Goal: Task Accomplishment & Management: Manage account settings

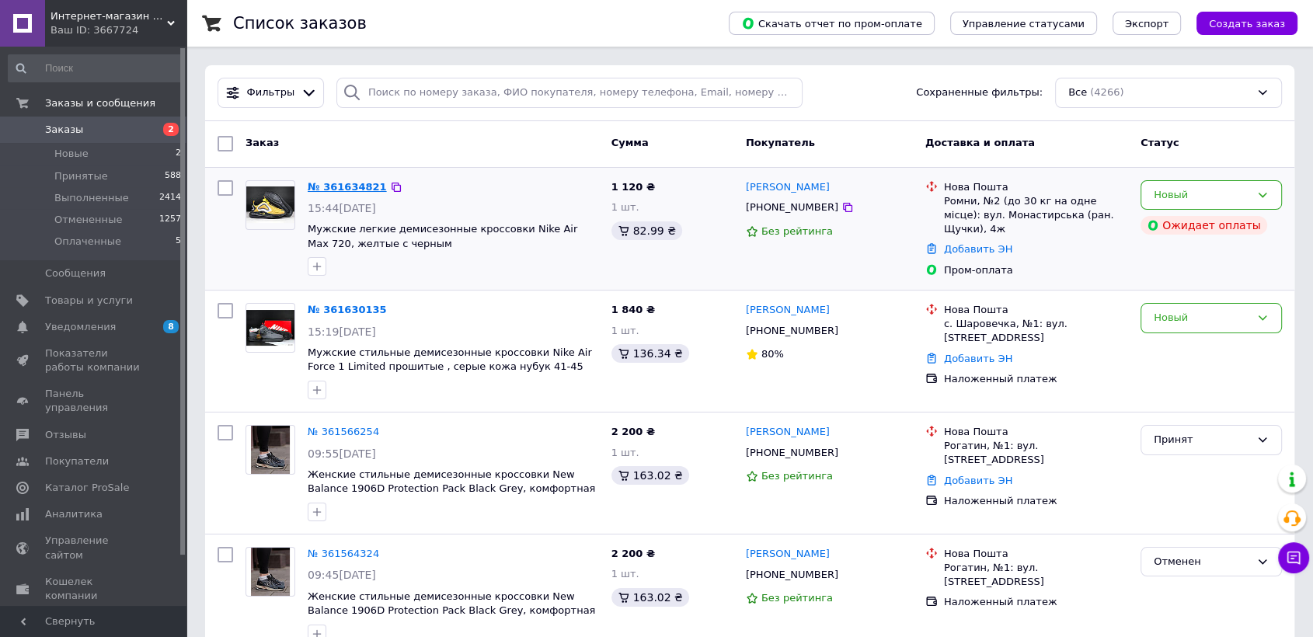
click at [374, 190] on div "№ 361634821" at bounding box center [347, 188] width 82 height 18
click at [340, 188] on link "№ 361634821" at bounding box center [347, 187] width 79 height 12
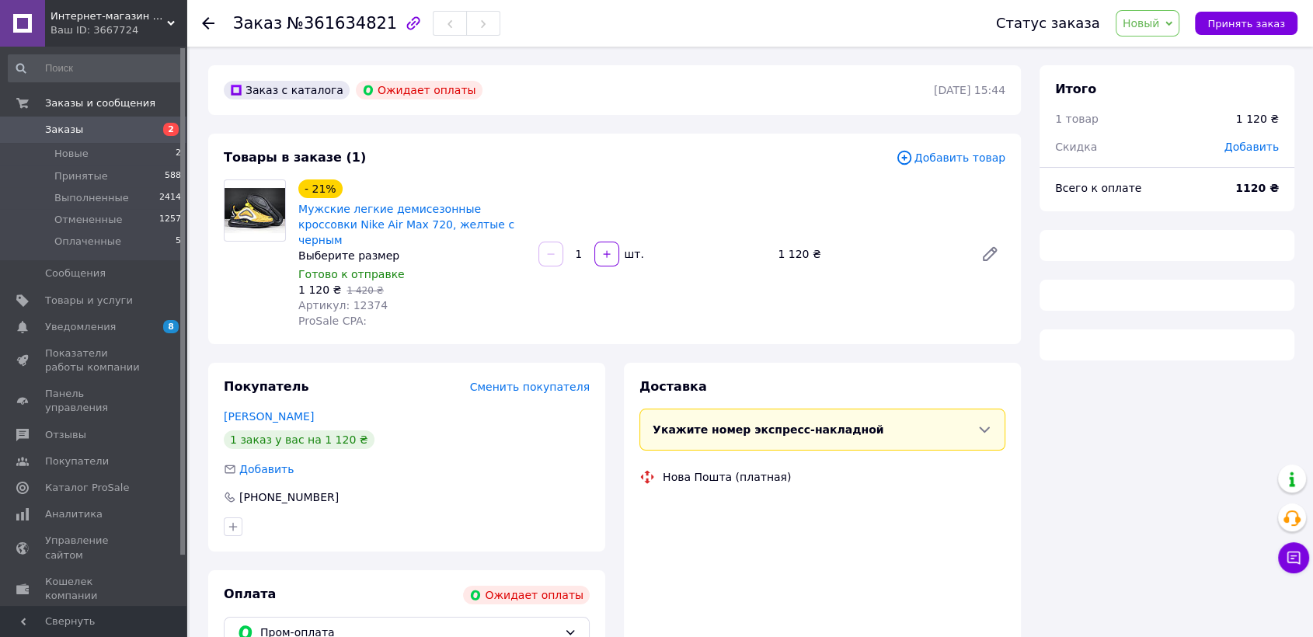
scroll to position [175, 0]
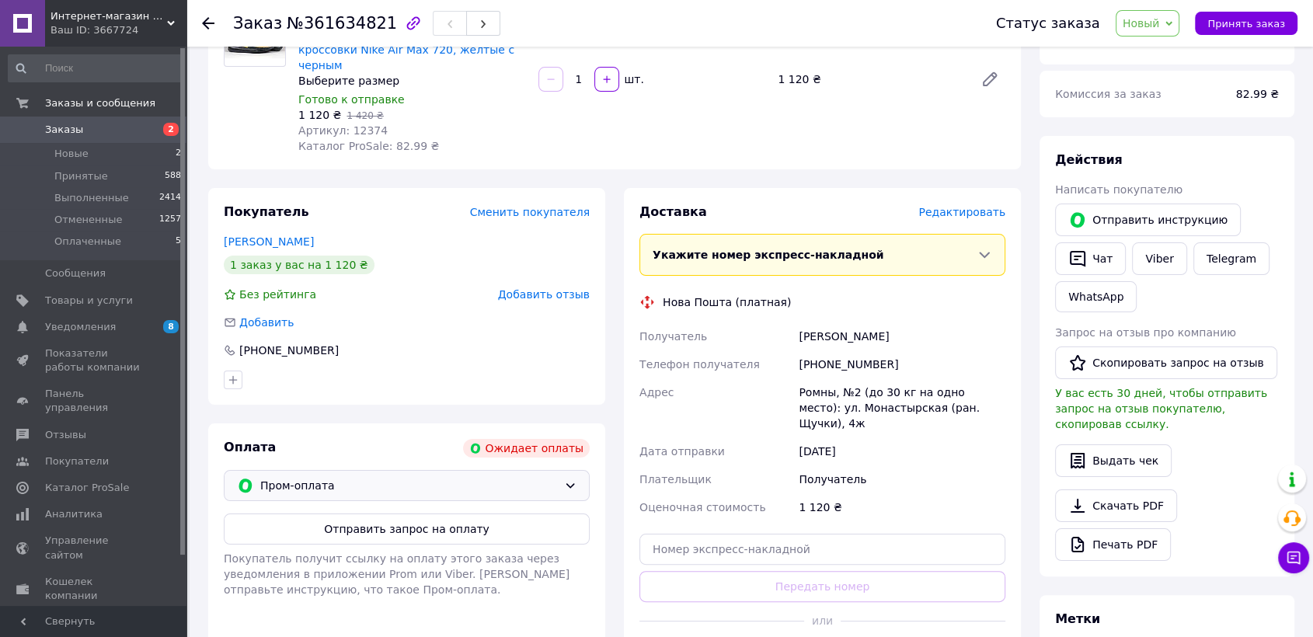
click at [402, 477] on span "Пром-оплата" at bounding box center [409, 485] width 298 height 17
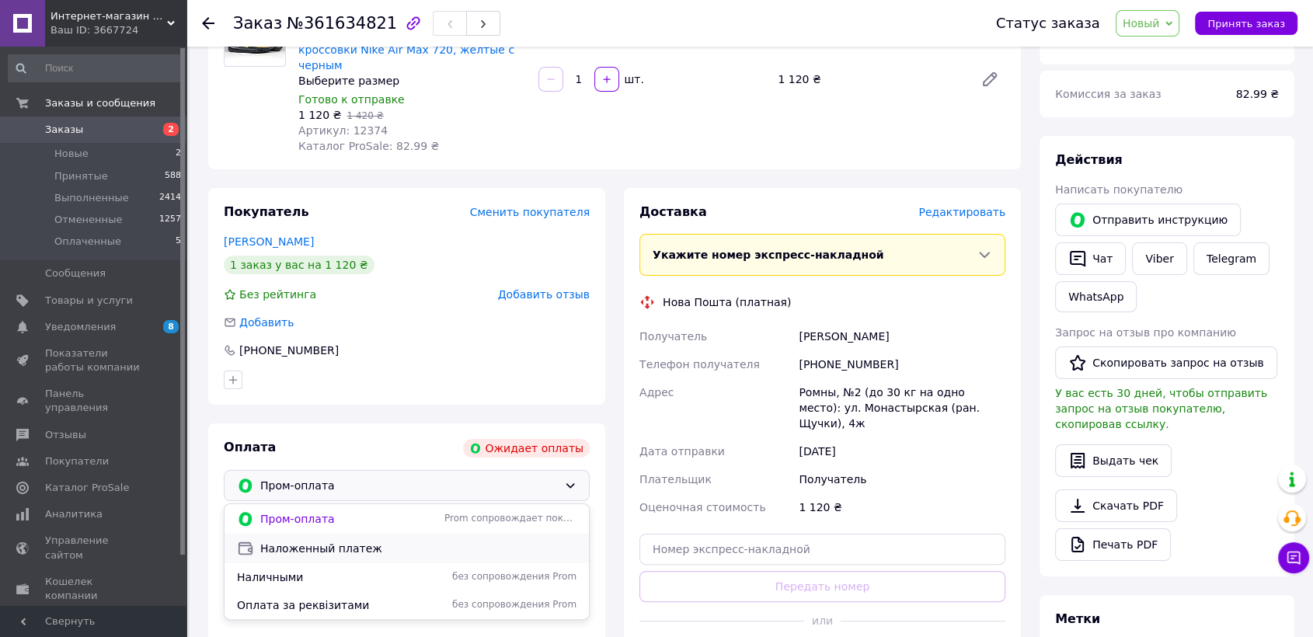
click at [311, 541] on span "Наложенный платеж" at bounding box center [418, 549] width 316 height 16
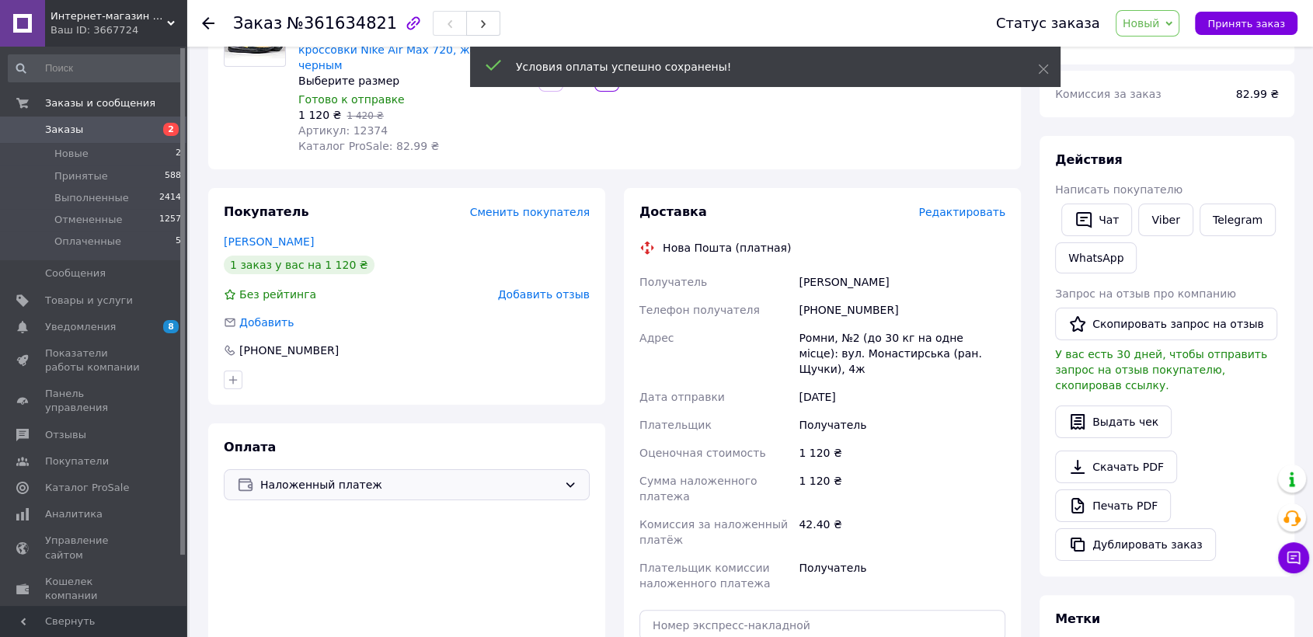
click at [116, 133] on span "Заказы" at bounding box center [94, 130] width 99 height 14
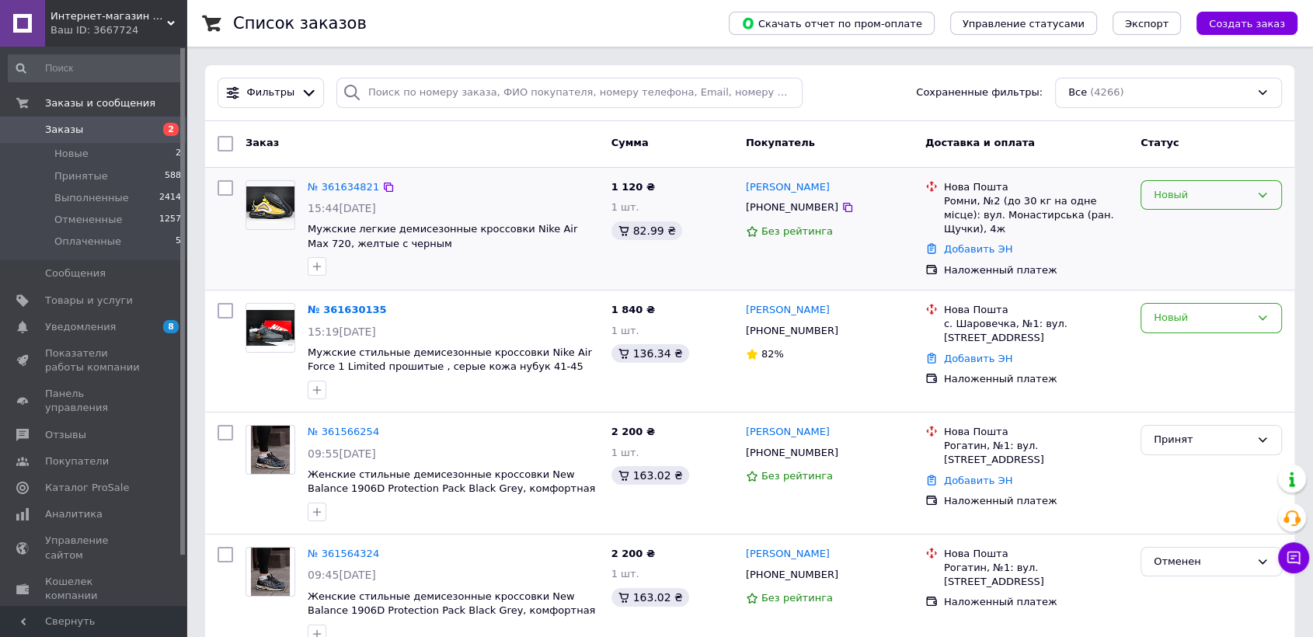
click at [1219, 194] on div "Новый" at bounding box center [1202, 195] width 96 height 16
click at [1206, 224] on li "Принят" at bounding box center [1212, 227] width 140 height 29
click at [1200, 320] on div "Новый" at bounding box center [1202, 318] width 96 height 16
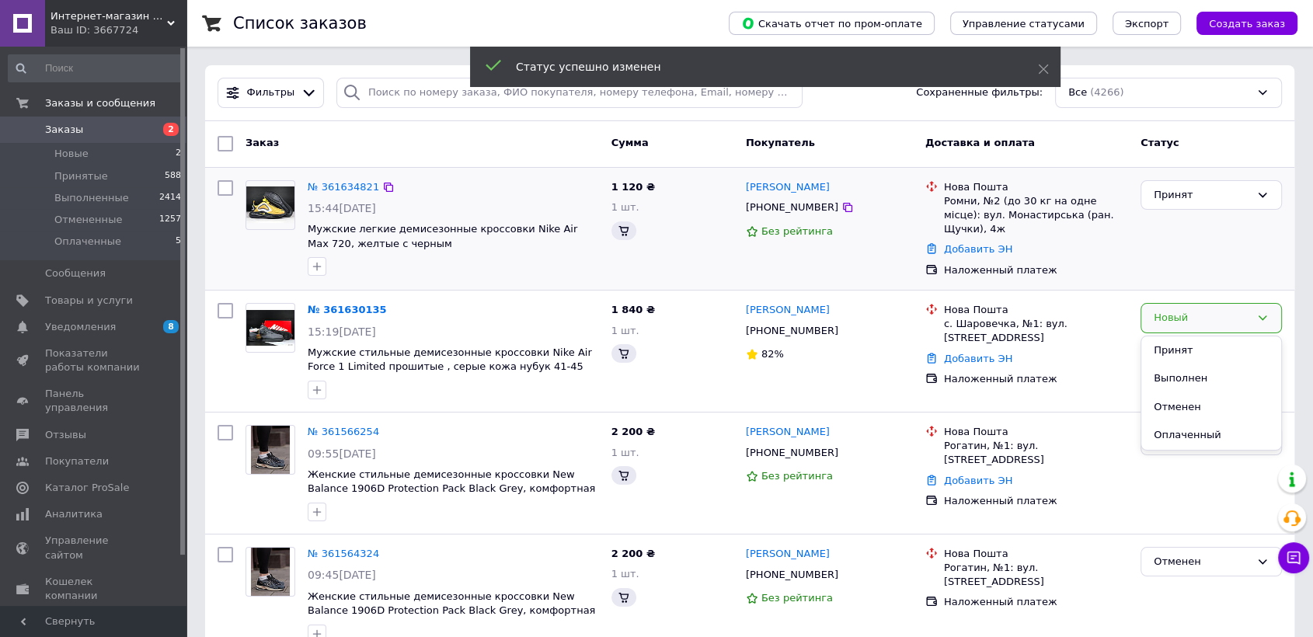
click at [1178, 350] on li "Принят" at bounding box center [1212, 350] width 140 height 29
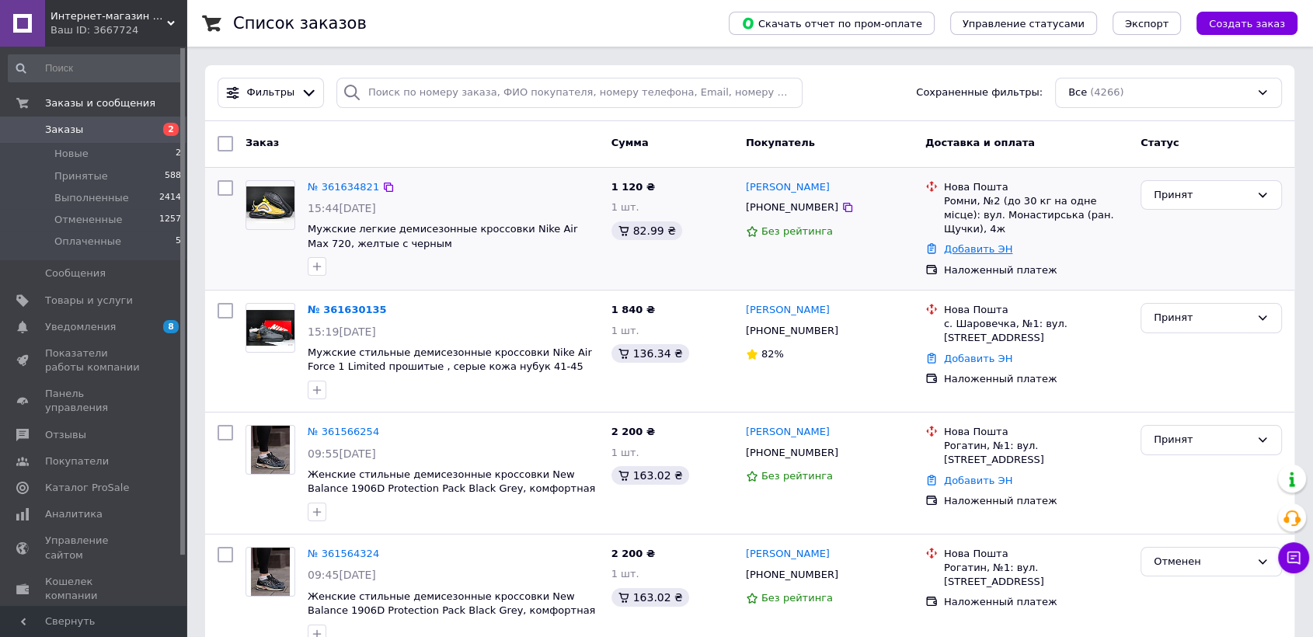
click at [975, 243] on link "Добавить ЭН" at bounding box center [978, 249] width 68 height 12
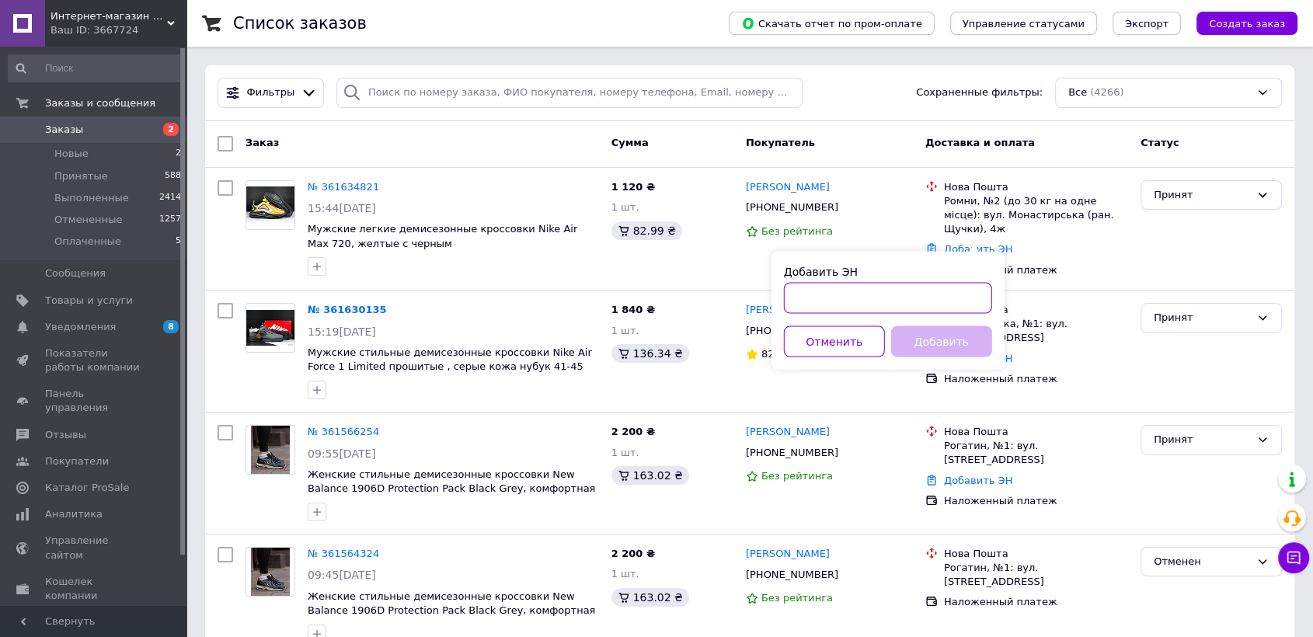
paste input "20451247289724"
type input "20451247289724"
click at [955, 334] on button "Добавить" at bounding box center [941, 341] width 101 height 31
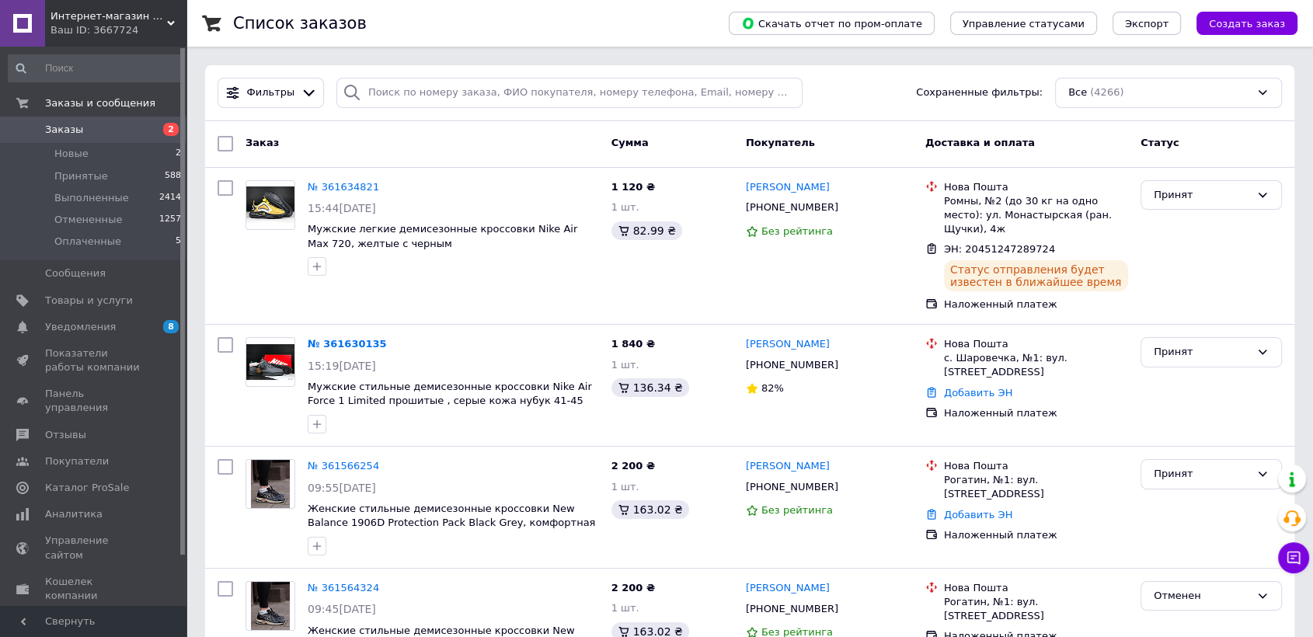
click at [1245, 254] on div "Принят" at bounding box center [1212, 246] width 154 height 145
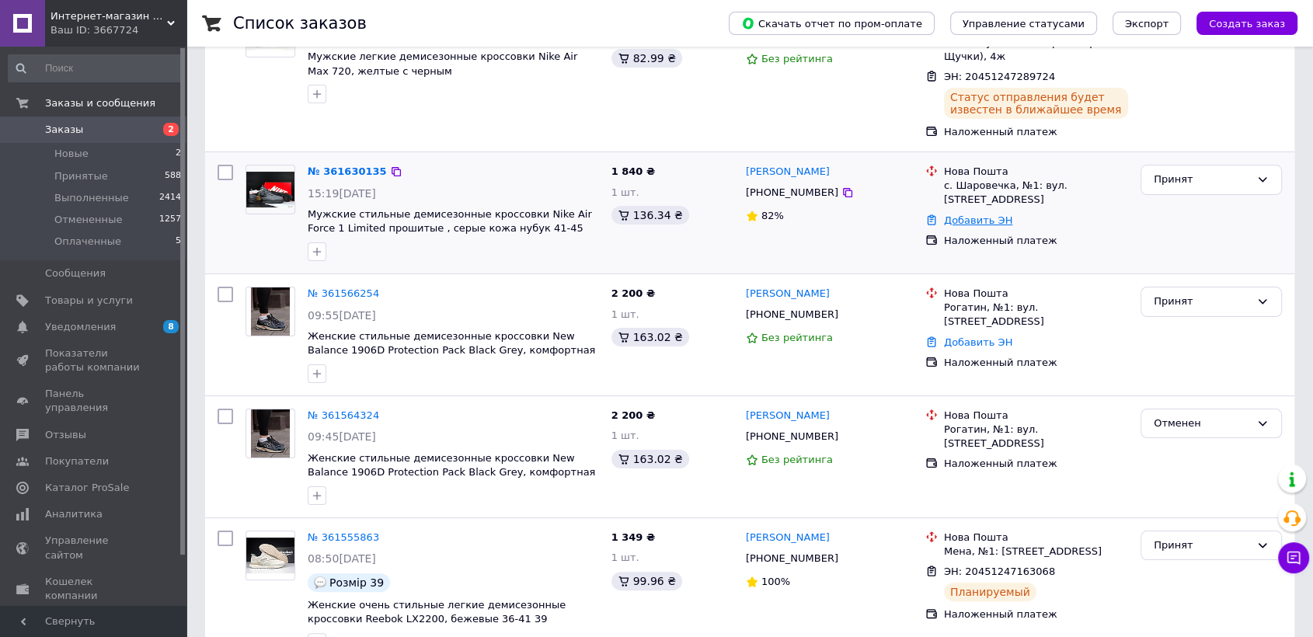
click at [989, 214] on link "Добавить ЭН" at bounding box center [978, 220] width 68 height 12
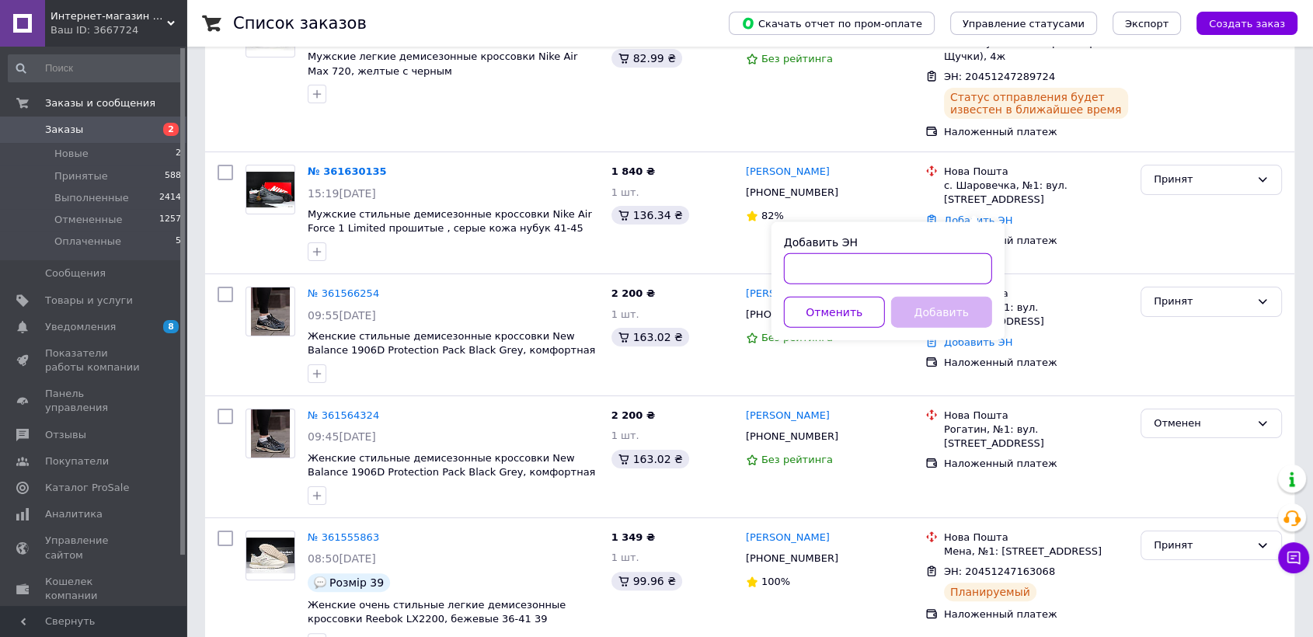
paste input "20451247258113"
type input "20451247258113"
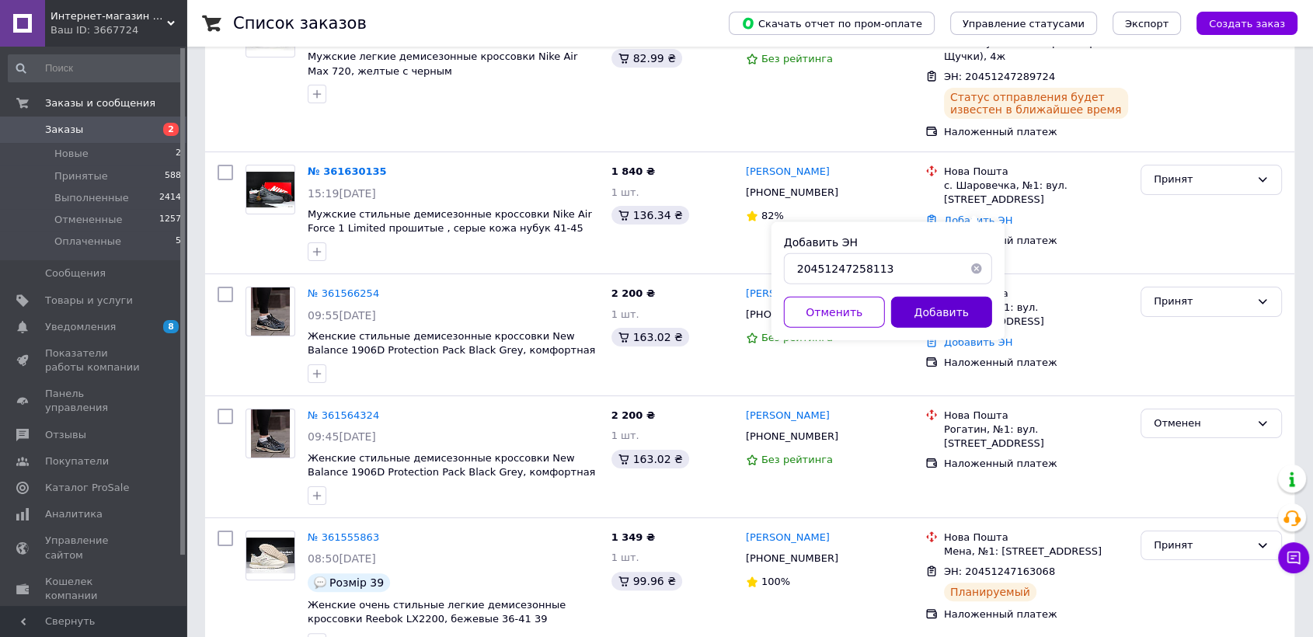
click at [964, 311] on button "Добавить" at bounding box center [941, 312] width 101 height 31
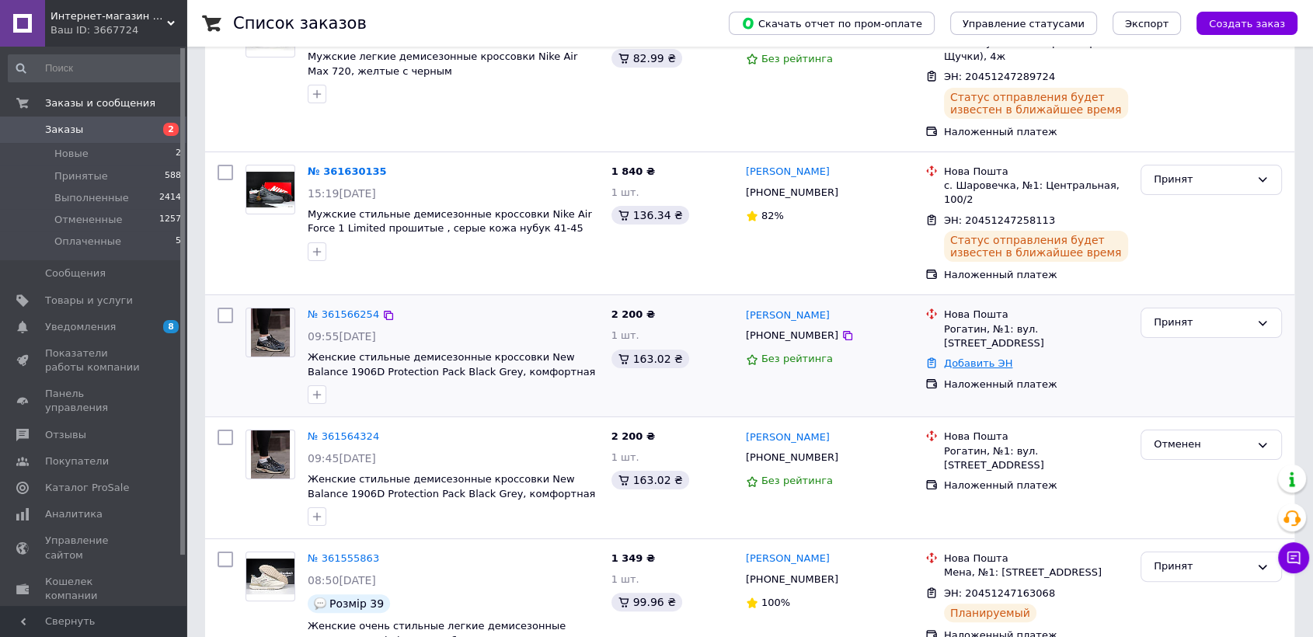
click at [985, 357] on link "Добавить ЭН" at bounding box center [978, 363] width 68 height 12
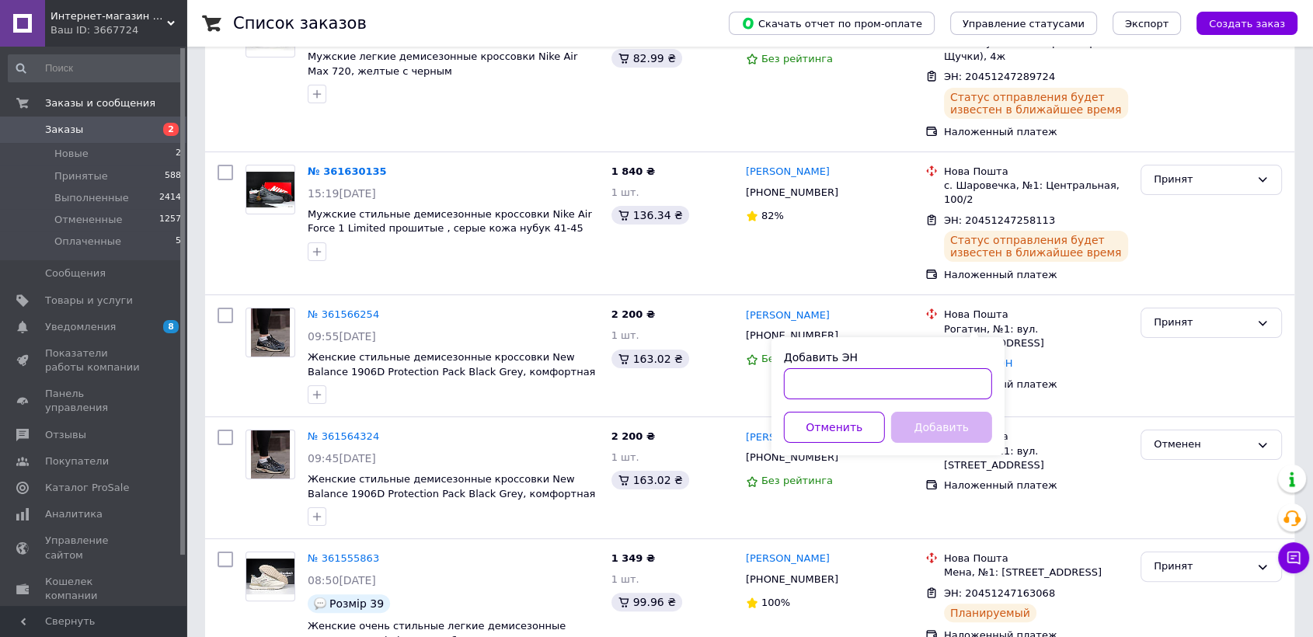
paste input "20451247226671"
type input "20451247226671"
click at [936, 426] on button "Добавить" at bounding box center [941, 427] width 101 height 31
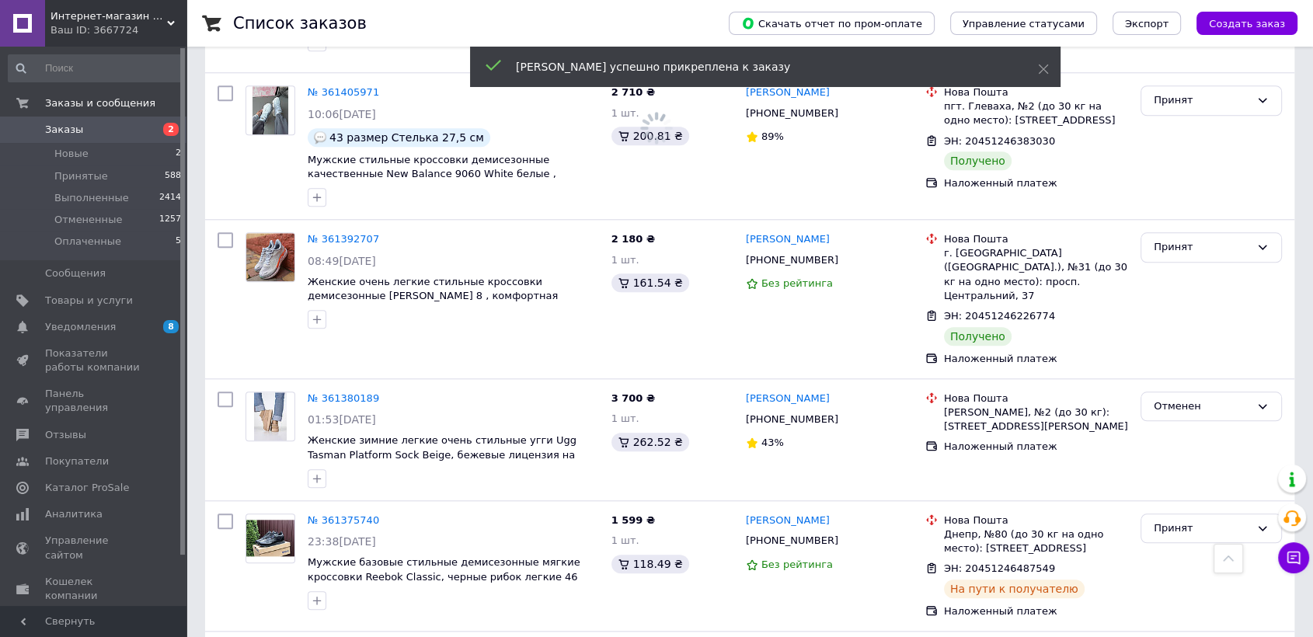
scroll to position [1561, 0]
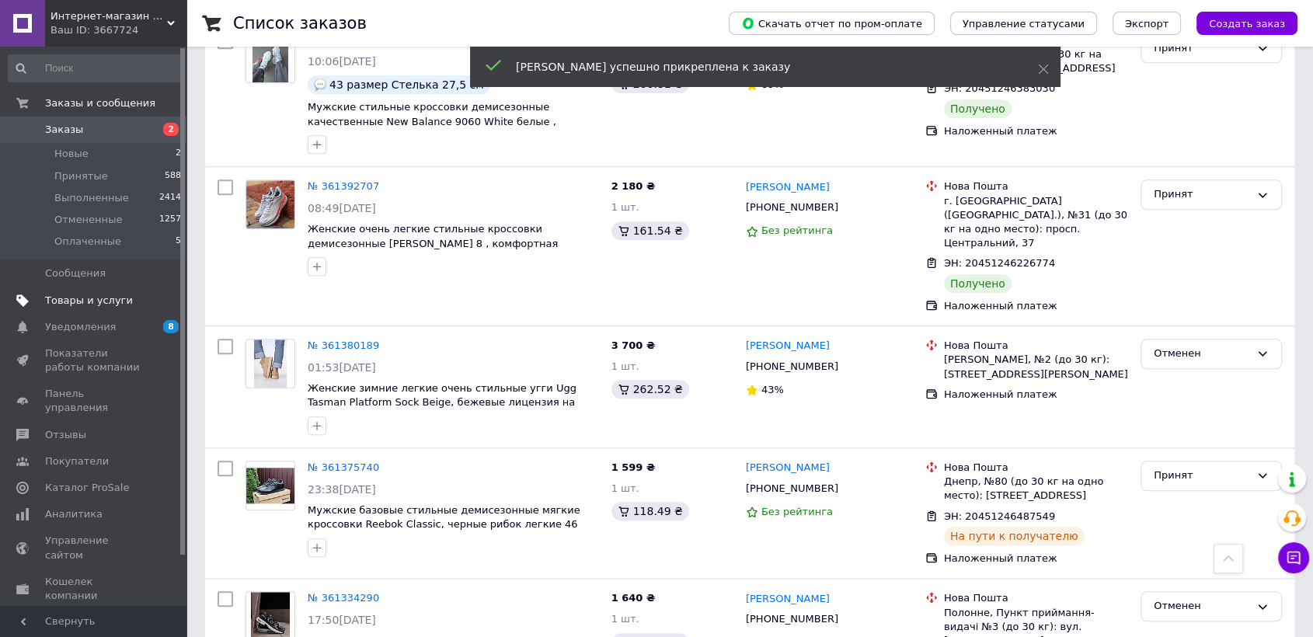
click at [110, 309] on link "Товары и услуги" at bounding box center [95, 301] width 190 height 26
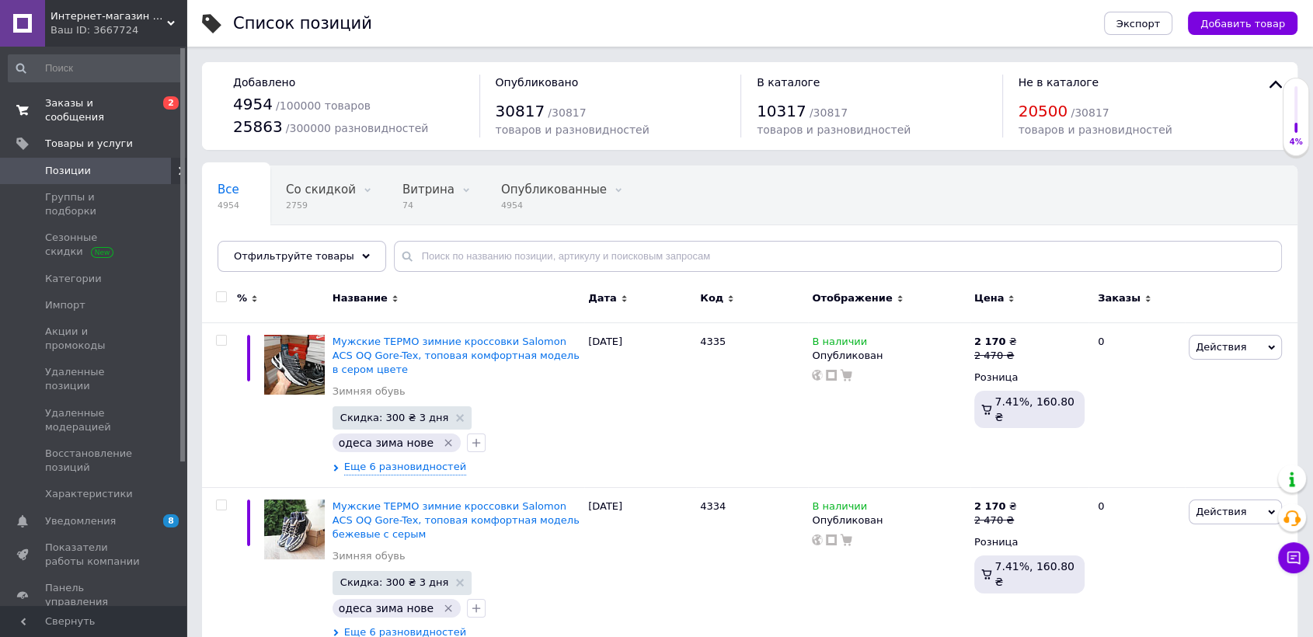
click at [96, 90] on link "Заказы и сообщения 0 2" at bounding box center [95, 110] width 190 height 40
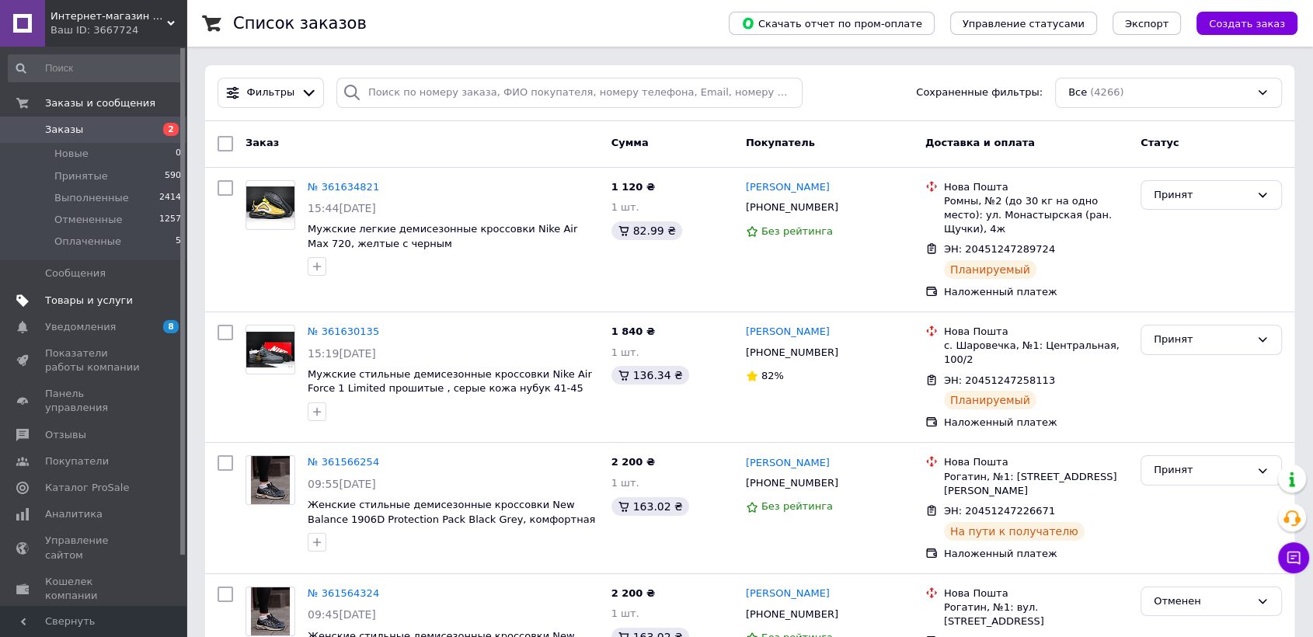
click at [106, 303] on span "Товары и услуги" at bounding box center [89, 301] width 88 height 14
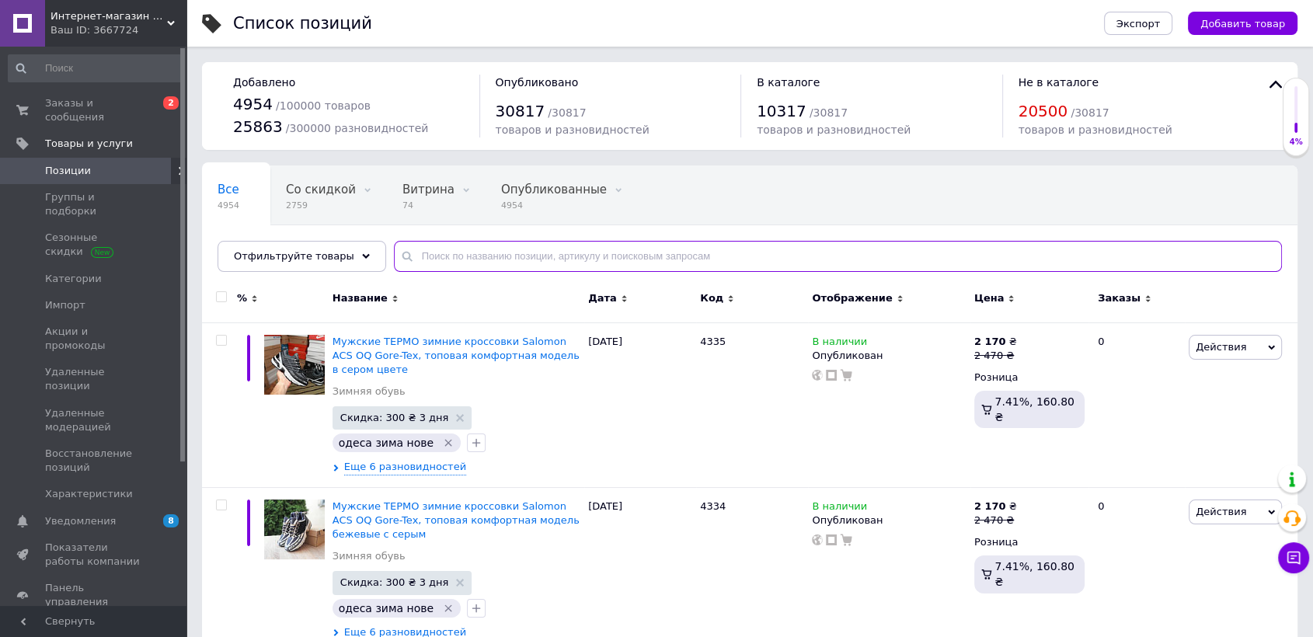
paste input "10167"
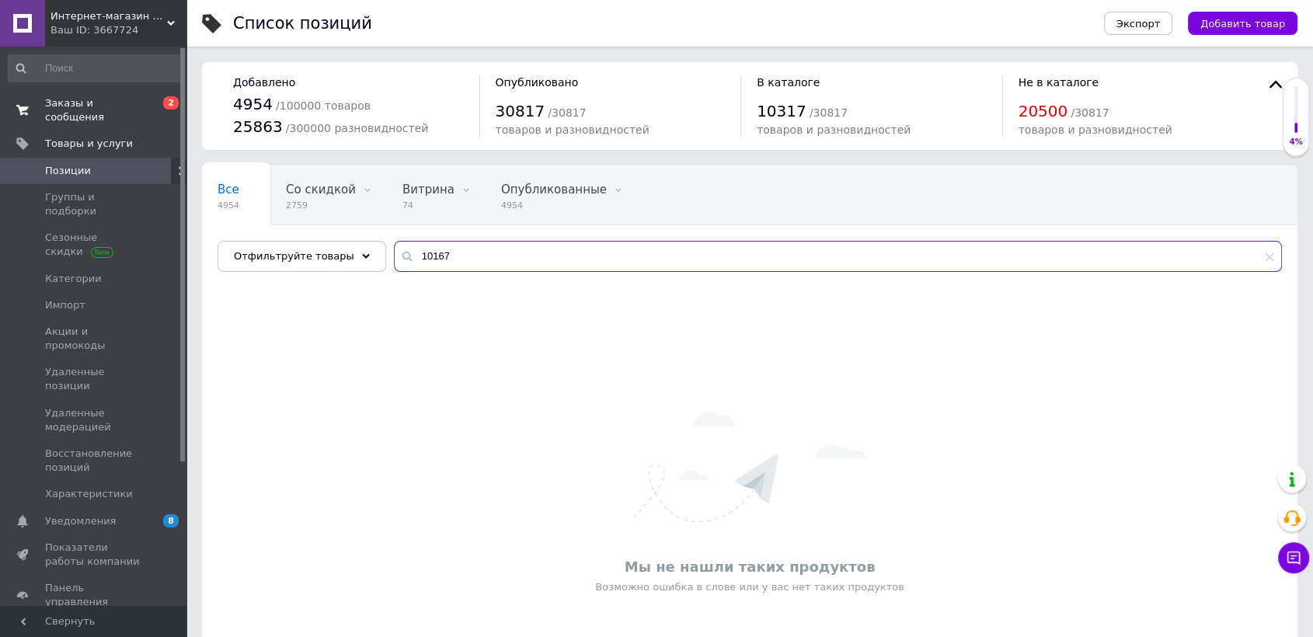
type input "10167"
click at [132, 111] on link "Заказы и сообщения 0 2" at bounding box center [95, 110] width 190 height 40
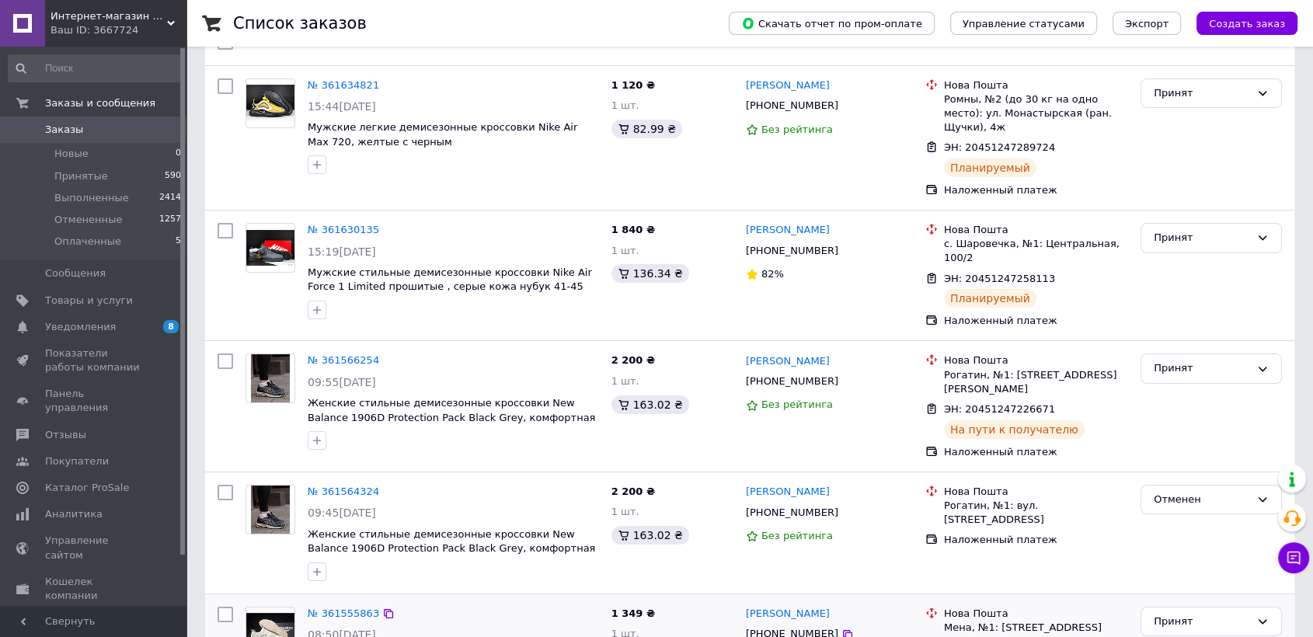
scroll to position [173, 0]
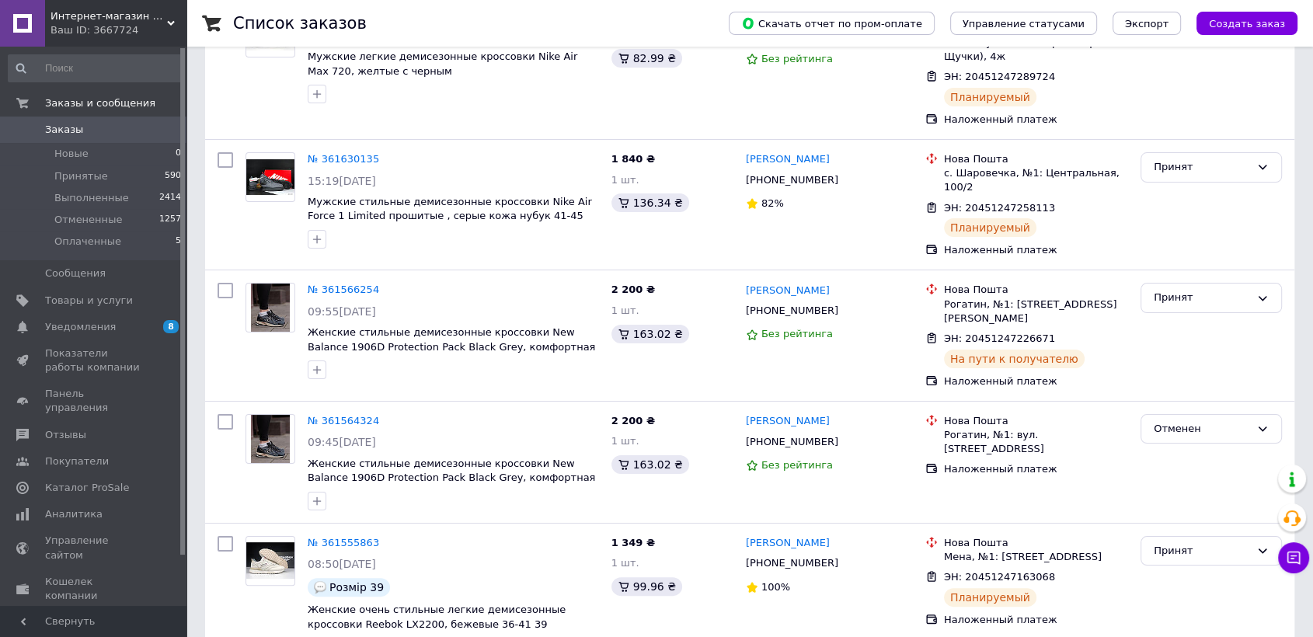
click at [99, 125] on span "Заказы" at bounding box center [94, 130] width 99 height 14
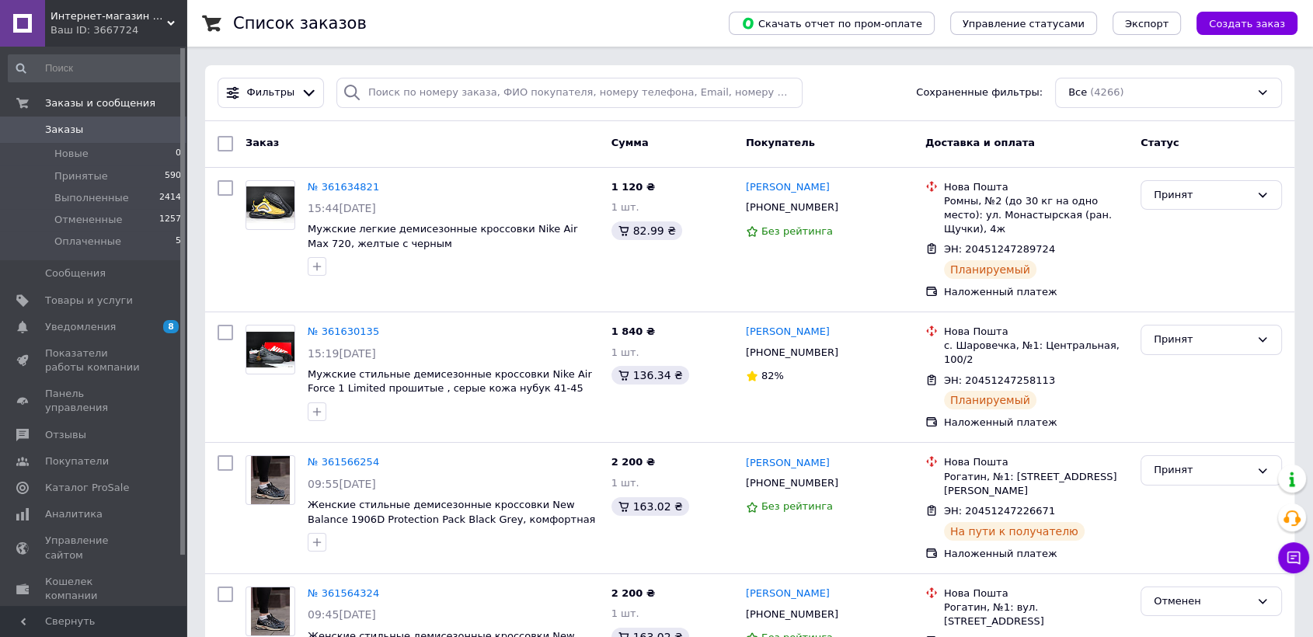
click at [109, 132] on span "Заказы" at bounding box center [94, 130] width 99 height 14
click at [92, 288] on link "Товары и услуги" at bounding box center [95, 301] width 190 height 26
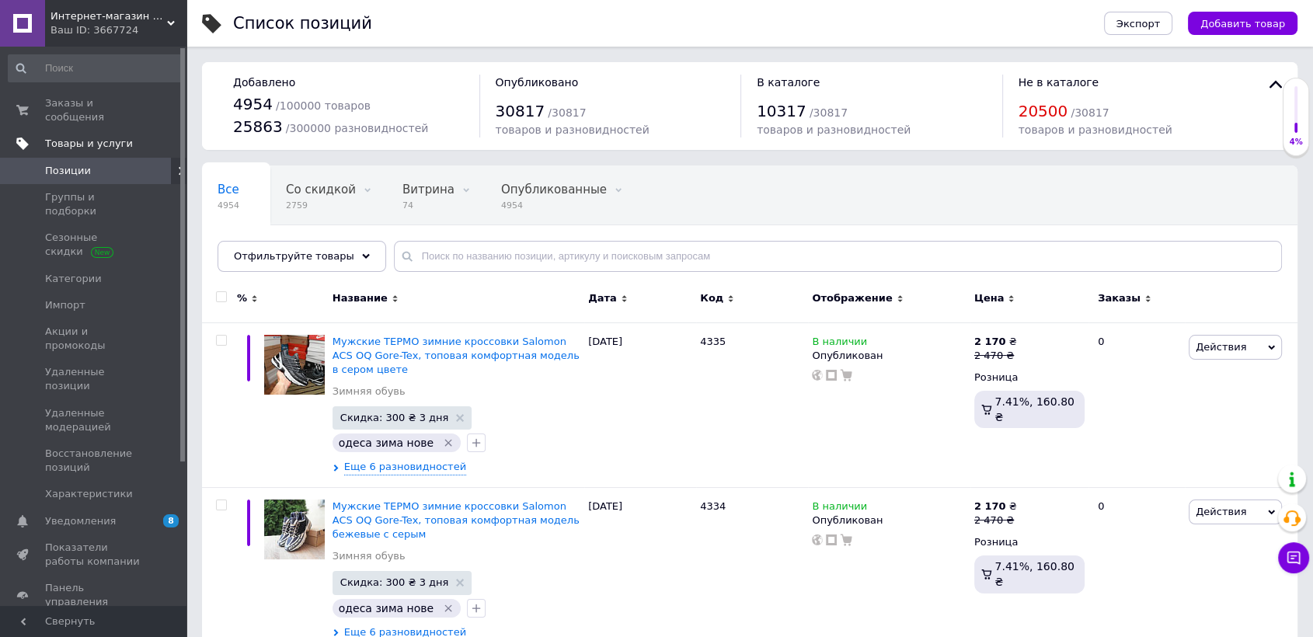
click at [107, 131] on link "Товары и услуги" at bounding box center [95, 144] width 190 height 26
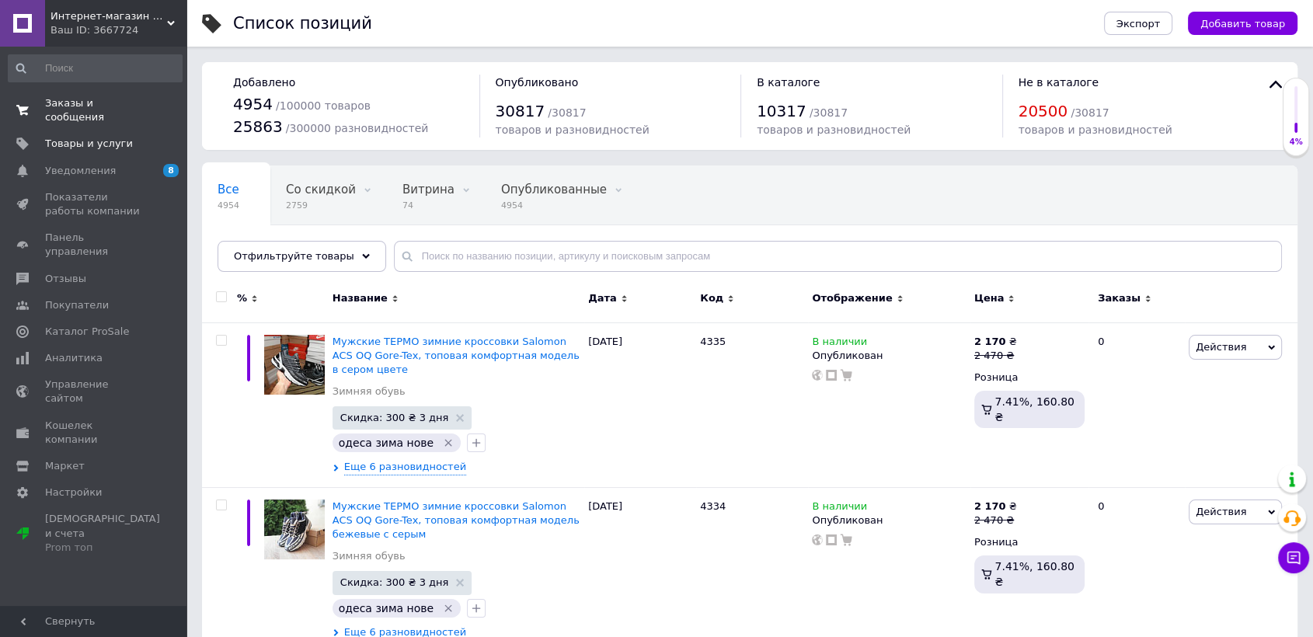
click at [112, 108] on span "Заказы и сообщения" at bounding box center [94, 110] width 99 height 28
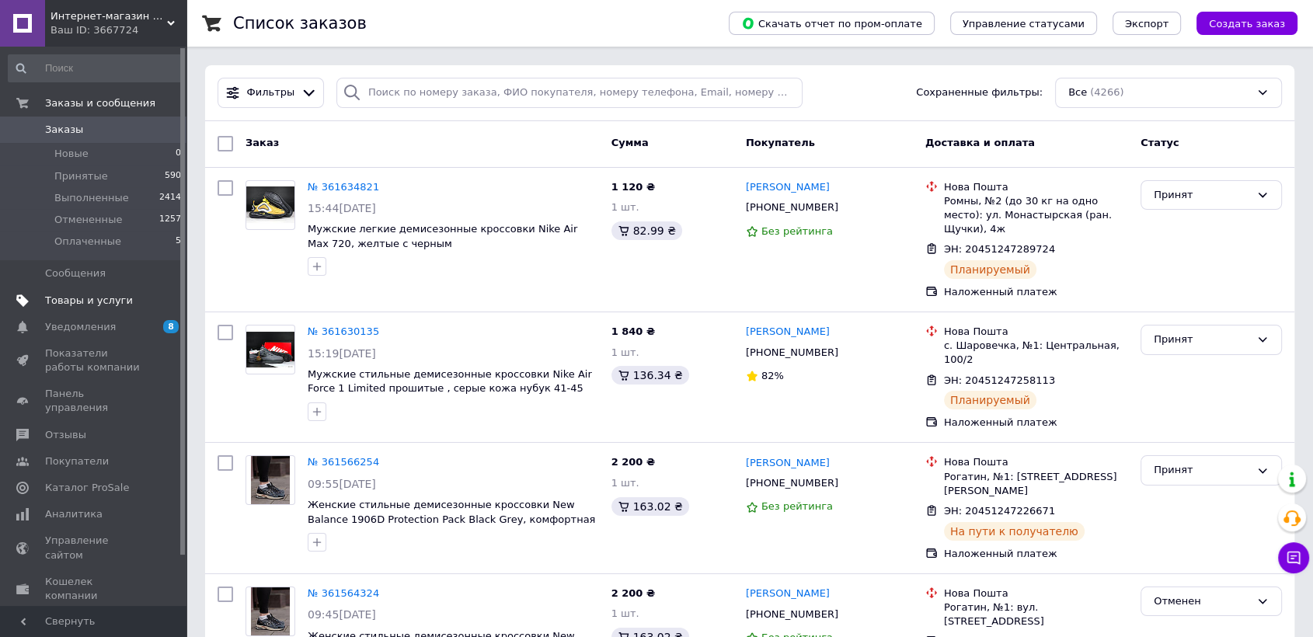
click at [92, 302] on span "Товары и услуги" at bounding box center [89, 301] width 88 height 14
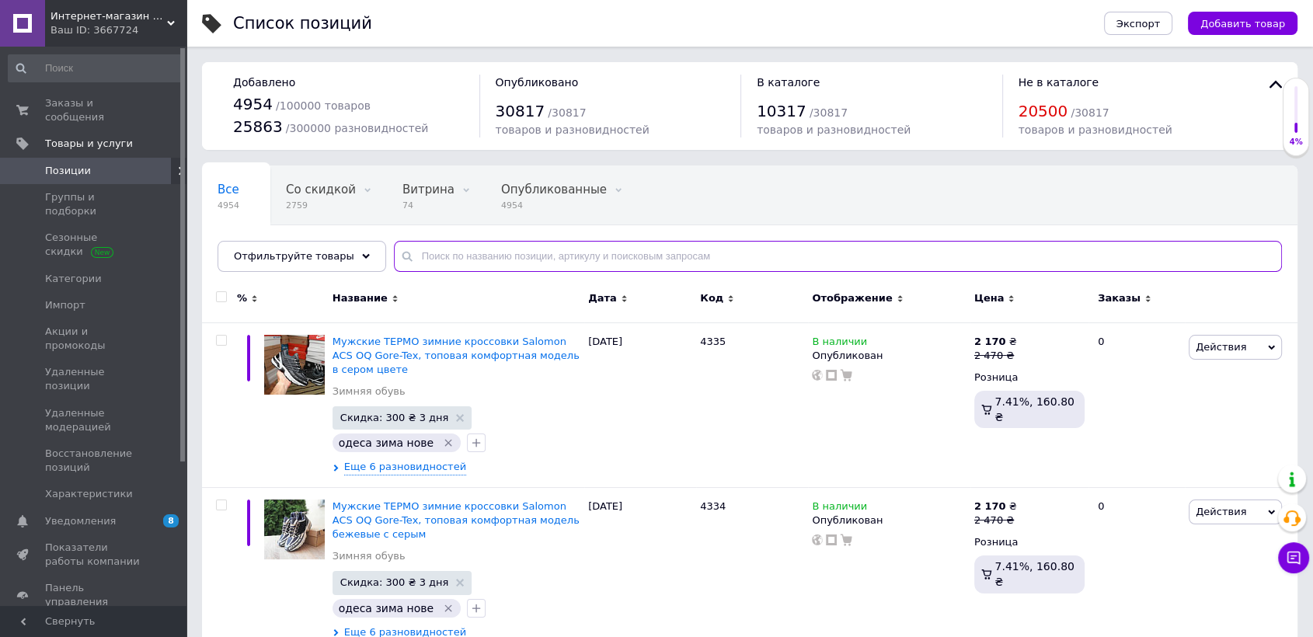
paste input "UGG"
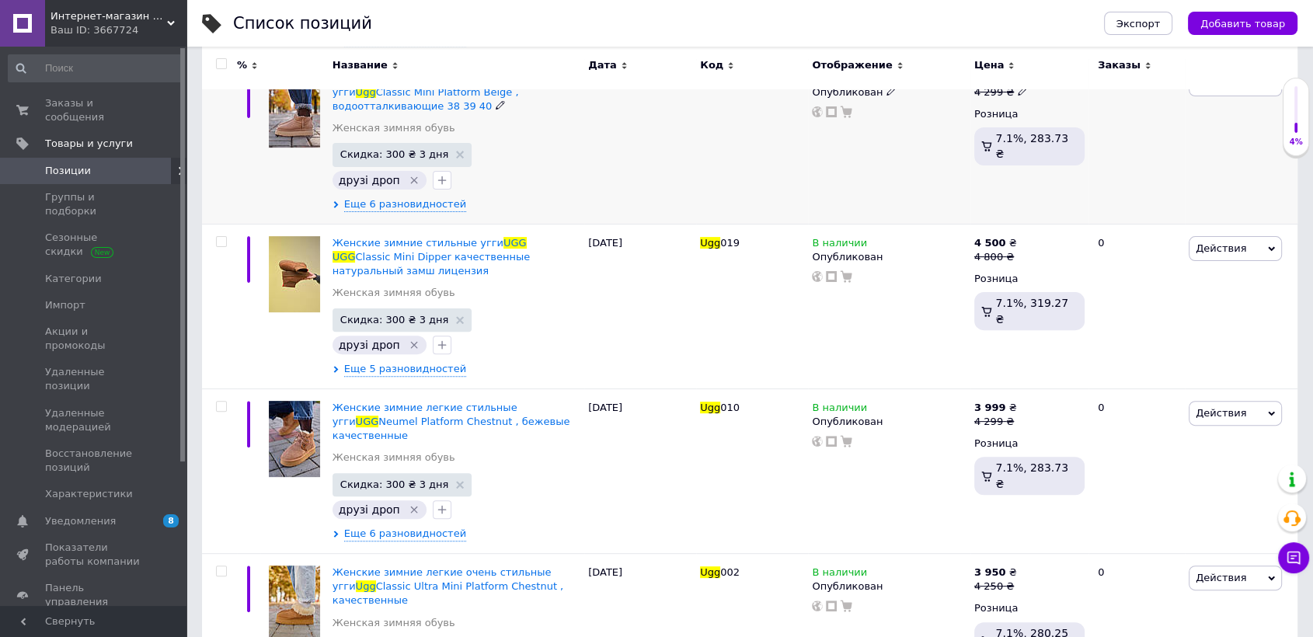
scroll to position [431, 0]
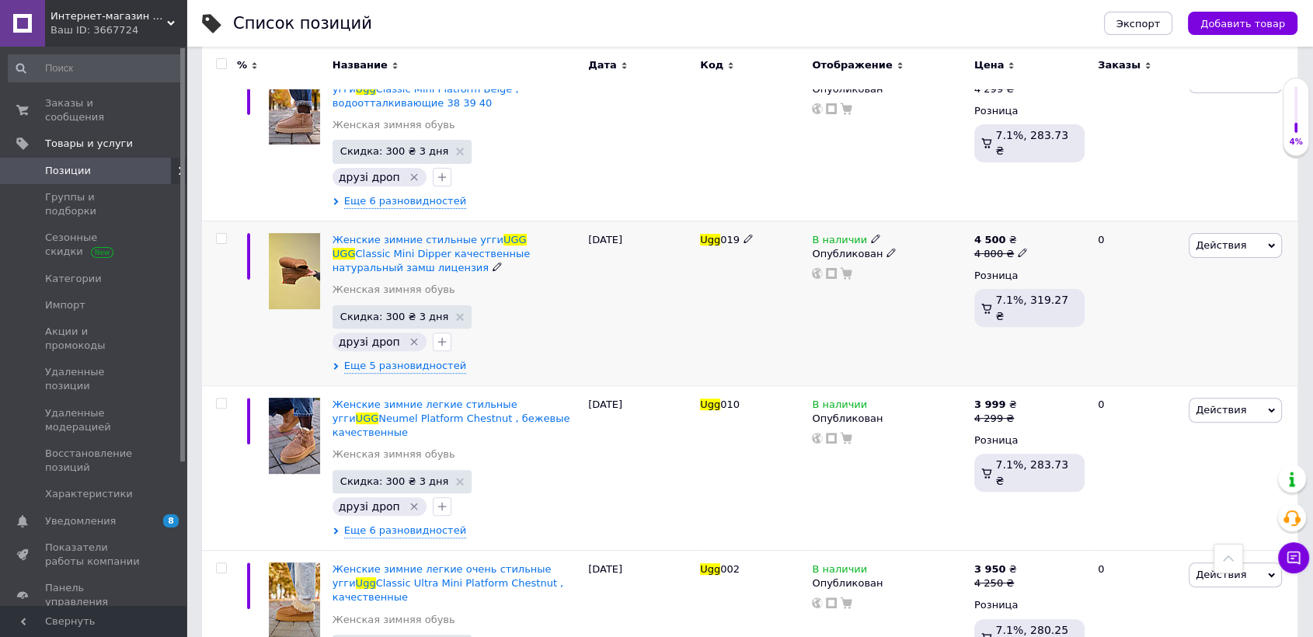
type input "UGG"
click at [730, 234] on span "019" at bounding box center [729, 240] width 19 height 12
copy span "Ugg 019"
click at [1230, 24] on span "Добавить товар" at bounding box center [1243, 24] width 85 height 12
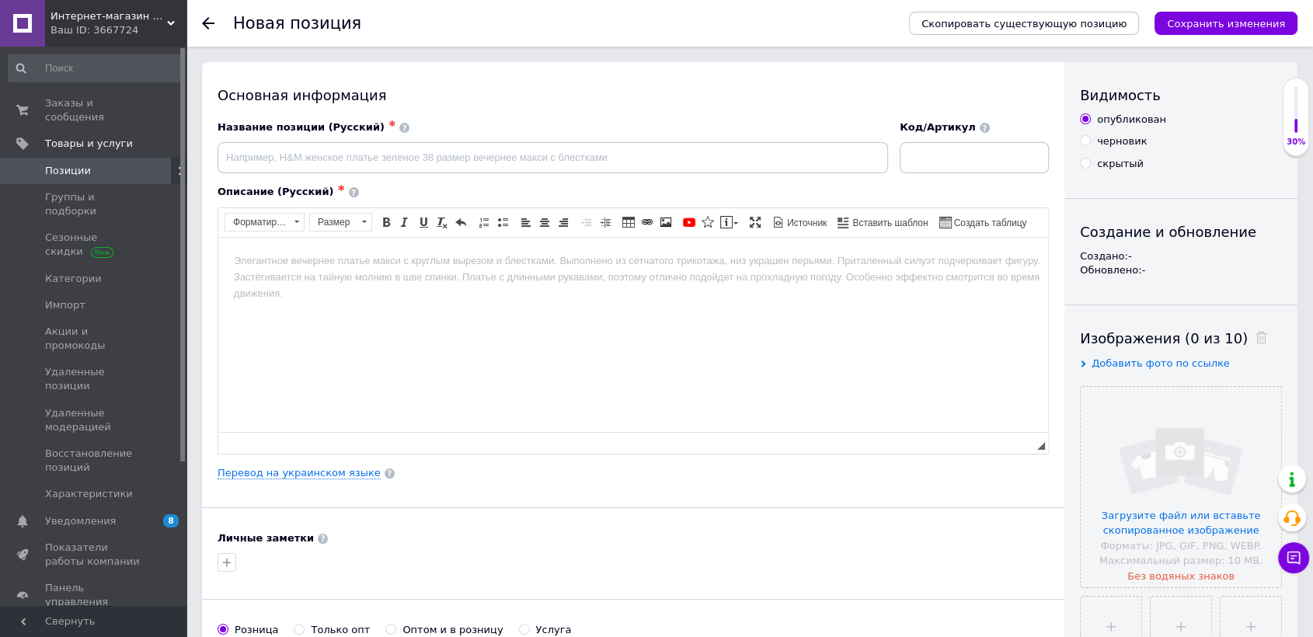
click at [1016, 19] on span "Скопировать существующую позицию" at bounding box center [1024, 24] width 205 height 12
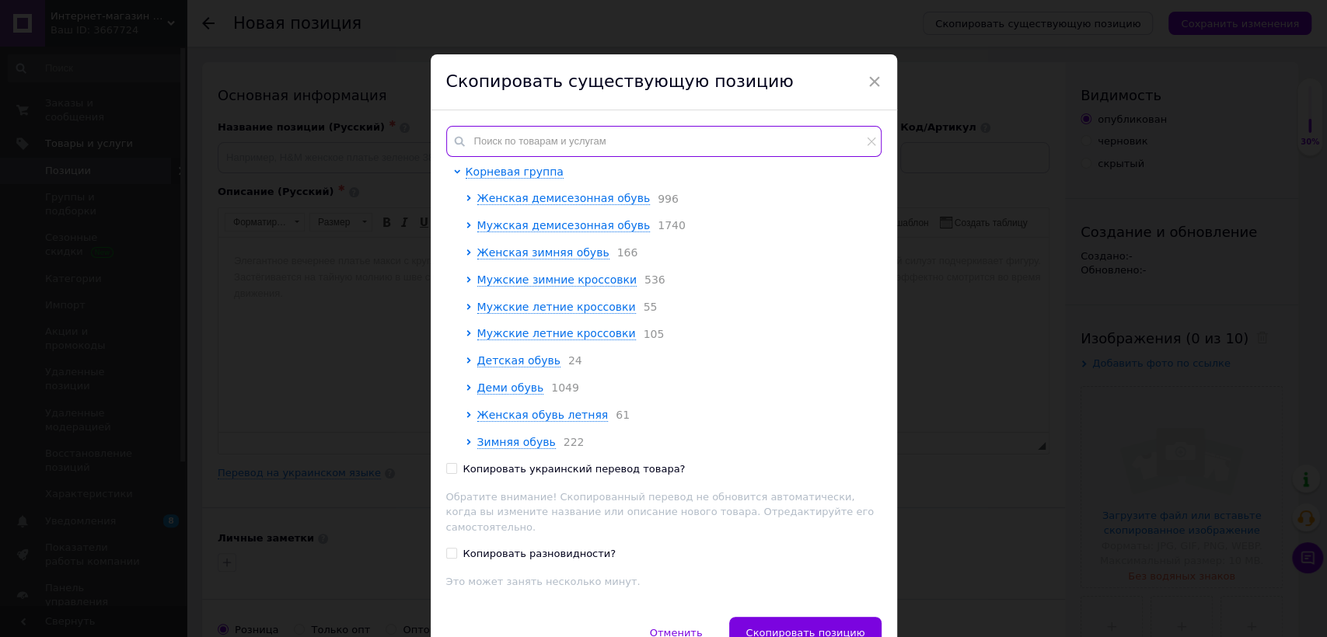
paste input "Ugg019"
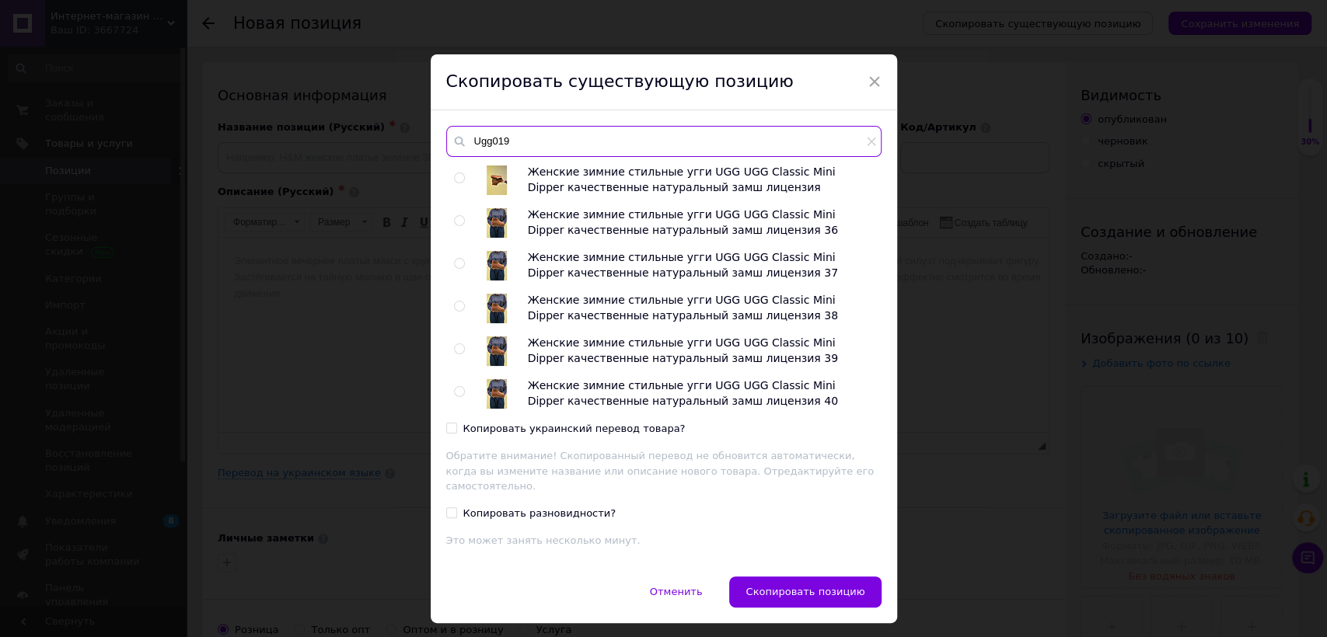
type input "Ugg019"
click at [459, 182] on input "radio" at bounding box center [459, 178] width 10 height 10
radio input "true"
click at [783, 581] on button "Скопировать позицию" at bounding box center [805, 592] width 152 height 31
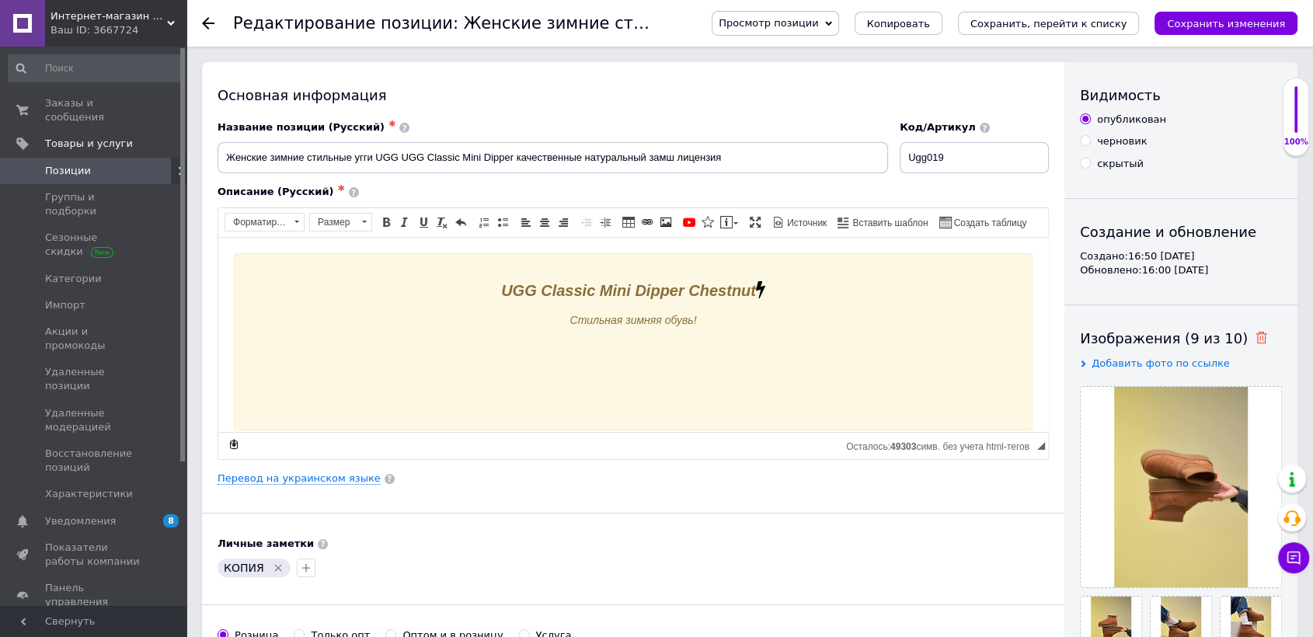
click at [1256, 336] on icon at bounding box center [1262, 338] width 12 height 12
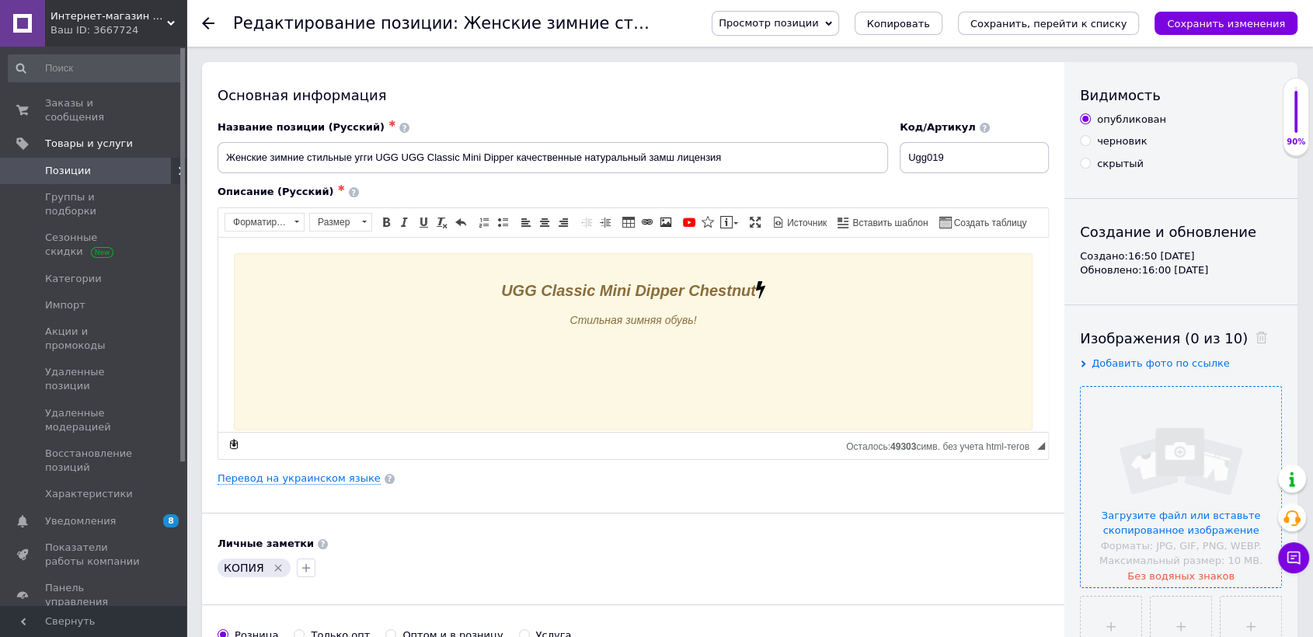
click at [1206, 476] on input "file" at bounding box center [1181, 487] width 201 height 201
click at [1150, 441] on input "file" at bounding box center [1181, 487] width 201 height 201
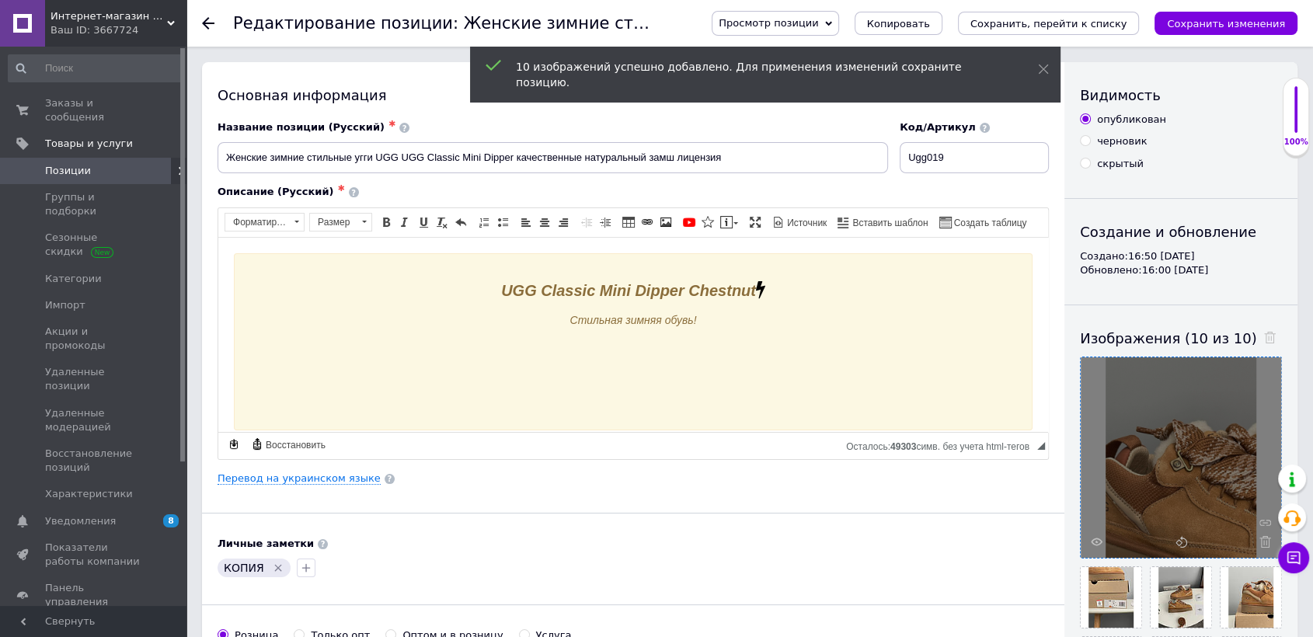
click at [1208, 183] on div "Видимость опубликован черновик скрытый Создание и обновление Создано: 16:50 [DA…" at bounding box center [1181, 481] width 233 height 838
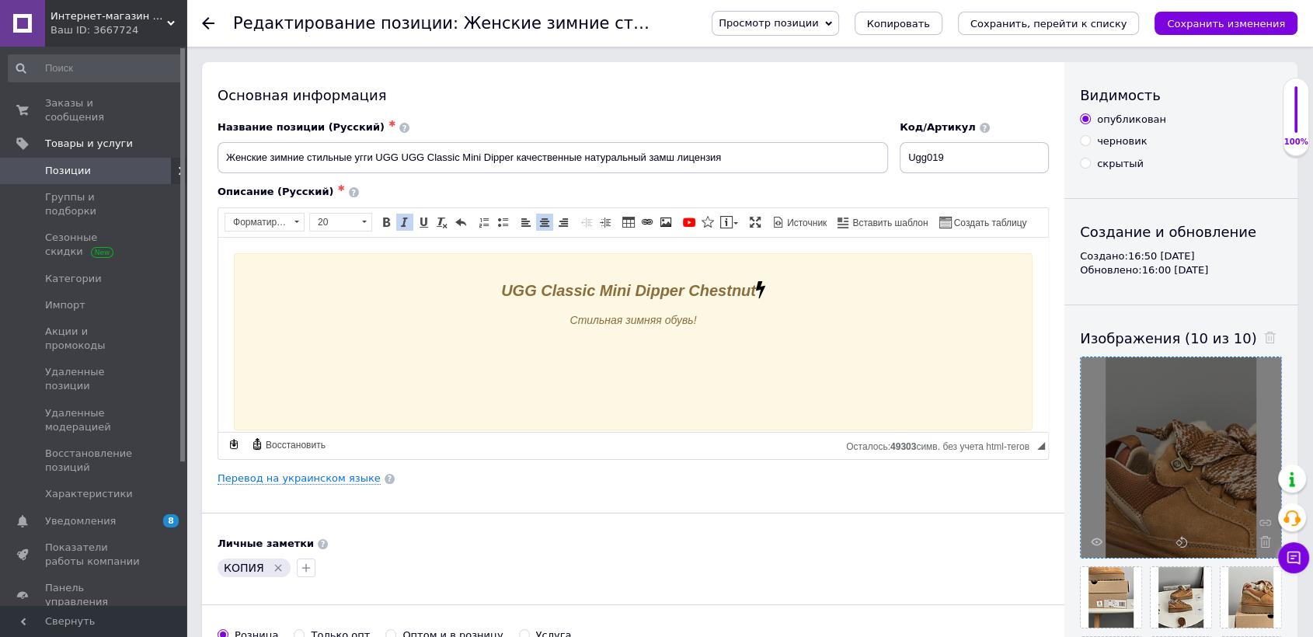
click at [691, 281] on em "UGG Classic Mini Dipper Chestnut" at bounding box center [633, 289] width 264 height 17
click at [691, 281] on em "UGG Lowmel Sneaker Platform Chestnut ​​​​​​​" at bounding box center [633, 289] width 311 height 17
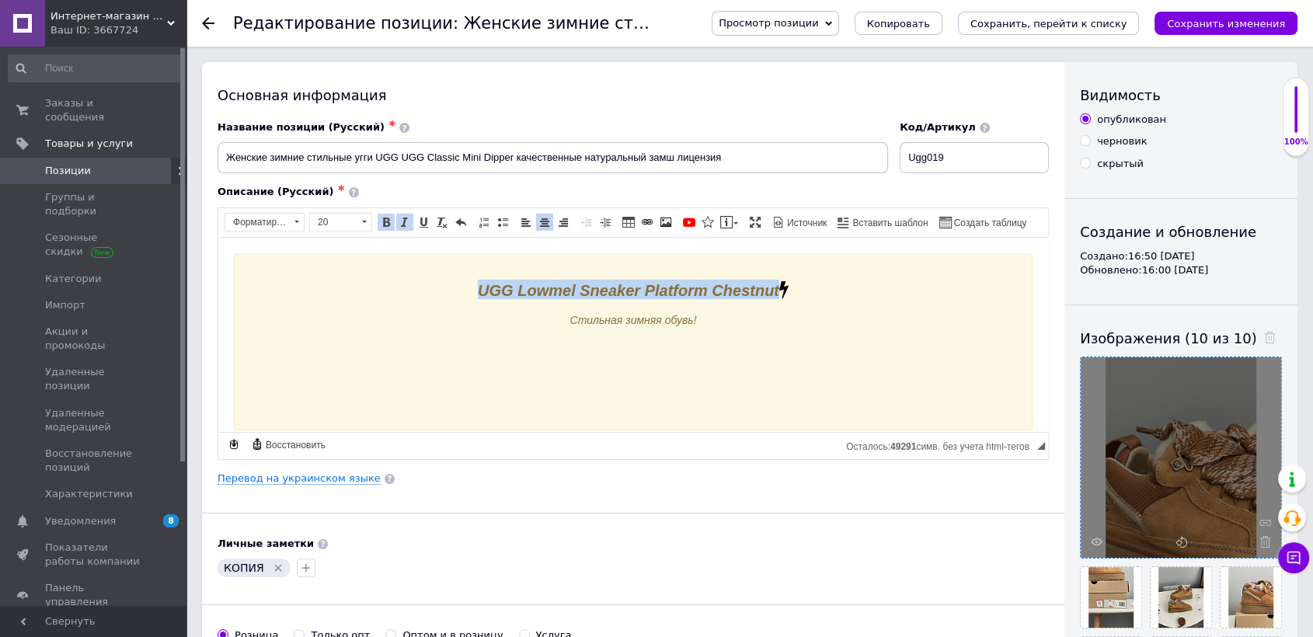
click at [691, 281] on em "UGG Lowmel Sneaker Platform Chestnut ​​​​​​​" at bounding box center [633, 289] width 311 height 17
drag, startPoint x: 404, startPoint y: 225, endPoint x: 211, endPoint y: 4, distance: 293.6
click at [404, 225] on span at bounding box center [405, 222] width 12 height 12
checkbox input "true"
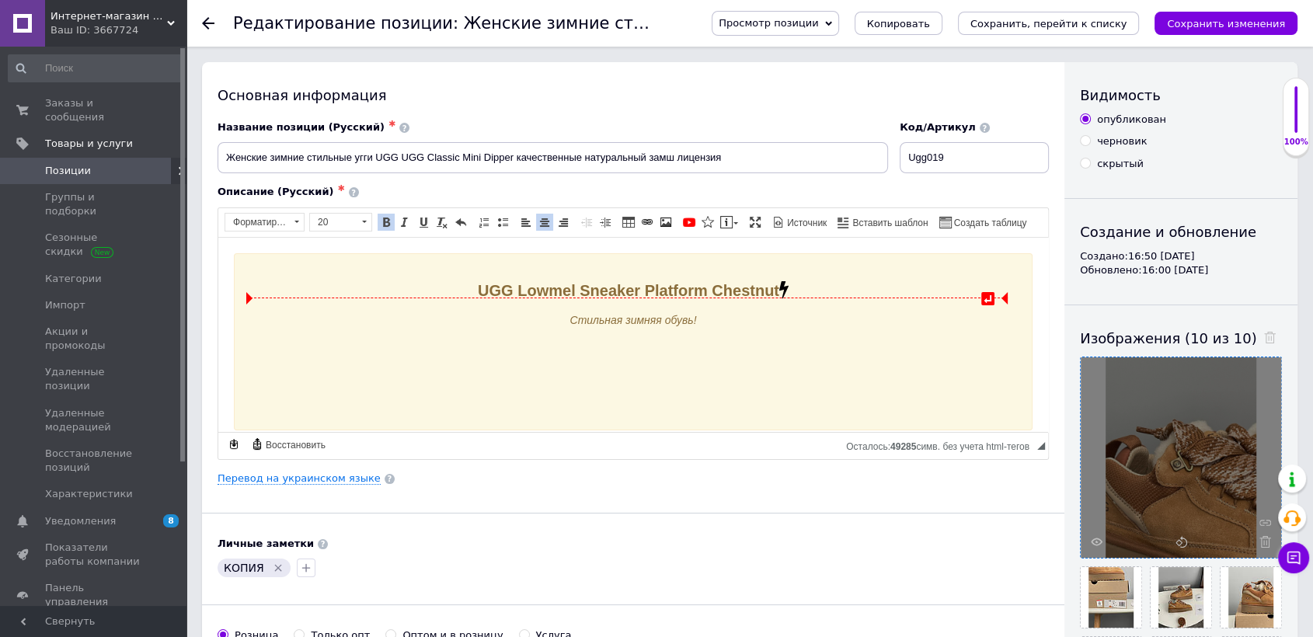
click at [589, 314] on em "Стильная зимняя обувь!" at bounding box center [633, 319] width 127 height 12
click at [730, 218] on link "Вставить сообщение" at bounding box center [729, 222] width 23 height 17
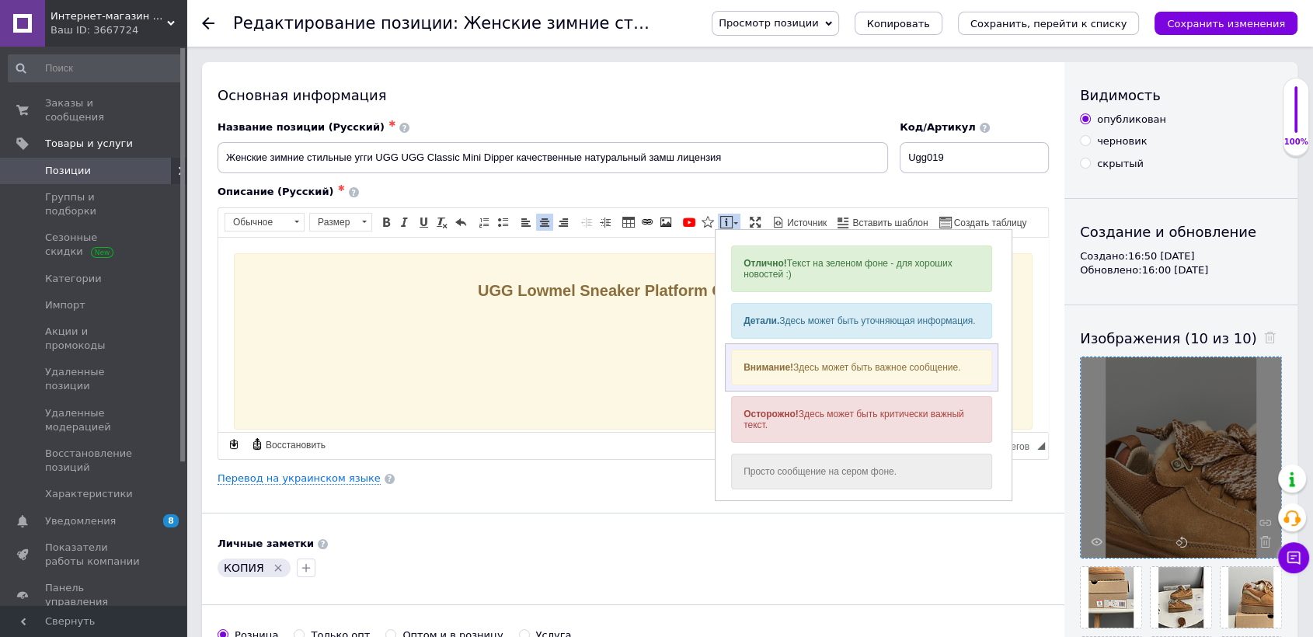
drag, startPoint x: 776, startPoint y: 368, endPoint x: 1214, endPoint y: 287, distance: 445.8
click at [776, 368] on strong "Внимание!" at bounding box center [768, 367] width 50 height 11
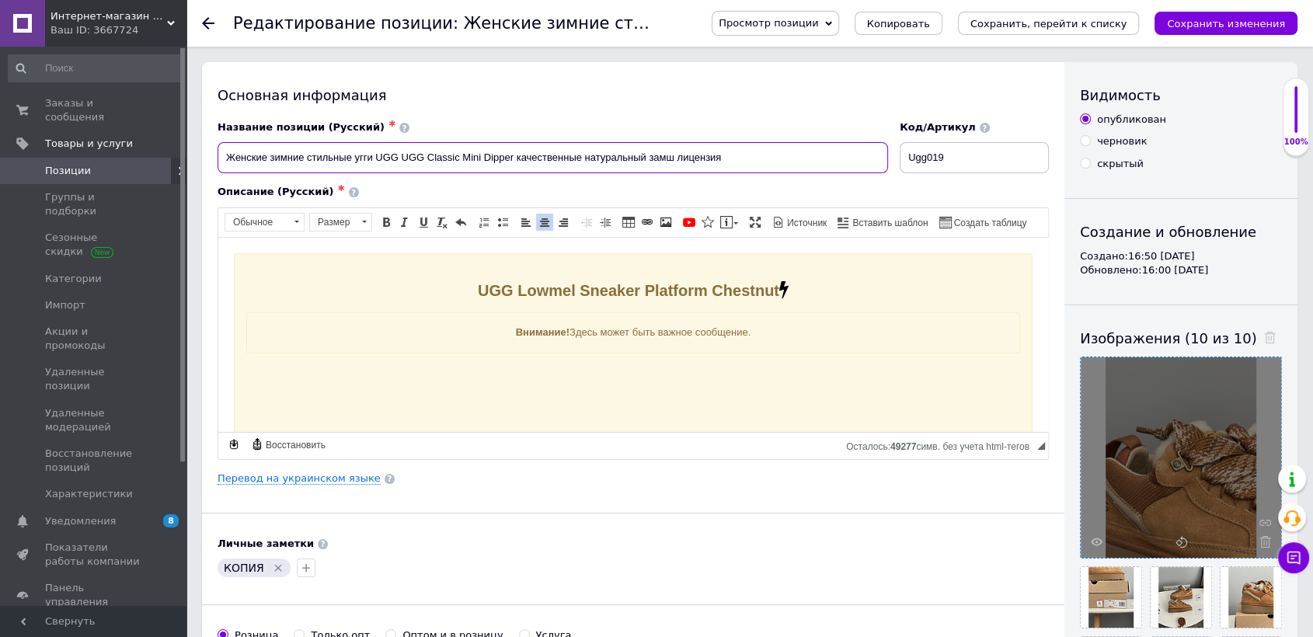
drag, startPoint x: 374, startPoint y: 156, endPoint x: 515, endPoint y: 162, distance: 141.6
click at [515, 162] on input "Женские зимние стильные угги UGG UGG Classic Mini Dipper качественные натуральн…" at bounding box center [553, 157] width 671 height 31
checkbox input "true"
paste input "Lowmel Sneaker Platform Chestnut"
type input "Женские зимние стильные угги UGG Lowmel Sneaker Platform Chestnut качественные …"
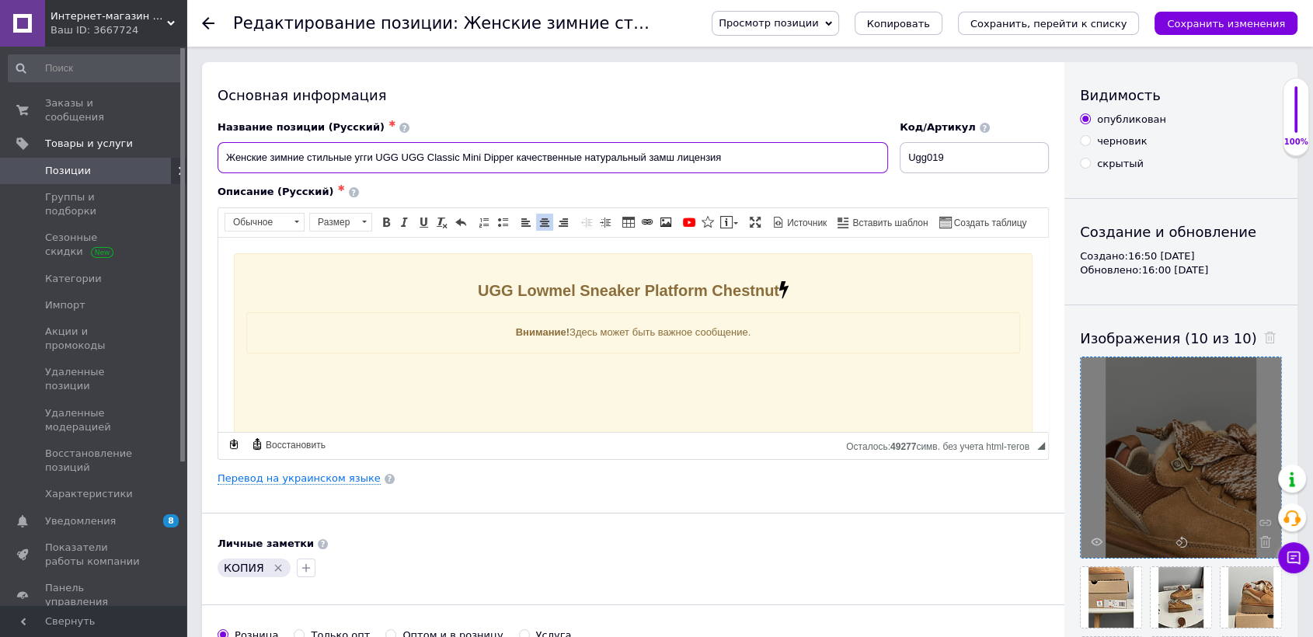
checkbox input "true"
type input "Женские зимние стильные угги UGG Lowmel Sneaker Platform Chestnut ?качественные…"
checkbox input "true"
type input "Женские зимние стильные угги UGG Lowmel Sneaker Platform Chestnut качественные …"
checkbox input "true"
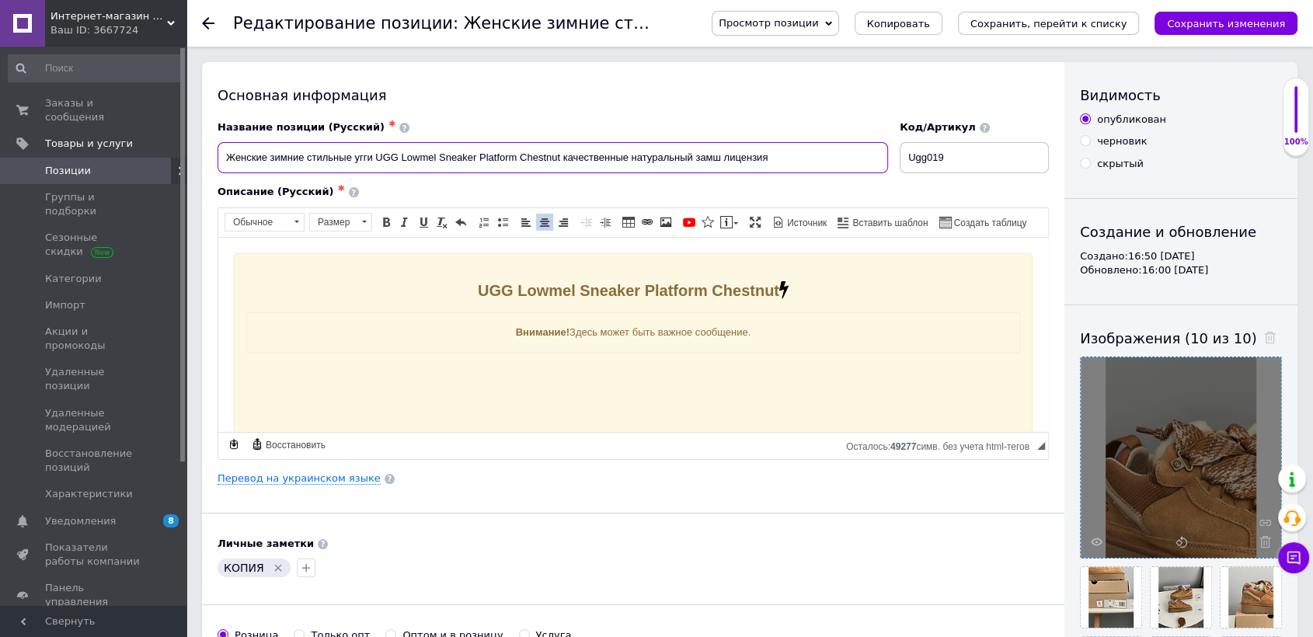
type input "Женские зимние стильные угги UGG Lowmel Sneaker Platform Chestnutкачественные н…"
checkbox input "true"
type input "Женские зимние стильные угги UGG Lowmel Sneaker Platform Chestnut,качественные …"
checkbox input "true"
type input "Женские зимние стильные угги UGG Lowmel Sneaker Platform Chestnut, качественные…"
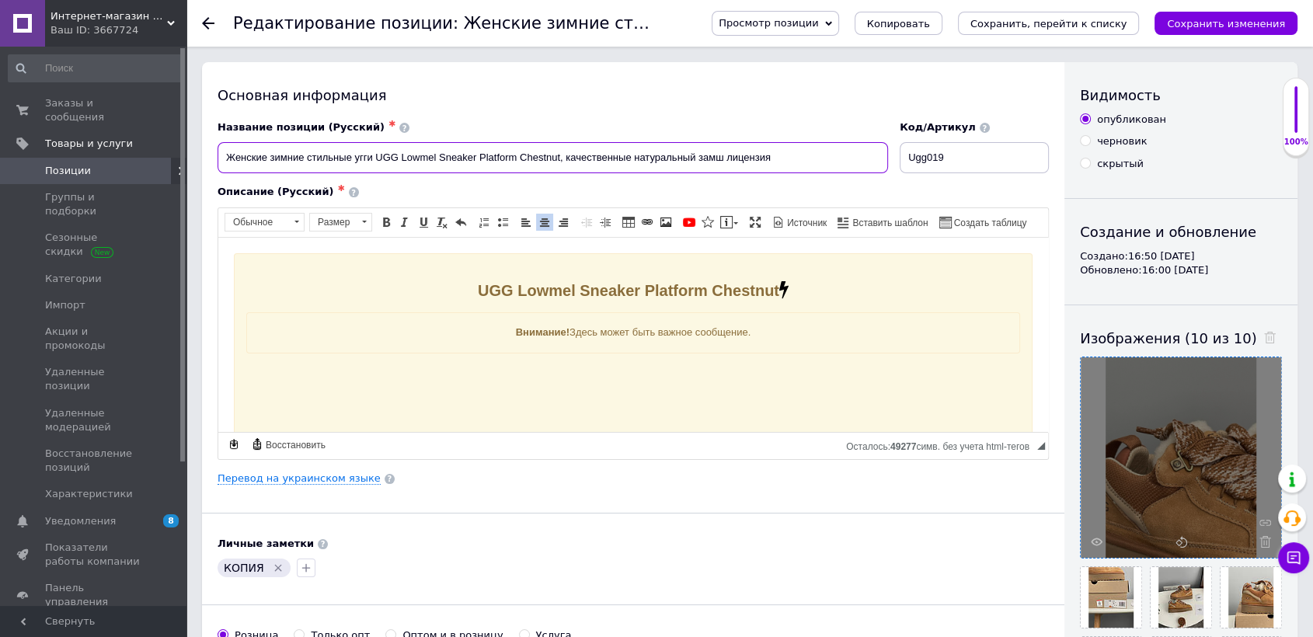
checkbox input "true"
type input "Женские зимние стильные угги UGG Lowmel Sneaker Platform Chestnut, качественные…"
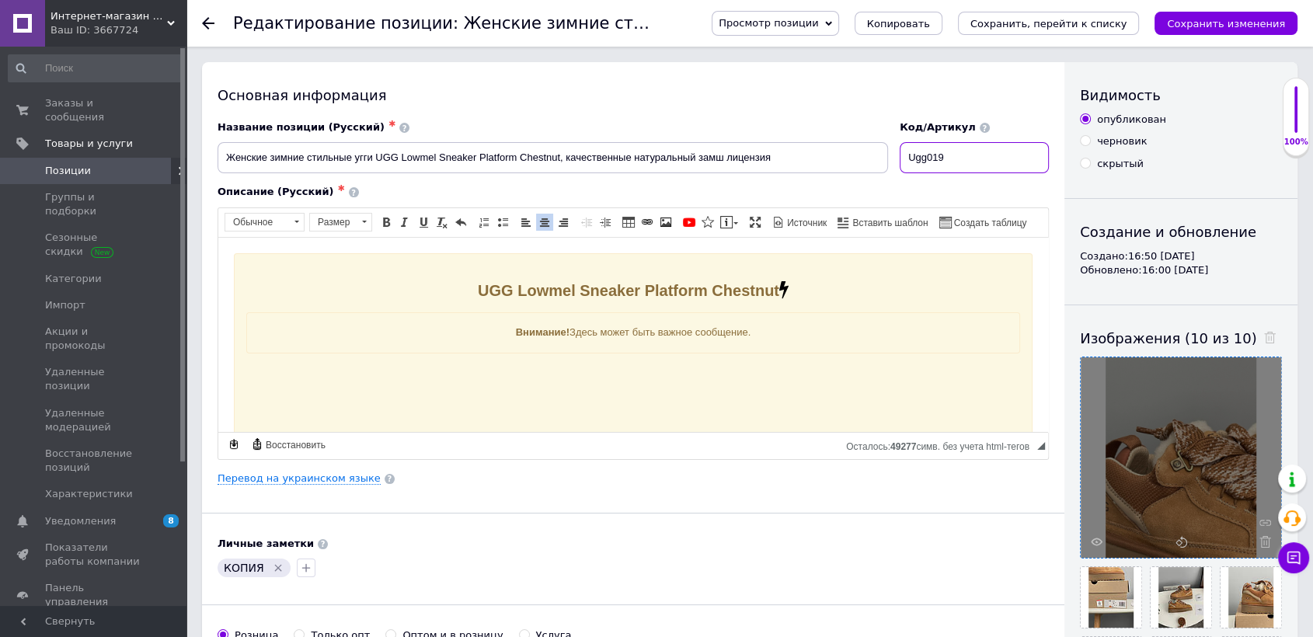
click at [938, 152] on input "Ugg019" at bounding box center [974, 157] width 149 height 31
click at [932, 155] on input "Ugg019" at bounding box center [974, 157] width 149 height 31
drag, startPoint x: 932, startPoint y: 155, endPoint x: 922, endPoint y: 160, distance: 10.4
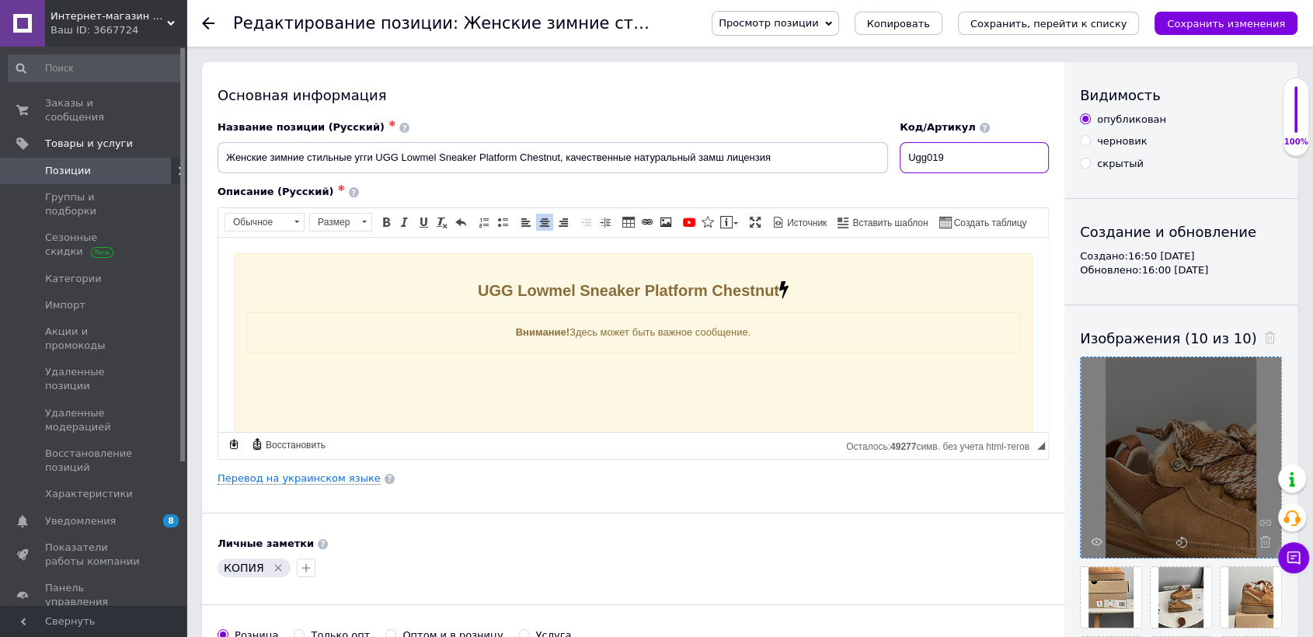
click at [922, 160] on input "Ugg019" at bounding box center [974, 157] width 149 height 31
checkbox input "true"
paste input "1700"
type input "1700"
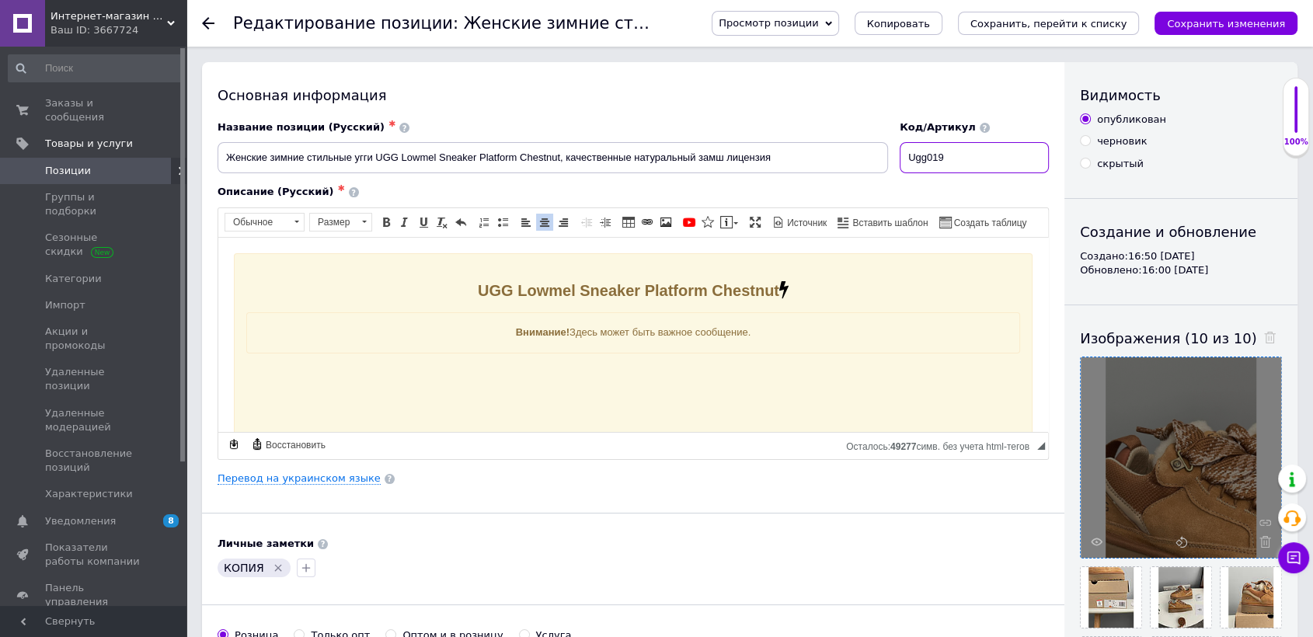
checkbox input "true"
type input "1700"
click at [574, 351] on div "Внимание! Здесь может быть важное сообщение." at bounding box center [633, 332] width 774 height 41
click at [604, 331] on div "Внимание! Здесь может быть важное сообщение." at bounding box center [633, 332] width 749 height 16
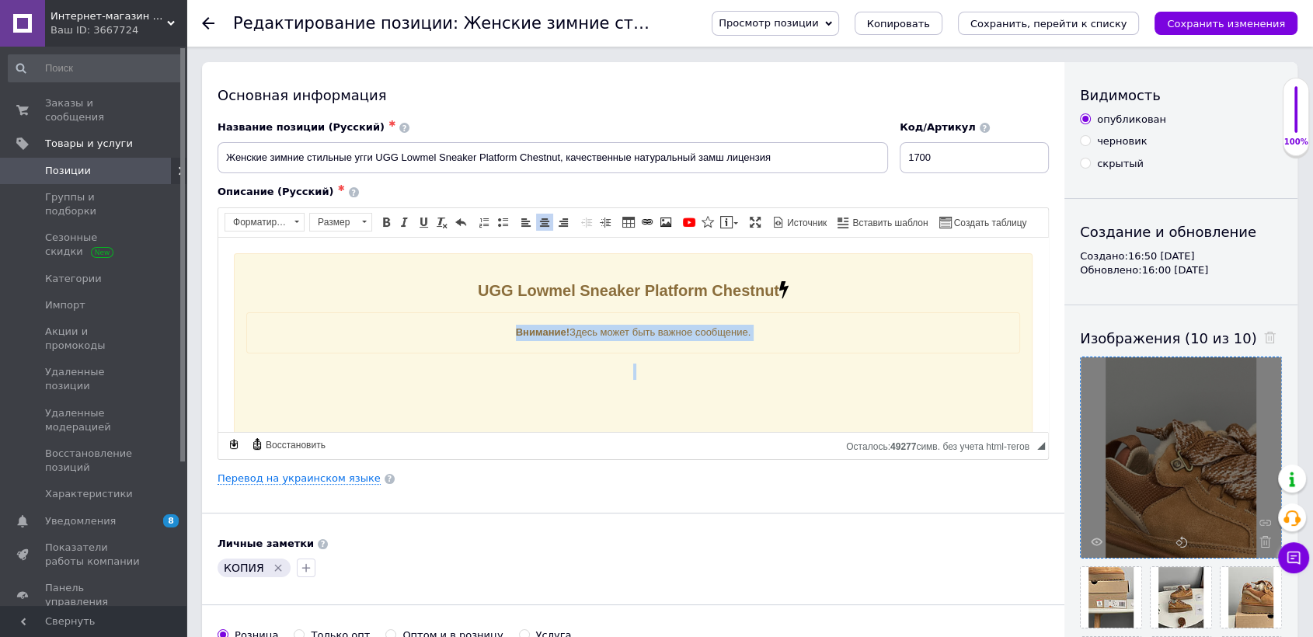
click at [604, 331] on div "Внимание! Здесь может быть важное сообщение." at bounding box center [633, 332] width 749 height 16
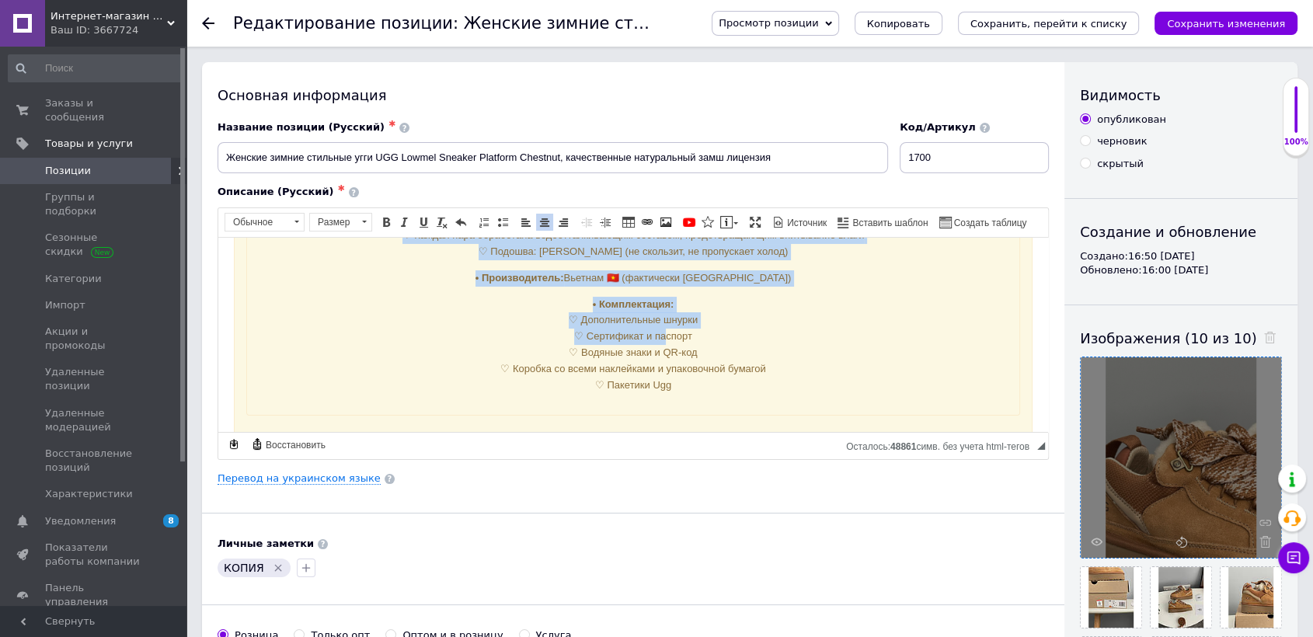
scroll to position [173, 0]
drag, startPoint x: 590, startPoint y: 337, endPoint x: 689, endPoint y: 385, distance: 110.5
click at [689, 389] on div "Материал: ♡ Верх: натуральная замша ♡ Внутри — натуральная цельная овчина по вс…" at bounding box center [633, 277] width 749 height 230
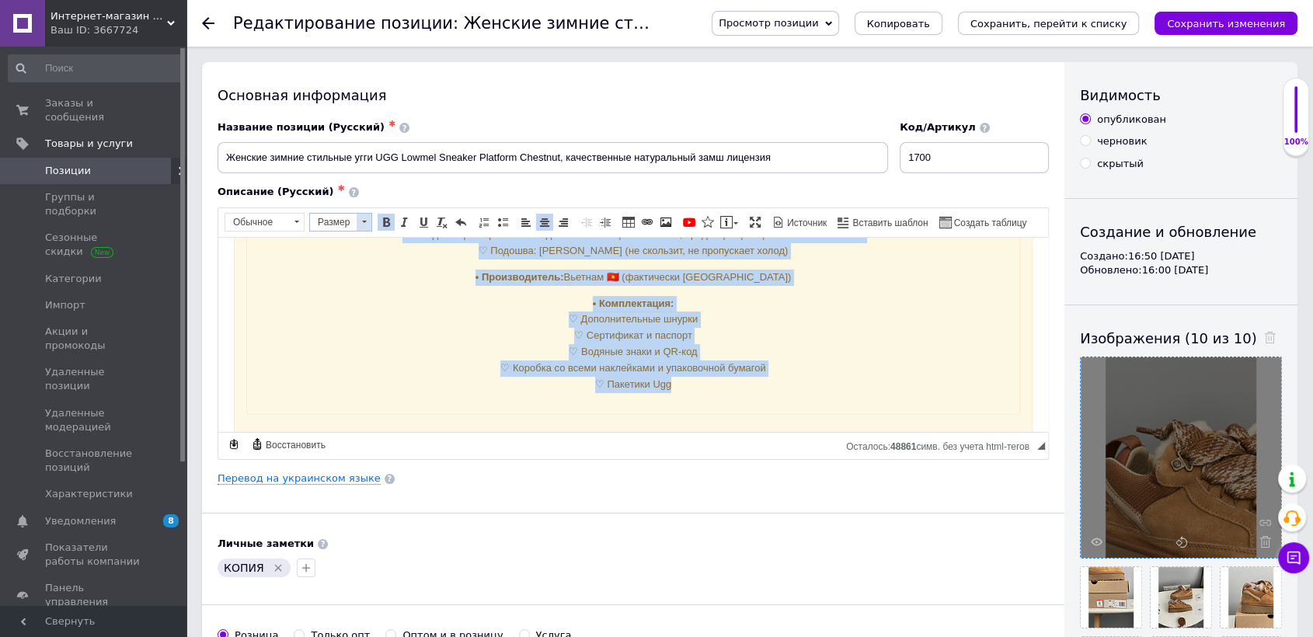
click at [364, 221] on span at bounding box center [364, 222] width 5 height 2
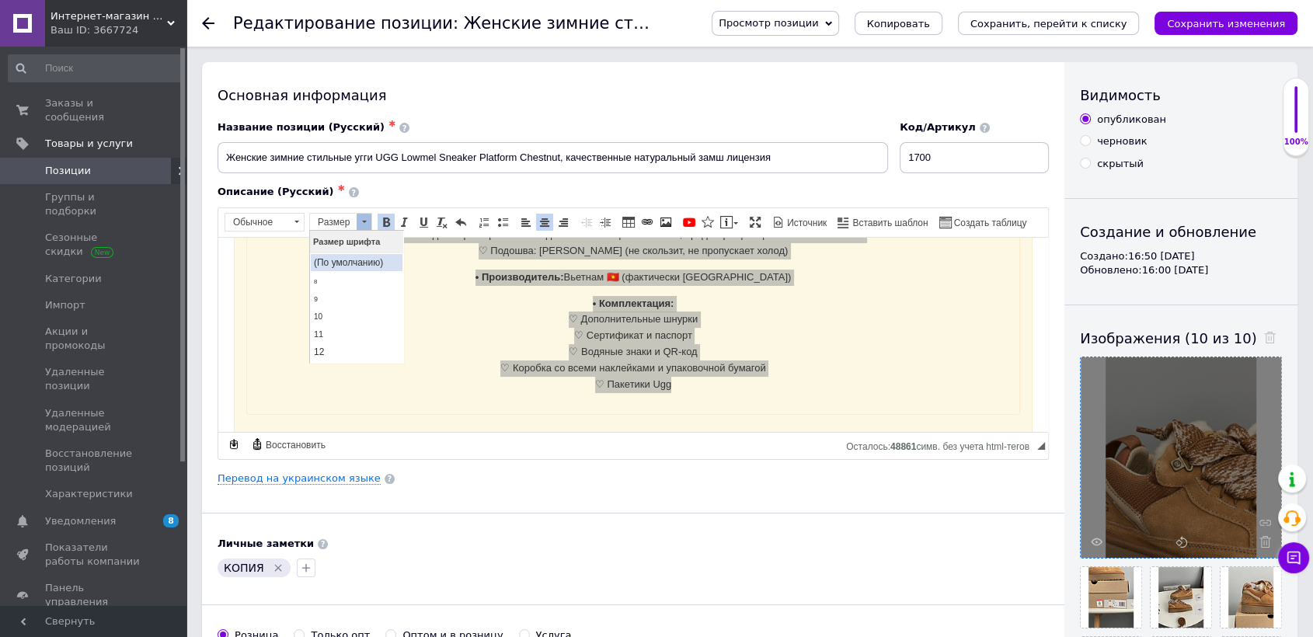
scroll to position [86, 0]
click at [333, 276] on link "14" at bounding box center [356, 284] width 92 height 19
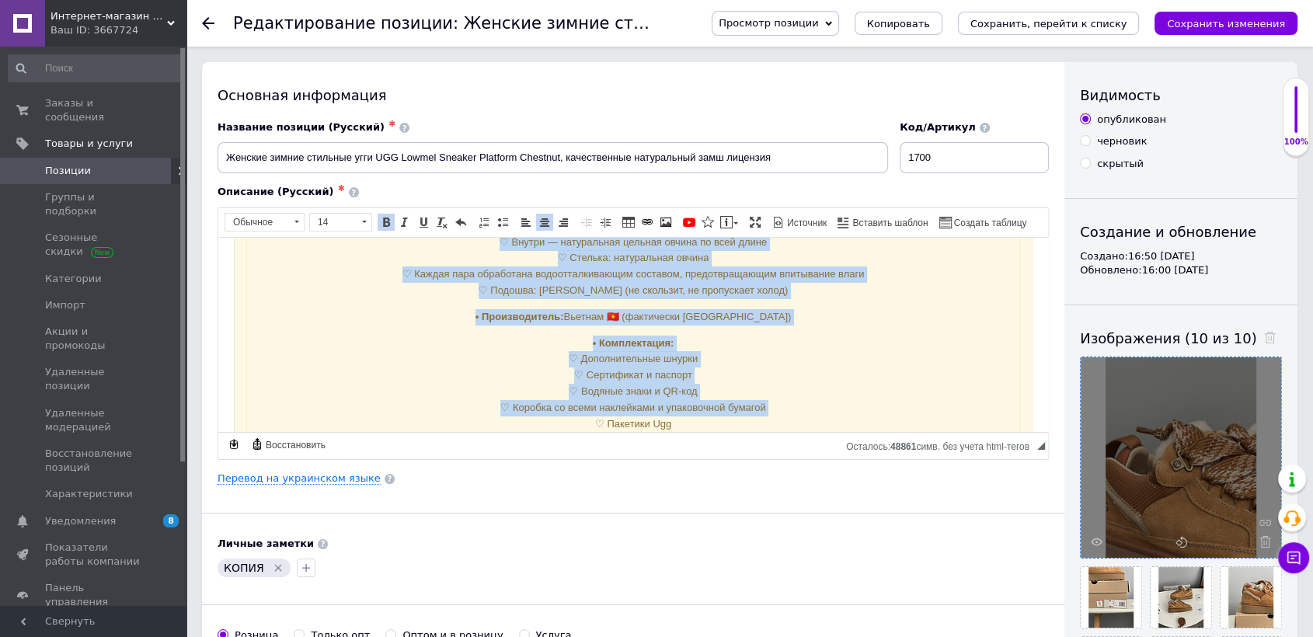
scroll to position [0, 0]
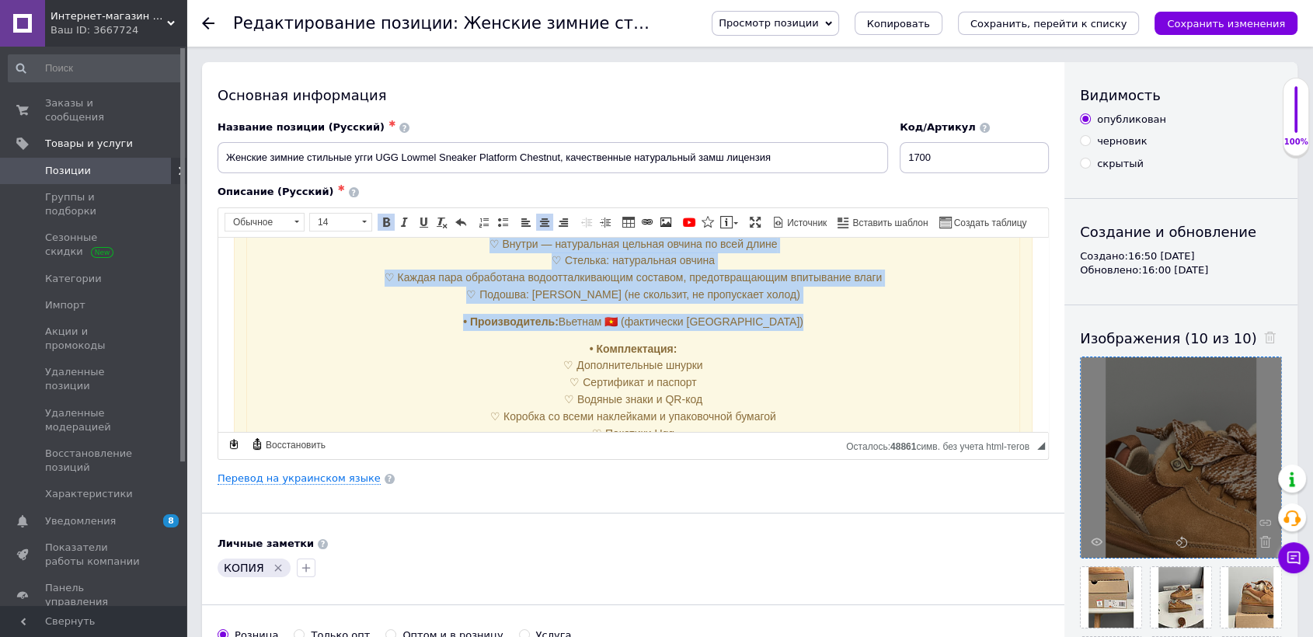
click at [610, 346] on strong "• Комплектация:" at bounding box center [634, 348] width 88 height 12
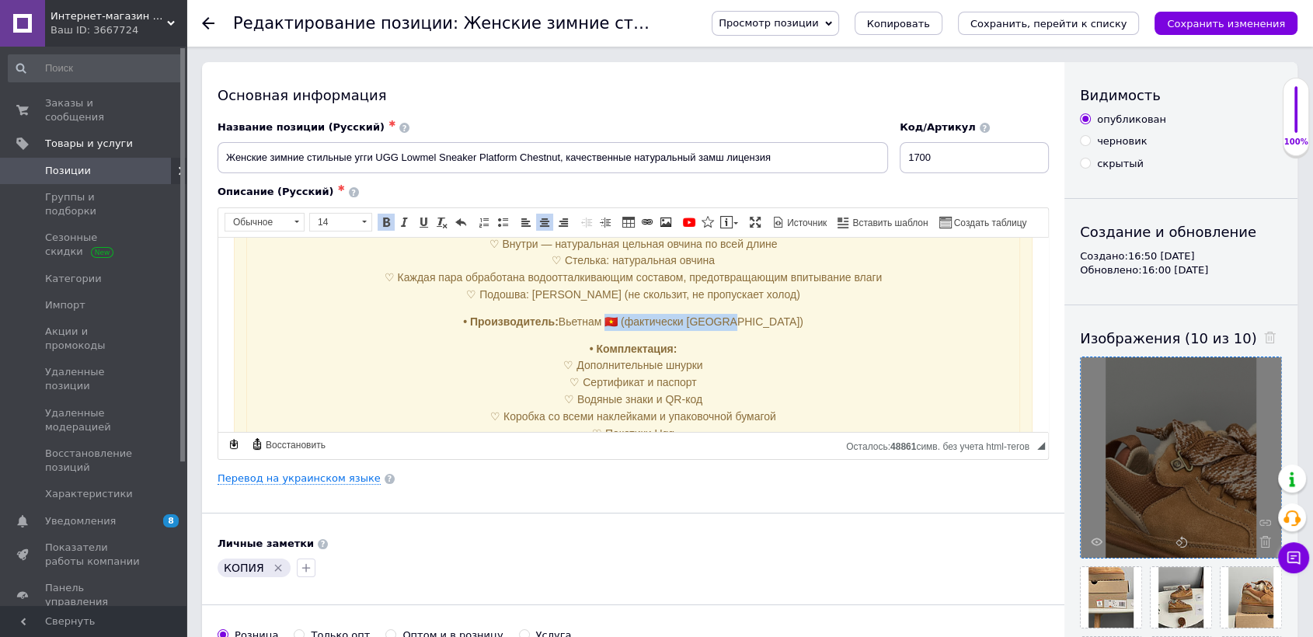
drag, startPoint x: 641, startPoint y: 320, endPoint x: 806, endPoint y: 325, distance: 164.8
click at [811, 327] on p "• Производитель: Вьетнам 🇻🇳 (фактически [GEOGRAPHIC_DATA])" at bounding box center [633, 321] width 749 height 17
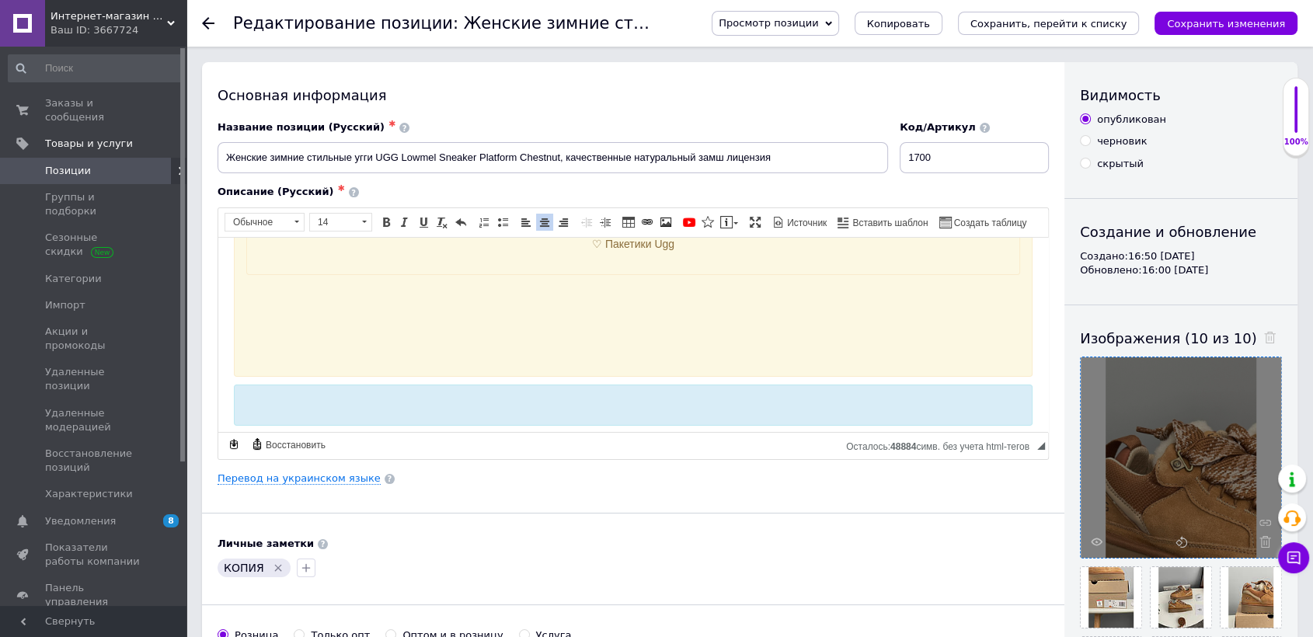
scroll to position [259, 0]
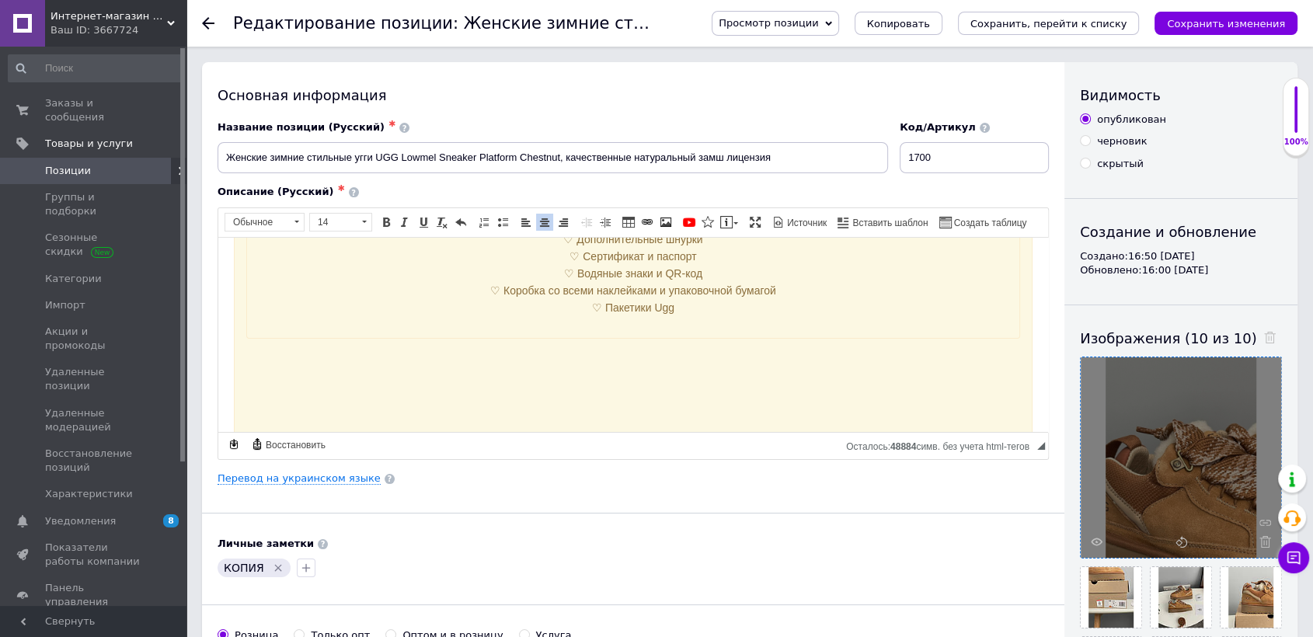
click at [628, 348] on p "Визуальный текстовый редактор, C90BCD81-537D-4312-A473-31D6996F3502" at bounding box center [633, 356] width 774 height 16
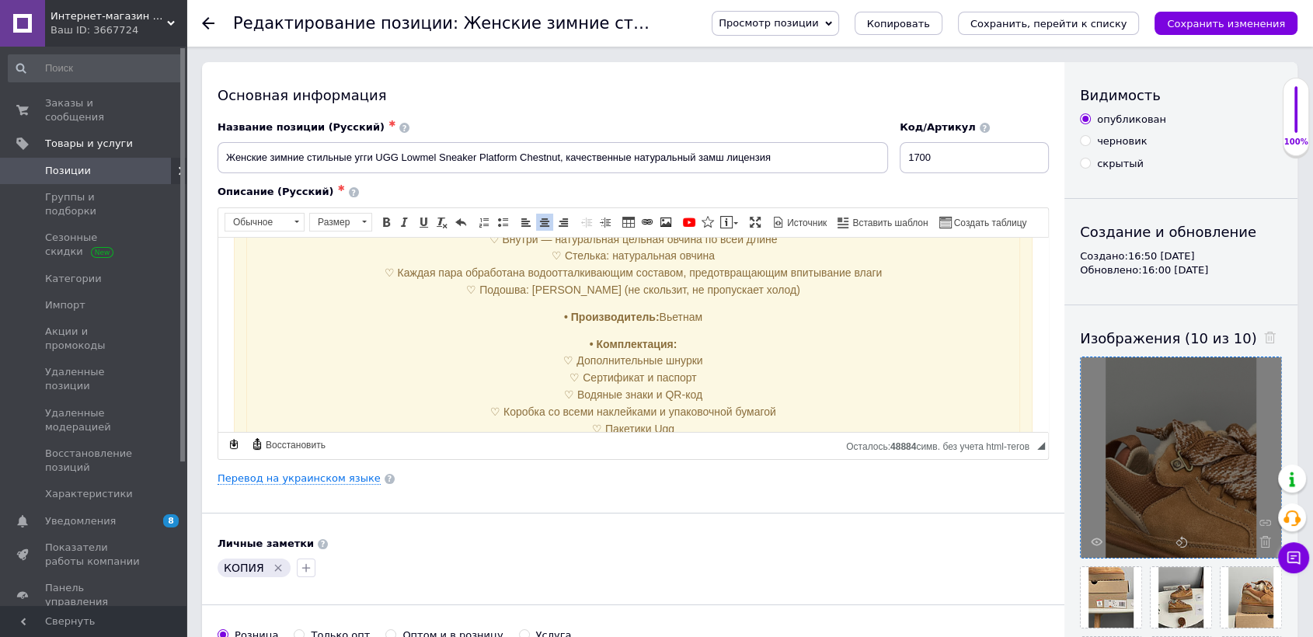
scroll to position [0, 0]
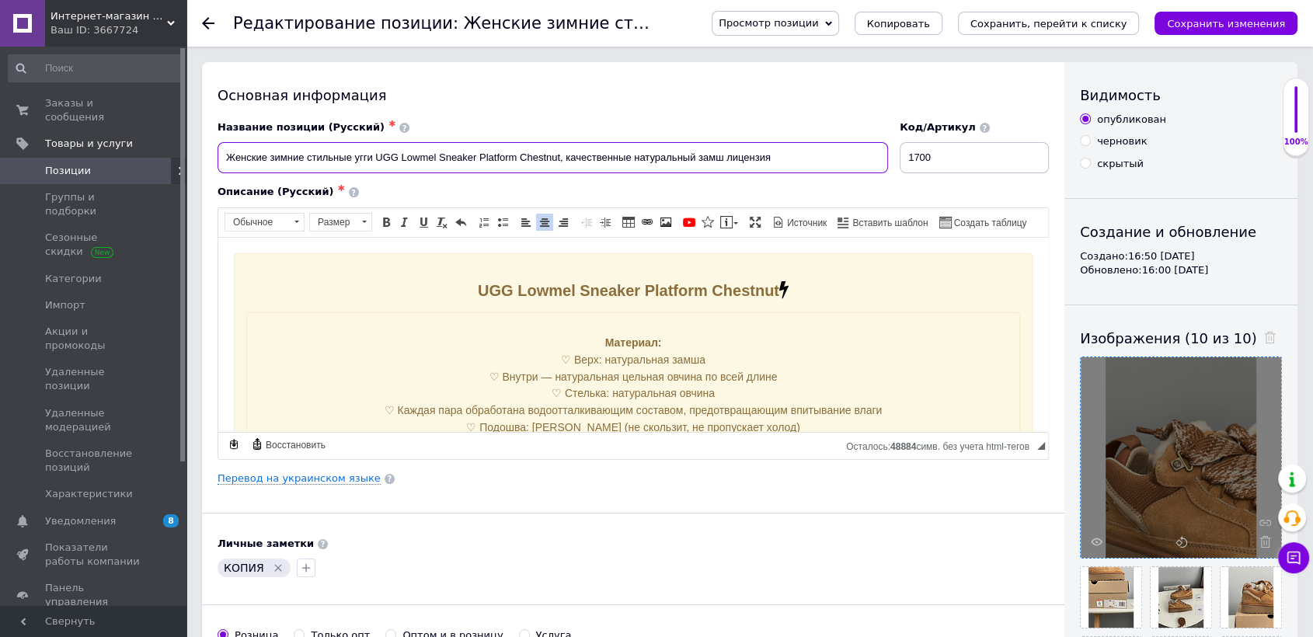
click at [676, 161] on input "Женские зимние стильные угги UGG Lowmel Sneaker Platform Chestnut, качественные…" at bounding box center [553, 157] width 671 height 31
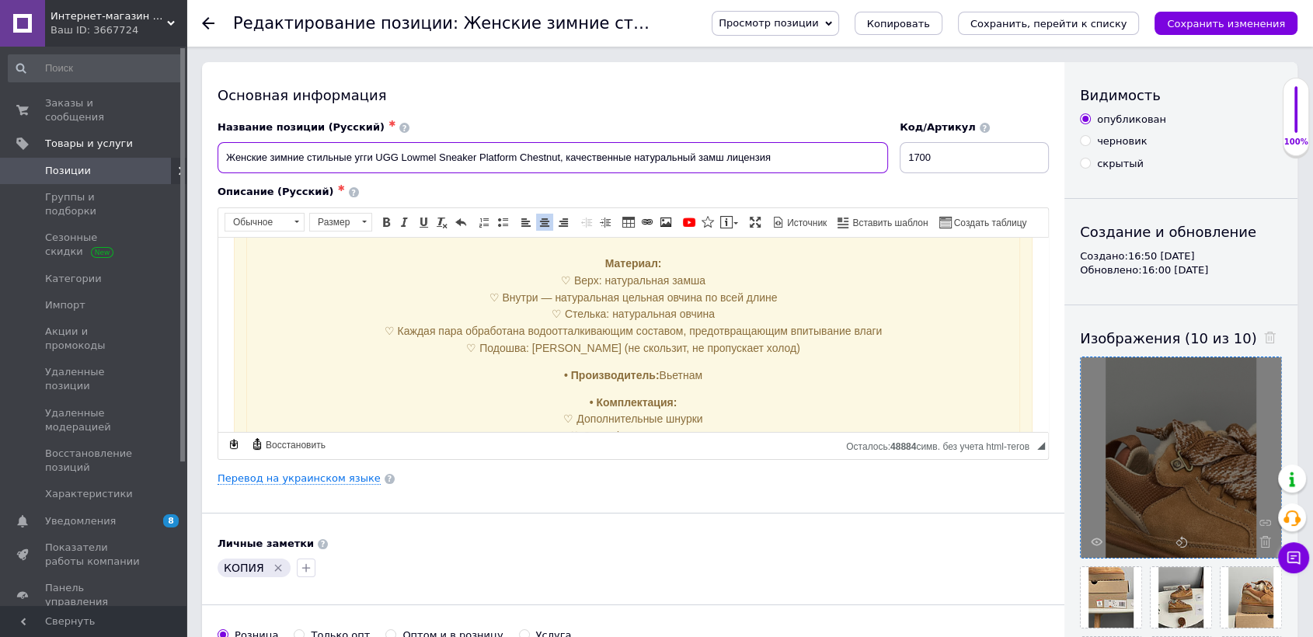
scroll to position [259, 0]
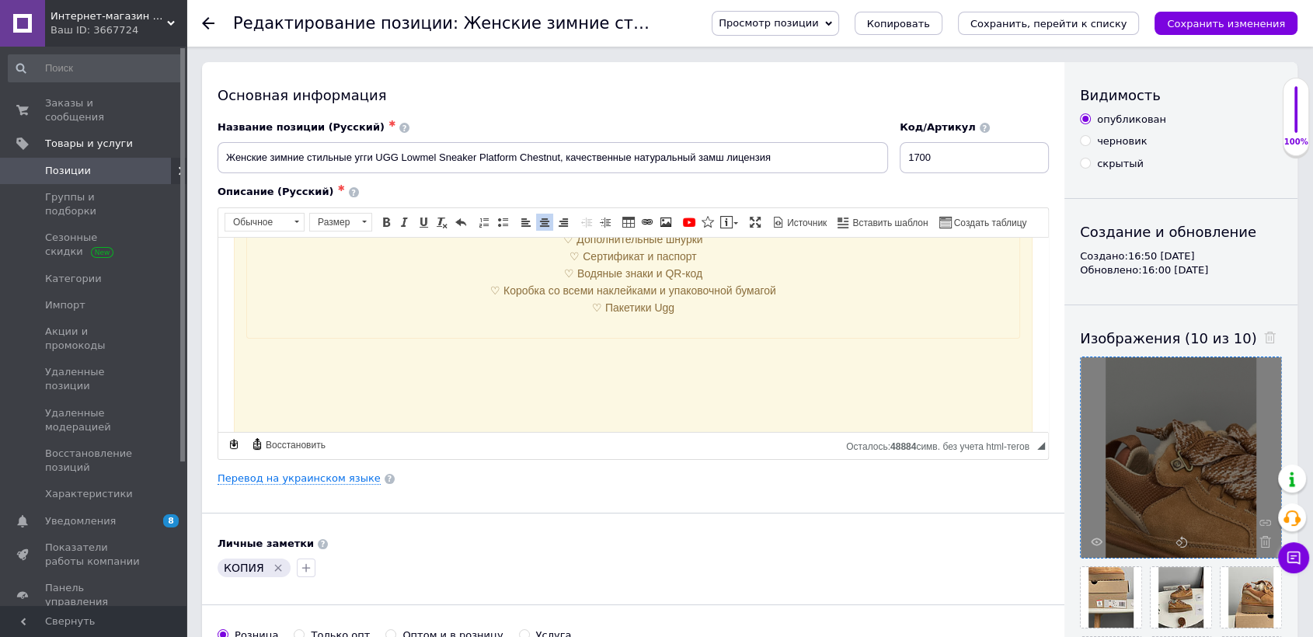
click at [661, 360] on p "Визуальный текстовый редактор, C90BCD81-537D-4312-A473-31D6996F3502" at bounding box center [633, 356] width 774 height 16
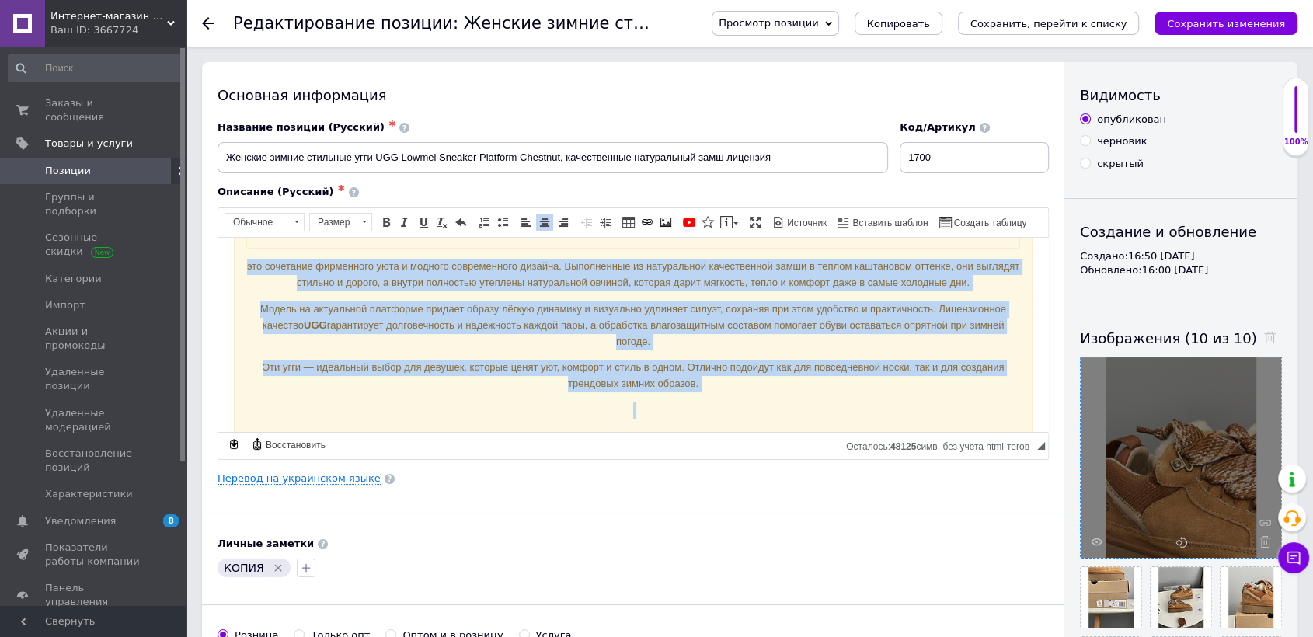
scroll to position [391, 0]
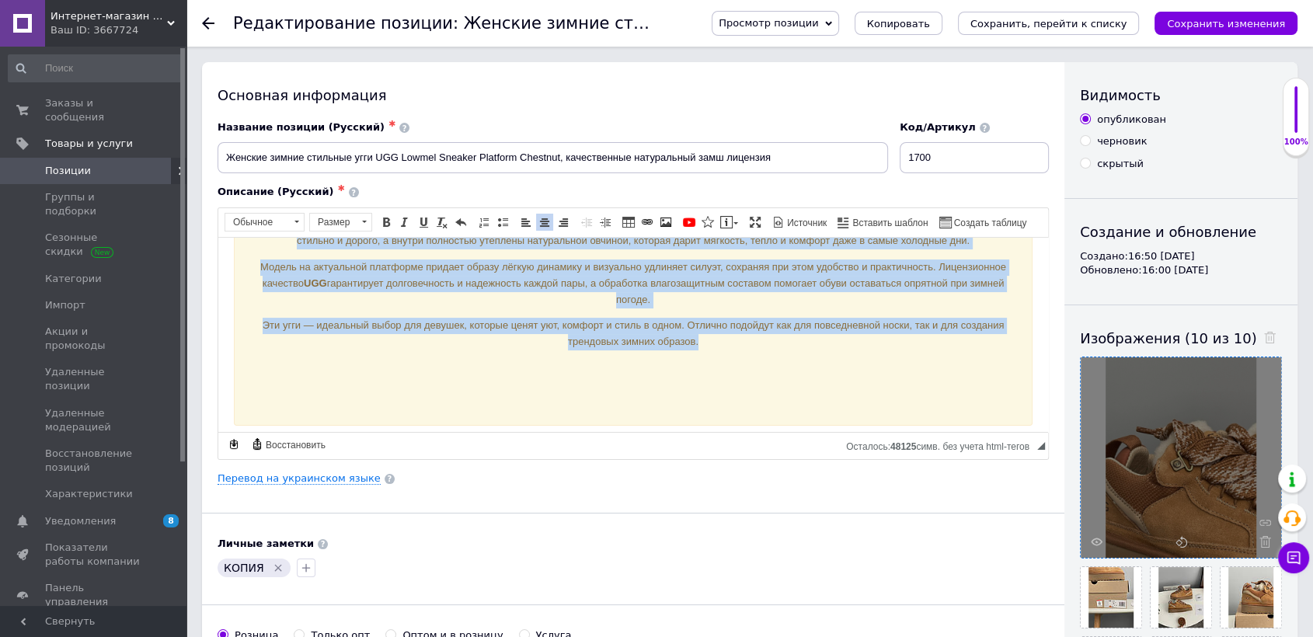
drag, startPoint x: 249, startPoint y: 308, endPoint x: 696, endPoint y: 310, distance: 446.9
click at [744, 340] on div "Материал: ♡ Верх: натуральная замша ♡ Внутри — натуральная цельная овчина по вс…" at bounding box center [633, 162] width 774 height 482
click at [333, 219] on span "Размер" at bounding box center [333, 222] width 47 height 17
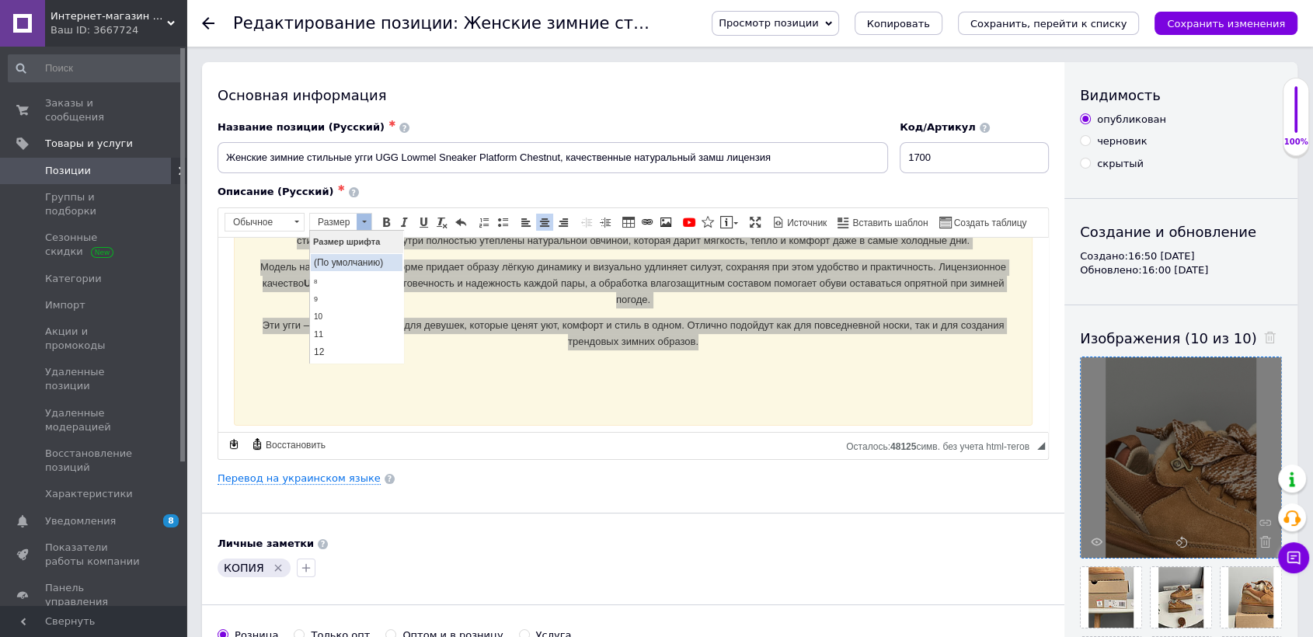
scroll to position [86, 0]
click at [335, 278] on link "14" at bounding box center [356, 284] width 92 height 19
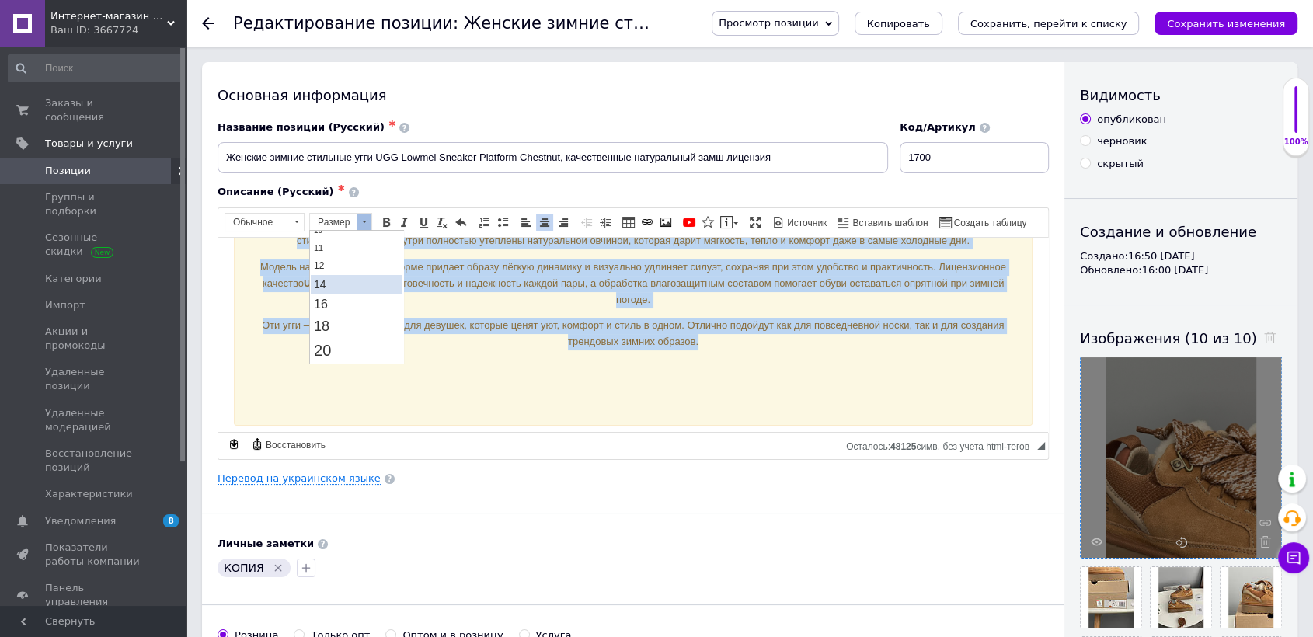
scroll to position [0, 0]
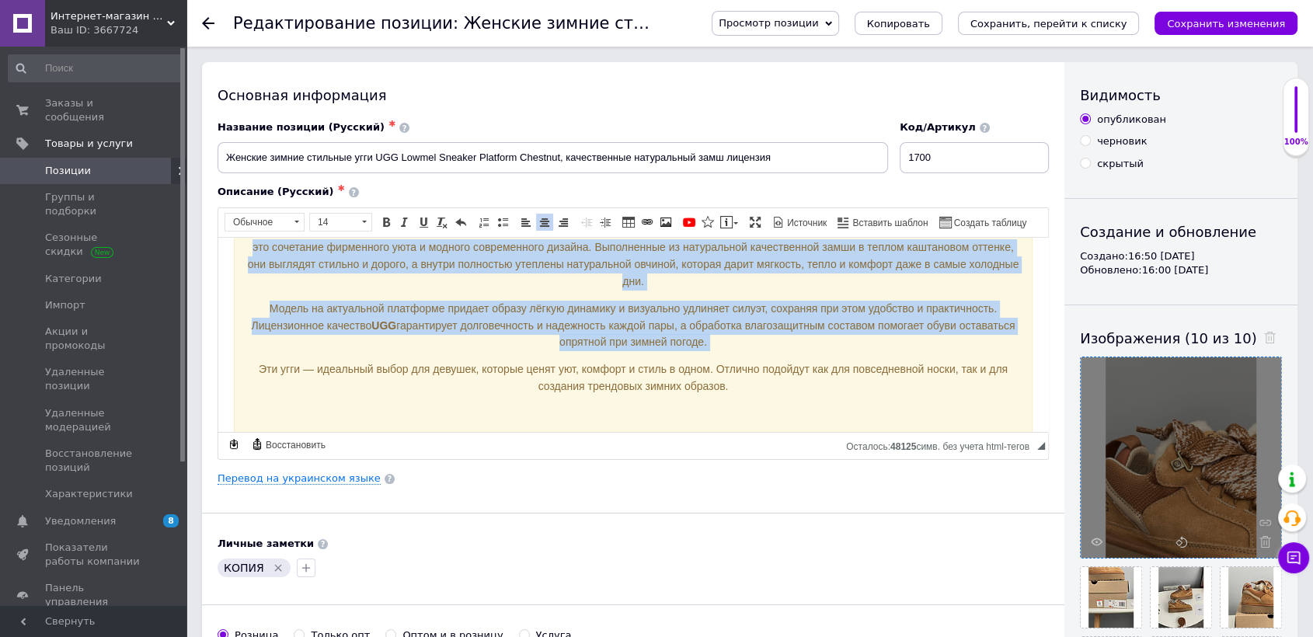
click at [599, 345] on p "Модель на актуальной платформе придает образу лёгкую динамику и визуально удлин…" at bounding box center [633, 325] width 774 height 51
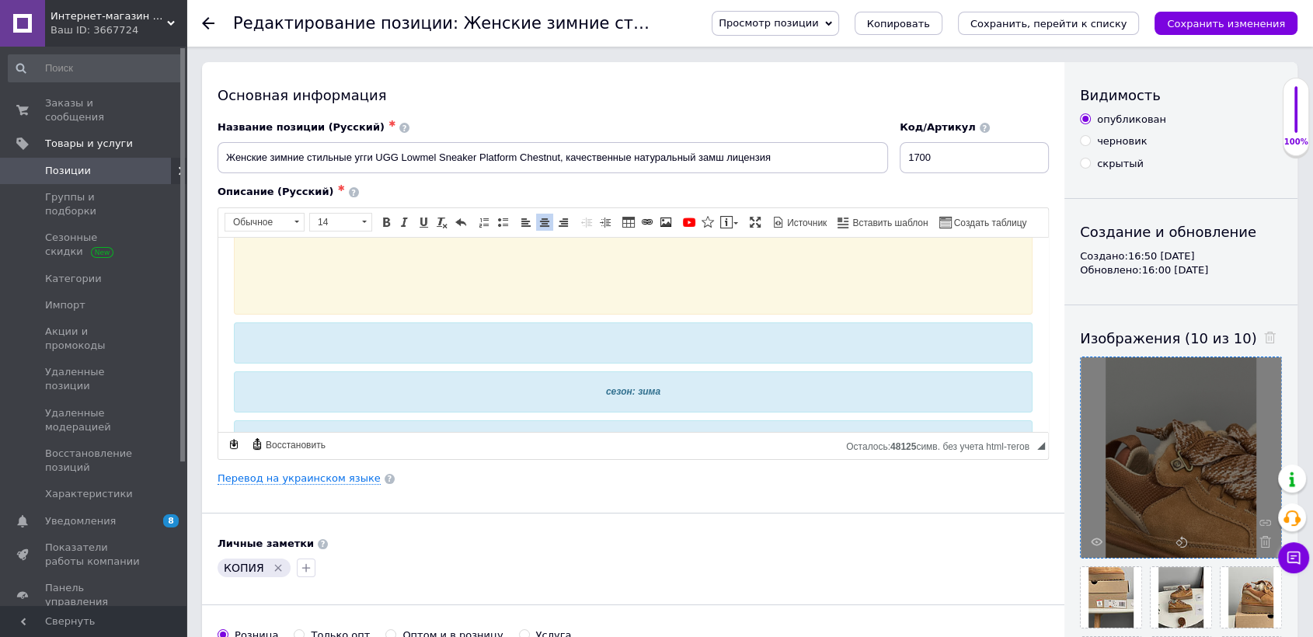
scroll to position [604, 0]
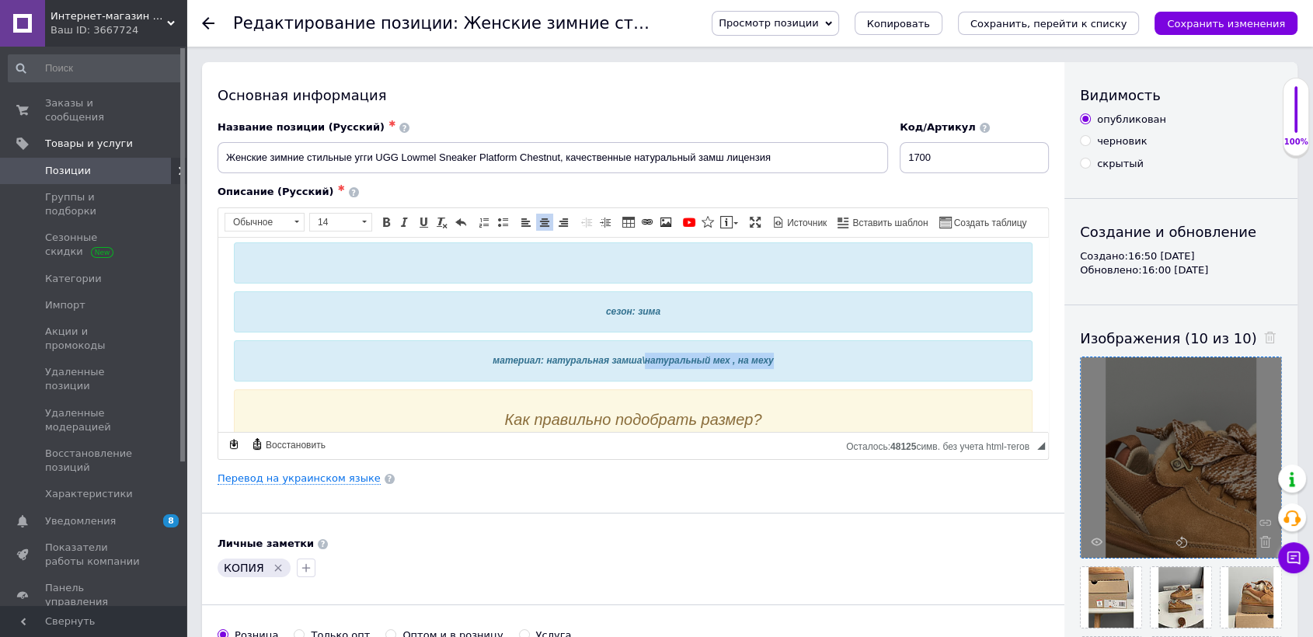
drag, startPoint x: 640, startPoint y: 358, endPoint x: 810, endPoint y: 362, distance: 170.2
click at [810, 362] on div "материал: натуральная замша\натуральный мех , на меху" at bounding box center [633, 360] width 799 height 41
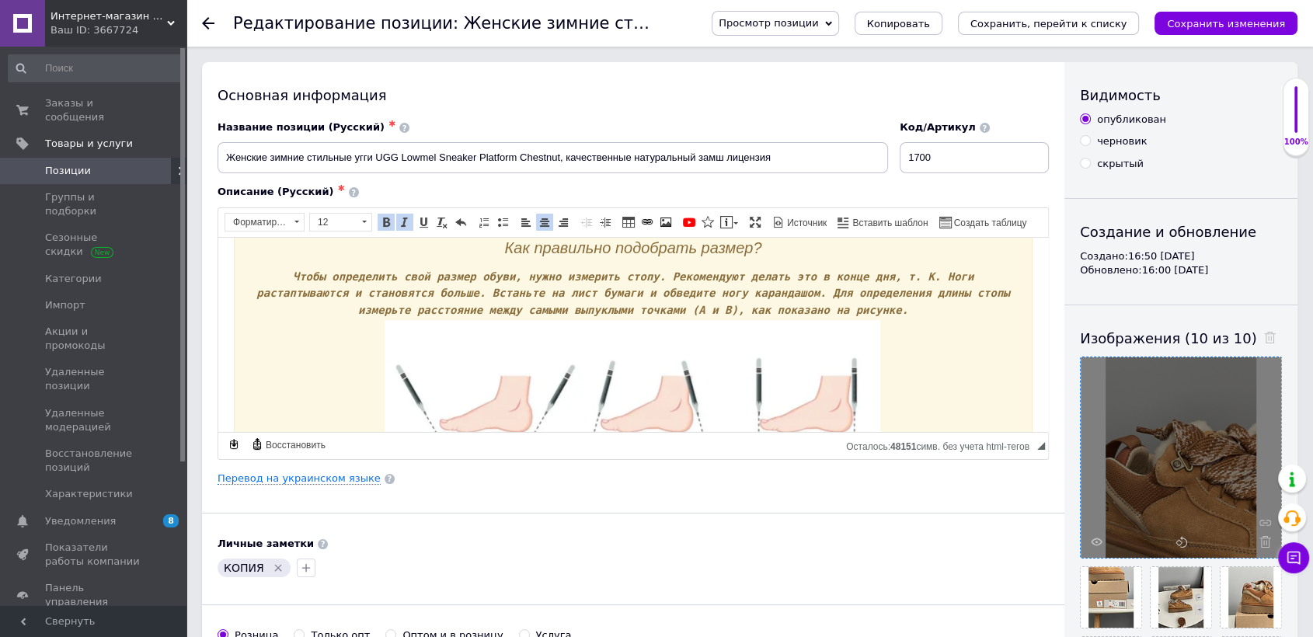
scroll to position [777, 0]
click at [706, 246] on span "Как правильно подобрать размер?" at bounding box center [633, 245] width 257 height 17
click at [399, 221] on span at bounding box center [405, 222] width 12 height 12
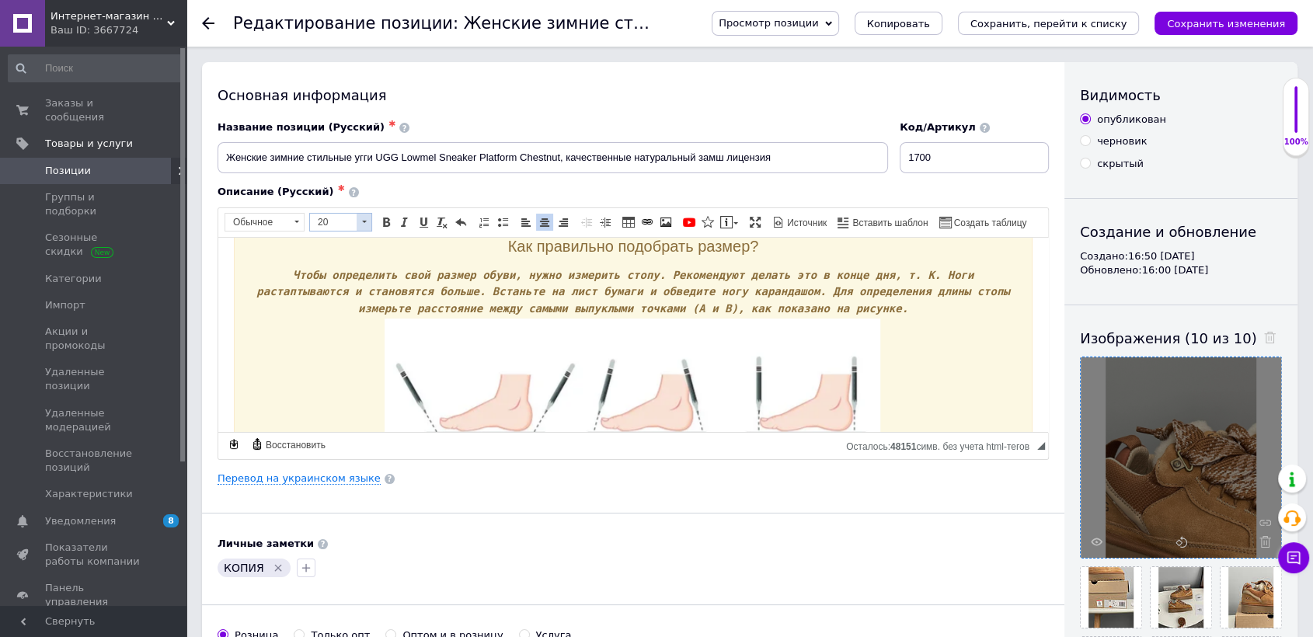
click at [349, 221] on span "20" at bounding box center [333, 222] width 47 height 17
click at [341, 274] on link "18" at bounding box center [356, 276] width 92 height 23
click at [673, 277] on span "Чтобы определить свой размер обуви, нужно измерить стопу. Рекомендуют делать эт…" at bounding box center [636, 387] width 760 height 234
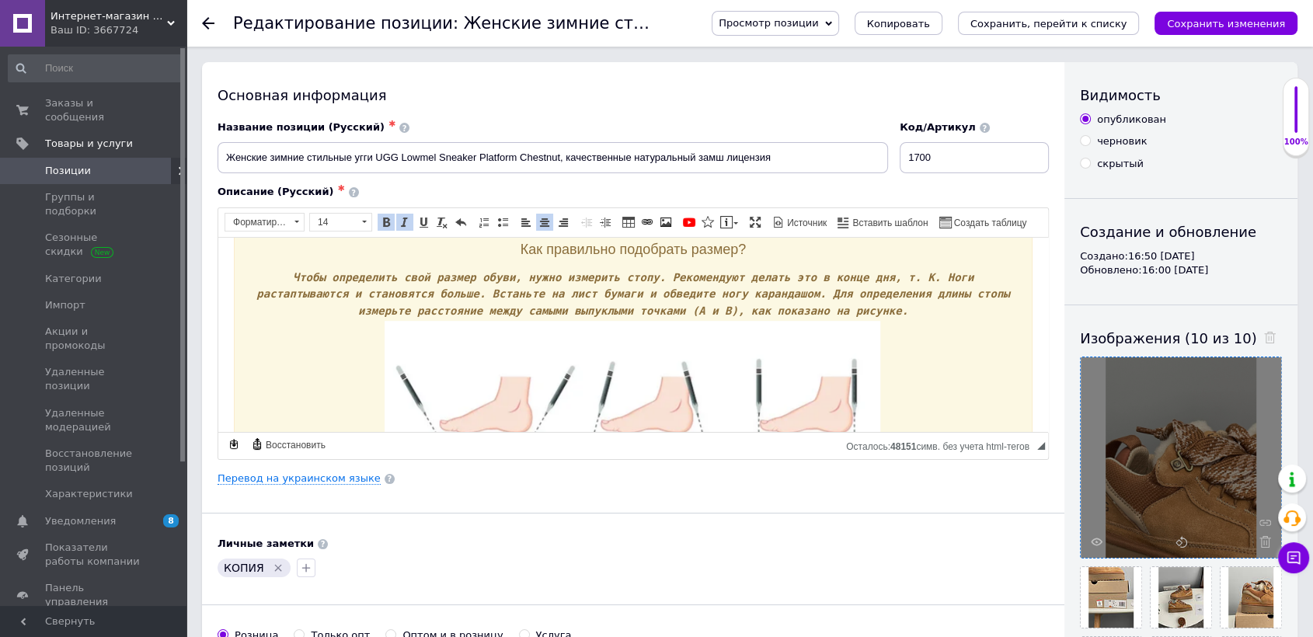
click at [788, 254] on p "Как правильно подобрать размер?" at bounding box center [633, 250] width 774 height 18
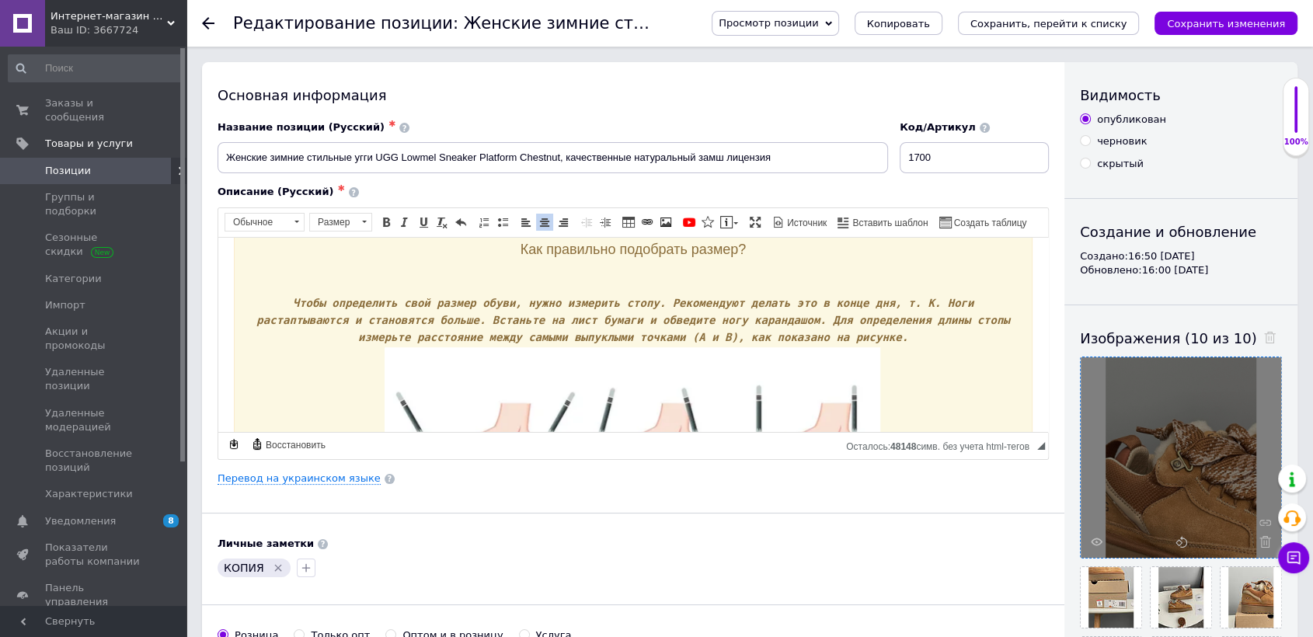
click at [802, 334] on pre "Чтобы определить свой размер обуви, нужно измерить стопу. Рекомендуют делать эт…" at bounding box center [633, 414] width 774 height 239
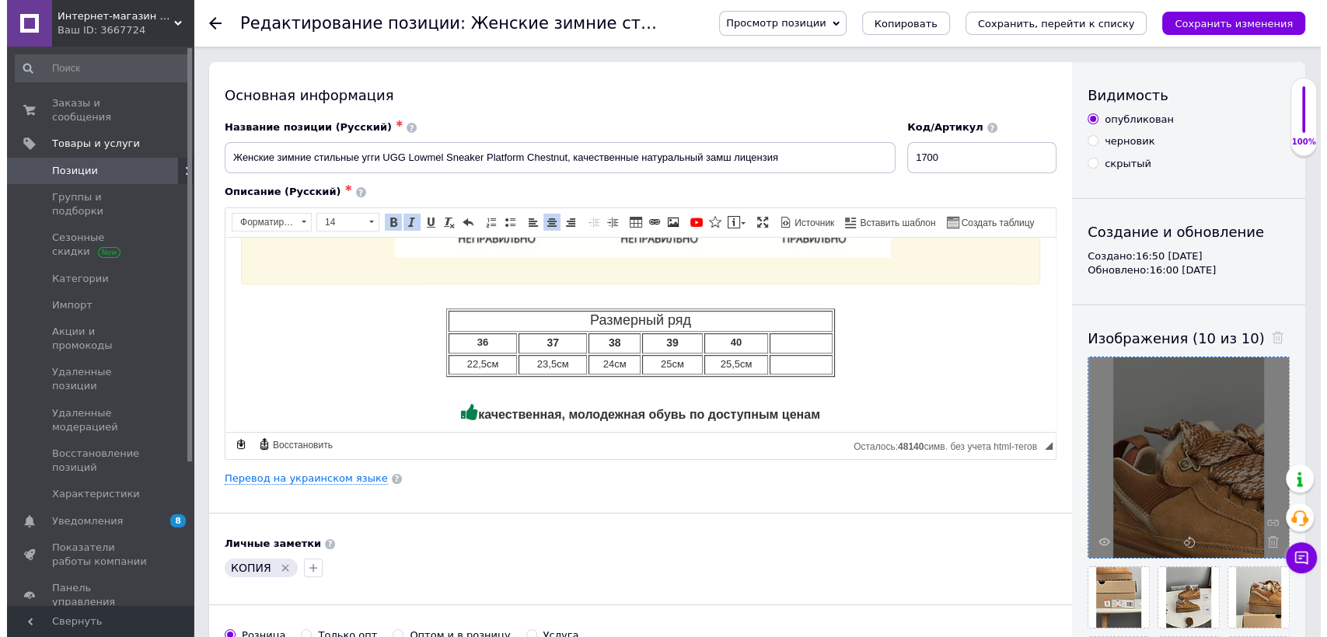
scroll to position [1033, 0]
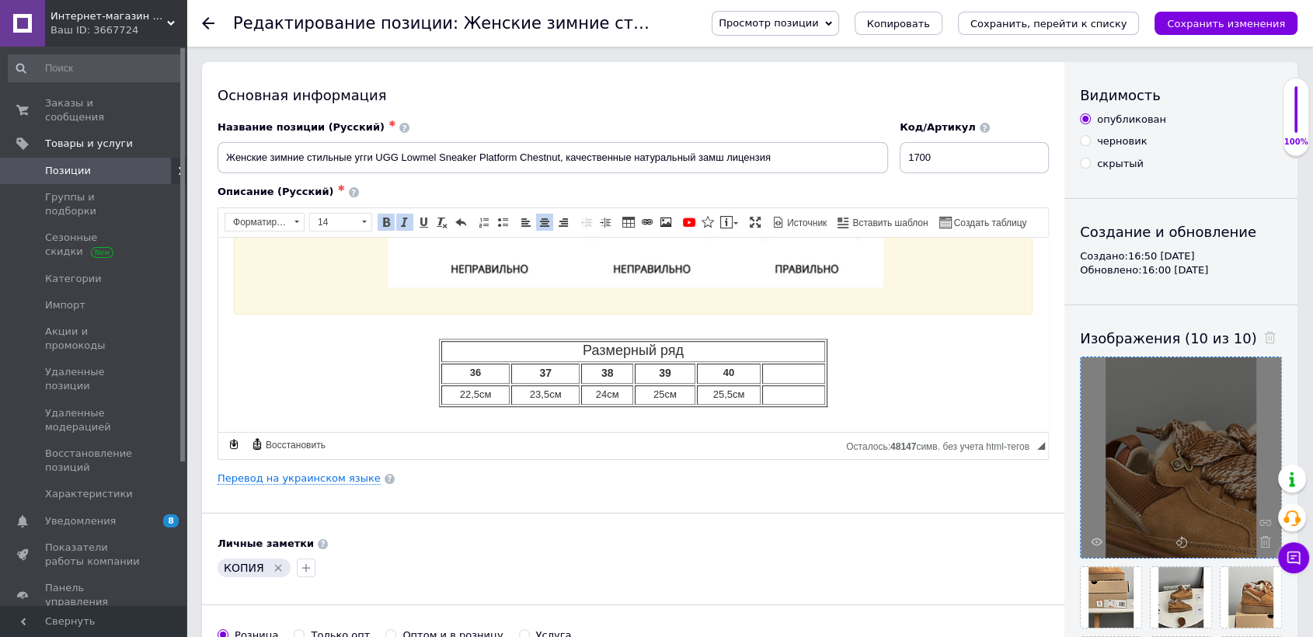
click at [789, 387] on td "Визуальный текстовый редактор, C90BCD81-537D-4312-A473-31D6996F3502" at bounding box center [793, 394] width 63 height 19
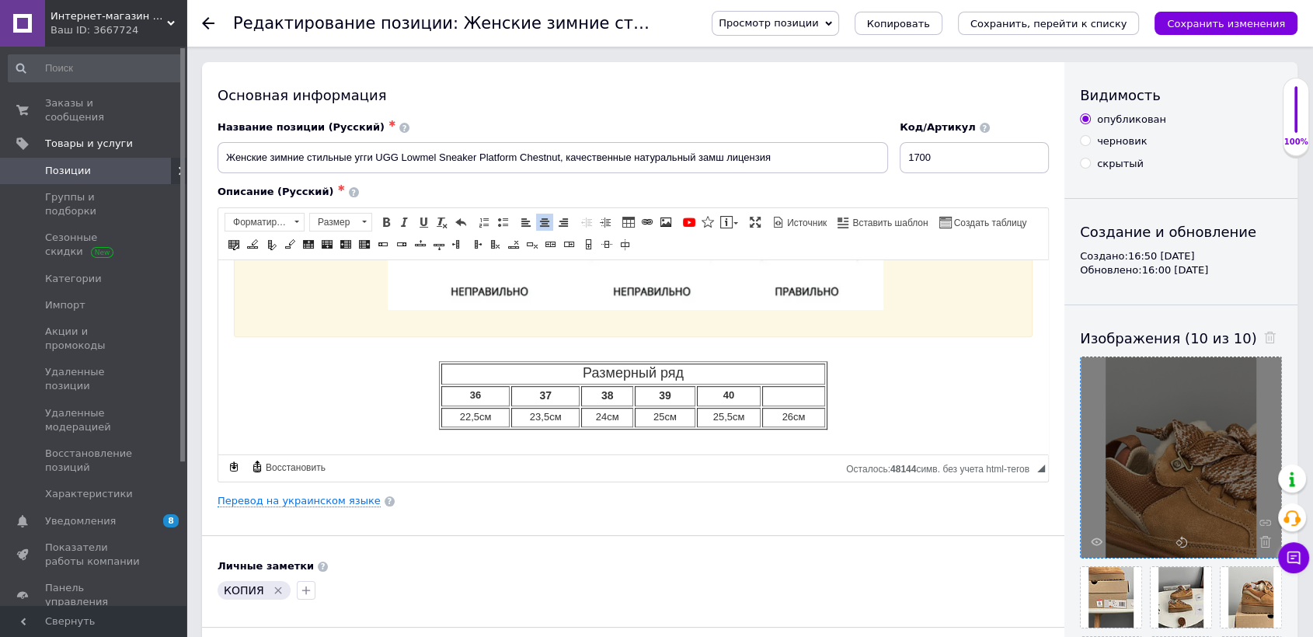
click at [790, 373] on td "Размерный ряд" at bounding box center [633, 373] width 384 height 21
click at [794, 396] on td "Визуальный текстовый редактор, C90BCD81-537D-4312-A473-31D6996F3502" at bounding box center [793, 395] width 63 height 20
click at [795, 389] on td "41" at bounding box center [793, 395] width 63 height 20
click at [793, 389] on td "41" at bounding box center [793, 395] width 63 height 20
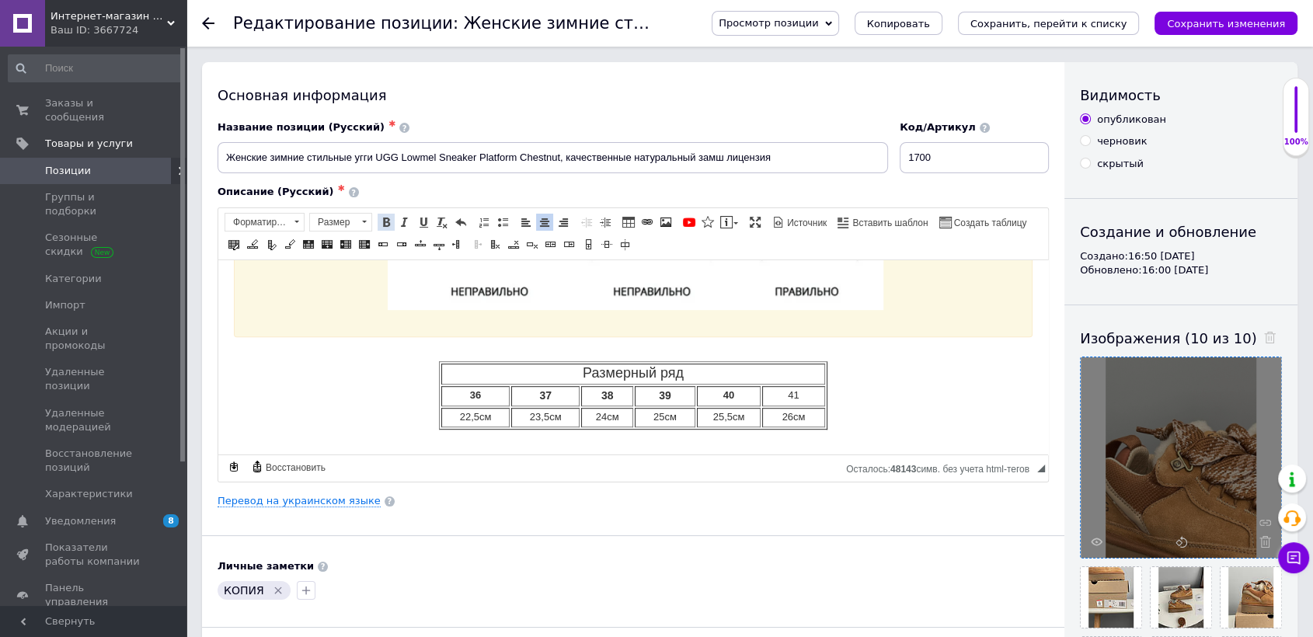
click at [388, 221] on span at bounding box center [386, 222] width 12 height 12
click at [348, 504] on link "Перевод на украинском языке" at bounding box center [299, 501] width 163 height 12
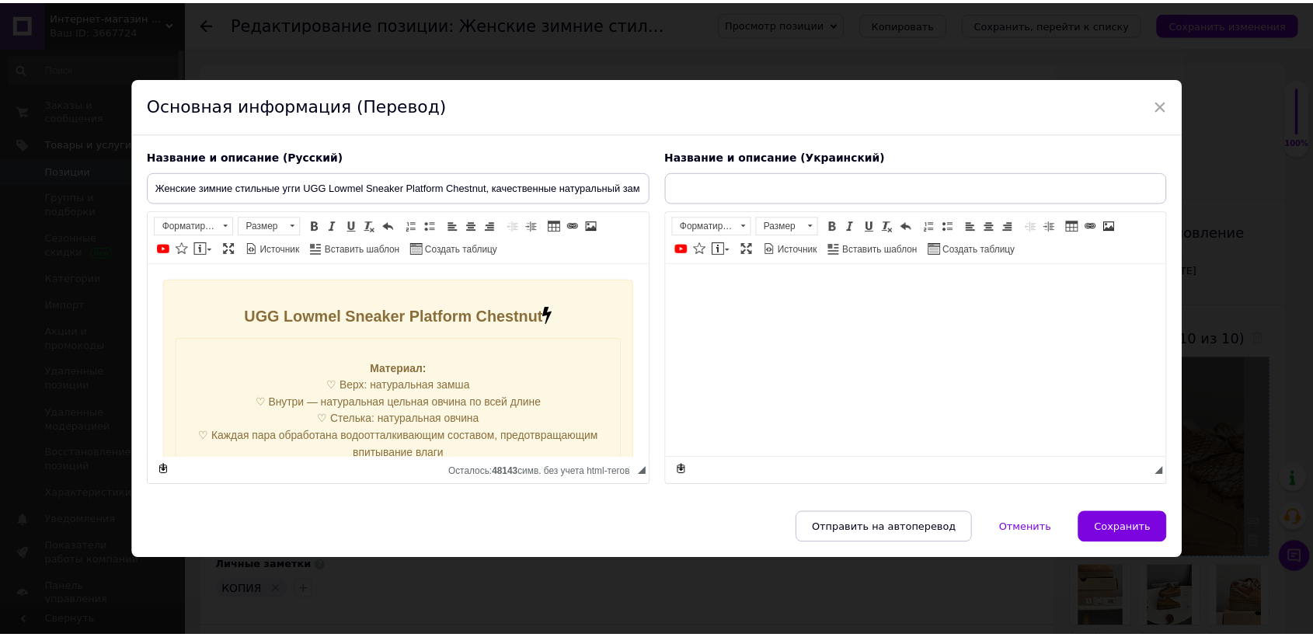
scroll to position [0, 0]
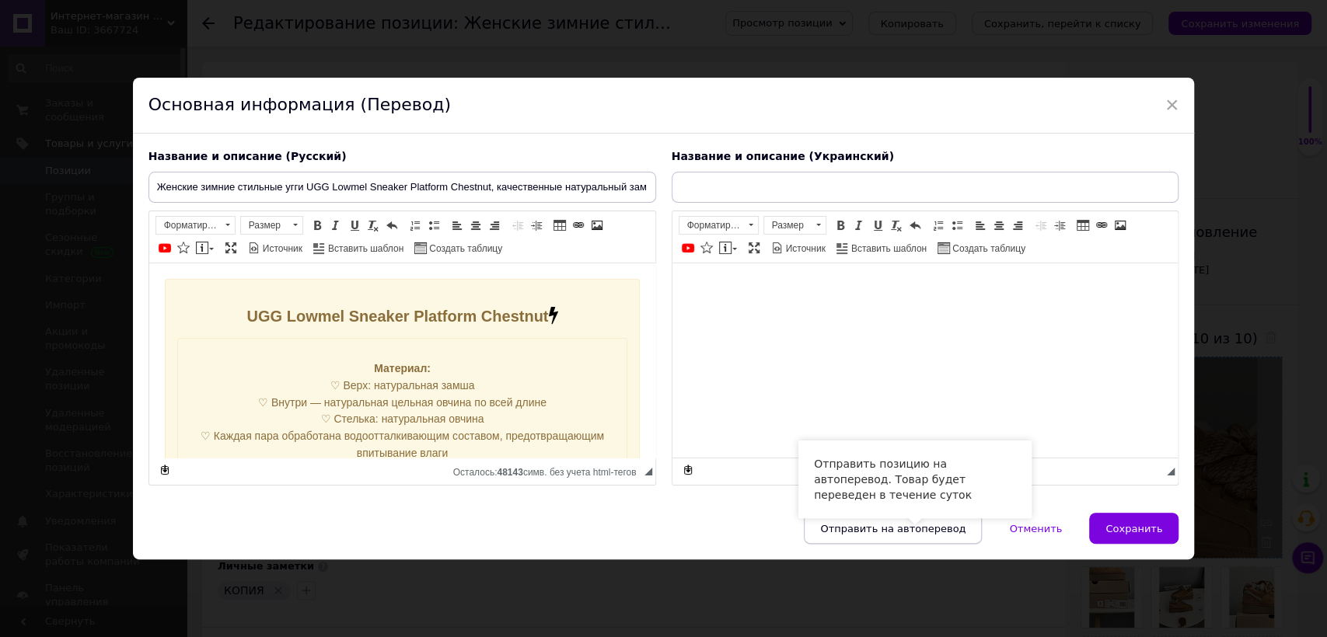
click at [948, 541] on button "Отправить на автоперевод" at bounding box center [893, 528] width 178 height 31
click at [948, 541] on div "Отправить на автоперевод   Отменить   Сохранить" at bounding box center [664, 536] width 1062 height 47
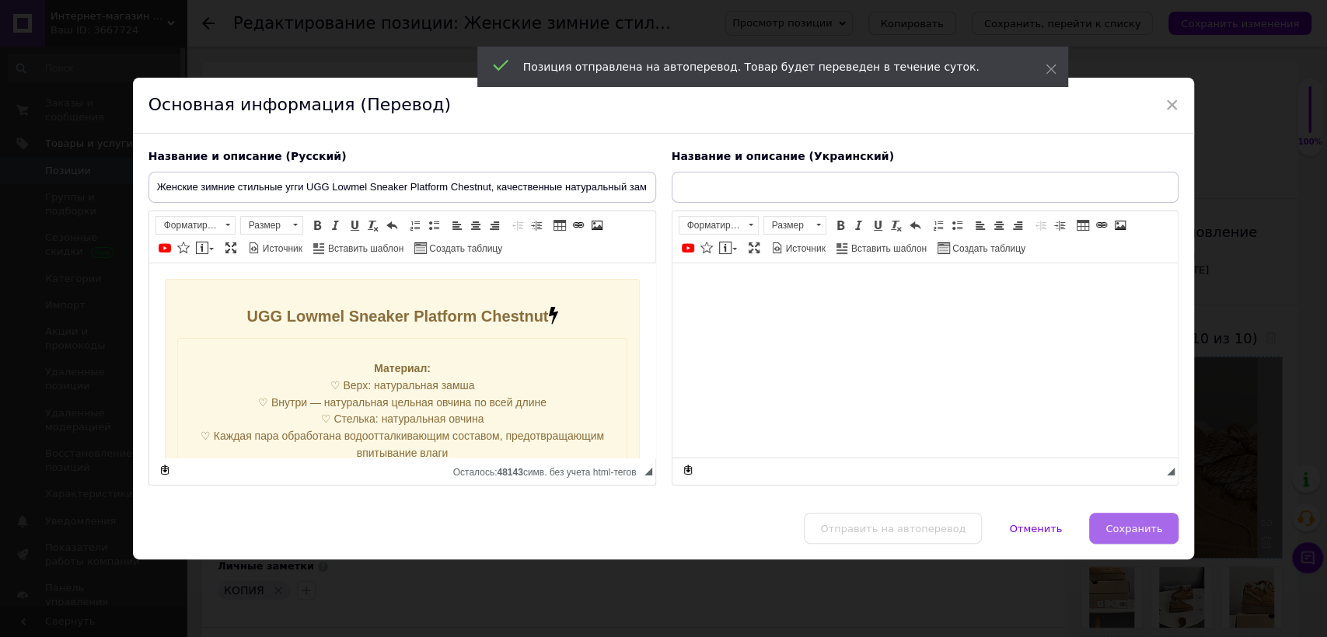
click at [1111, 528] on span "Сохранить" at bounding box center [1133, 529] width 57 height 12
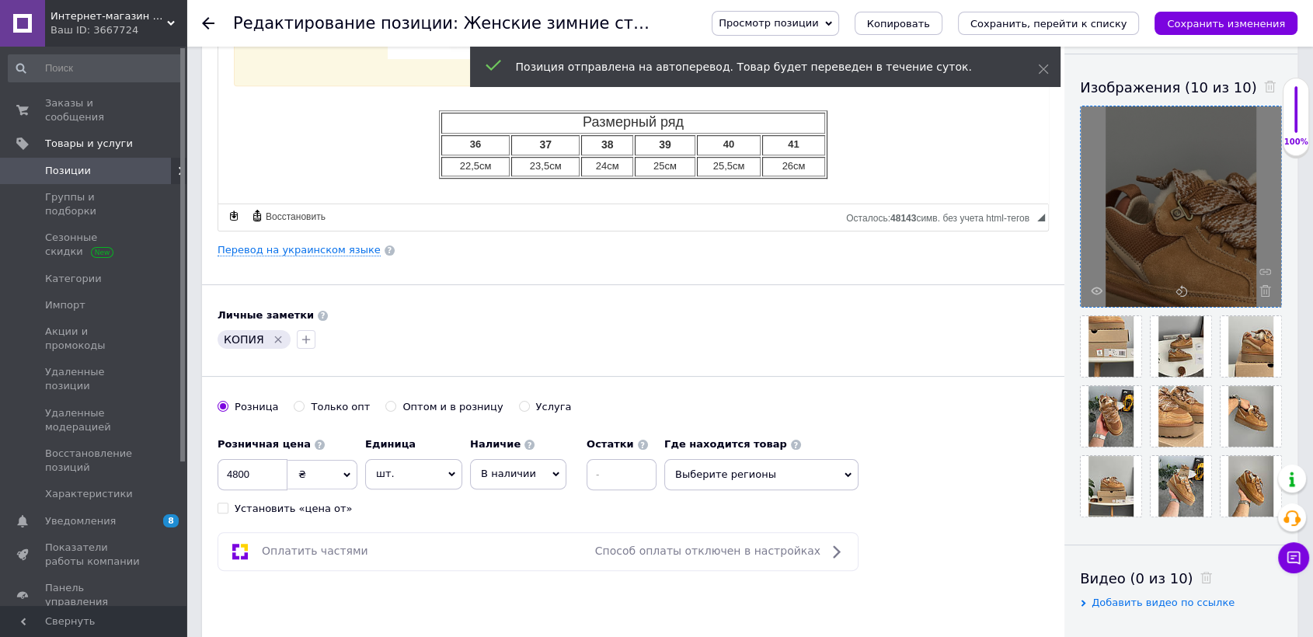
scroll to position [259, 0]
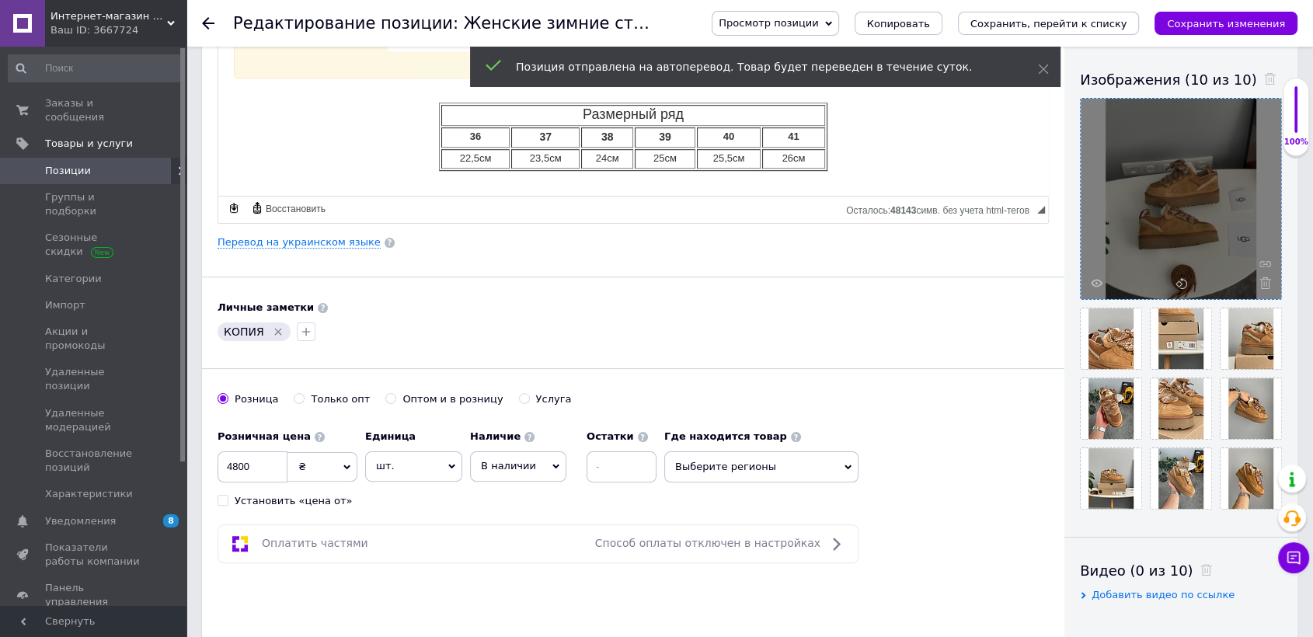
click at [277, 330] on icon "Удалить метку" at bounding box center [278, 332] width 12 height 12
click at [215, 325] on div at bounding box center [226, 331] width 25 height 25
click at [229, 327] on icon "button" at bounding box center [227, 332] width 12 height 12
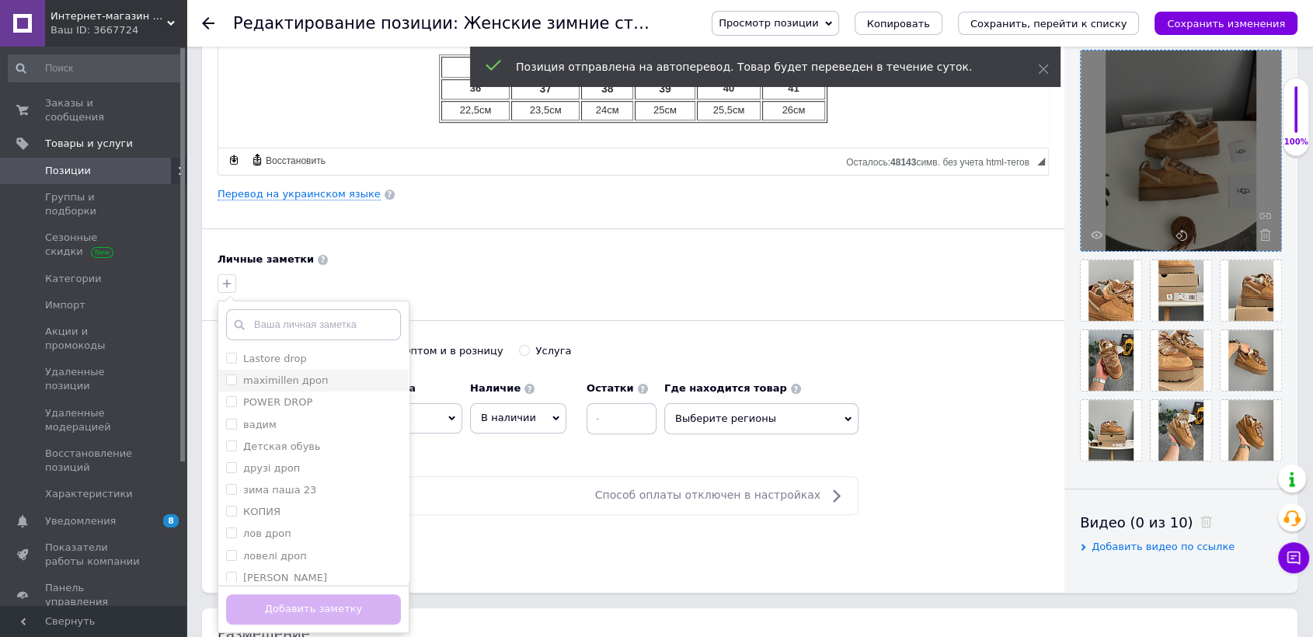
scroll to position [345, 0]
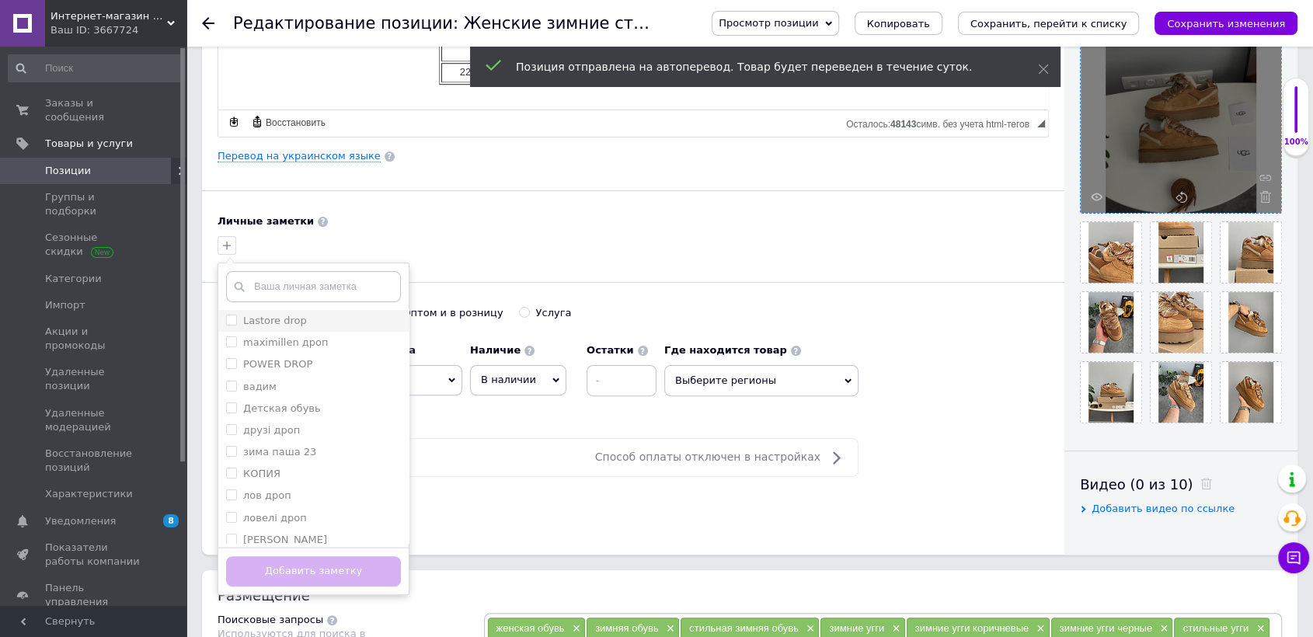
click at [292, 319] on label "Lastore drop" at bounding box center [275, 321] width 64 height 12
checkbox input "true"
click at [367, 566] on button "Добавить заметку" at bounding box center [313, 571] width 175 height 30
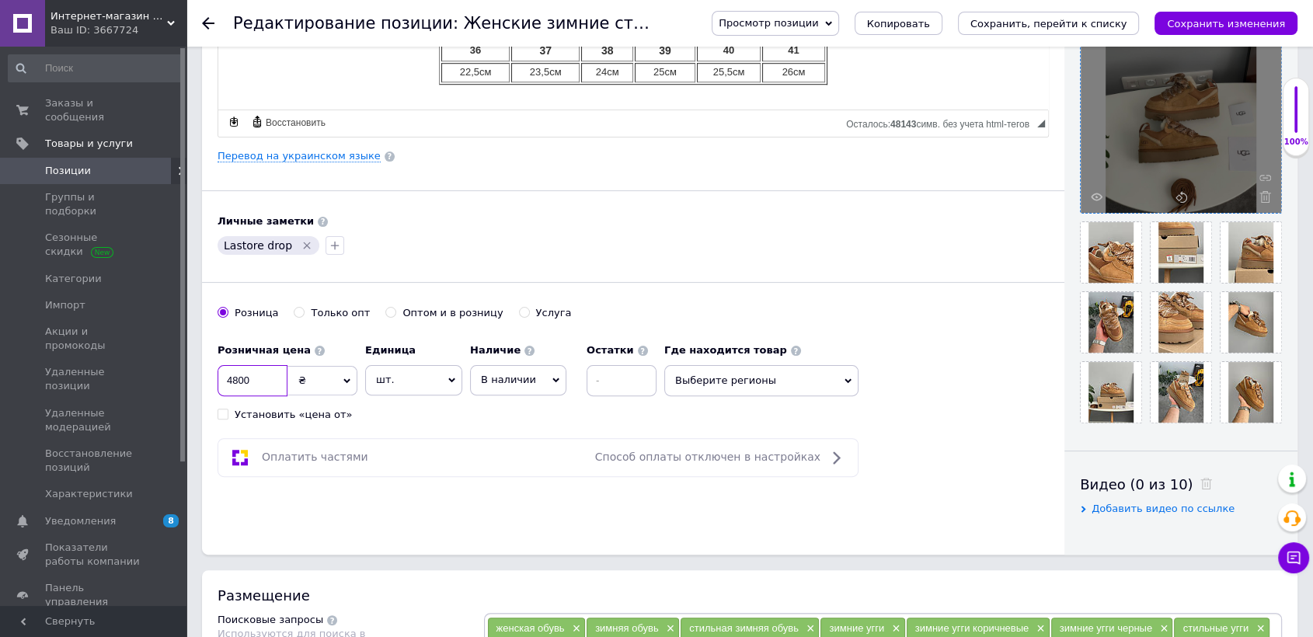
click at [264, 385] on input "4800" at bounding box center [253, 380] width 70 height 31
checkbox input "true"
click at [249, 380] on input at bounding box center [253, 380] width 70 height 31
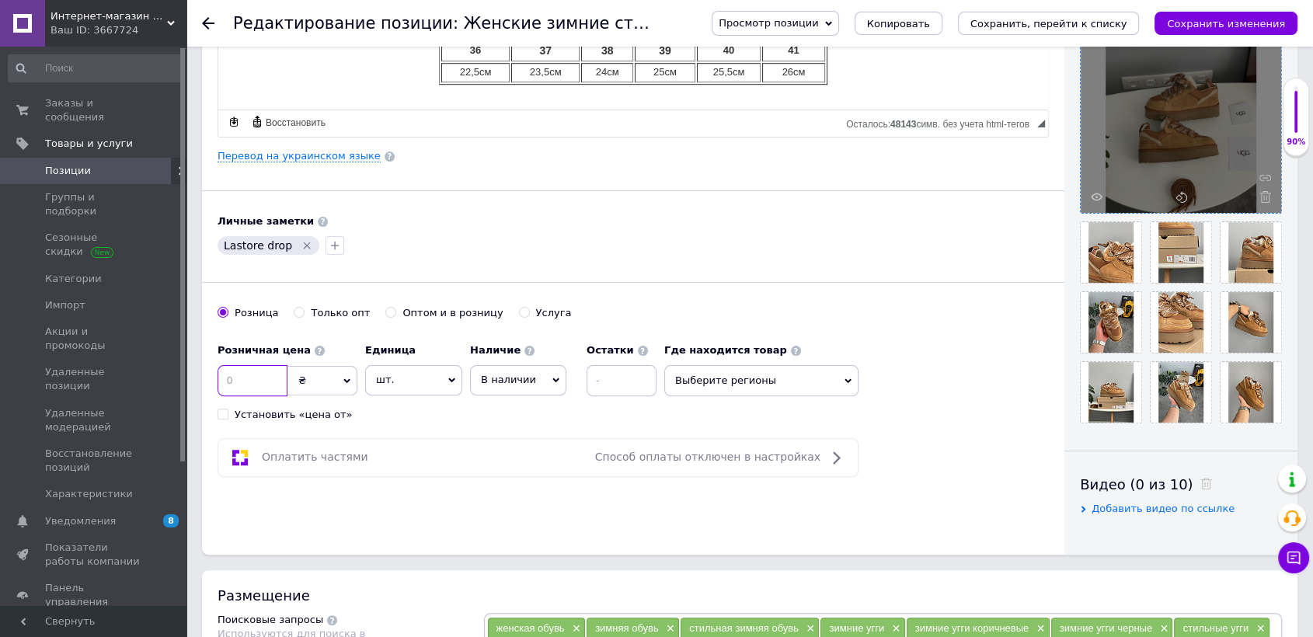
checkbox input "true"
type input "4"
checkbox input "true"
type input "49"
checkbox input "true"
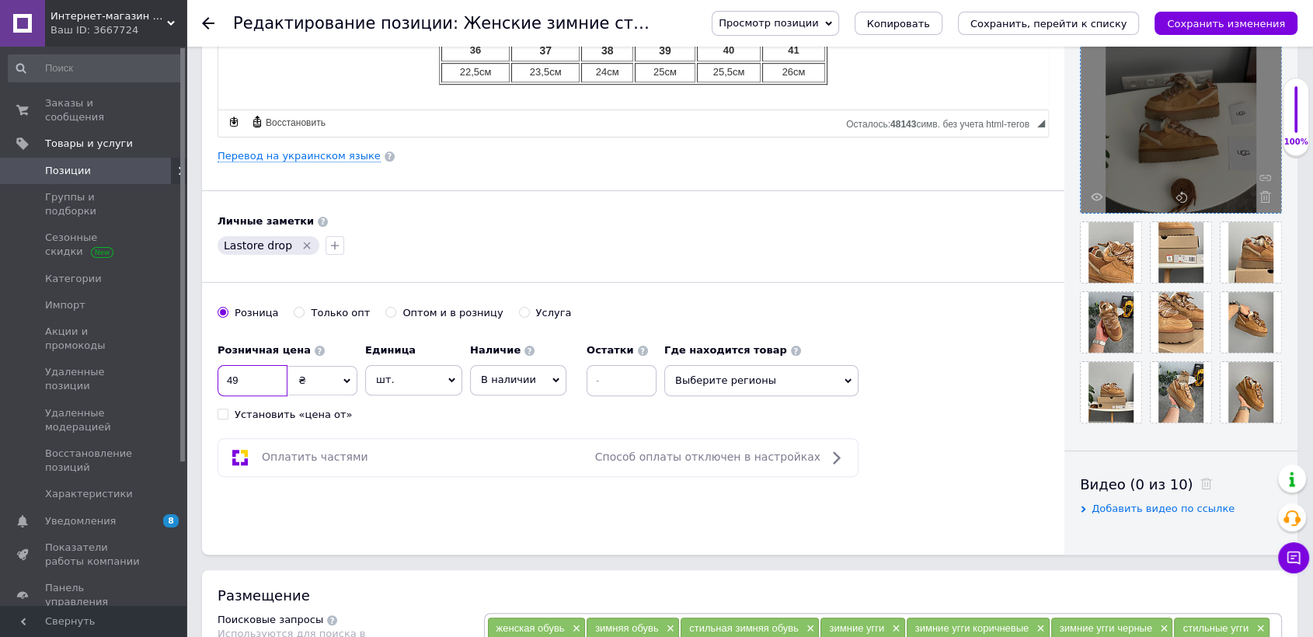
type input "490"
checkbox input "true"
type input "4900"
checkbox input "true"
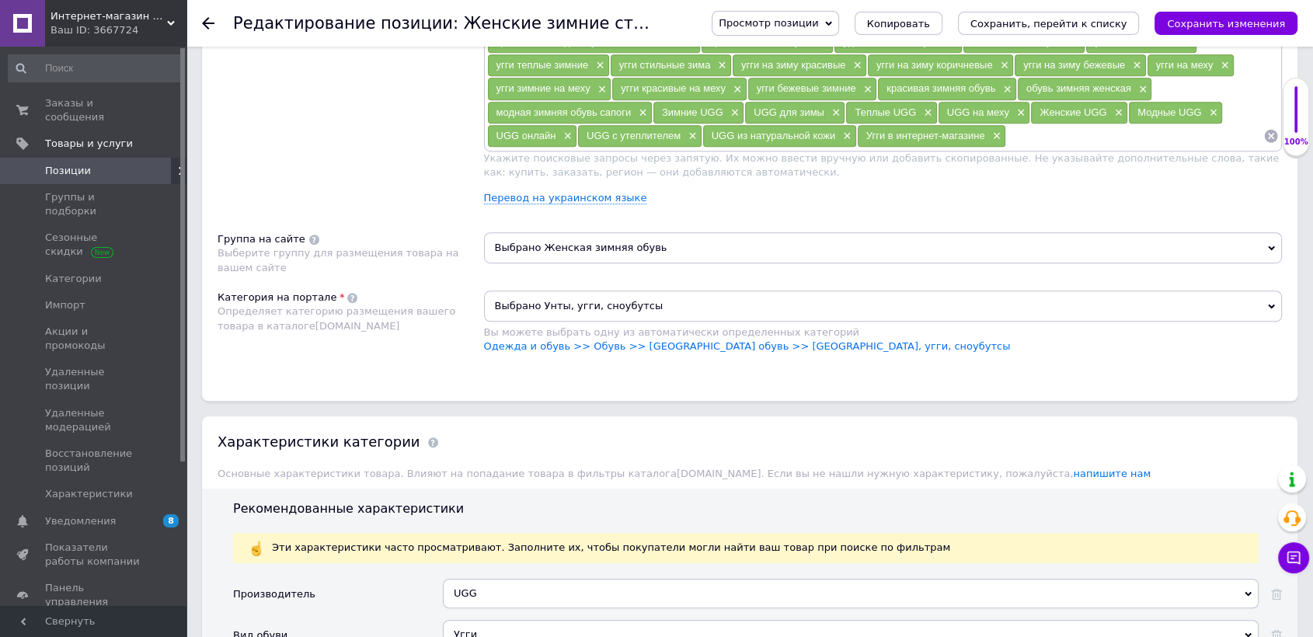
scroll to position [1036, 0]
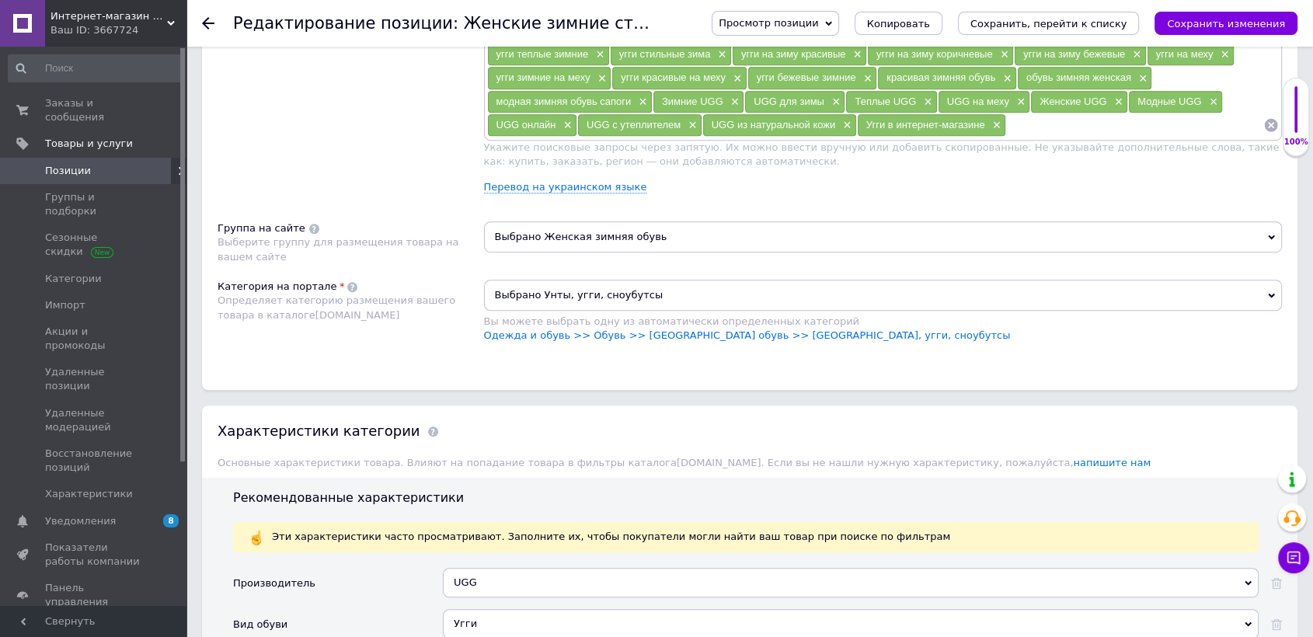
type input "4900"
click at [608, 227] on span "Выбрано Женская зимняя обувь" at bounding box center [883, 236] width 799 height 31
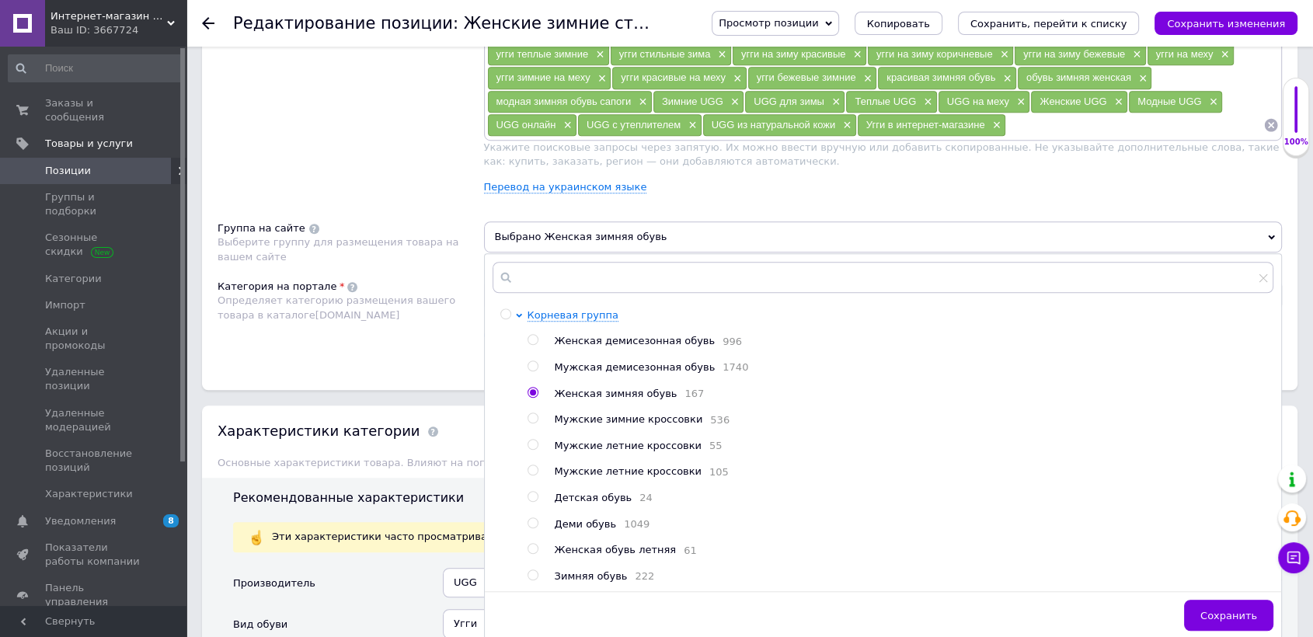
scroll to position [1208, 0]
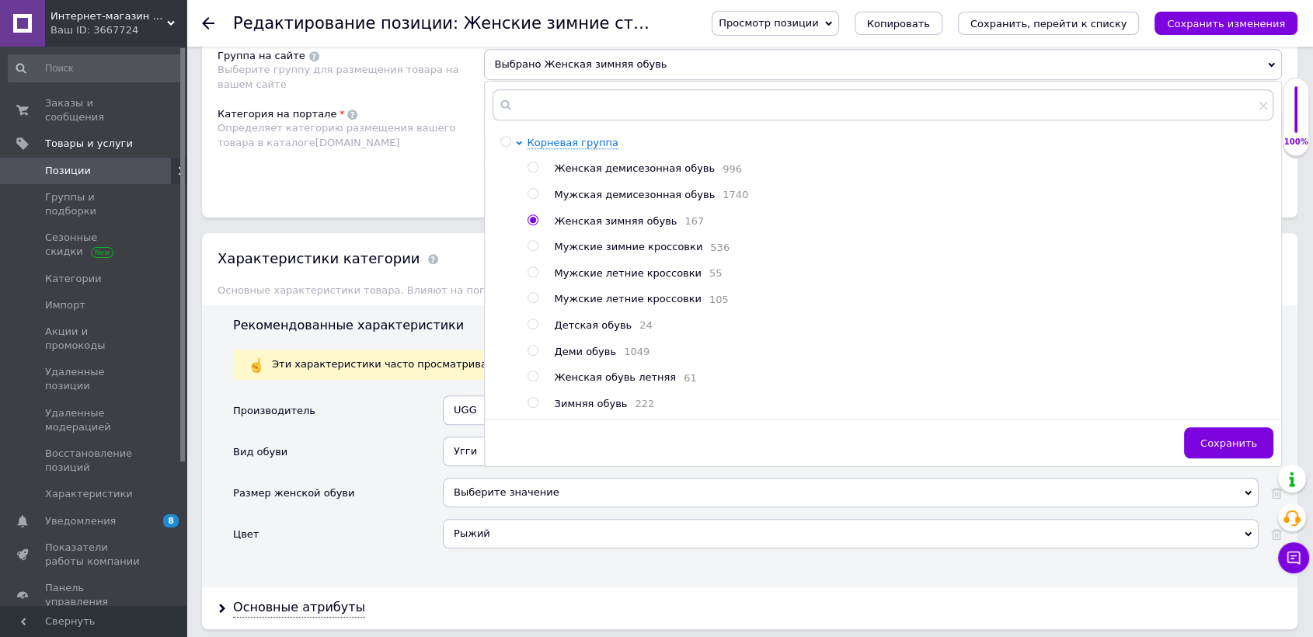
click at [602, 409] on span "Зимняя обувь" at bounding box center [591, 404] width 73 height 12
checkbox input "true"
radio input "false"
radio input "true"
click at [1221, 445] on span "Сохранить" at bounding box center [1229, 444] width 57 height 12
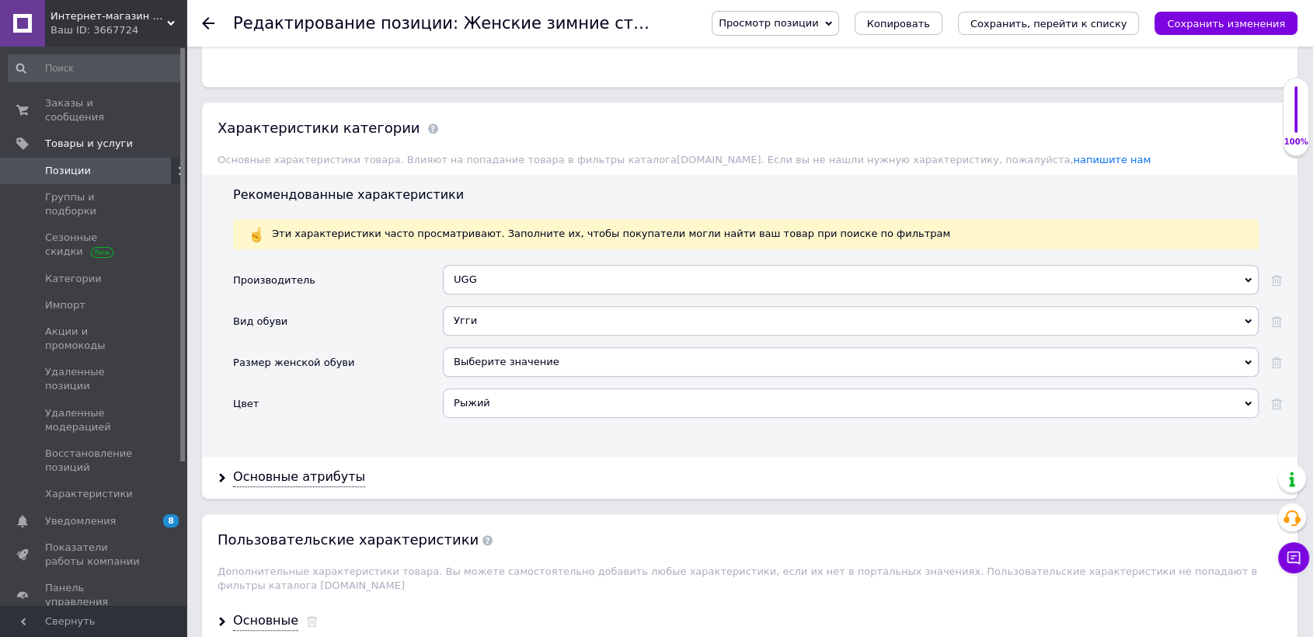
scroll to position [1381, 0]
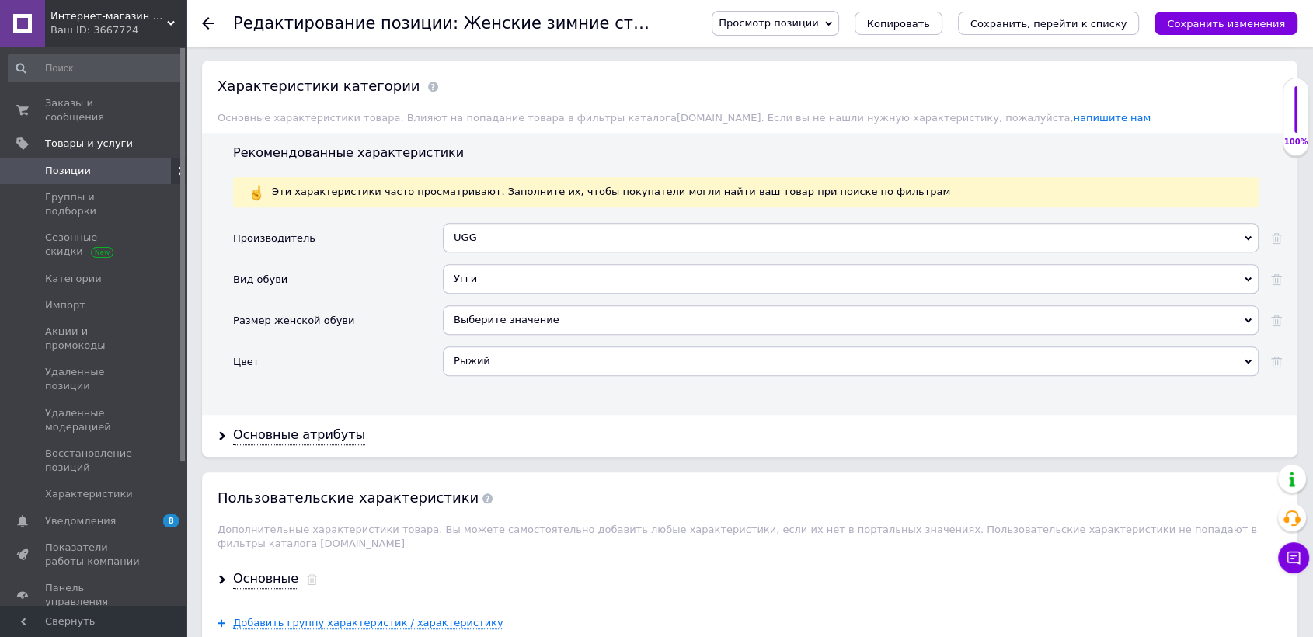
click at [485, 352] on div "Рыжий" at bounding box center [851, 362] width 816 height 30
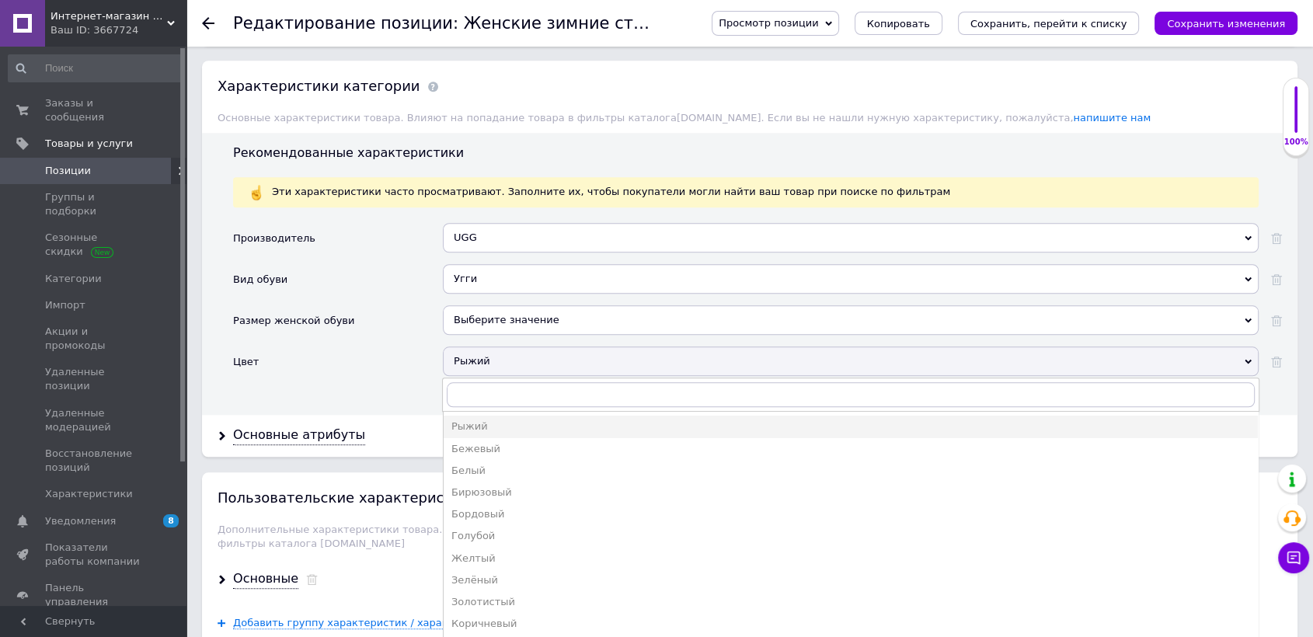
click at [361, 379] on div "Цвет" at bounding box center [338, 367] width 210 height 41
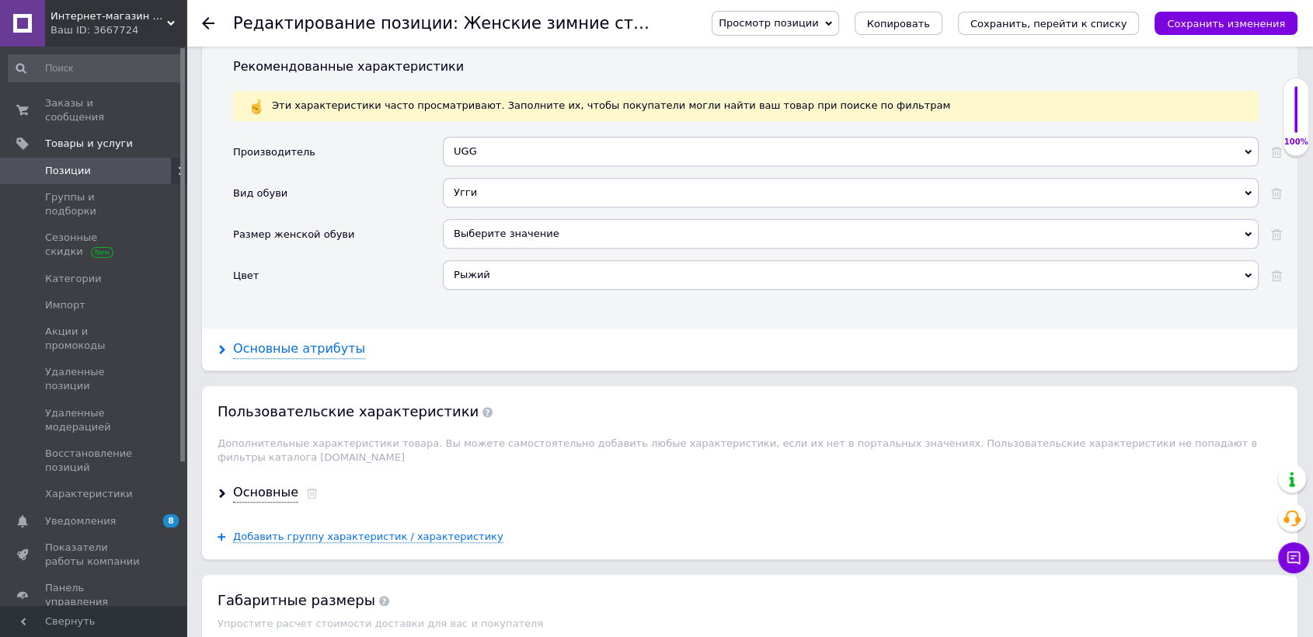
click at [327, 345] on div "Основные атрибуты" at bounding box center [299, 349] width 132 height 18
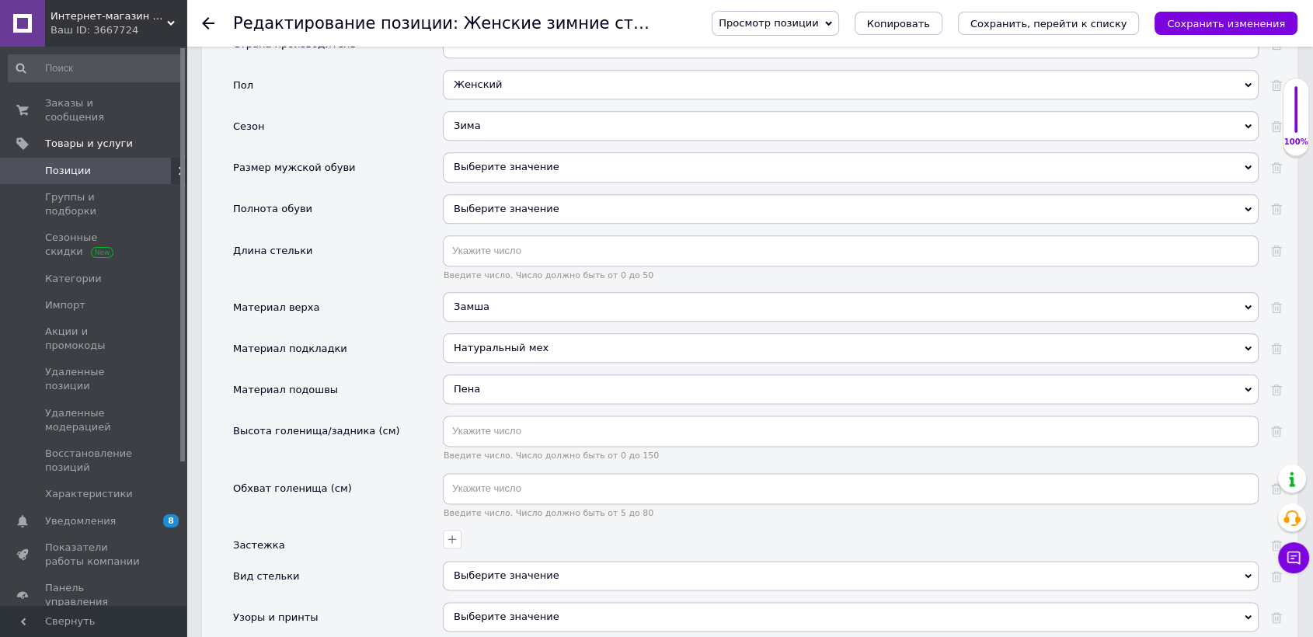
scroll to position [1899, 0]
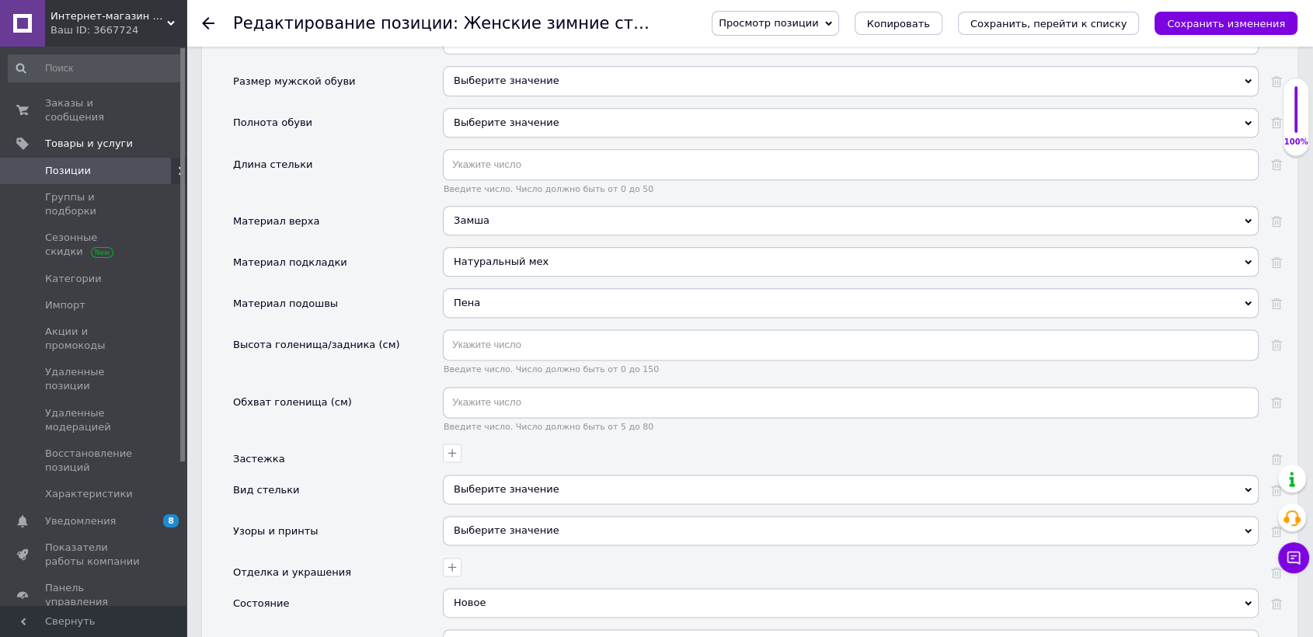
click at [528, 251] on div "Натуральный мех" at bounding box center [851, 262] width 816 height 30
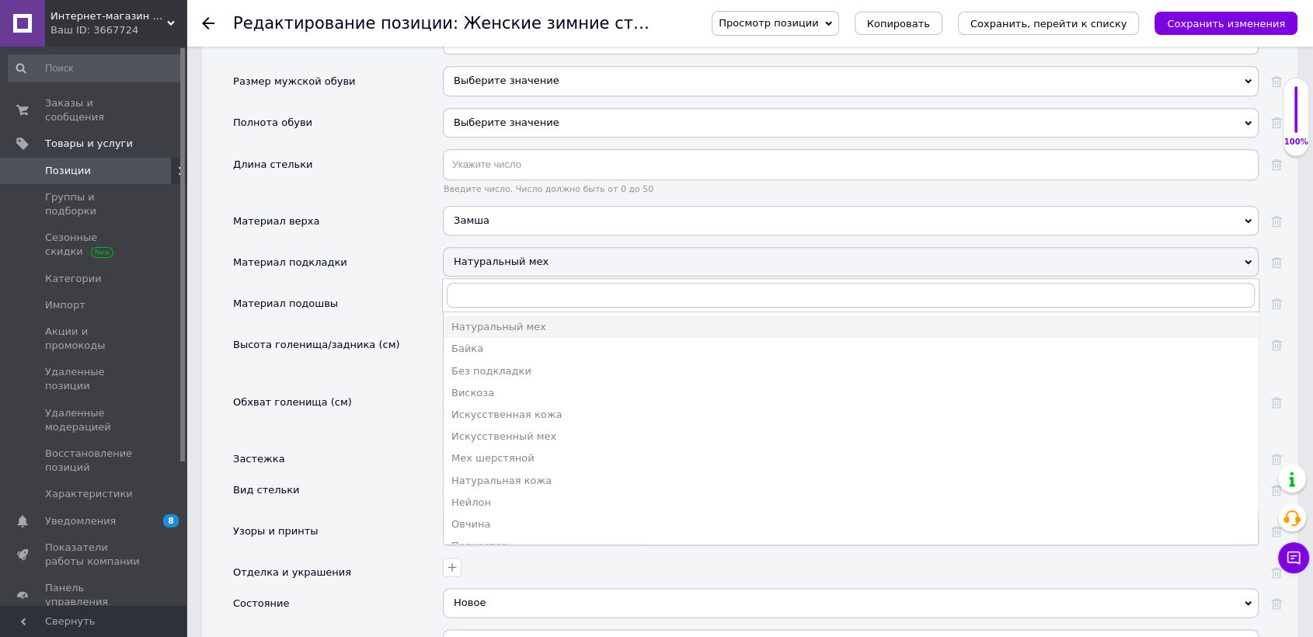
click at [528, 251] on div "Натуральный мех" at bounding box center [851, 262] width 816 height 30
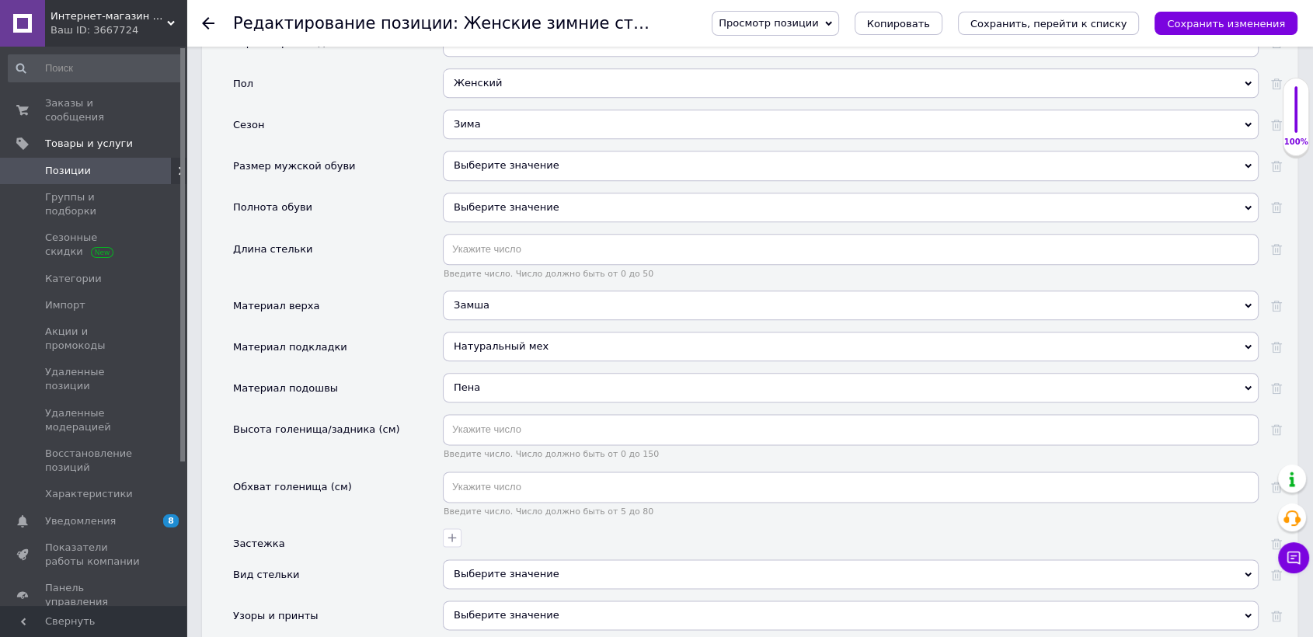
scroll to position [1813, 0]
click at [511, 296] on div "Замша" at bounding box center [851, 307] width 816 height 30
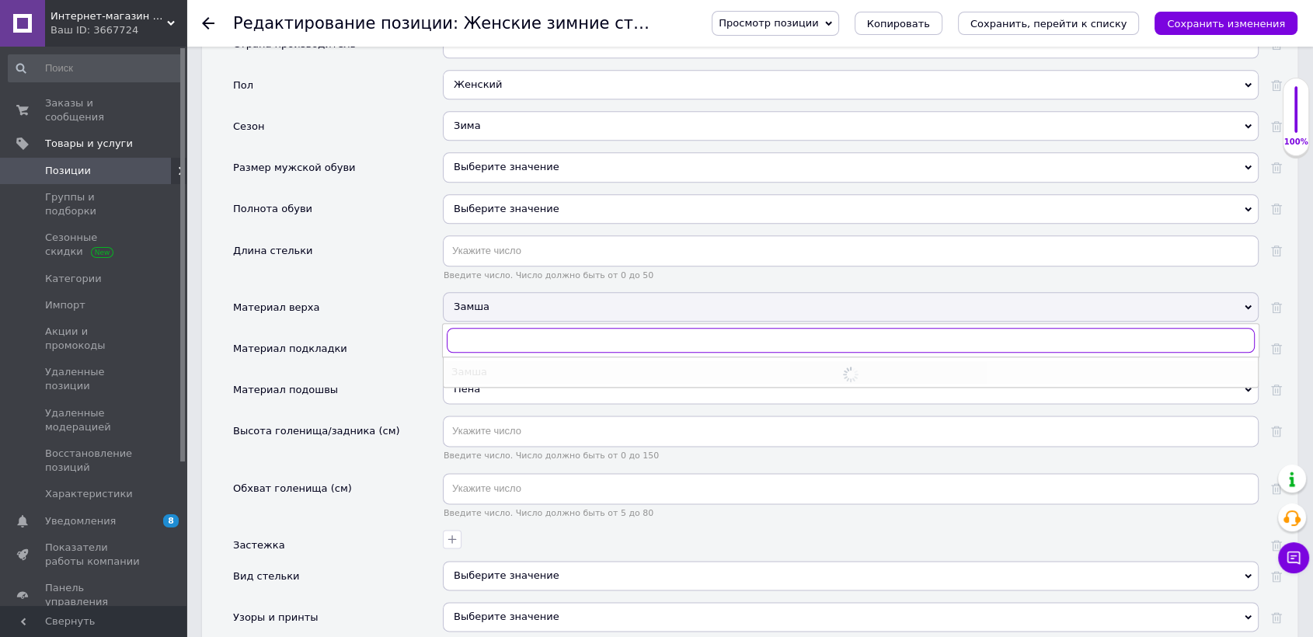
checkbox input "true"
type input "на"
click at [516, 387] on div "Искусственная замша" at bounding box center [851, 394] width 799 height 14
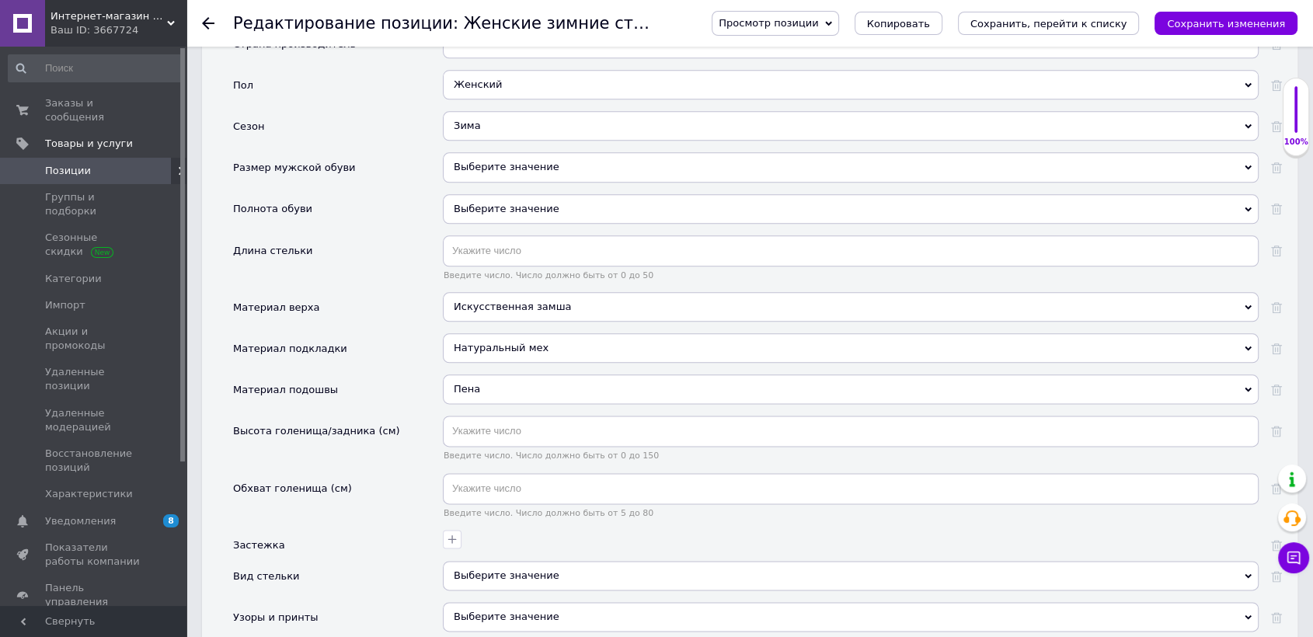
click at [512, 292] on div "Искусственная замша" at bounding box center [851, 307] width 816 height 30
checkbox input "true"
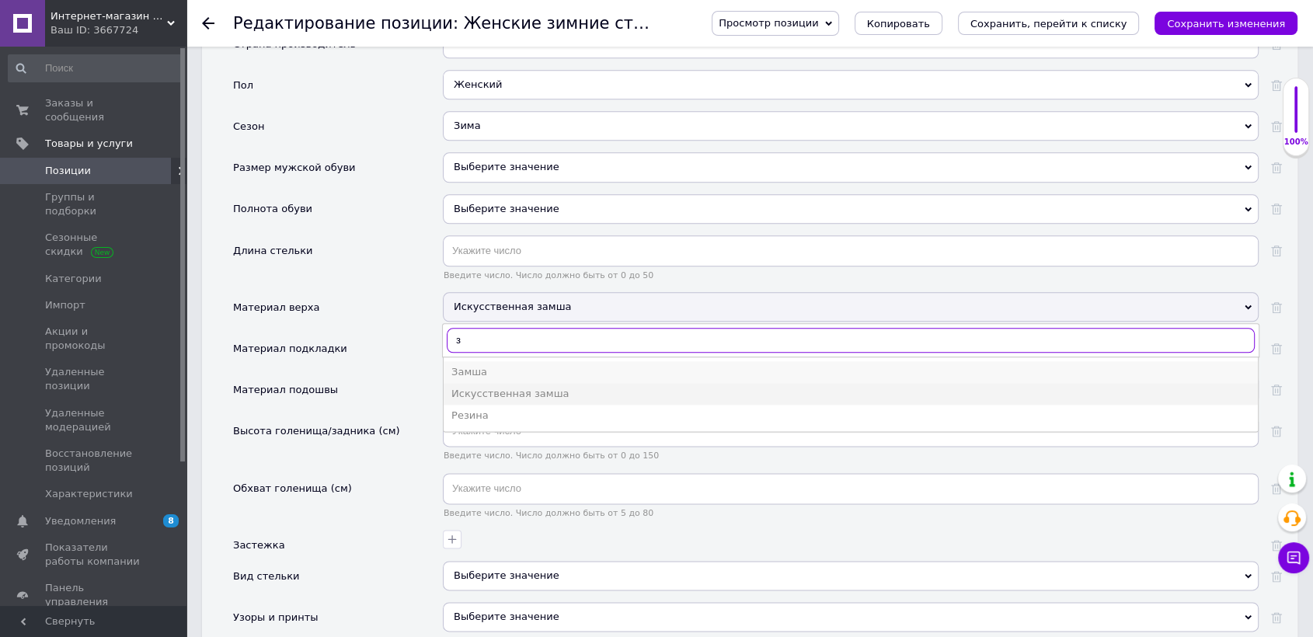
type input "з"
click at [509, 365] on div "Замша" at bounding box center [851, 372] width 799 height 14
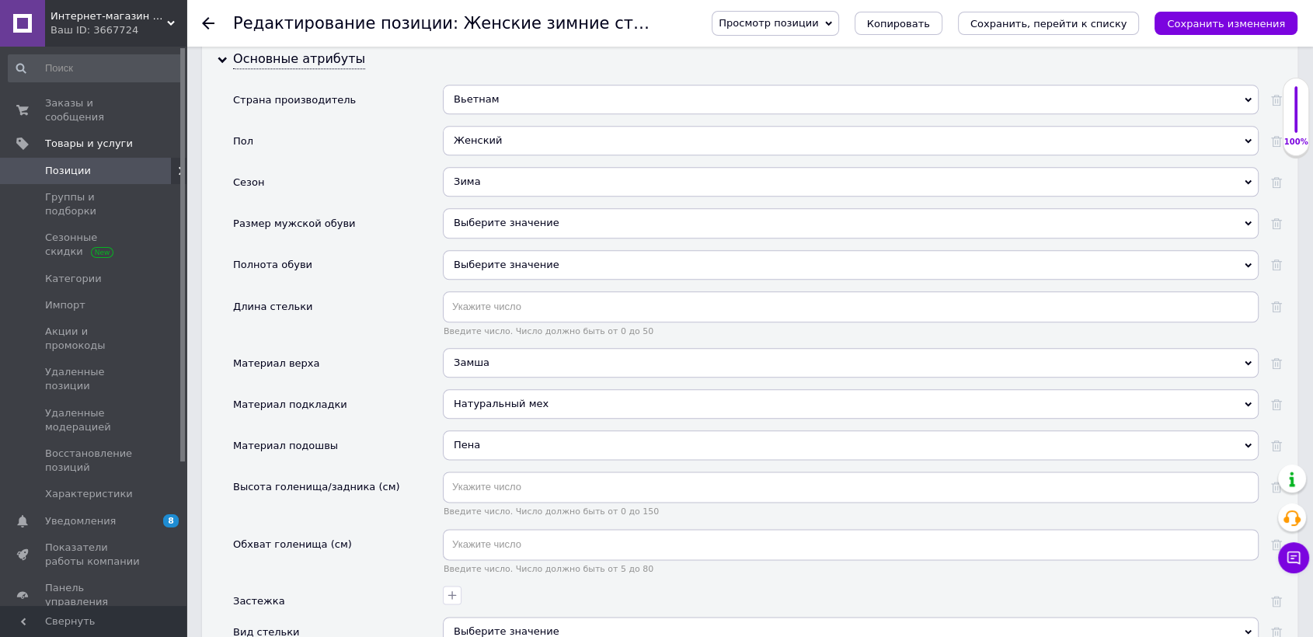
scroll to position [1727, 0]
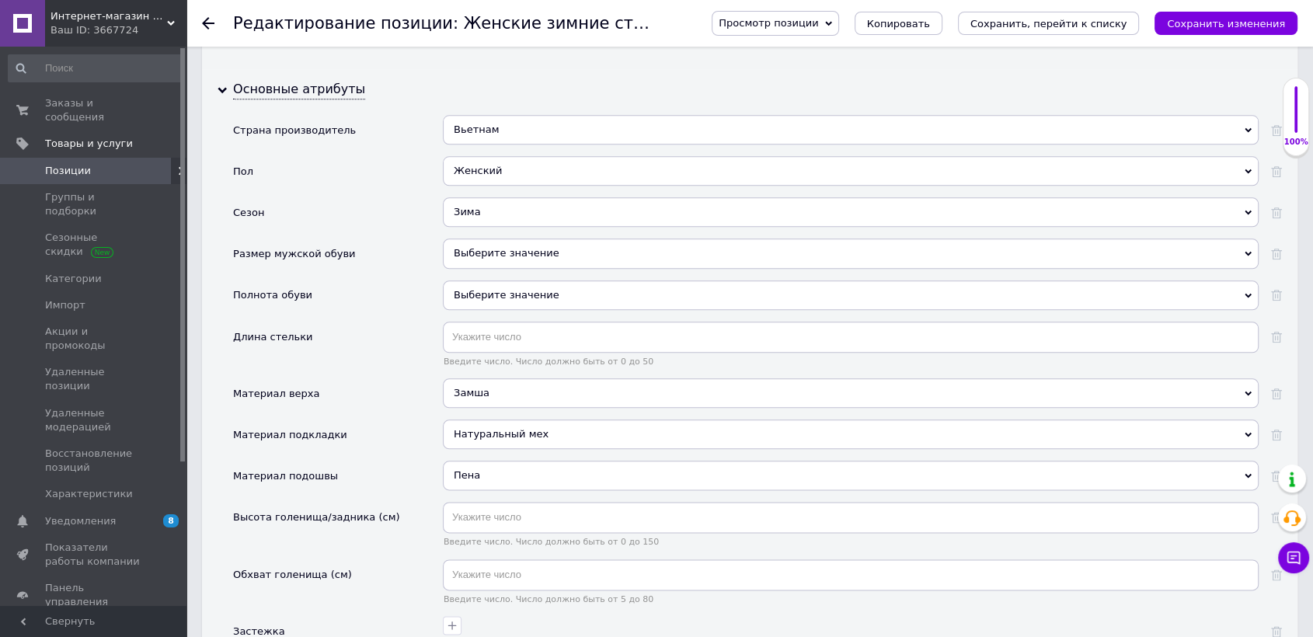
click at [1219, 26] on icon "Сохранить изменения" at bounding box center [1226, 24] width 118 height 12
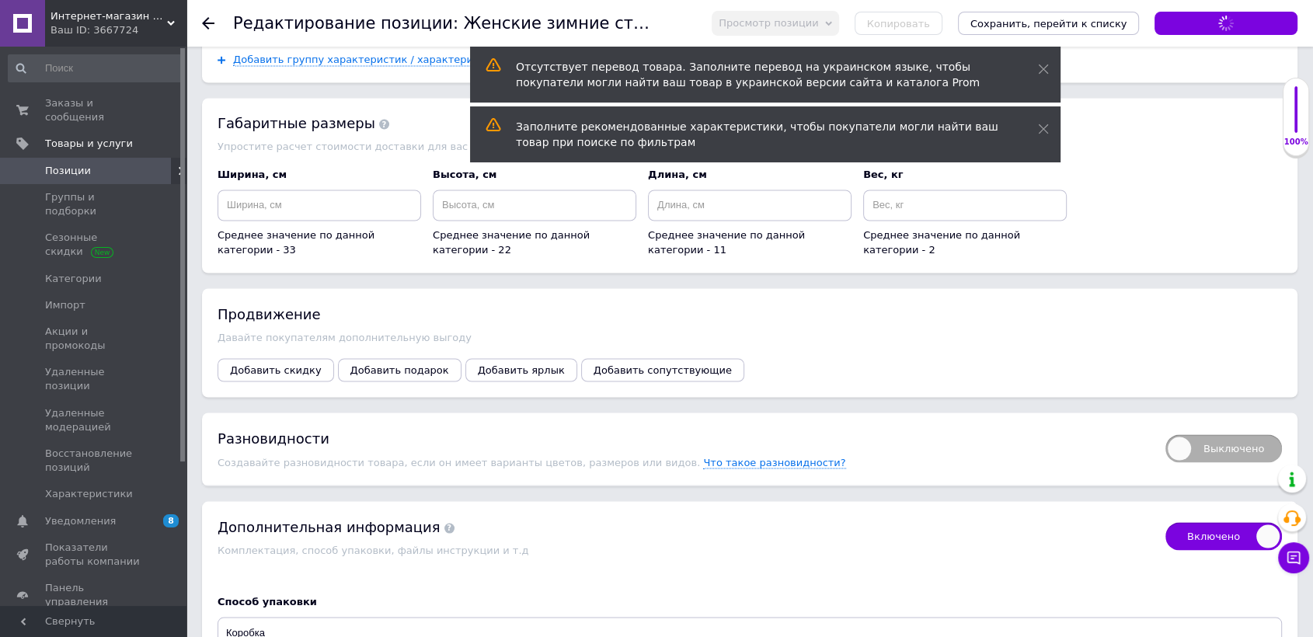
scroll to position [2935, 0]
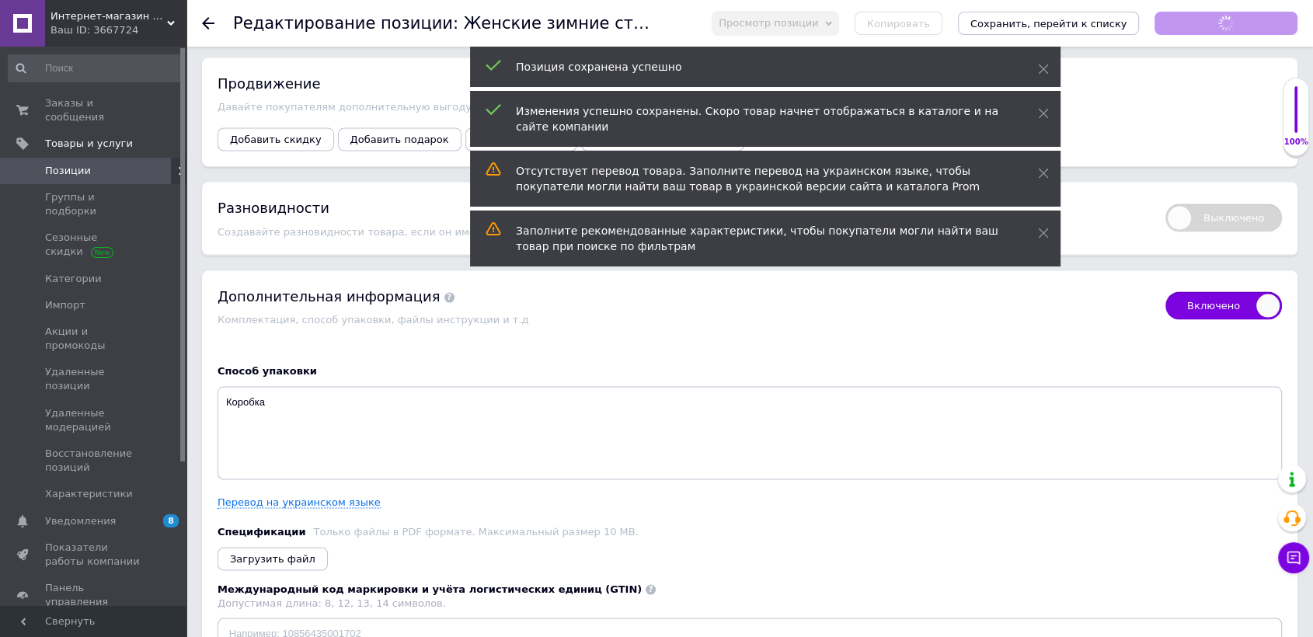
checkbox input "true"
click at [1243, 204] on span "Выключено" at bounding box center [1224, 218] width 117 height 28
click at [1166, 199] on input "Выключено" at bounding box center [1161, 199] width 10 height 10
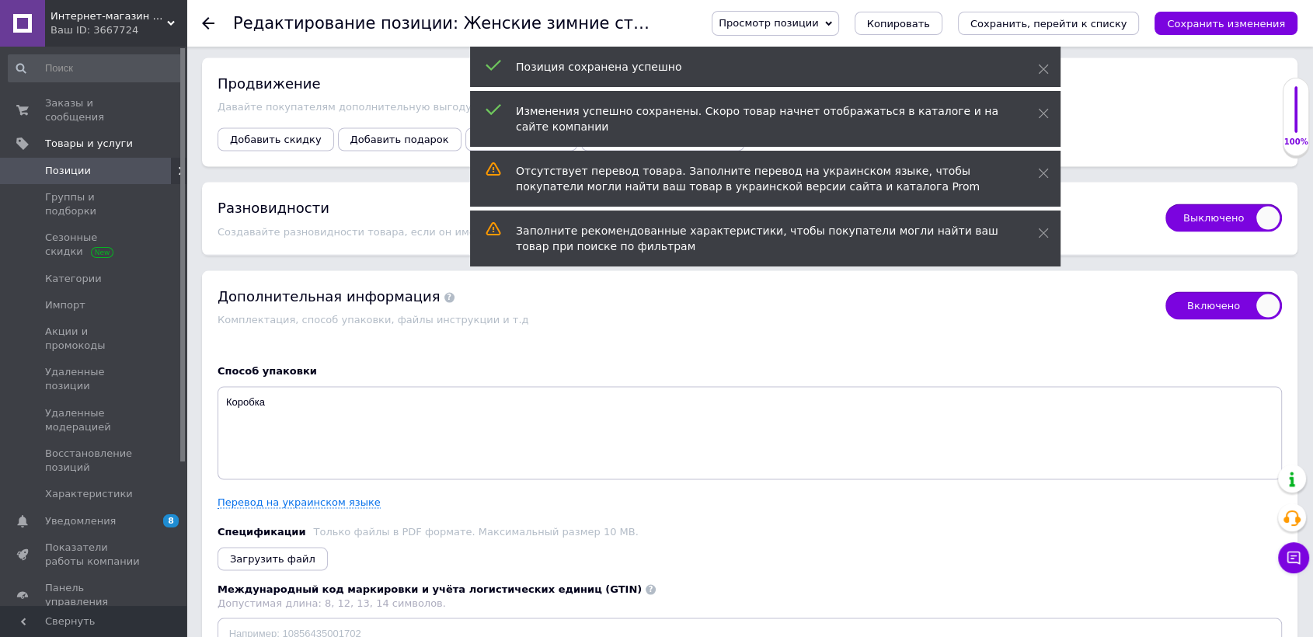
checkbox input "true"
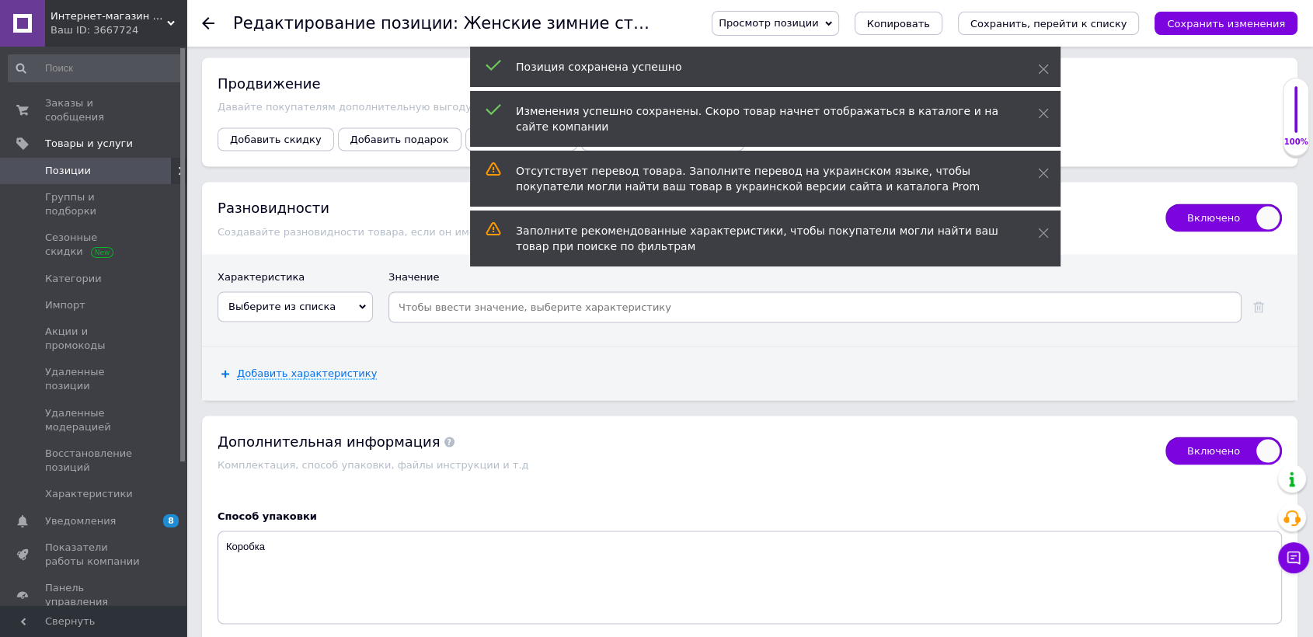
click at [336, 291] on span "Выберите из списка" at bounding box center [295, 306] width 155 height 30
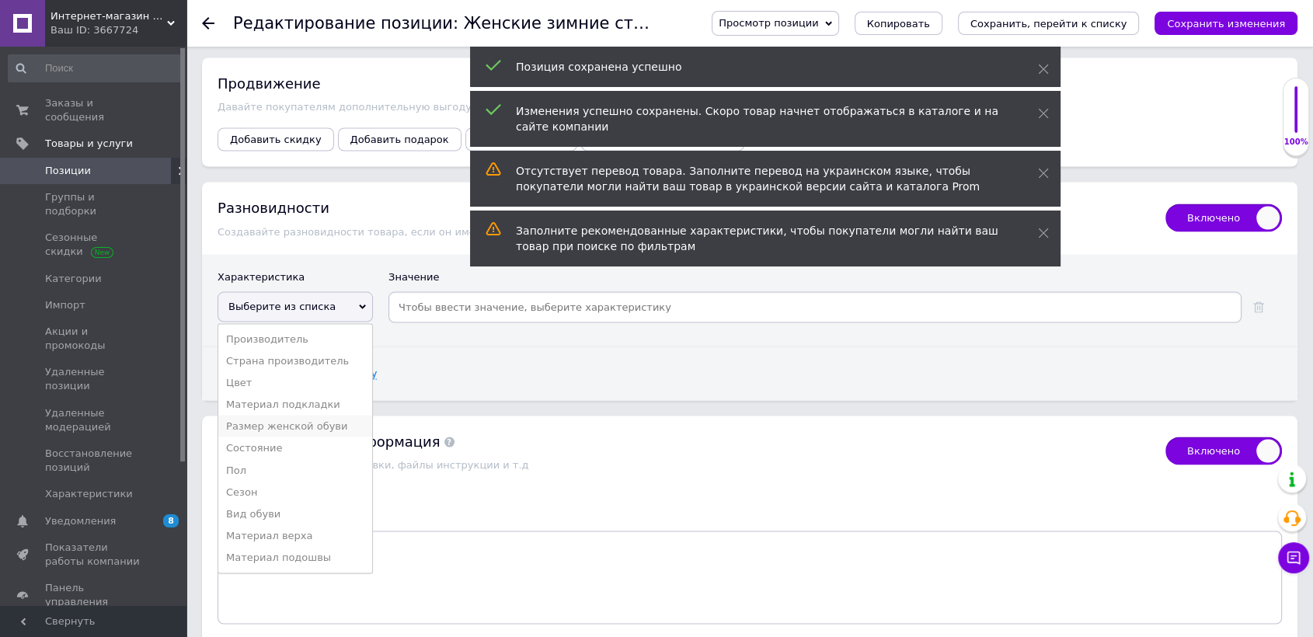
click at [321, 415] on li "Размер женской обуви" at bounding box center [295, 426] width 154 height 22
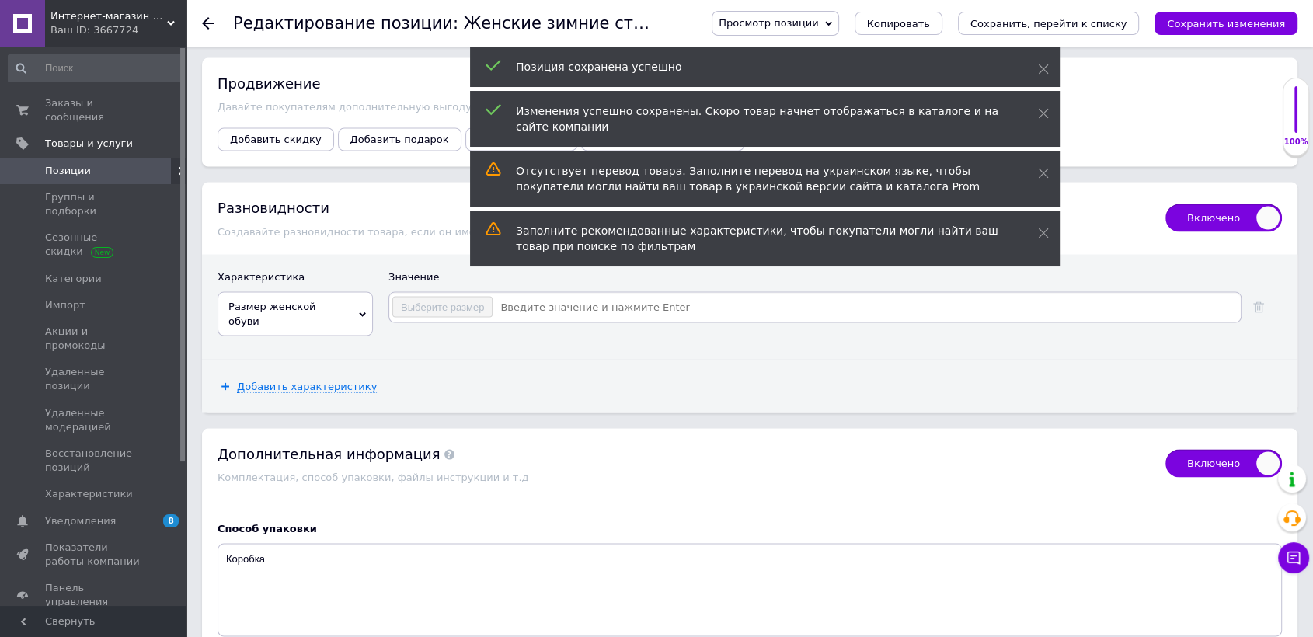
click at [555, 295] on input at bounding box center [865, 306] width 745 height 23
checkbox input "true"
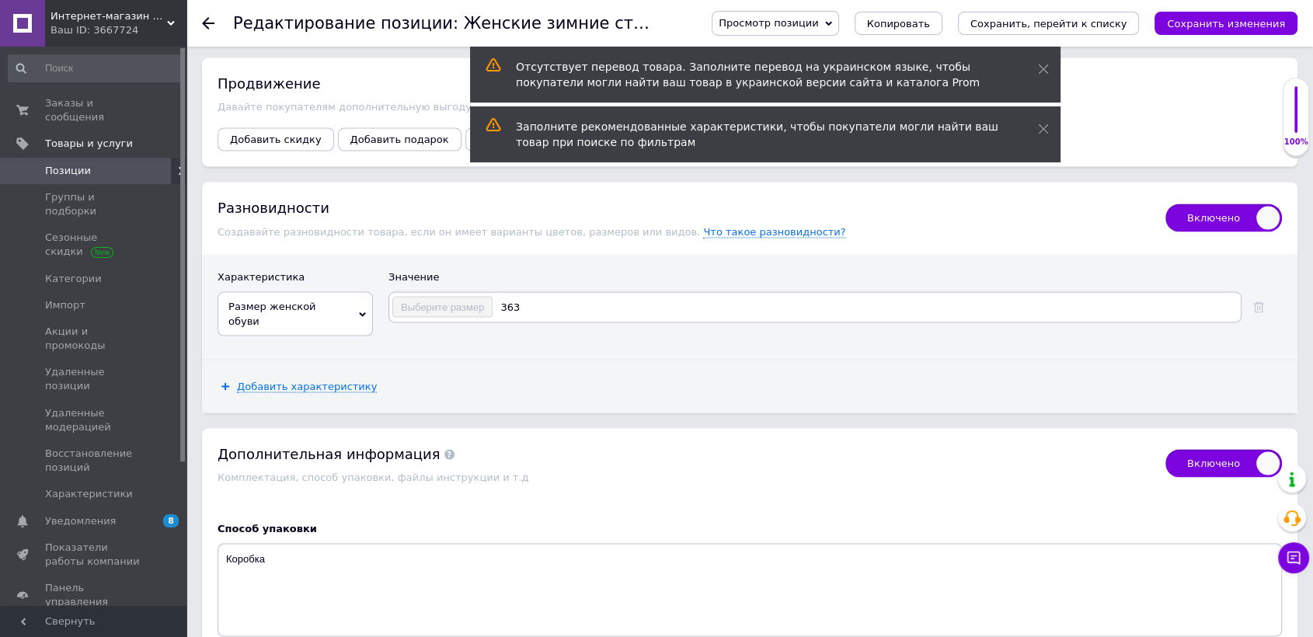
type input "36"
checkbox input "true"
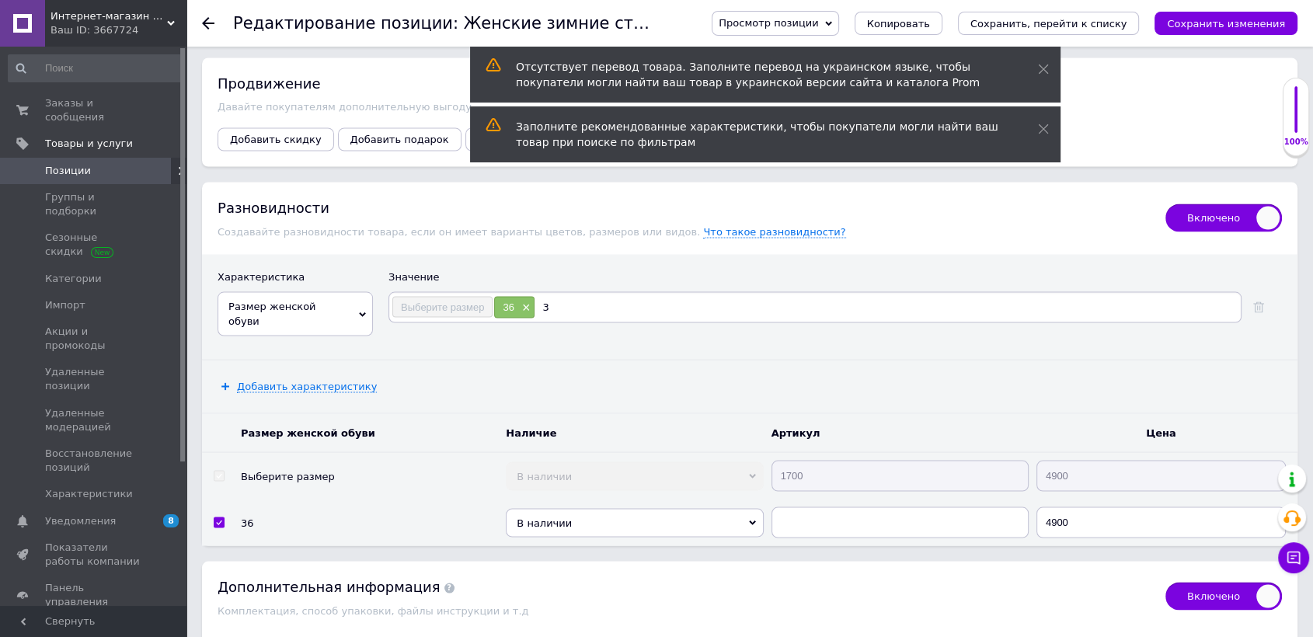
type input "37"
checkbox input "true"
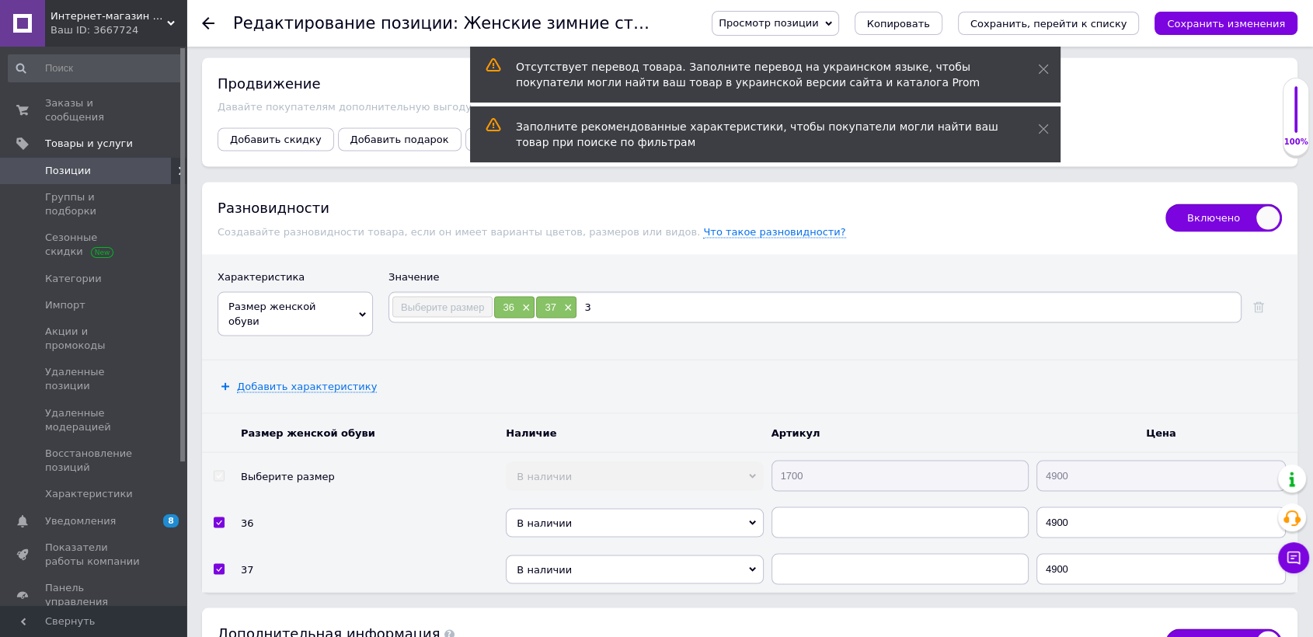
type input "38"
checkbox input "true"
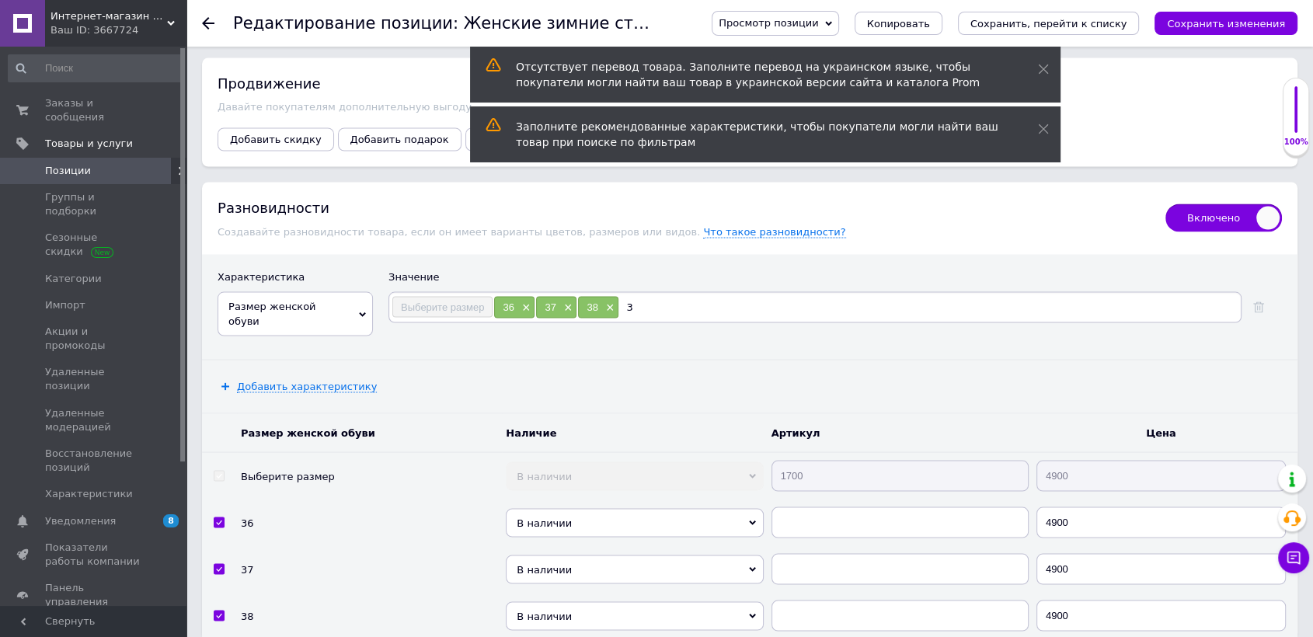
type input "39"
checkbox input "true"
type input "40"
checkbox input "true"
type input "41"
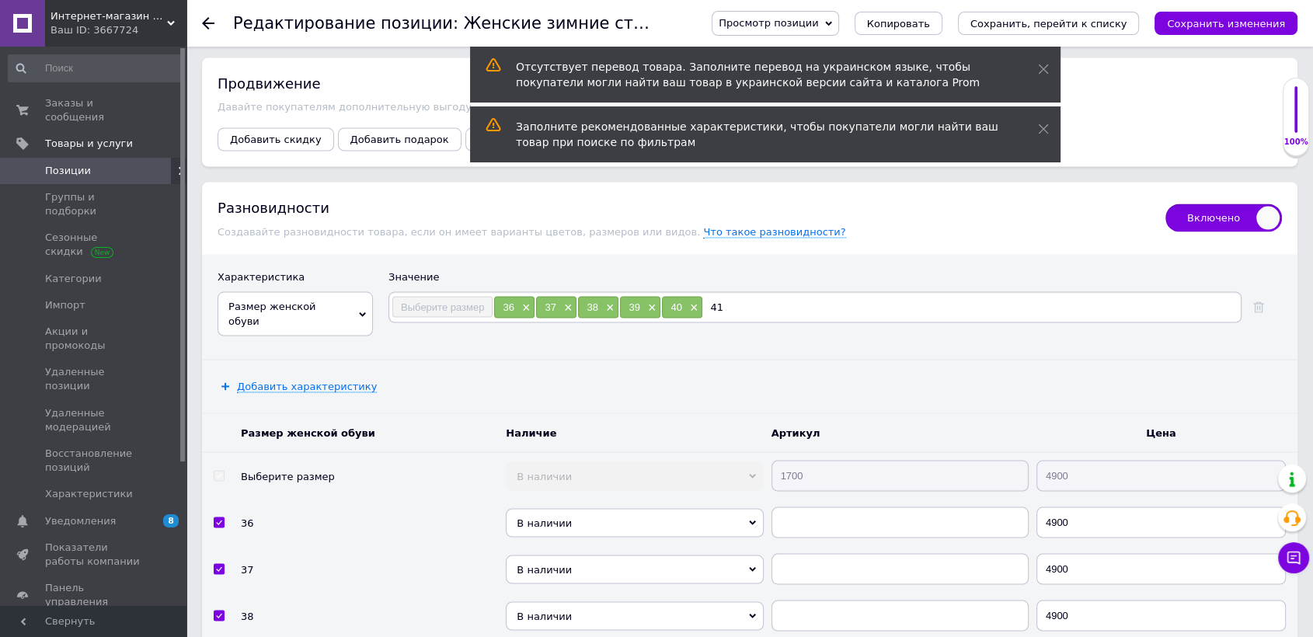
checkbox input "true"
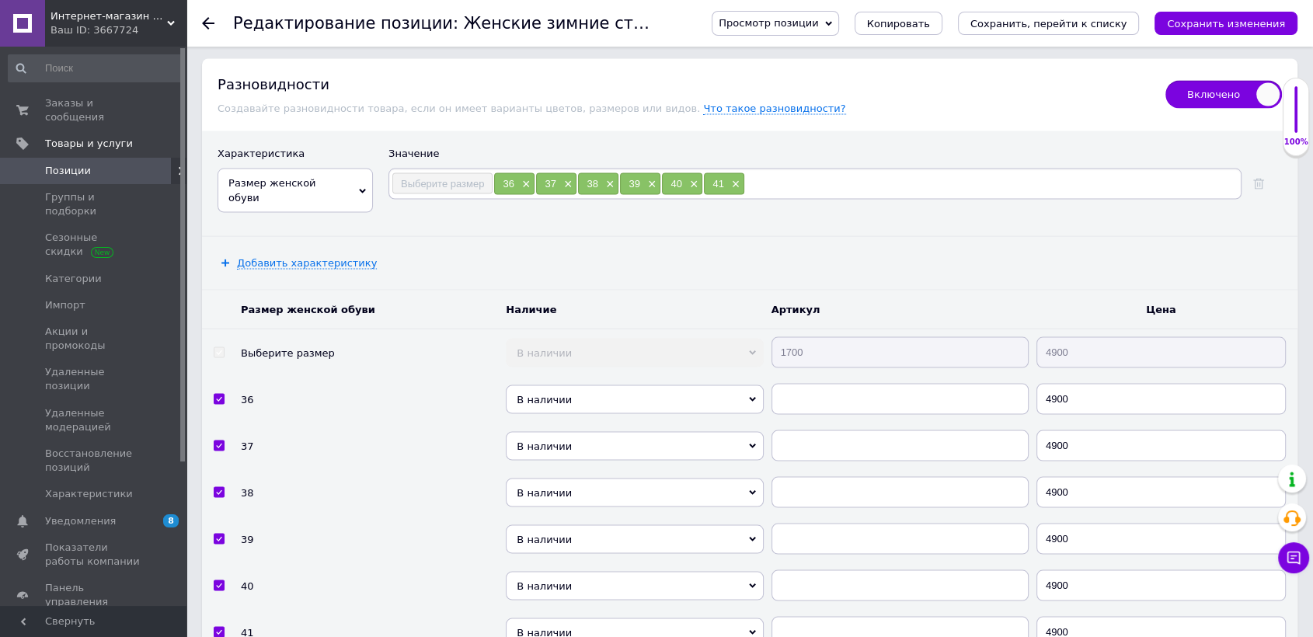
scroll to position [3109, 0]
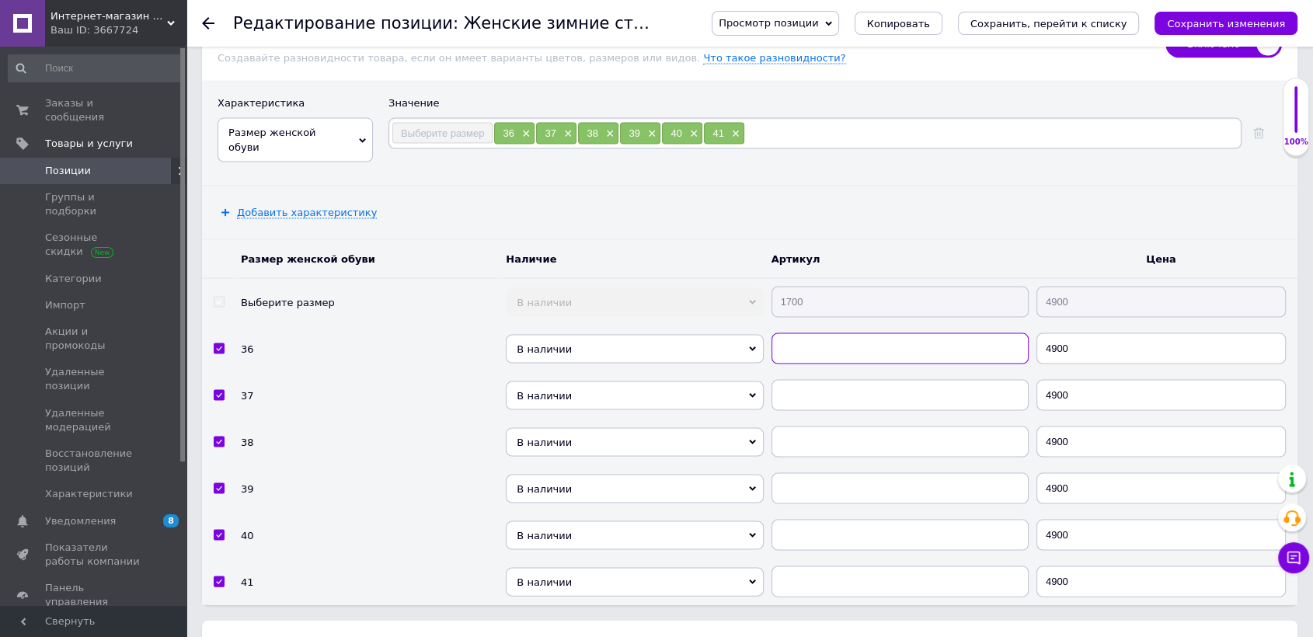
paste input "1700"
checkbox input "true"
type input "1700"
paste input "1700"
checkbox input "true"
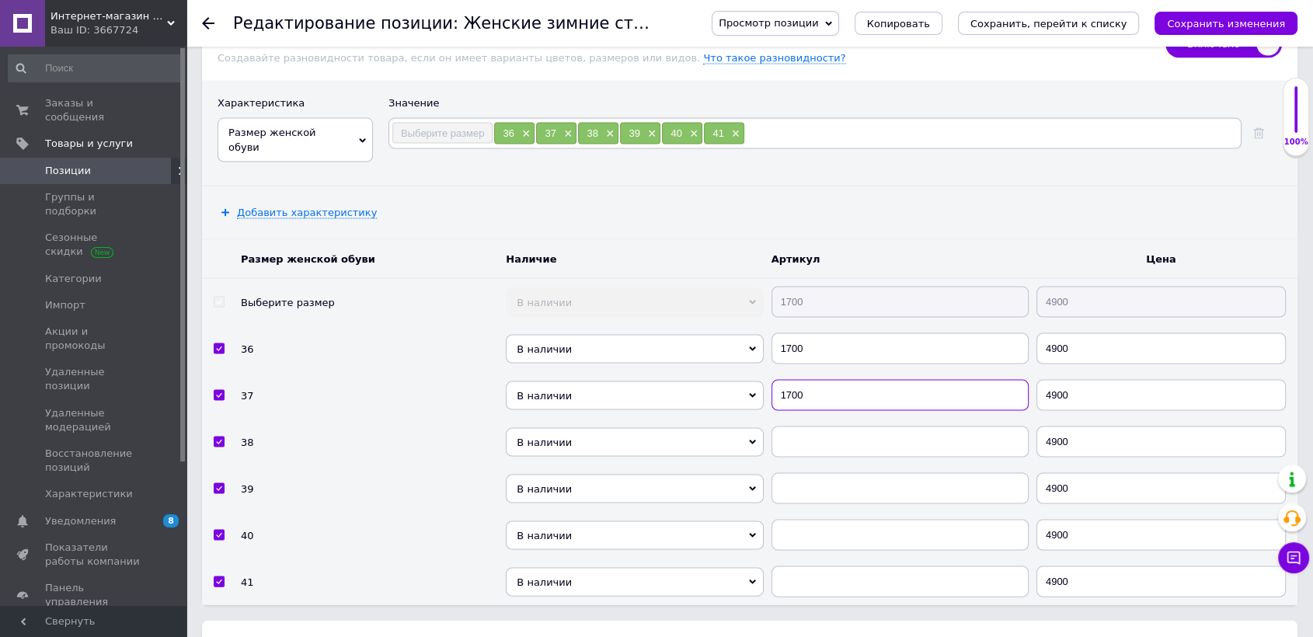
type input "1700"
paste input "1700"
checkbox input "true"
type input "1700"
paste input "1700"
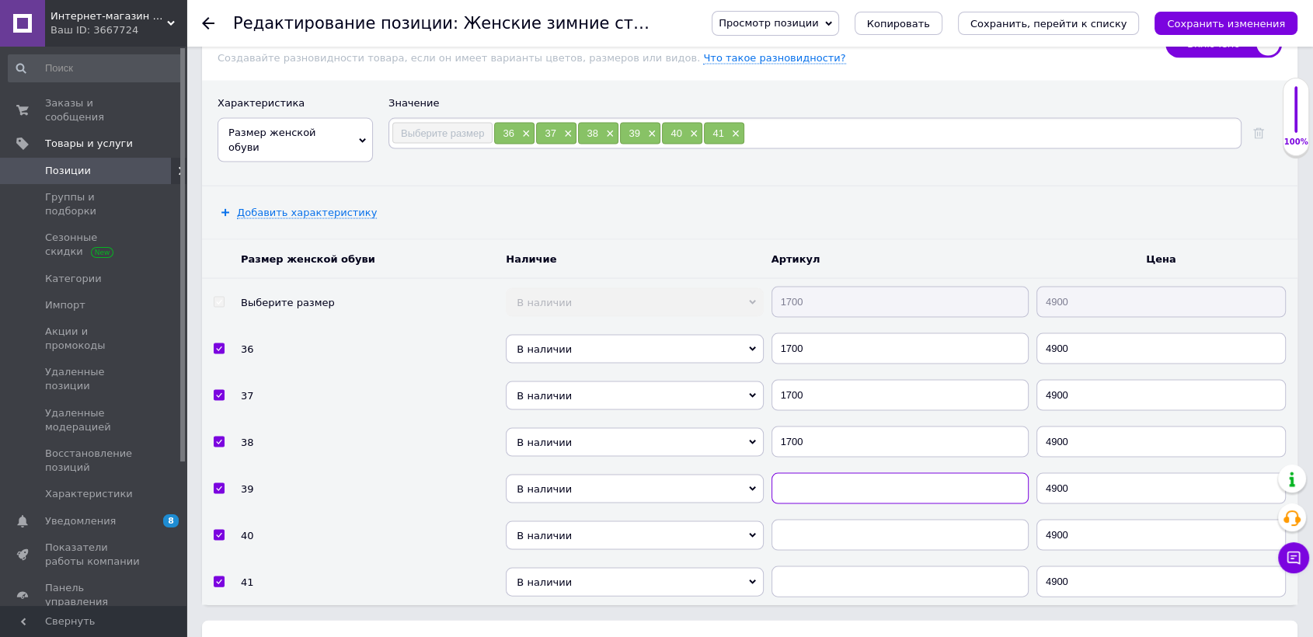
checkbox input "true"
type input "1700"
drag, startPoint x: 836, startPoint y: 486, endPoint x: 819, endPoint y: 496, distance: 19.9
paste input "1700"
checkbox input "true"
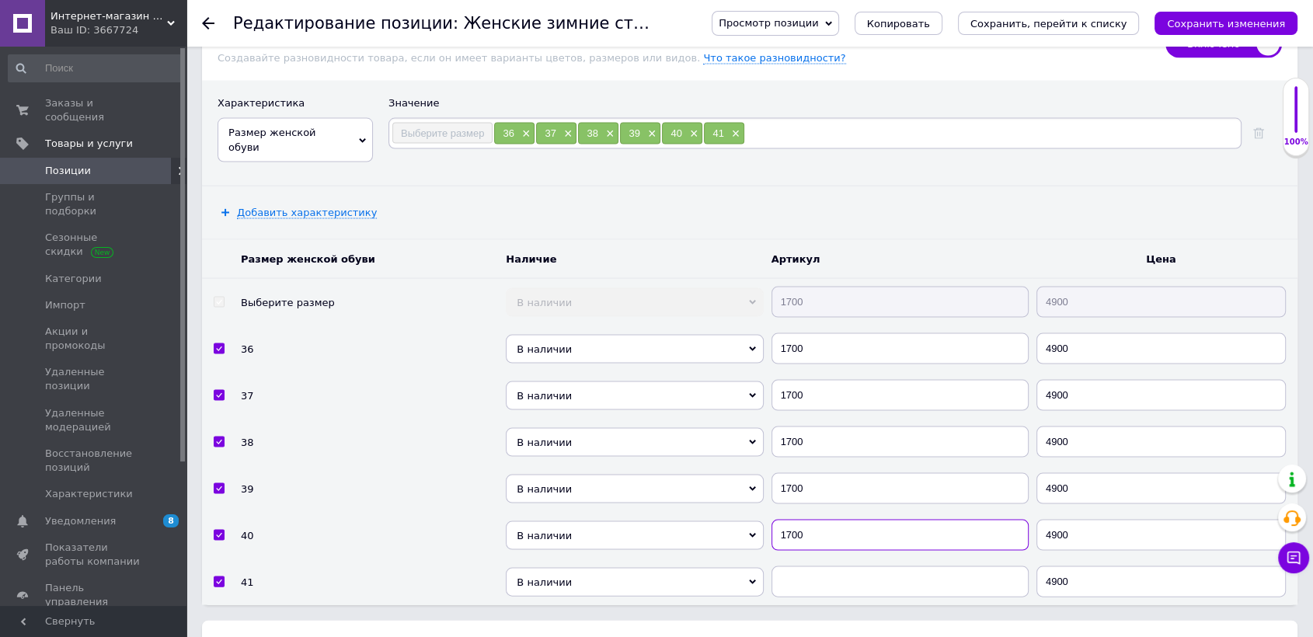
type input "1700"
paste input "1700"
checkbox input "true"
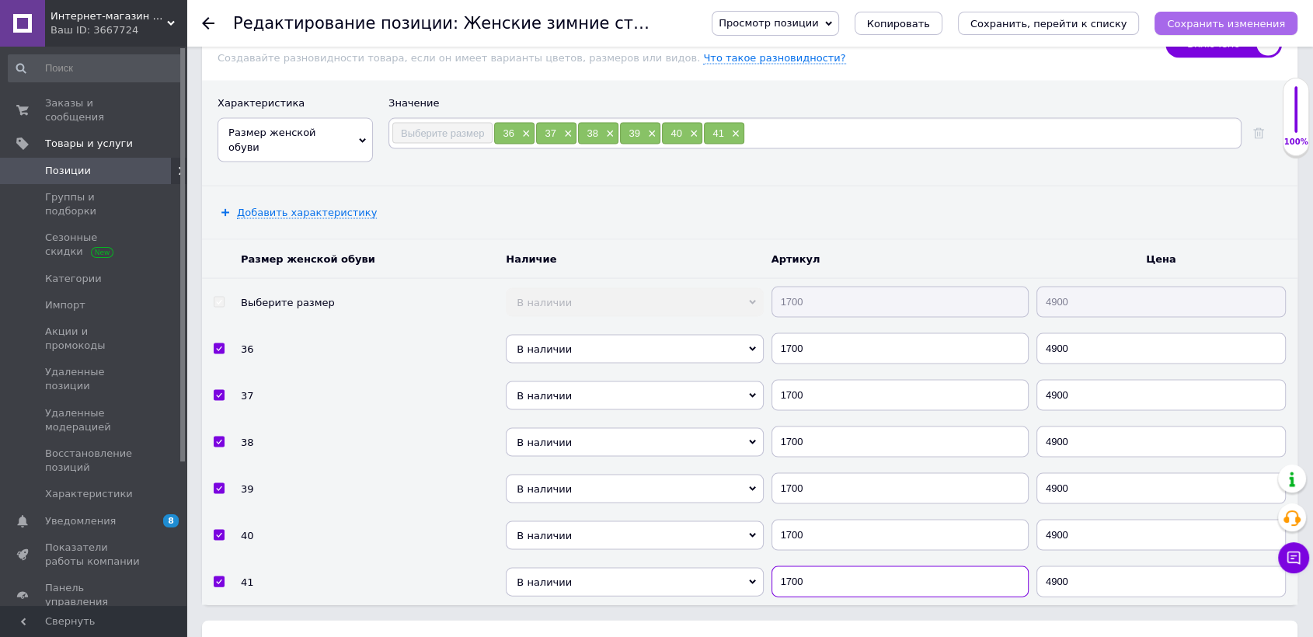
type input "1700"
click at [1225, 33] on button "Сохранить изменения" at bounding box center [1226, 23] width 143 height 23
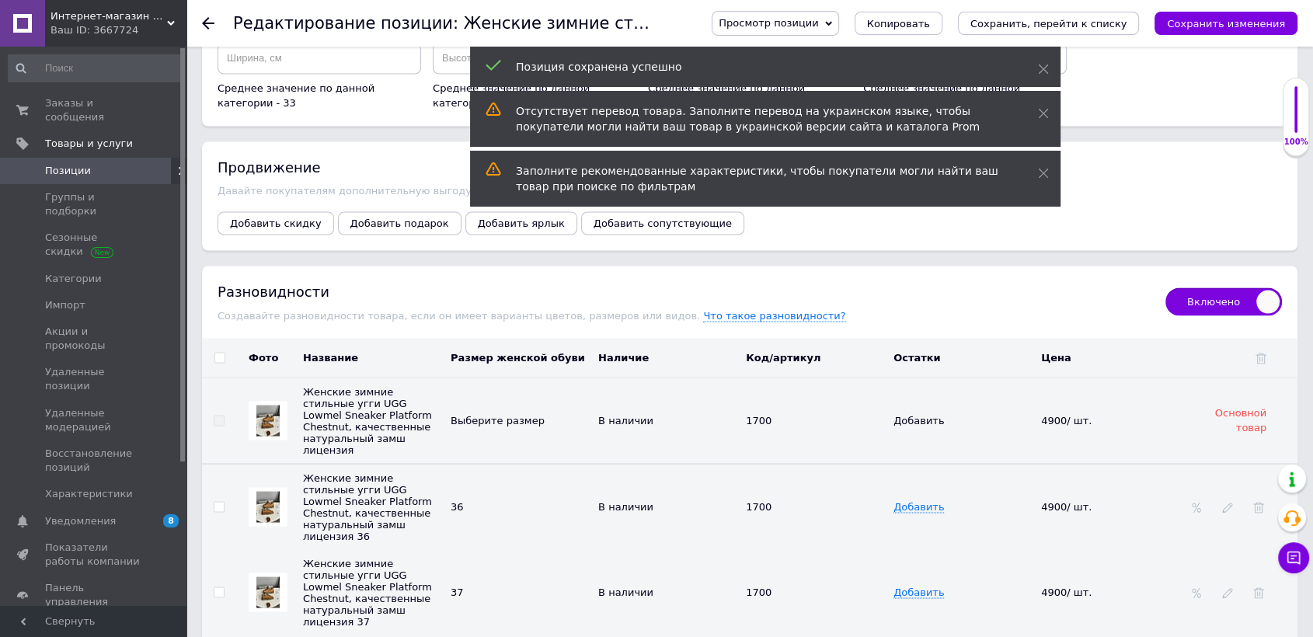
scroll to position [2763, 0]
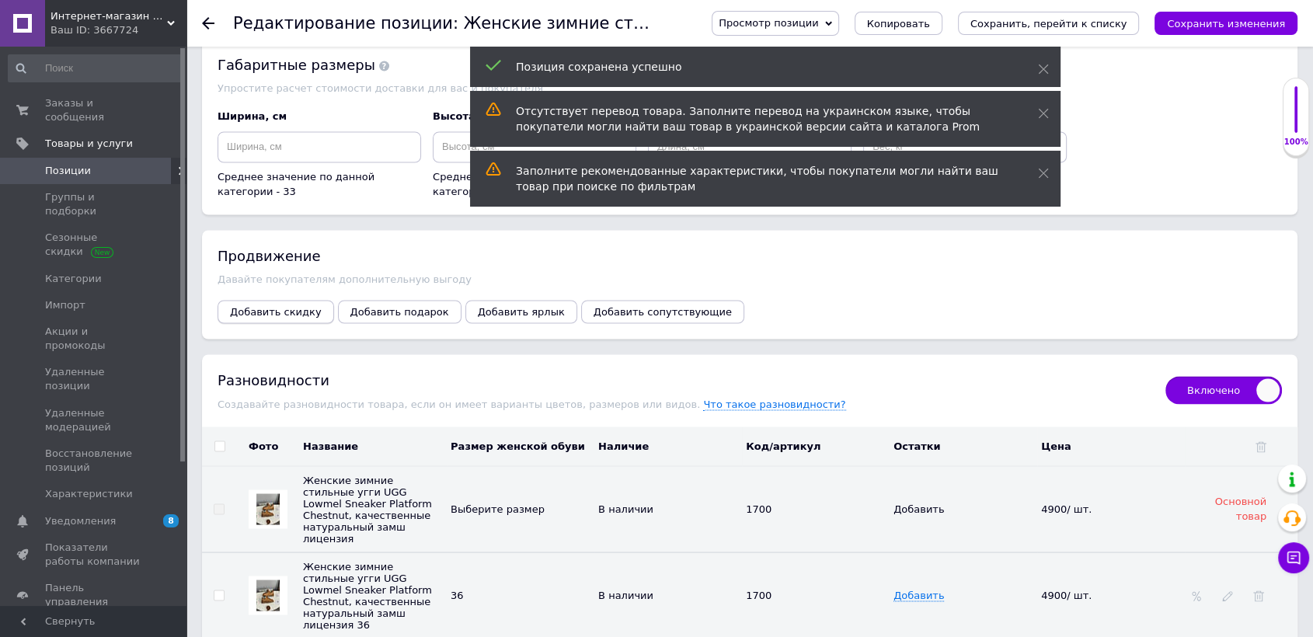
click at [294, 305] on span "Добавить скидку" at bounding box center [276, 311] width 92 height 12
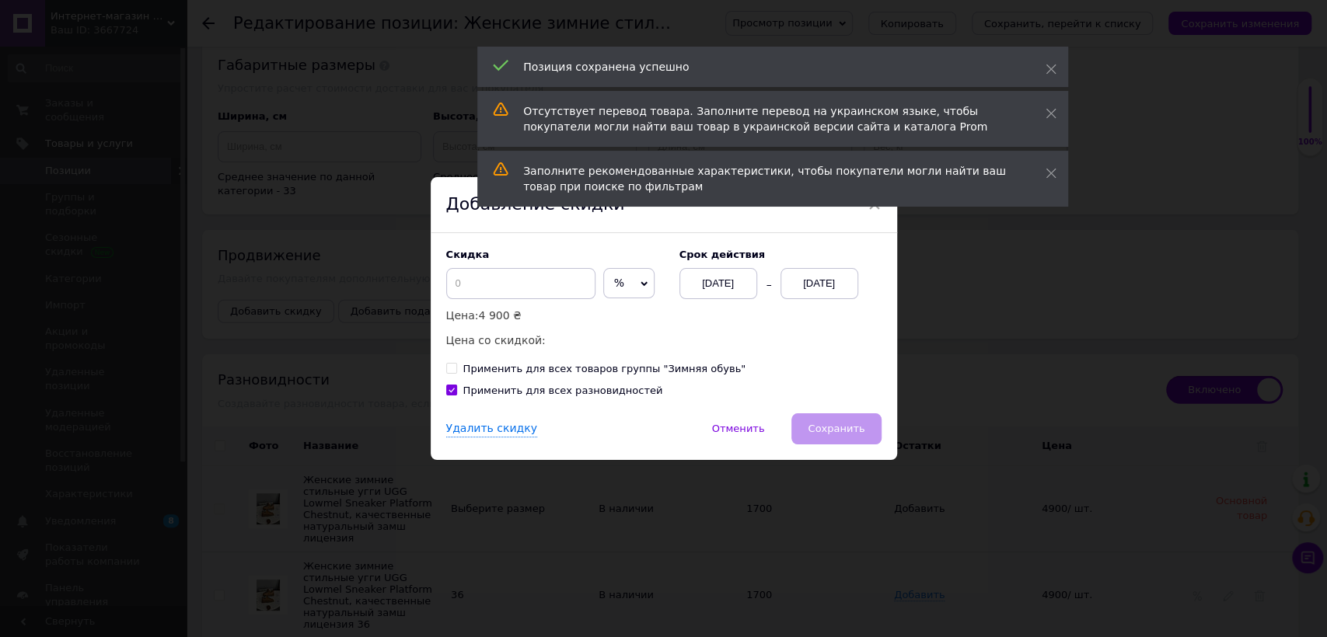
click at [614, 282] on span "%" at bounding box center [619, 283] width 10 height 12
click at [621, 310] on li "₴" at bounding box center [629, 316] width 50 height 22
click at [553, 283] on input at bounding box center [520, 283] width 149 height 31
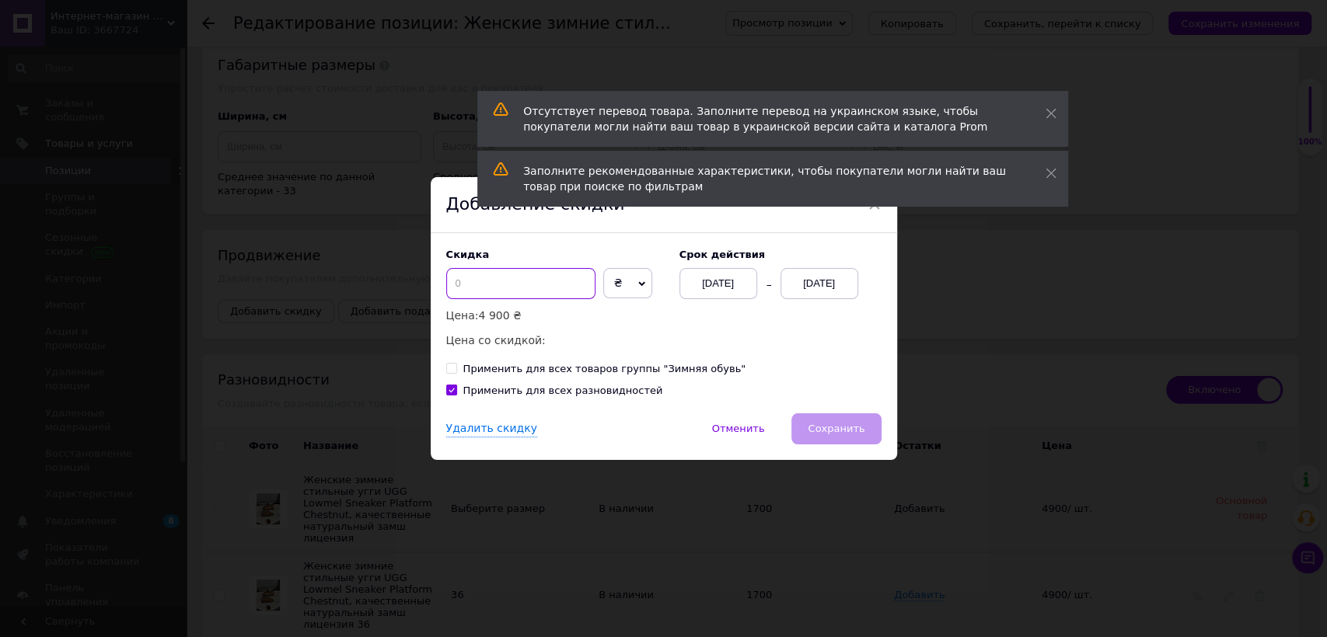
checkbox input "true"
type input "3"
checkbox input "true"
type input "30"
checkbox input "true"
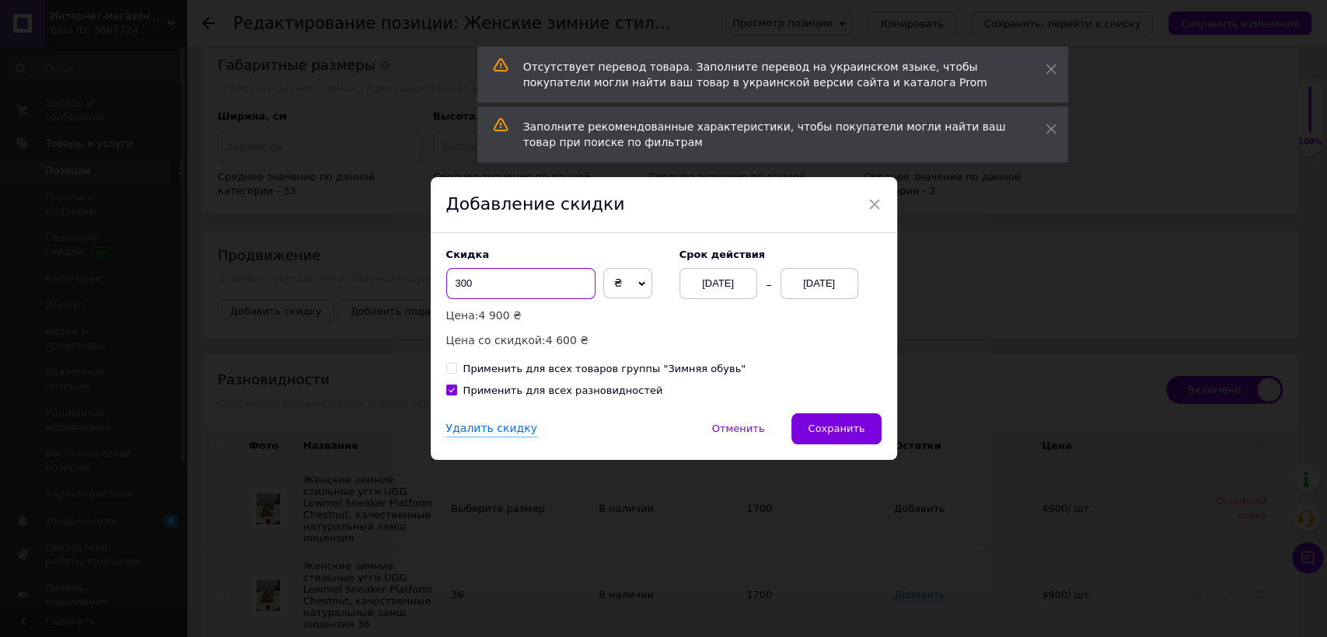
type input "300"
click at [797, 284] on div "[DATE]" at bounding box center [819, 283] width 78 height 31
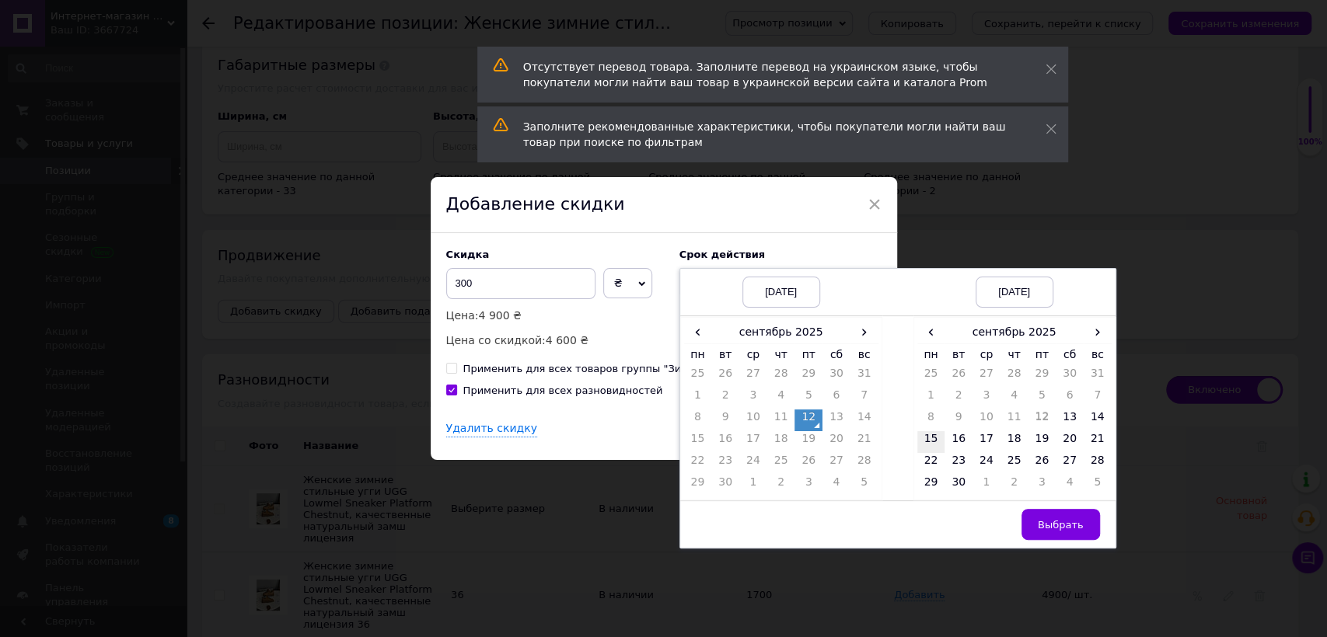
click at [933, 447] on td "15" at bounding box center [931, 442] width 28 height 22
click at [1058, 523] on span "Выбрать" at bounding box center [1060, 525] width 46 height 12
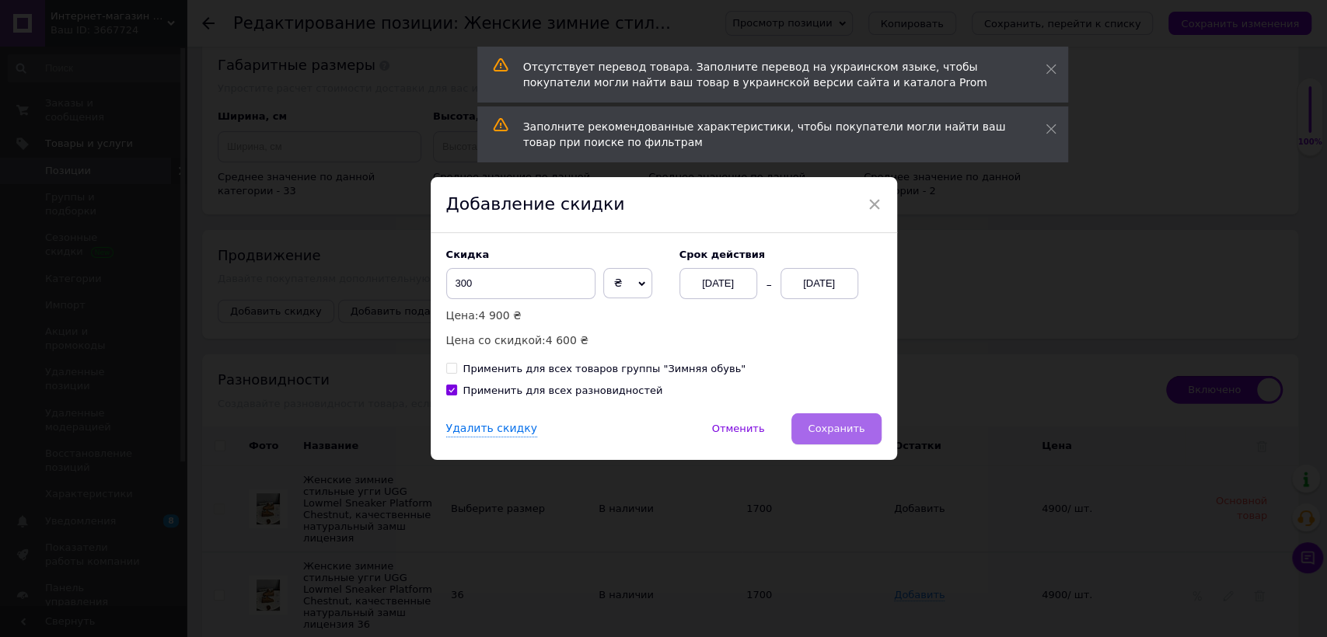
click at [827, 431] on span "Сохранить" at bounding box center [835, 429] width 57 height 12
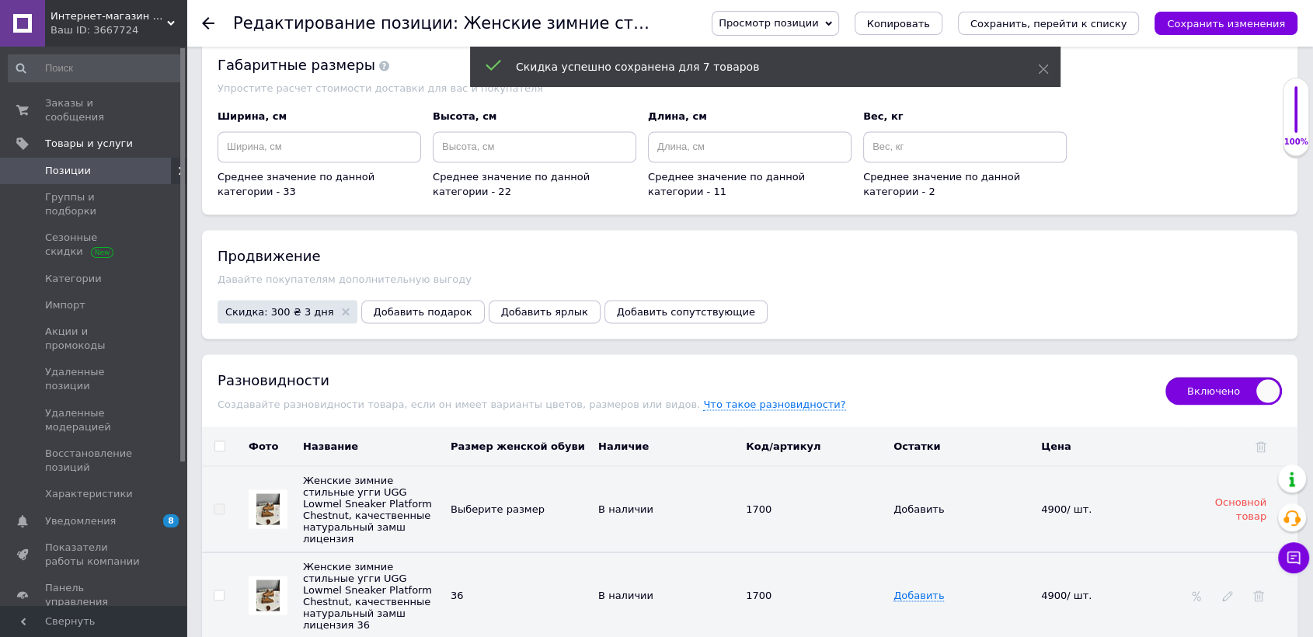
click at [1229, 23] on icon "Сохранить изменения" at bounding box center [1226, 24] width 118 height 12
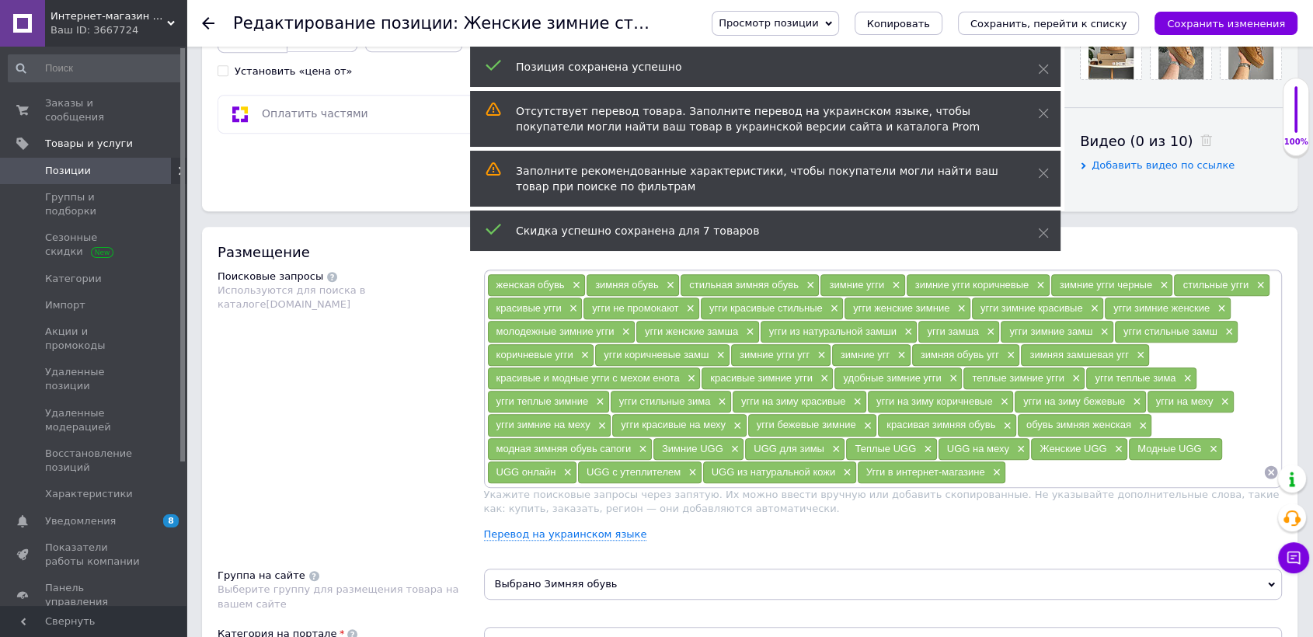
scroll to position [0, 0]
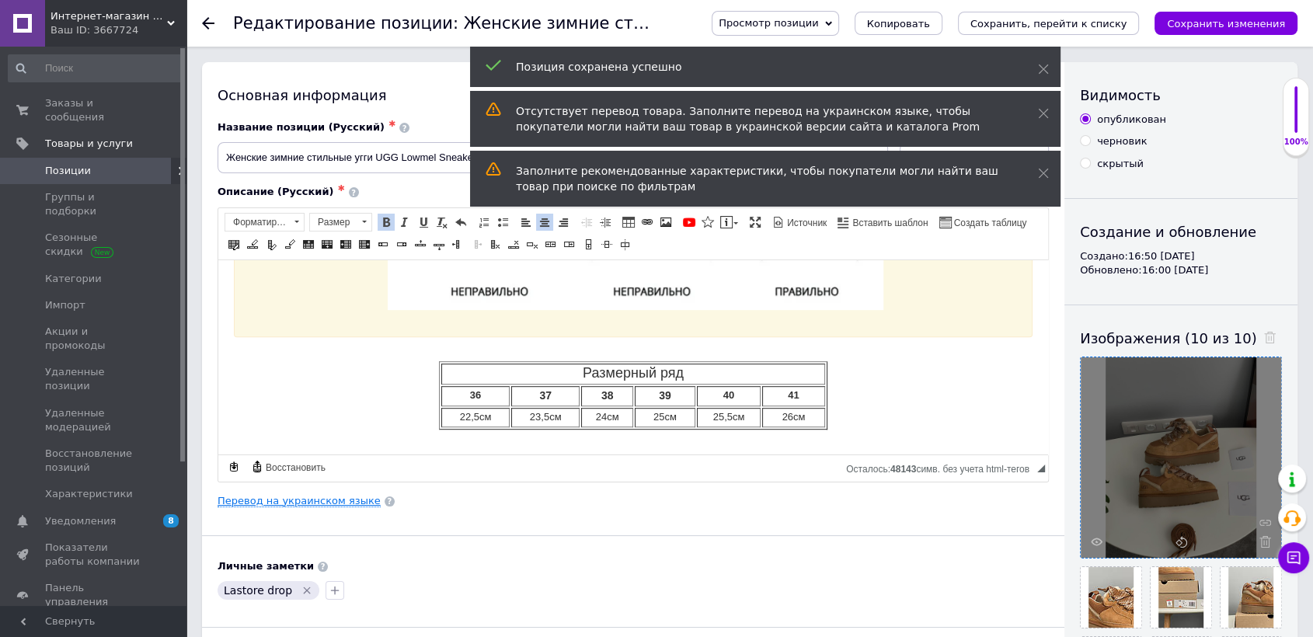
click at [347, 498] on link "Перевод на украинском языке" at bounding box center [299, 501] width 163 height 12
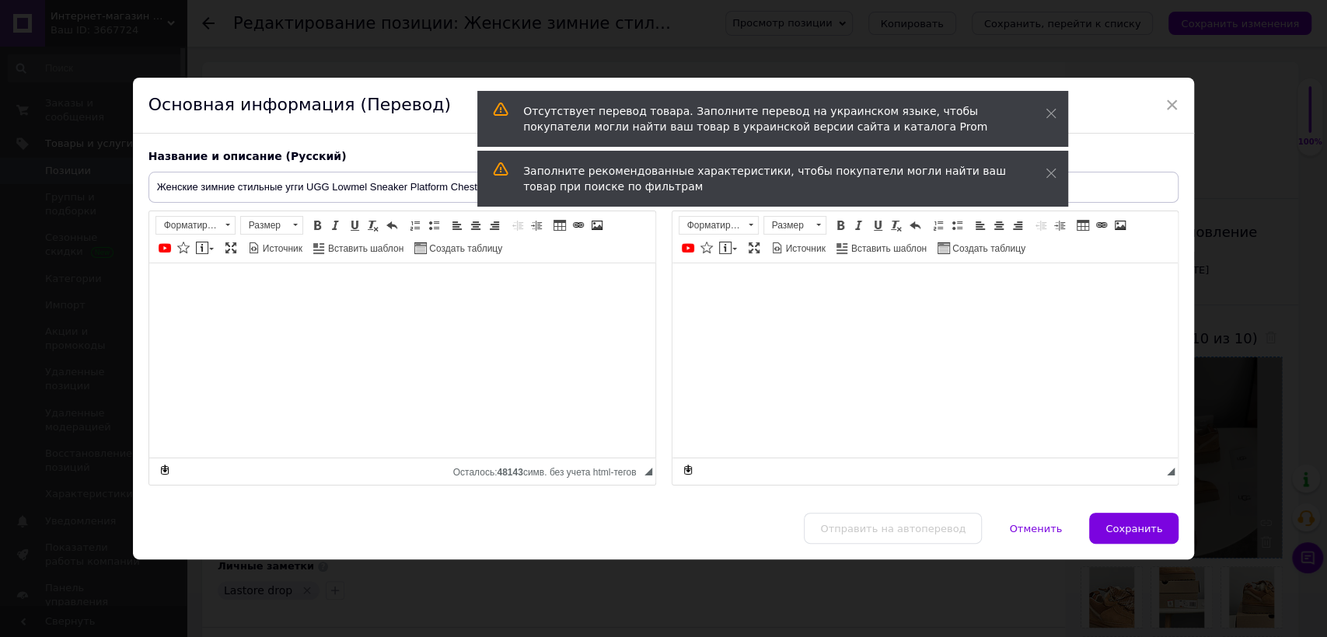
click at [1112, 528] on span "Сохранить" at bounding box center [1133, 529] width 57 height 12
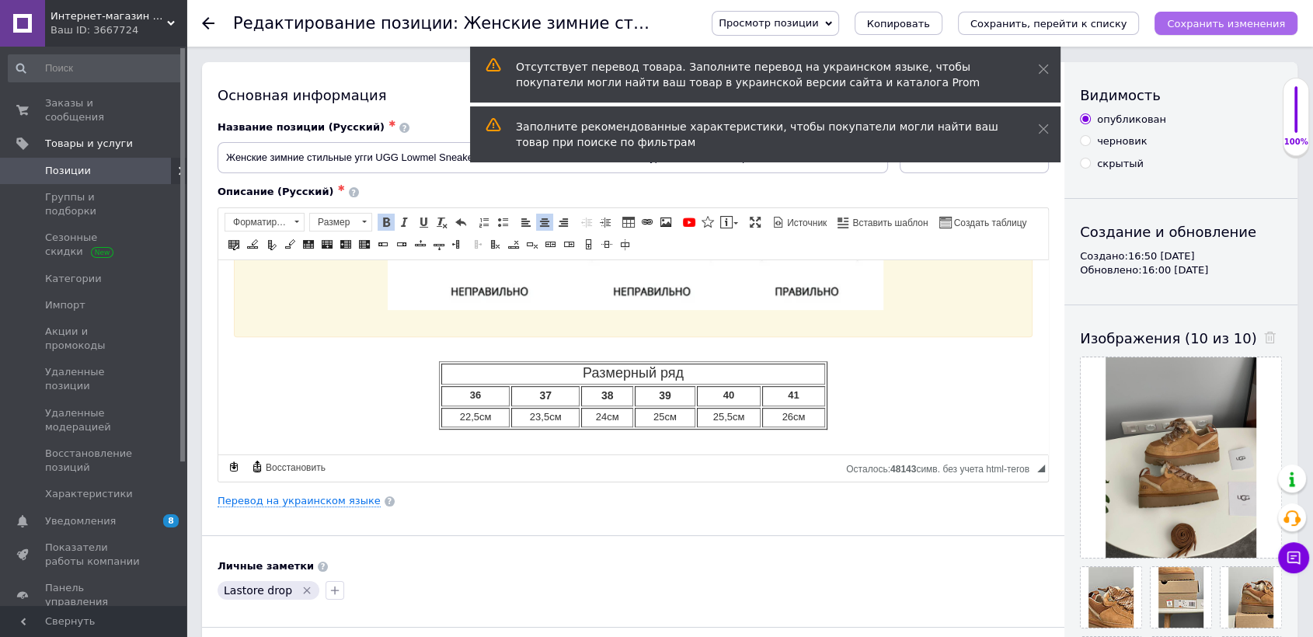
click at [1219, 23] on icon "Сохранить изменения" at bounding box center [1226, 24] width 118 height 12
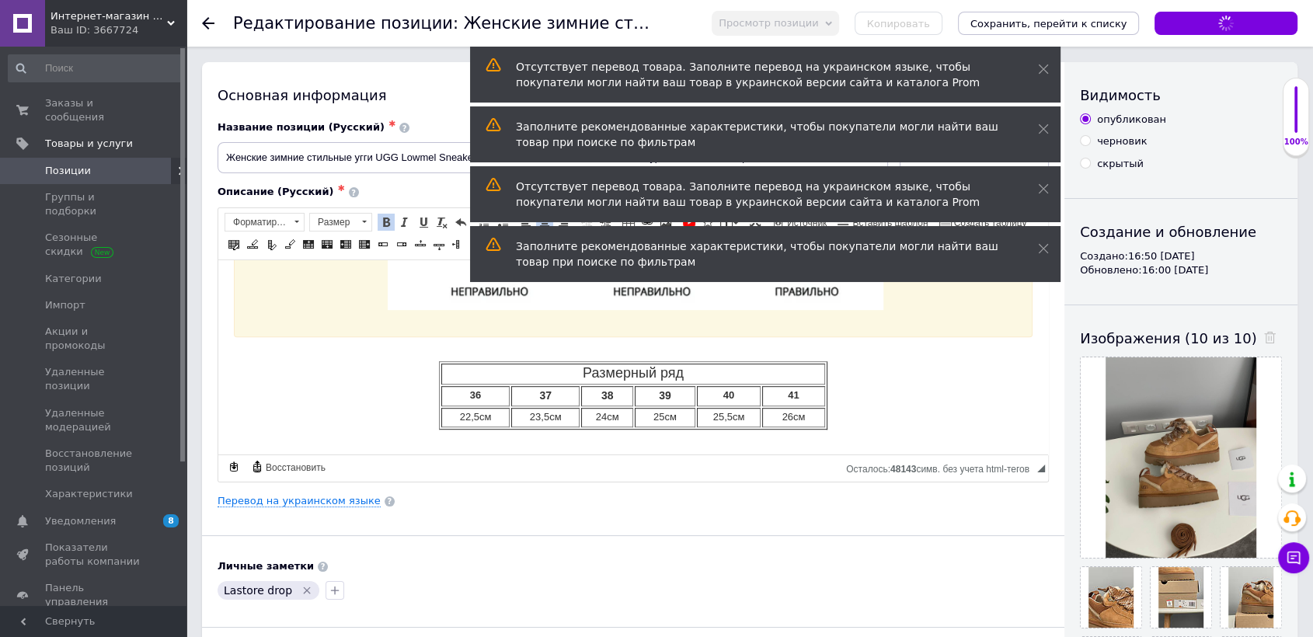
checkbox input "true"
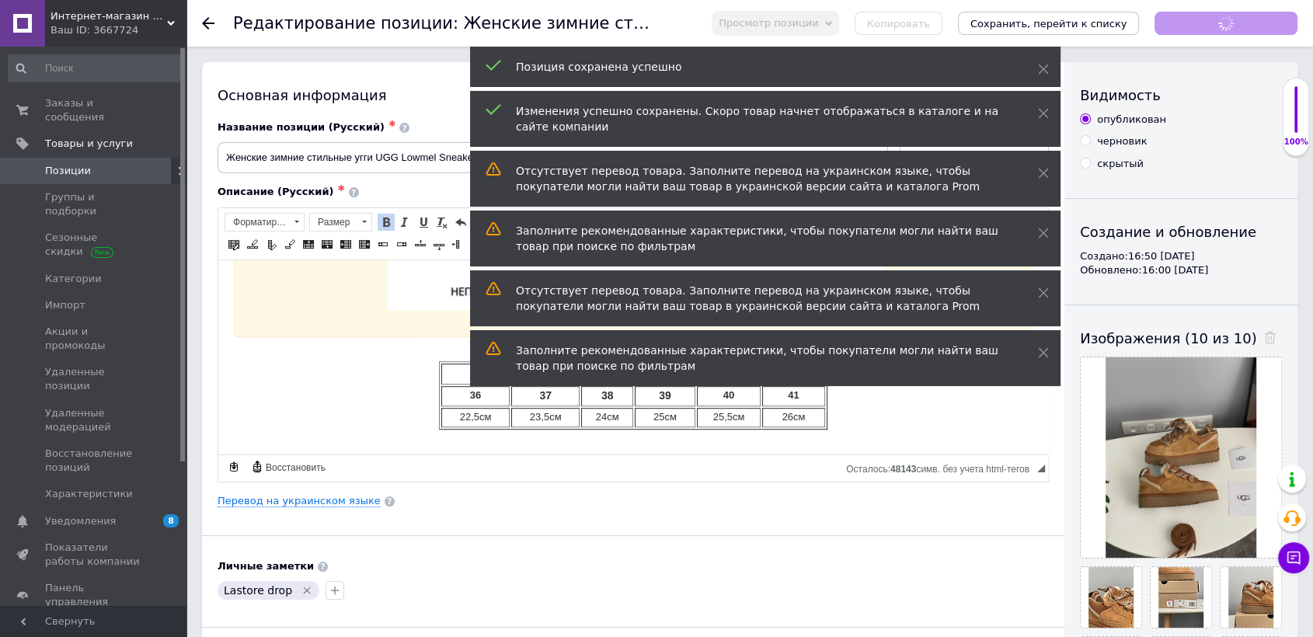
click at [148, 164] on span at bounding box center [165, 171] width 43 height 14
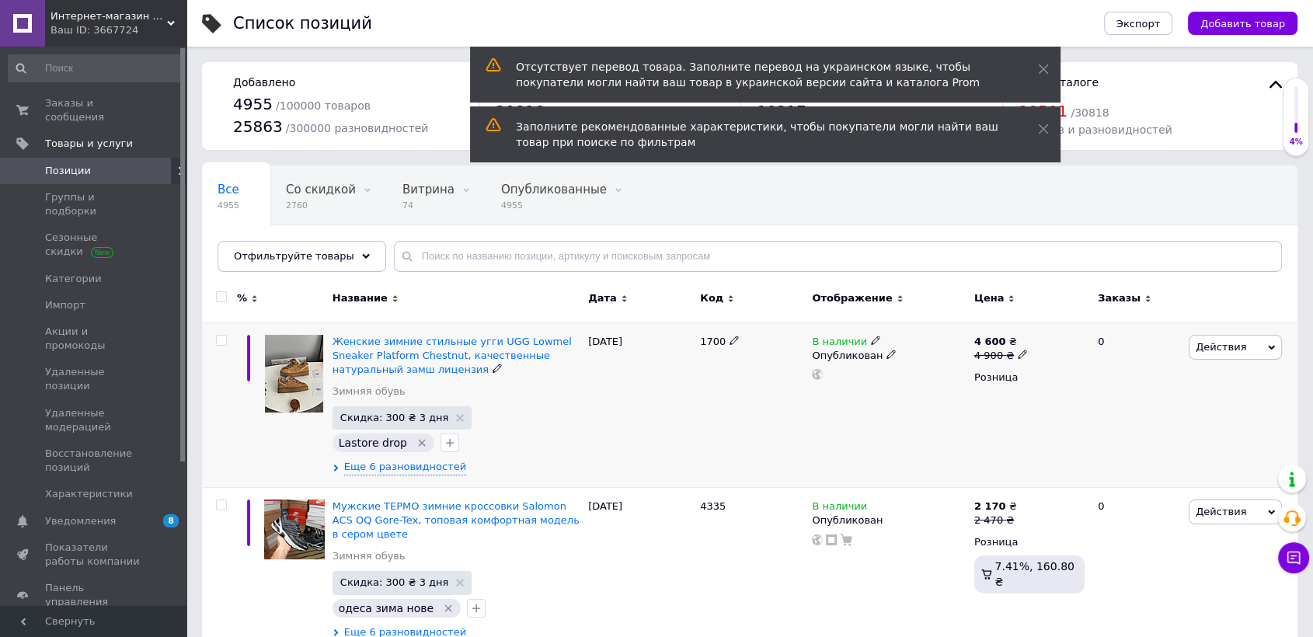
click at [1238, 348] on span "Действия" at bounding box center [1221, 347] width 51 height 12
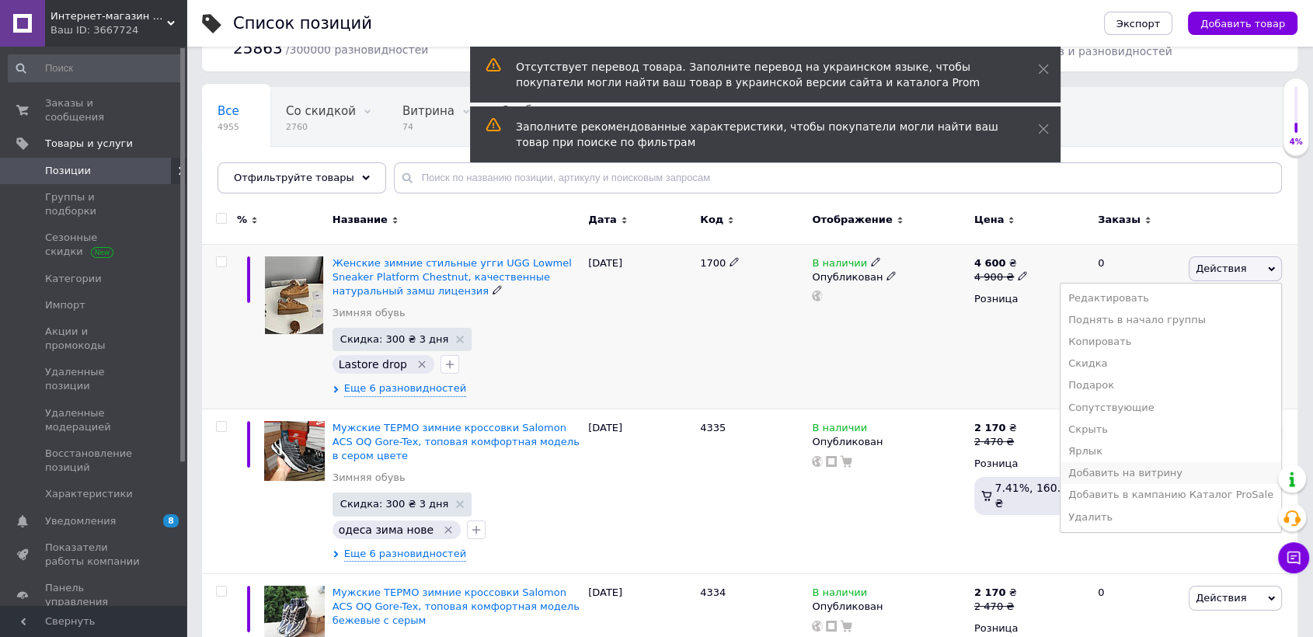
scroll to position [173, 0]
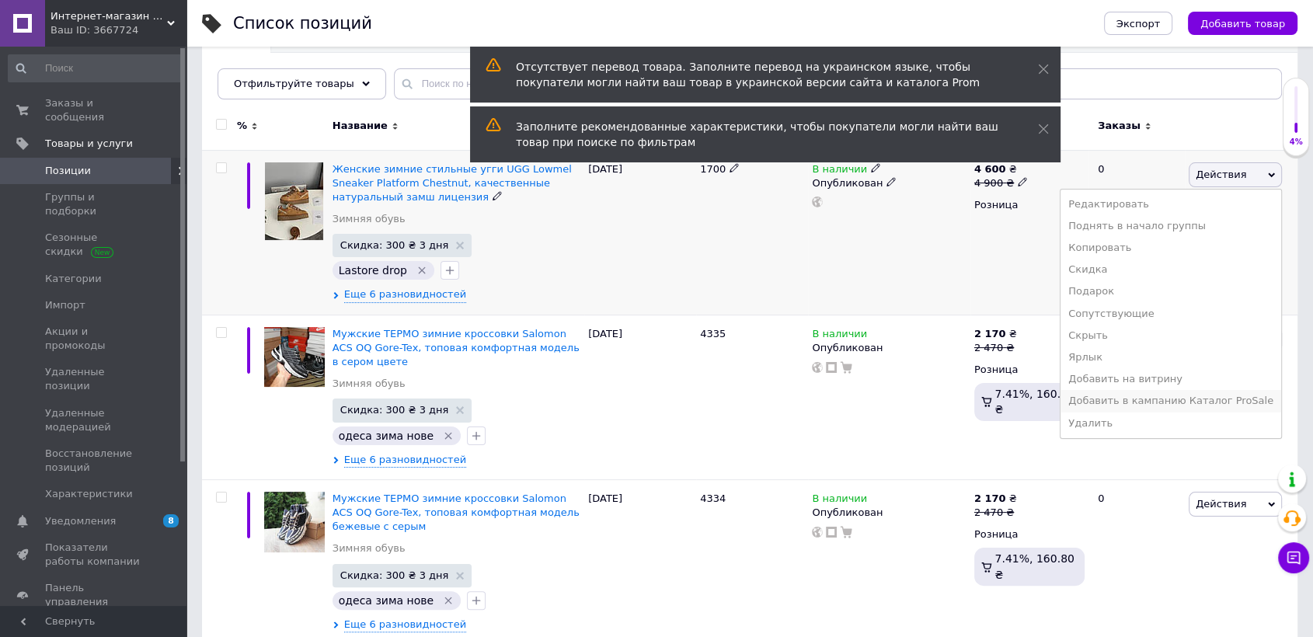
click at [1156, 401] on li "Добавить в кампанию Каталог ProSale" at bounding box center [1171, 401] width 221 height 22
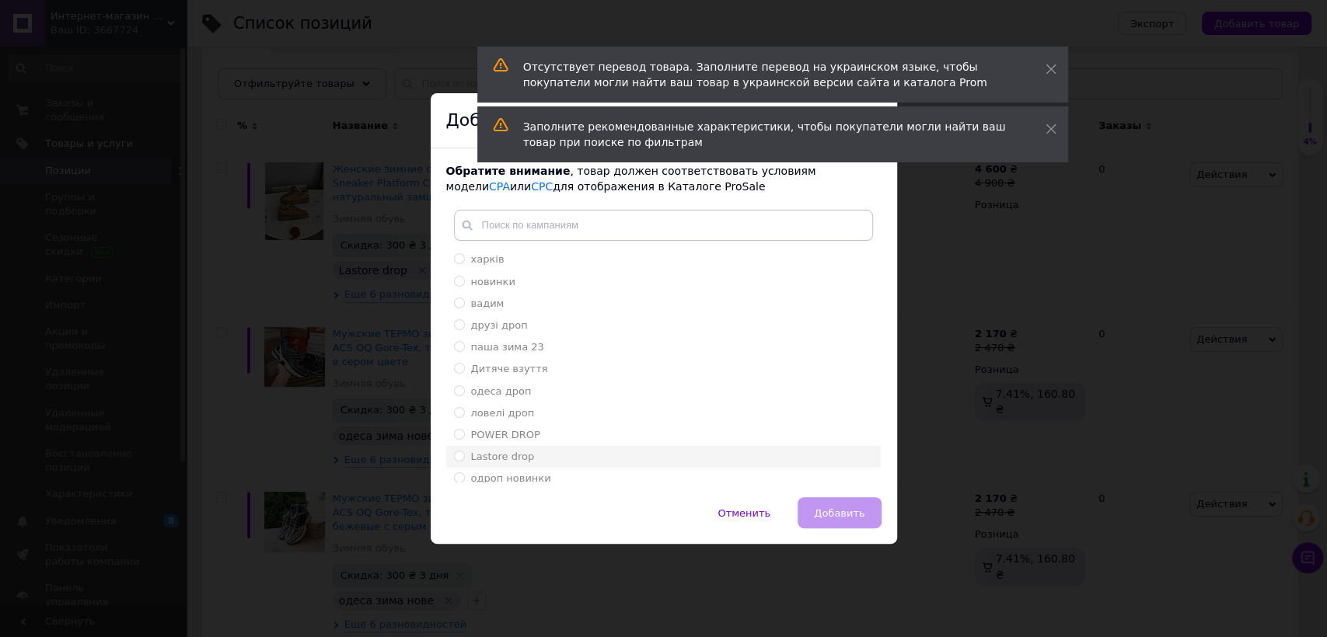
click at [528, 454] on div "Lastore drop" at bounding box center [663, 457] width 419 height 14
radio input "true"
click at [831, 507] on span "Добавить" at bounding box center [839, 513] width 51 height 12
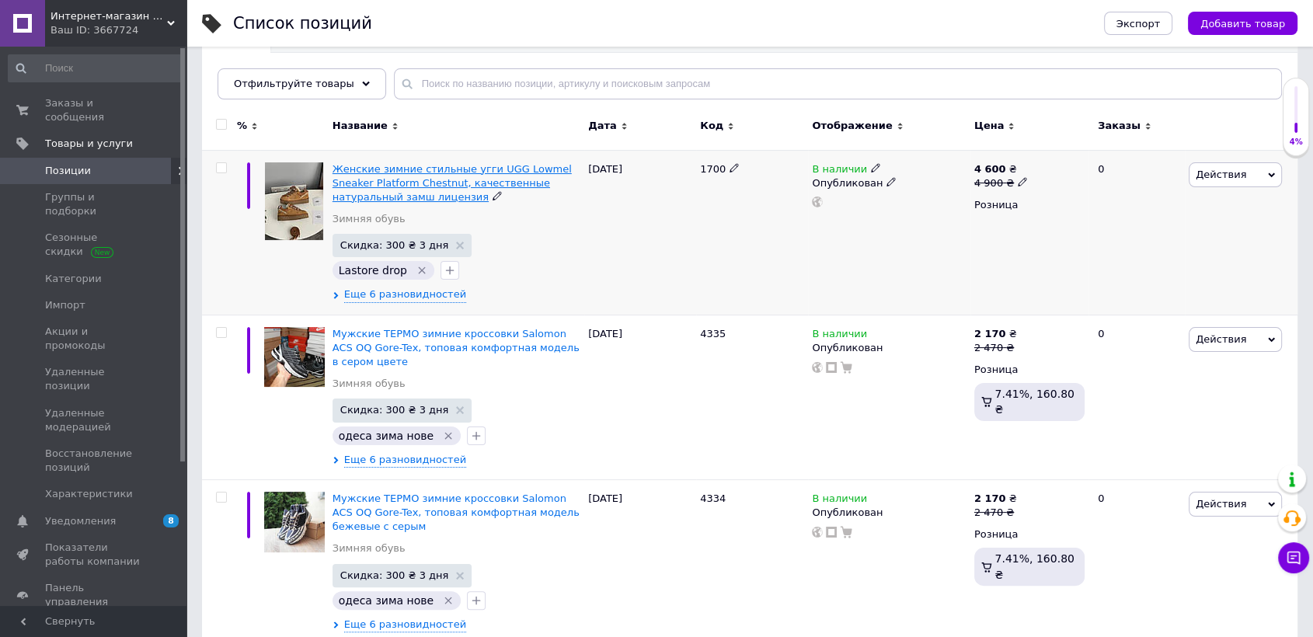
click at [366, 187] on span "Женские зимние стильные угги UGG Lowmel Sneaker Platform Chestnut, качественные…" at bounding box center [452, 183] width 239 height 40
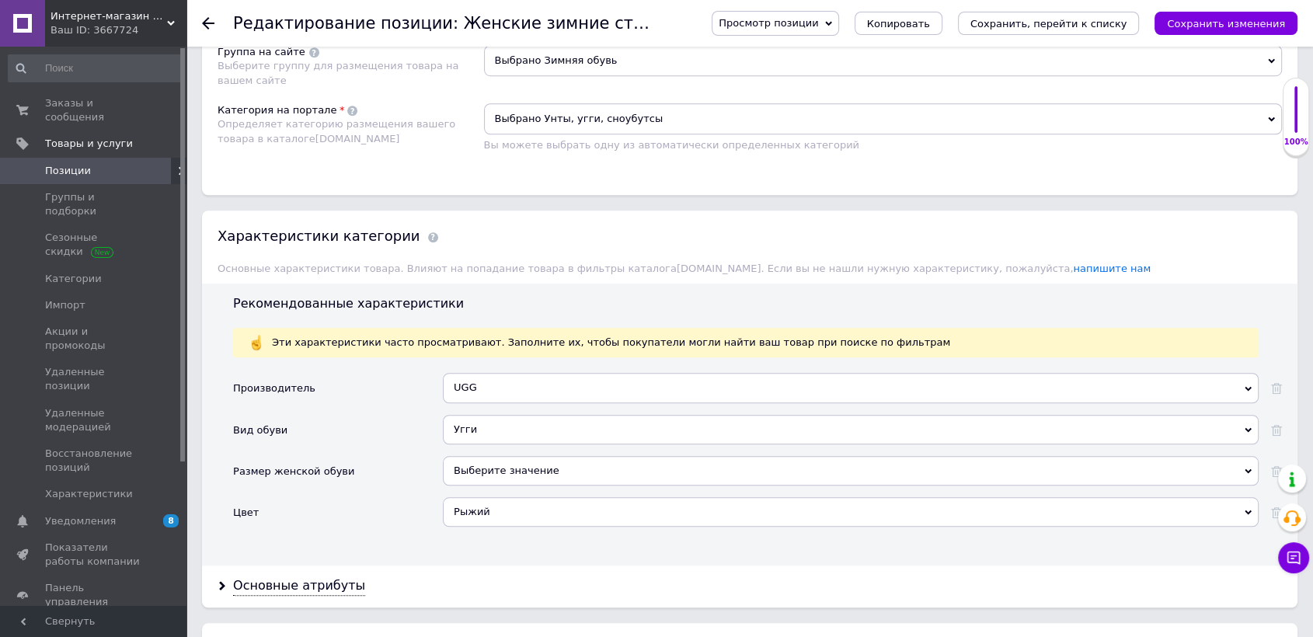
scroll to position [1295, 0]
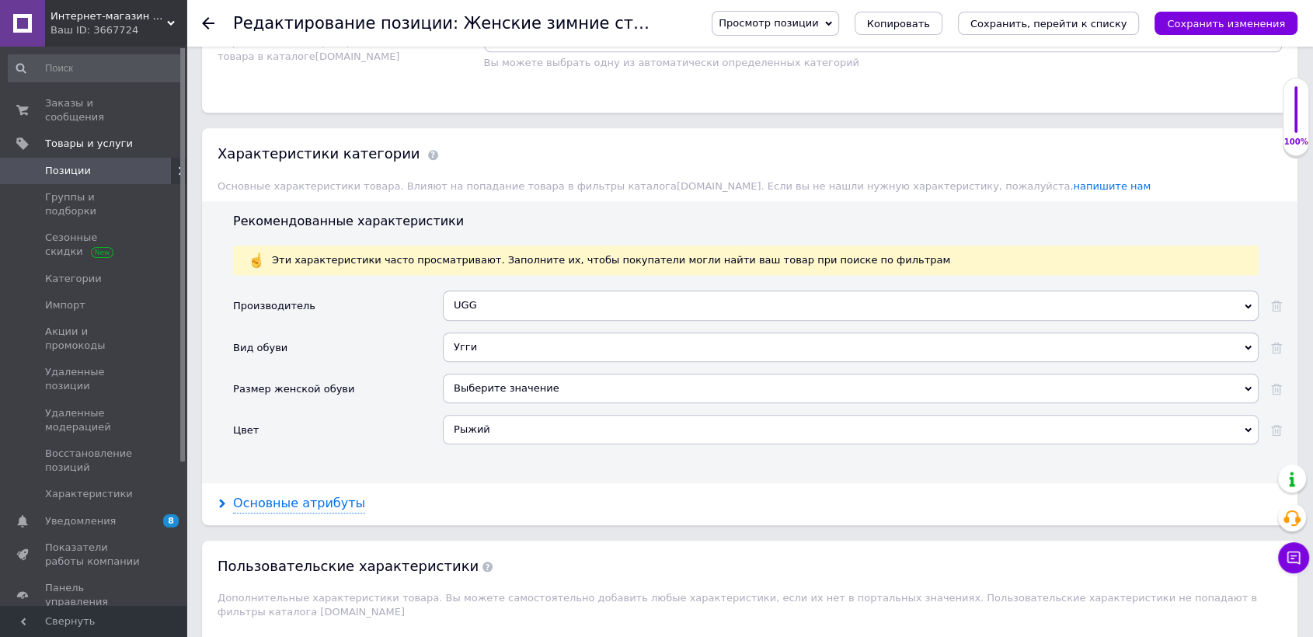
click at [328, 505] on div "Основные атрибуты" at bounding box center [299, 504] width 132 height 18
checkbox input "true"
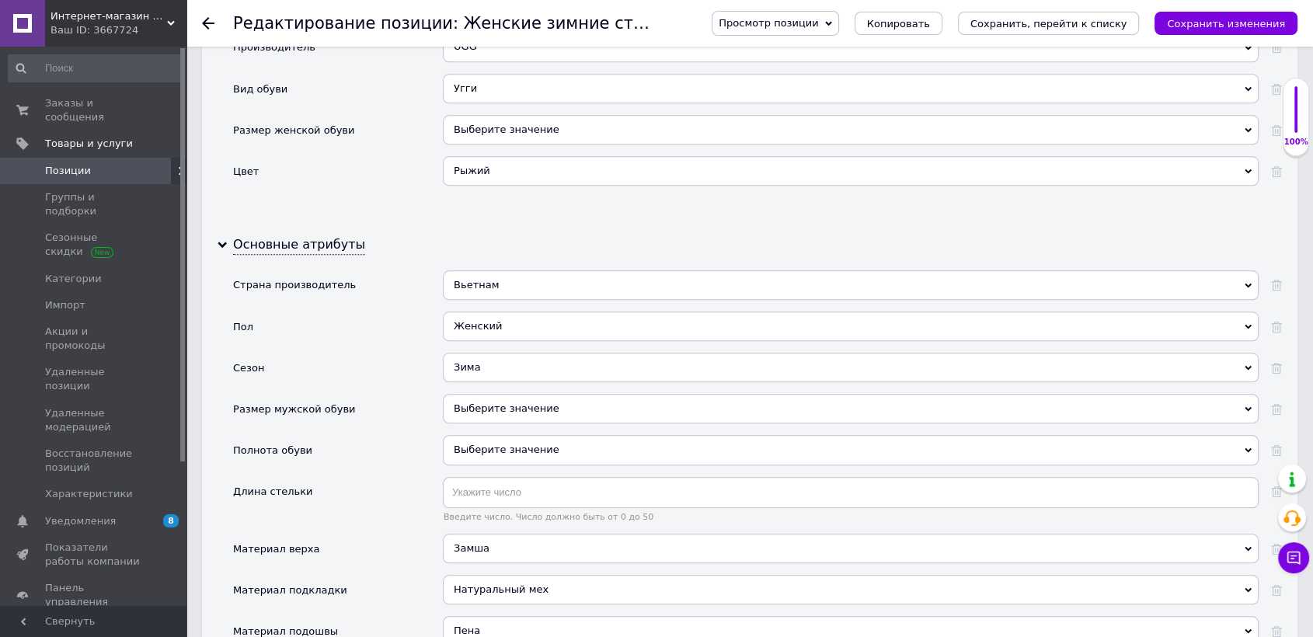
scroll to position [1554, 0]
click at [118, 164] on span "Позиции" at bounding box center [94, 171] width 99 height 14
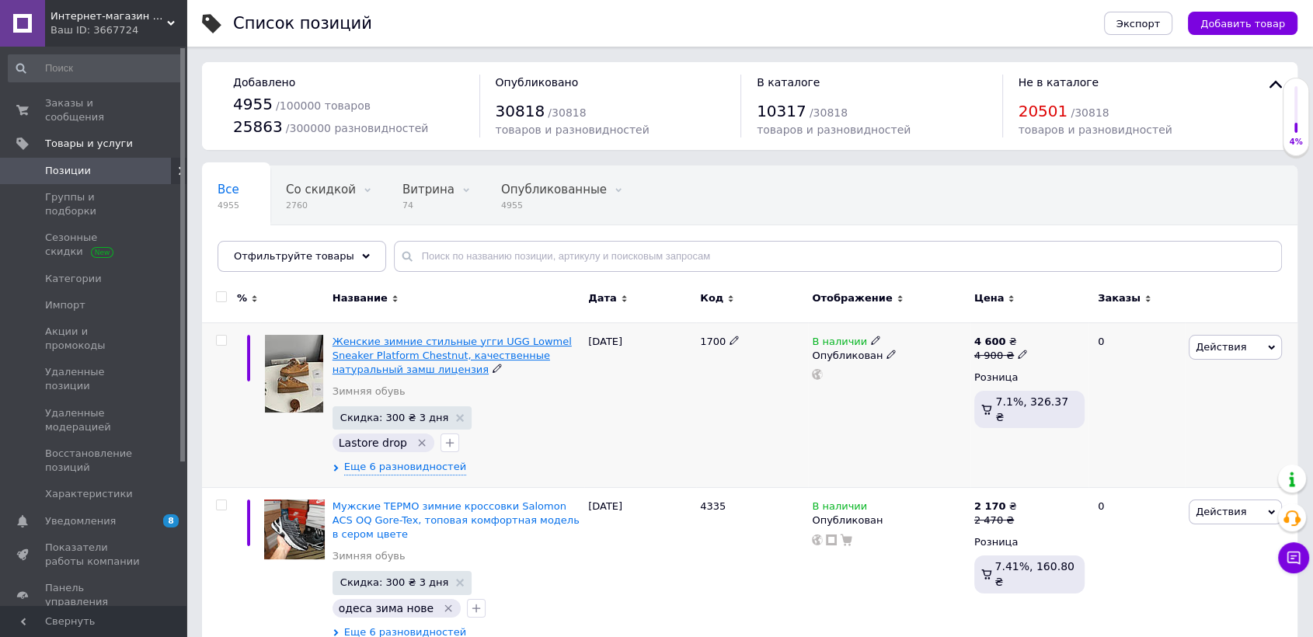
click at [474, 347] on span "Женские зимние стильные угги UGG Lowmel Sneaker Platform Chestnut, качественные…" at bounding box center [452, 356] width 239 height 40
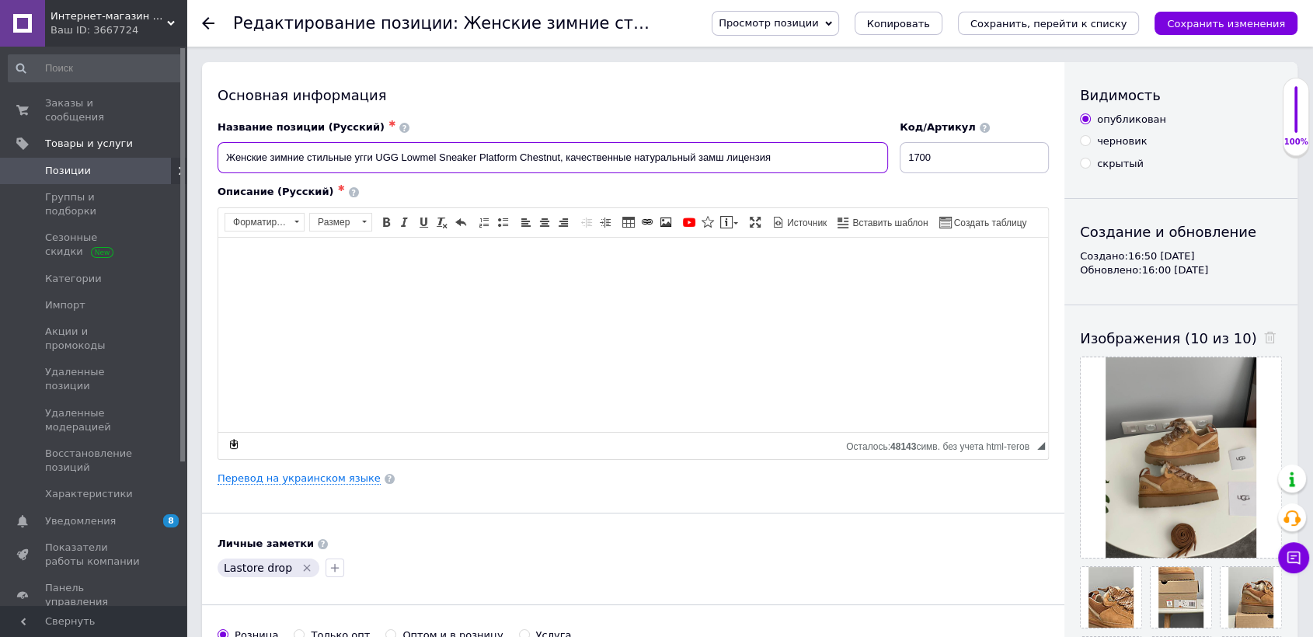
click at [627, 152] on input "Женские зимние стильные угги UGG Lowmel Sneaker Platform Chestnut, качественные…" at bounding box center [553, 157] width 671 height 31
checkbox input "true"
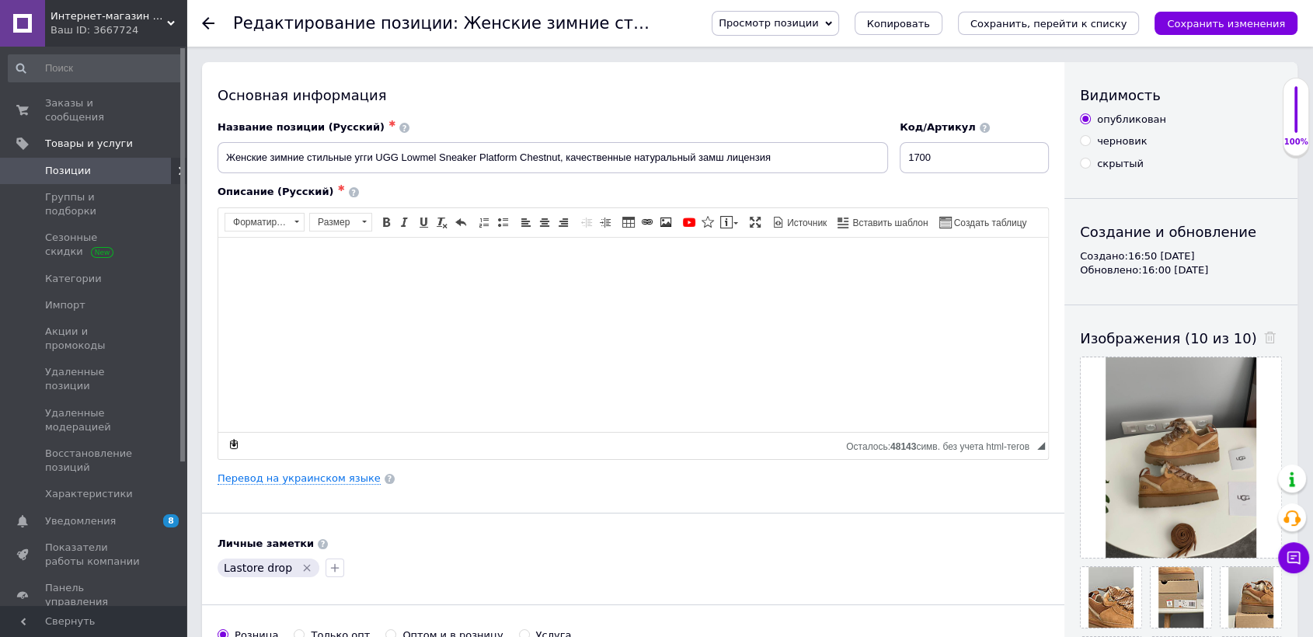
click at [111, 164] on span "Позиции" at bounding box center [94, 171] width 99 height 14
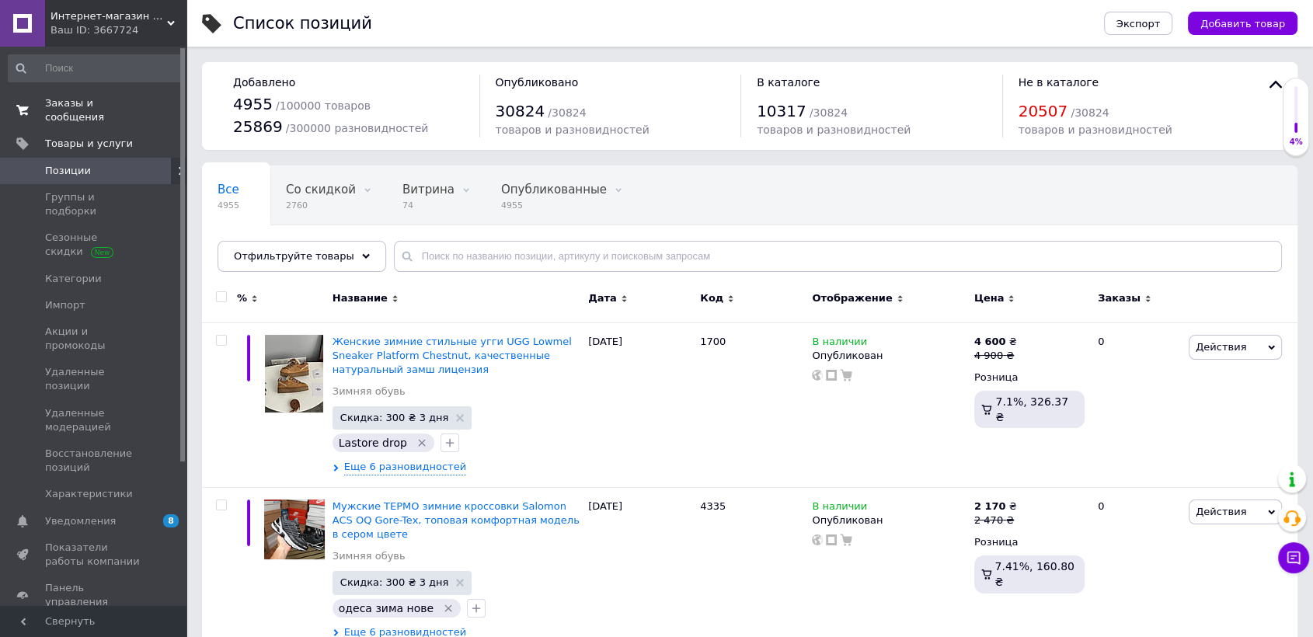
click at [131, 92] on link "Заказы и сообщения 0 0" at bounding box center [95, 110] width 190 height 40
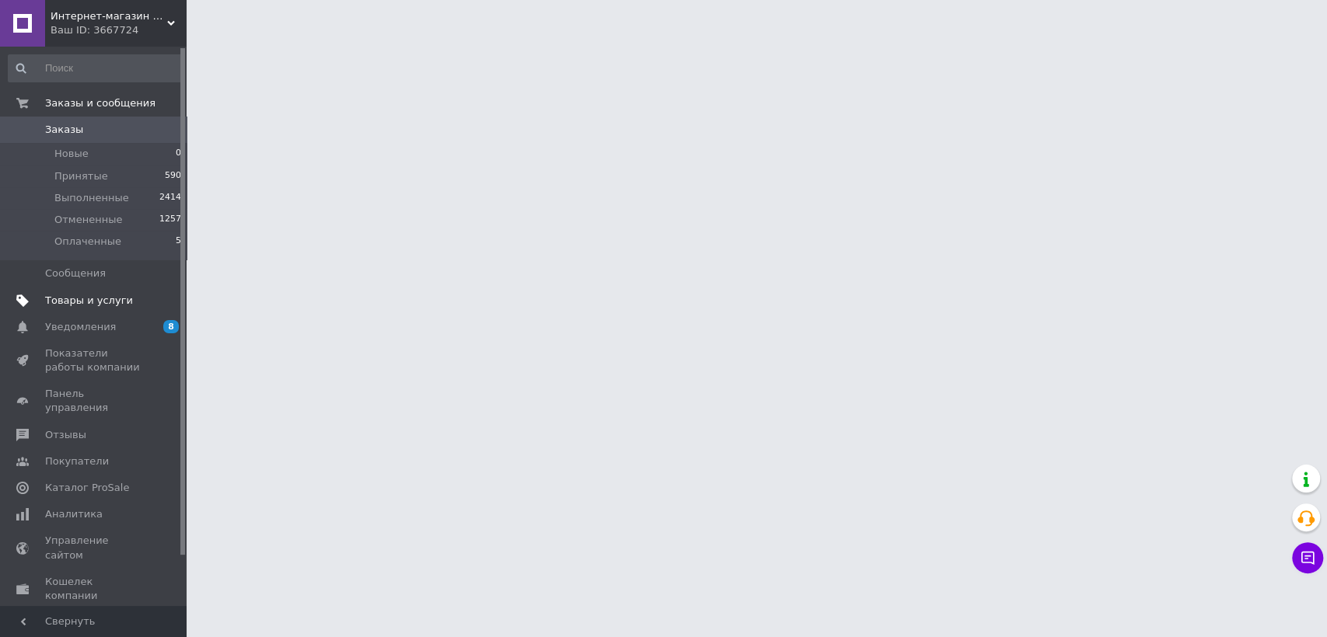
click at [118, 301] on span "Товары и услуги" at bounding box center [89, 301] width 88 height 14
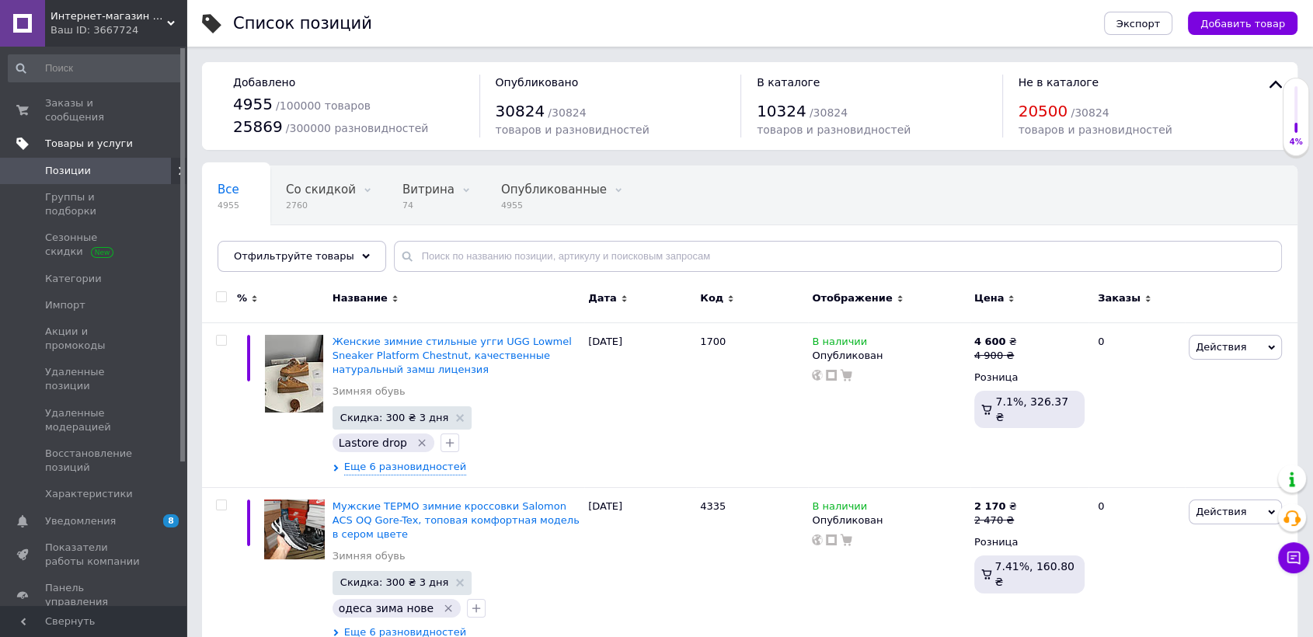
click at [81, 131] on link "Товары и услуги" at bounding box center [95, 144] width 190 height 26
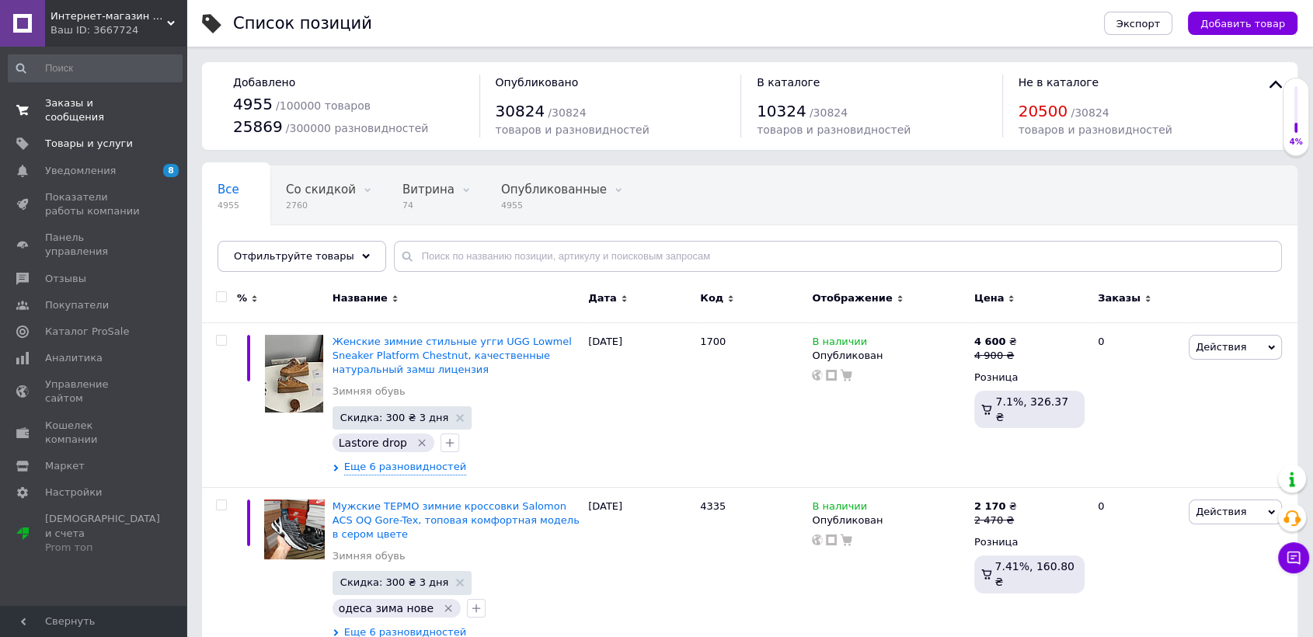
click at [117, 102] on span "Заказы и сообщения" at bounding box center [94, 110] width 99 height 28
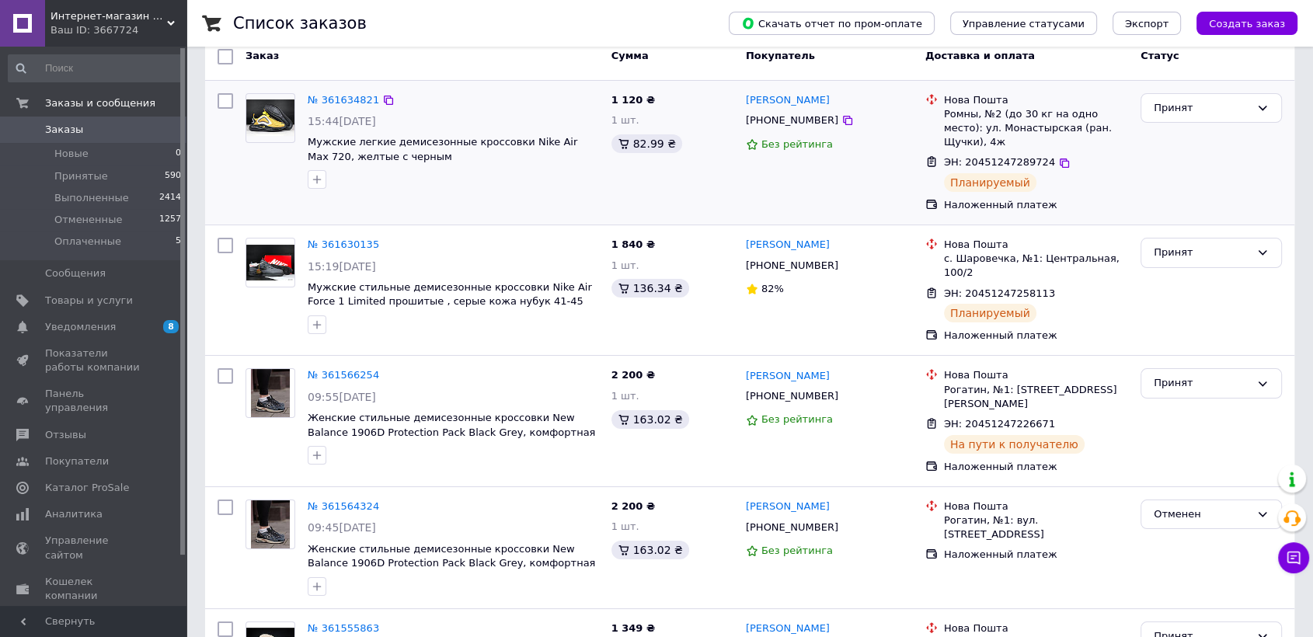
scroll to position [345, 0]
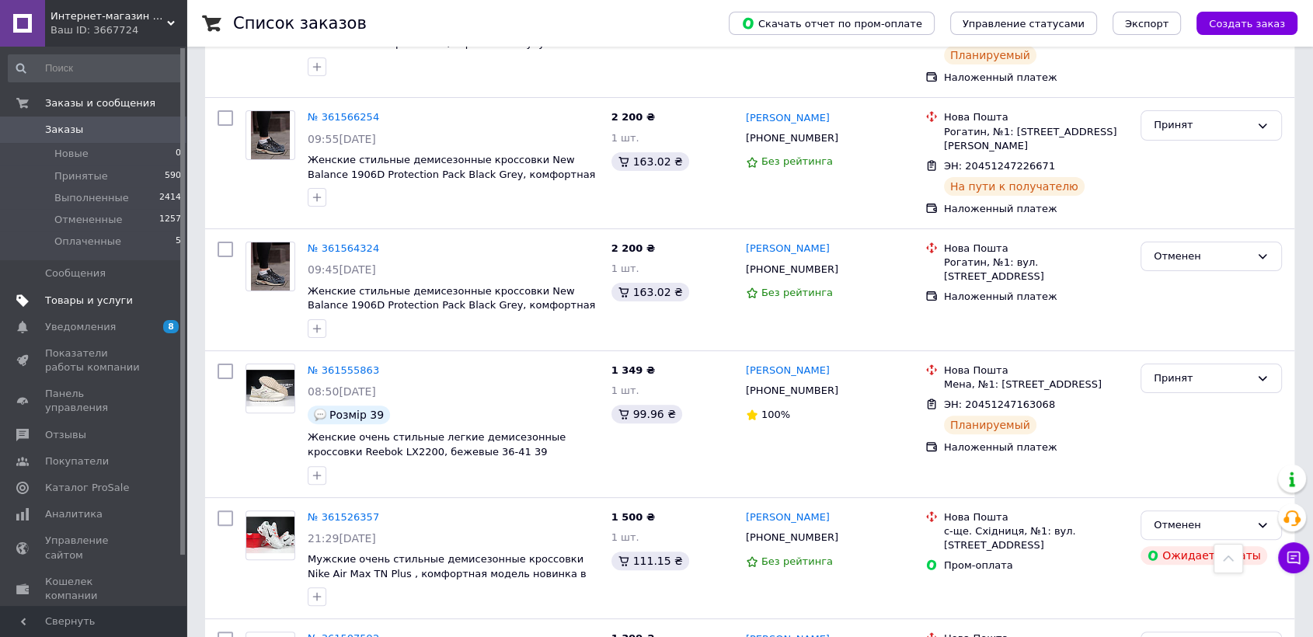
click at [106, 301] on span "Товары и услуги" at bounding box center [89, 301] width 88 height 14
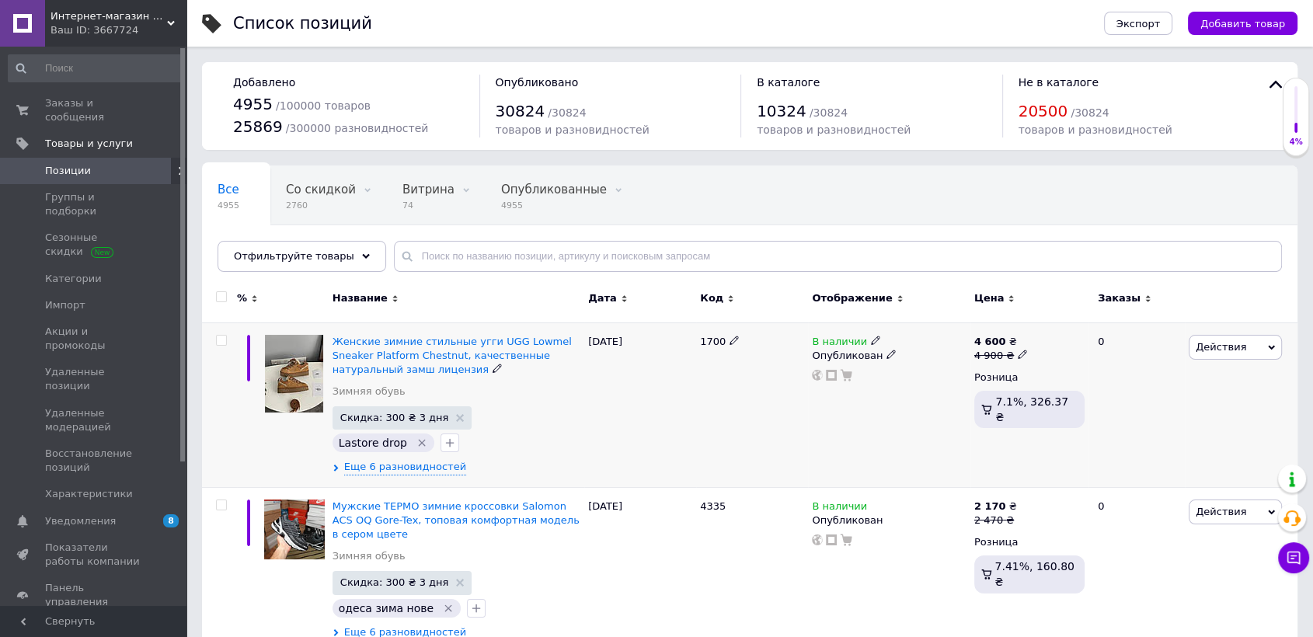
click at [703, 337] on span "1700" at bounding box center [713, 342] width 26 height 12
copy span "1700"
click at [1243, 14] on button "Добавить товар" at bounding box center [1243, 23] width 110 height 23
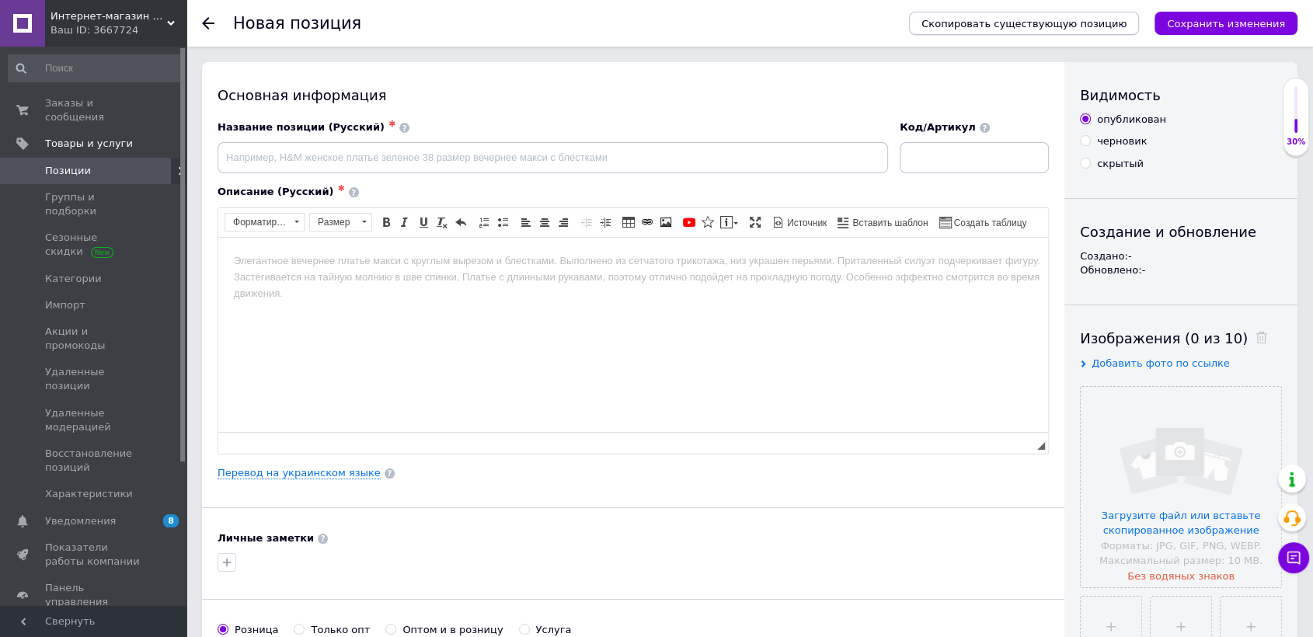
click at [1081, 18] on span "Скопировать существующую позицию" at bounding box center [1024, 24] width 205 height 12
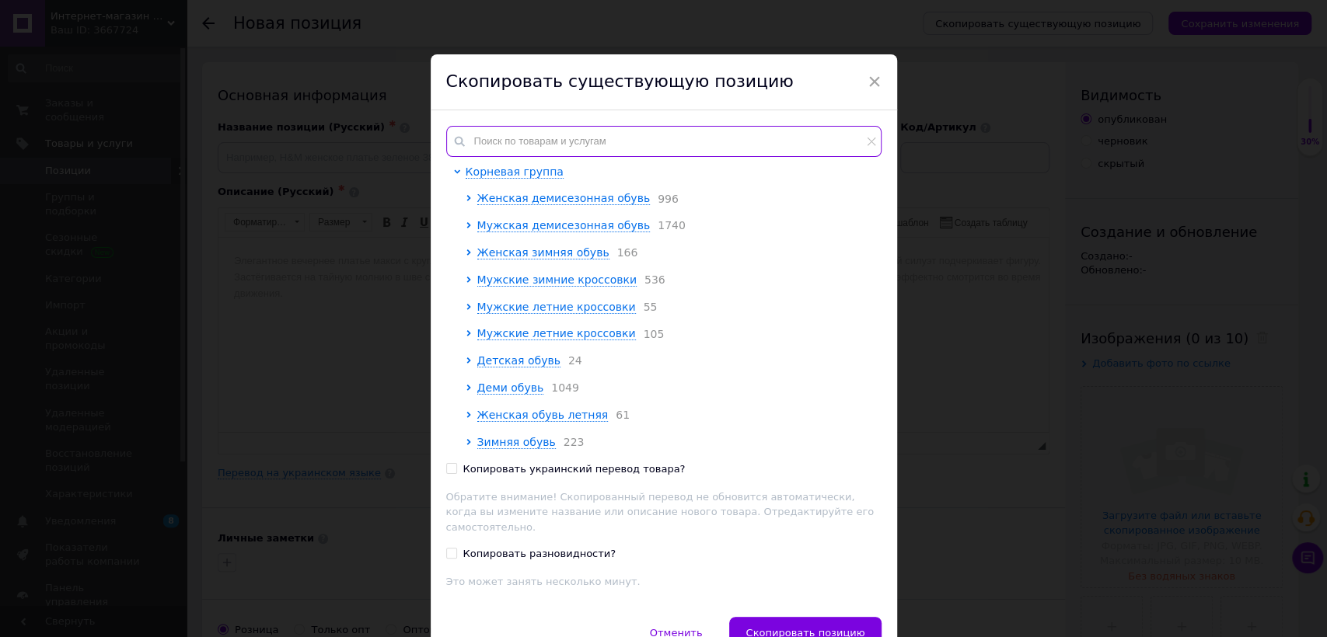
paste input "1700"
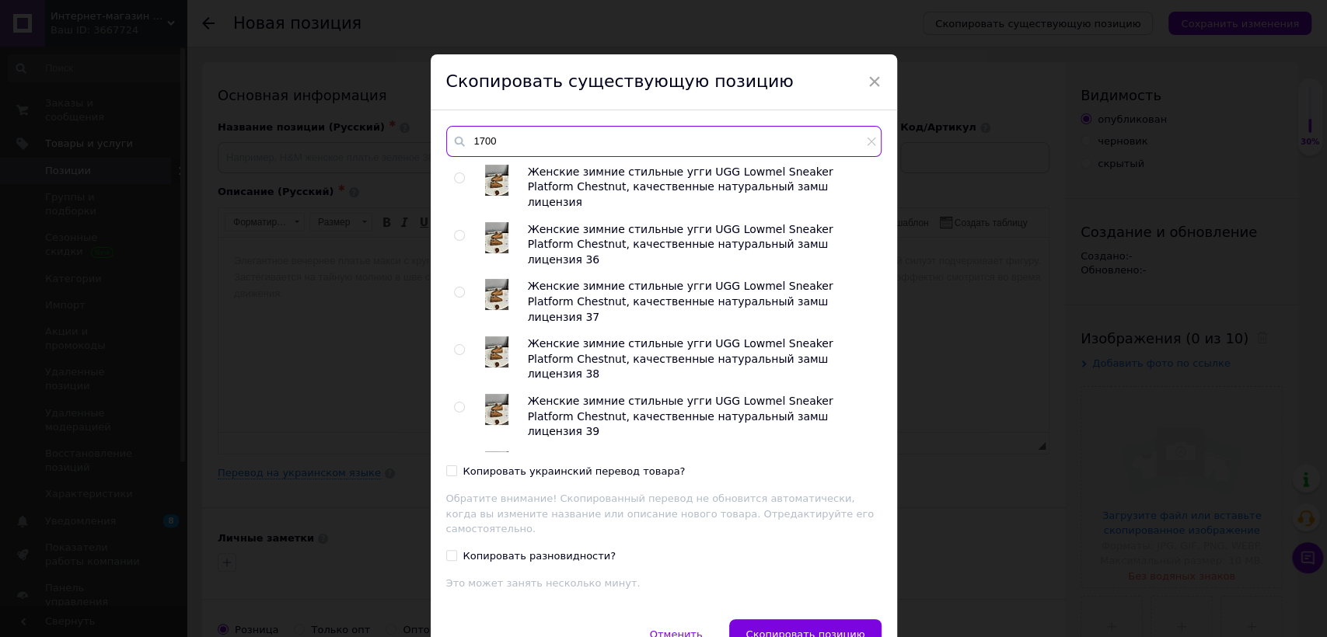
type input "1700"
click at [454, 180] on input "radio" at bounding box center [459, 178] width 10 height 10
radio input "true"
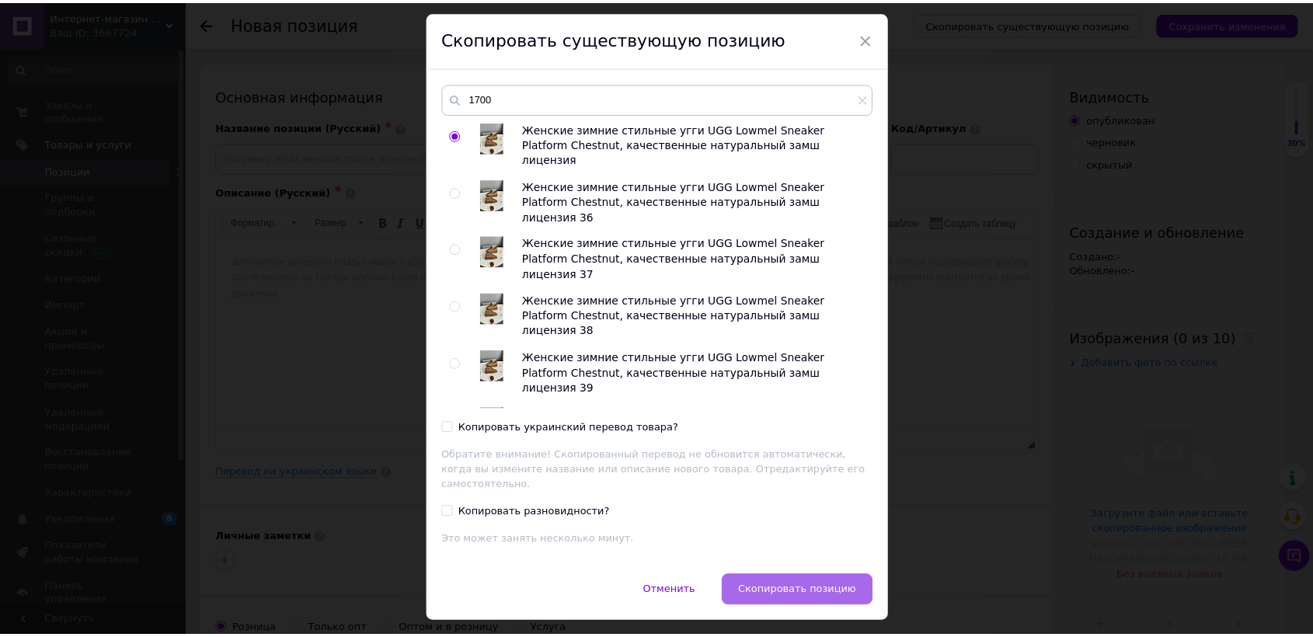
scroll to position [68, 0]
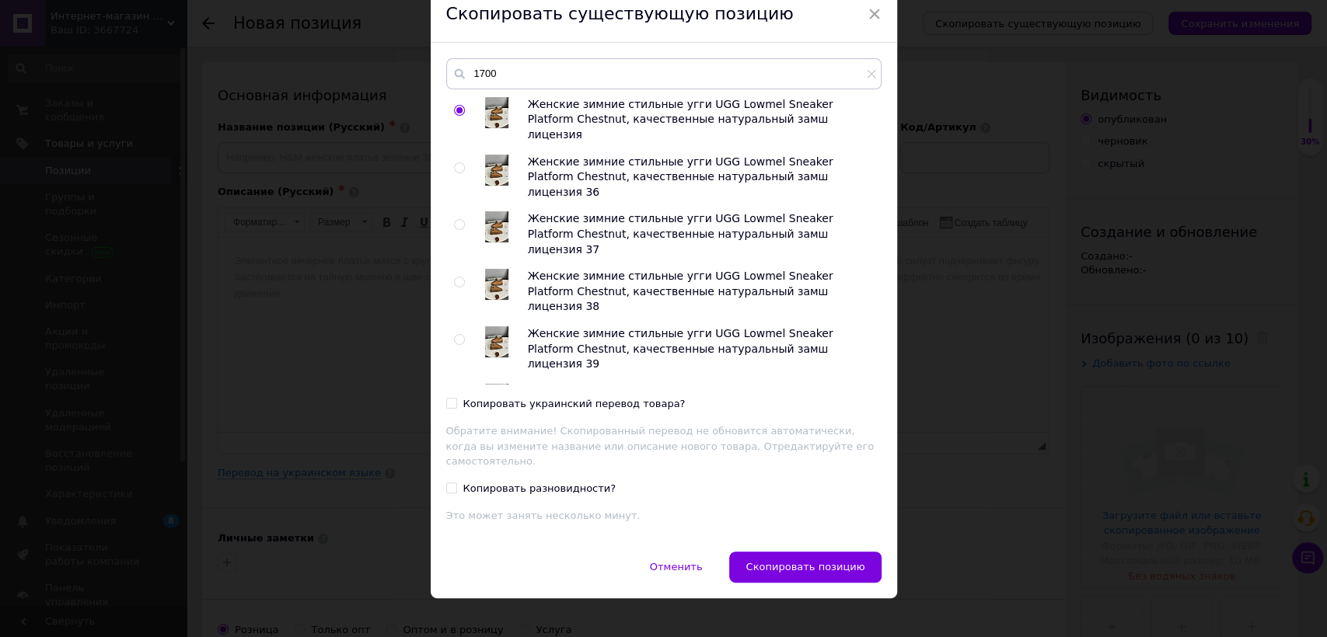
click at [672, 569] on div "Отменить   Скопировать позицию" at bounding box center [664, 575] width 466 height 47
click at [802, 561] on span "Скопировать позицию" at bounding box center [804, 567] width 119 height 12
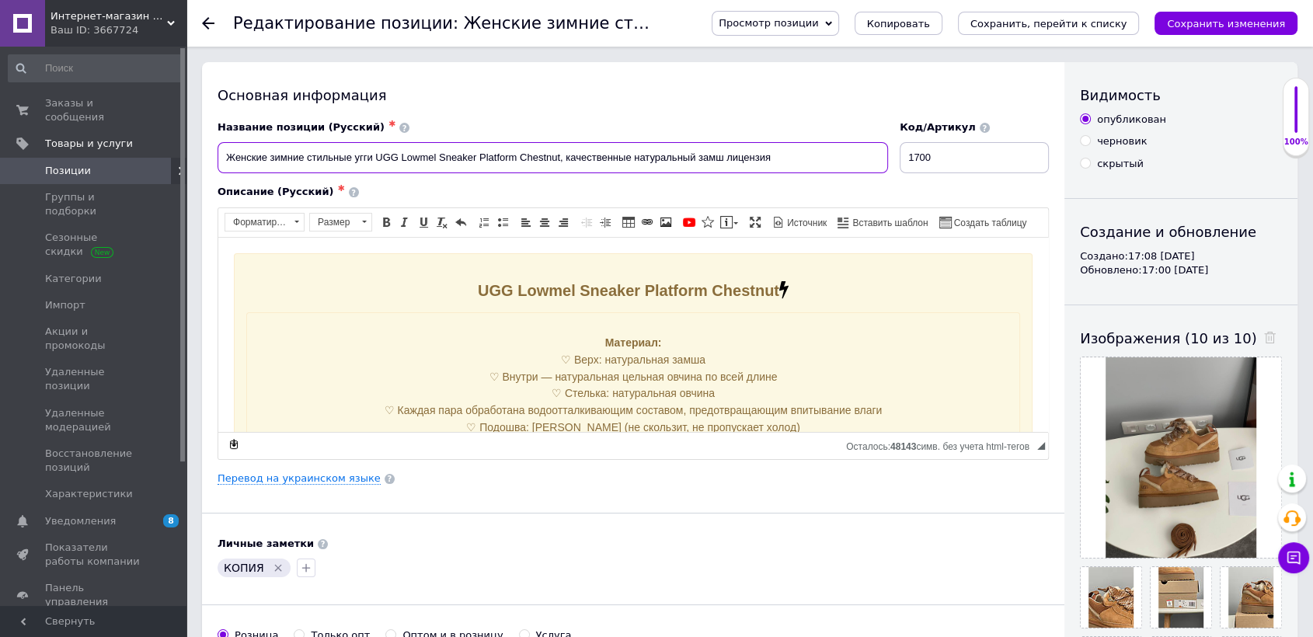
drag, startPoint x: 375, startPoint y: 160, endPoint x: 560, endPoint y: 155, distance: 185.0
click at [560, 155] on input "Женские зимние стильные угги UGG Lowmel Sneaker Platform Chestnut, качественные…" at bounding box center [553, 157] width 671 height 31
checkbox input "true"
paste input "Grey"
type input "Женские зимние стильные угги UGG Lowmel Sneaker Platform Grey , качественные на…"
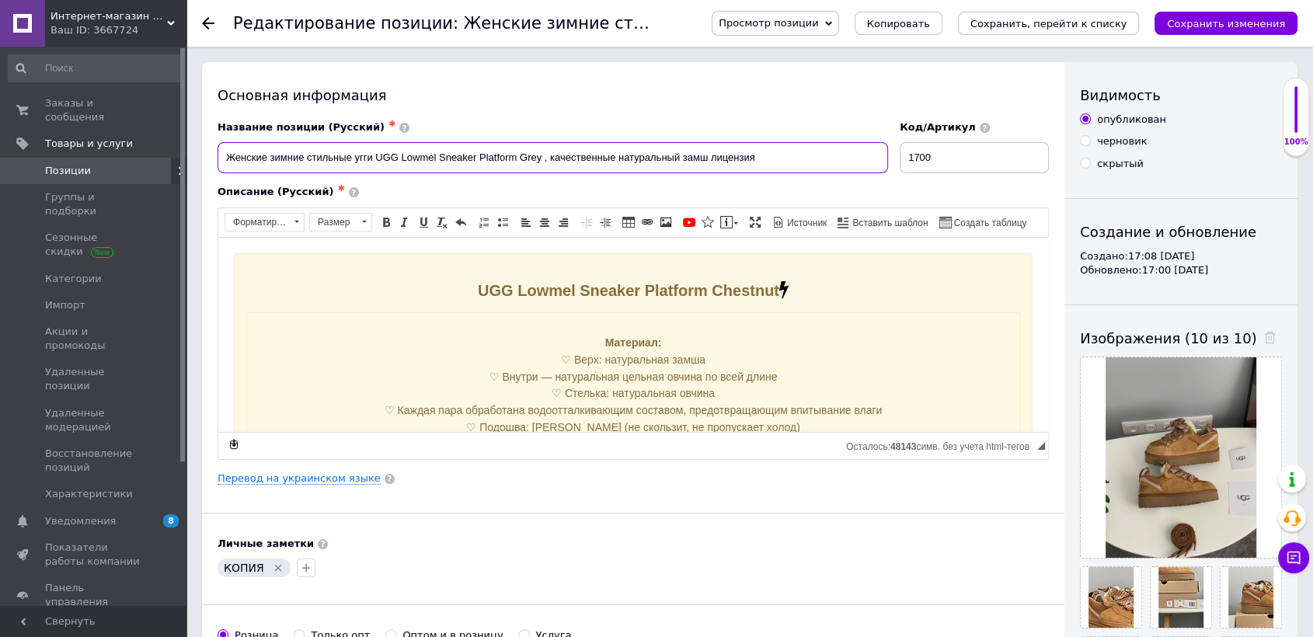
checkbox input "true"
type input "Женские зимние стильные угги UGG Lowmel Sneaker Platform Grey , качественные на…"
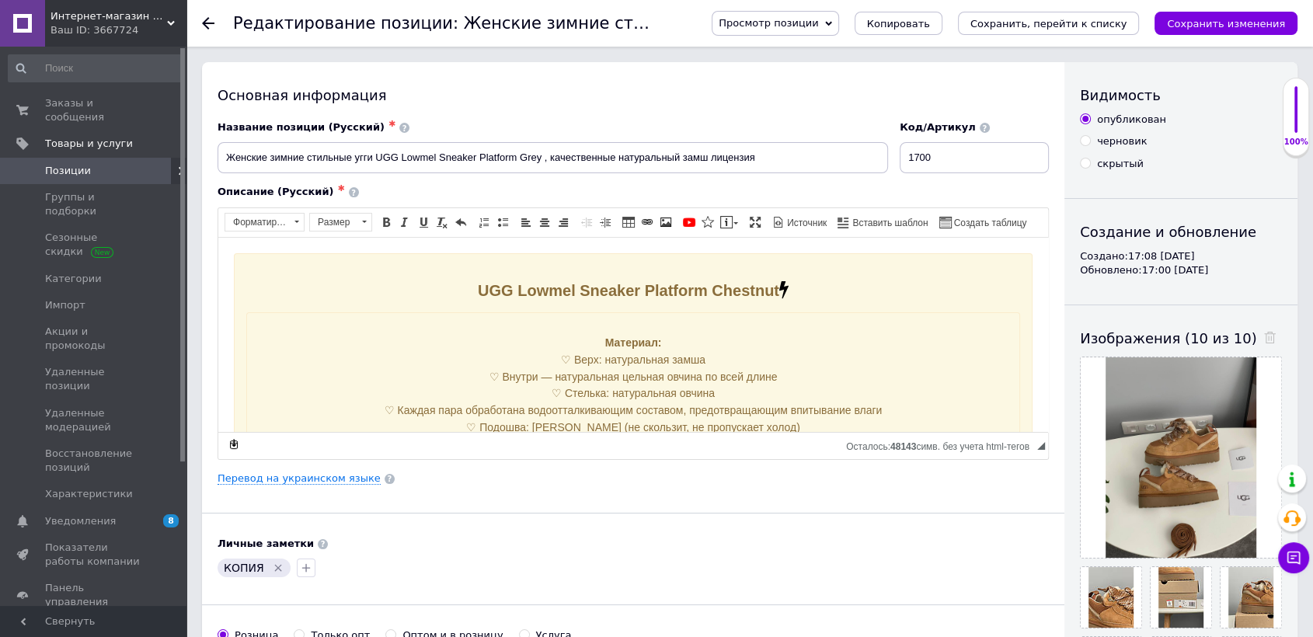
click at [566, 289] on strong "UGG Lowmel Sneaker Platform Chestnut" at bounding box center [633, 289] width 311 height 17
click at [1197, 178] on div "Видимость опубликован черновик скрытый Создание и обновление Создано: 17:08 [DA…" at bounding box center [1181, 481] width 233 height 838
click at [1264, 337] on icon at bounding box center [1270, 338] width 12 height 12
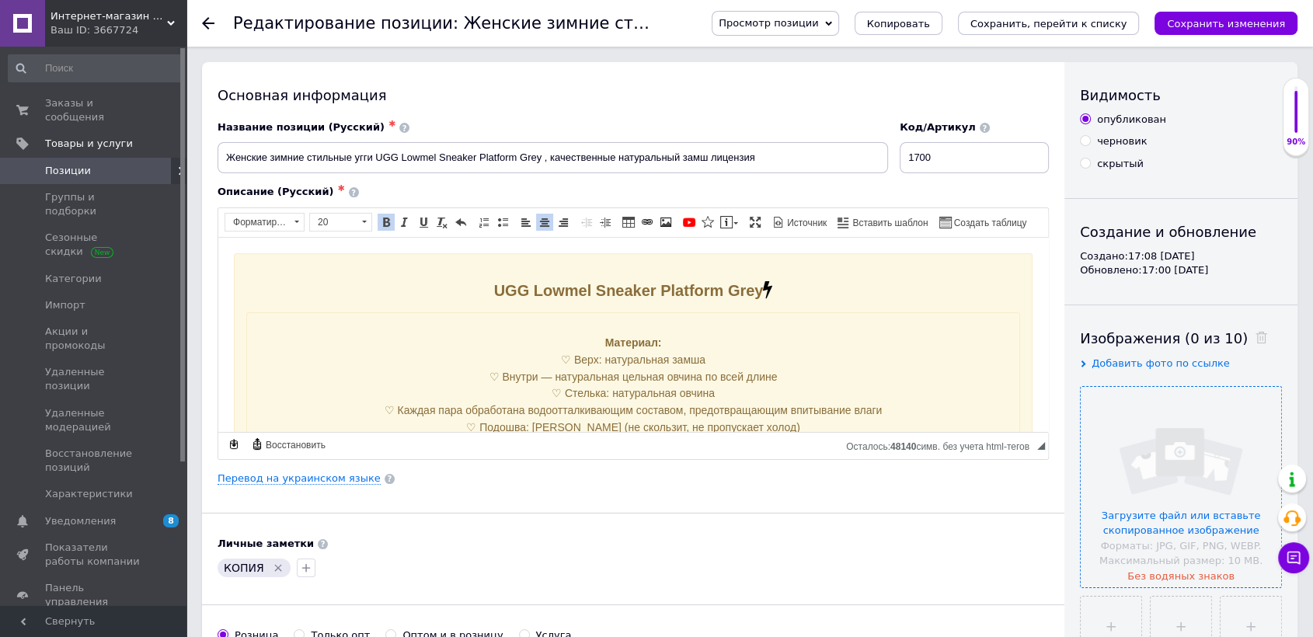
click at [1204, 418] on input "file" at bounding box center [1181, 487] width 201 height 201
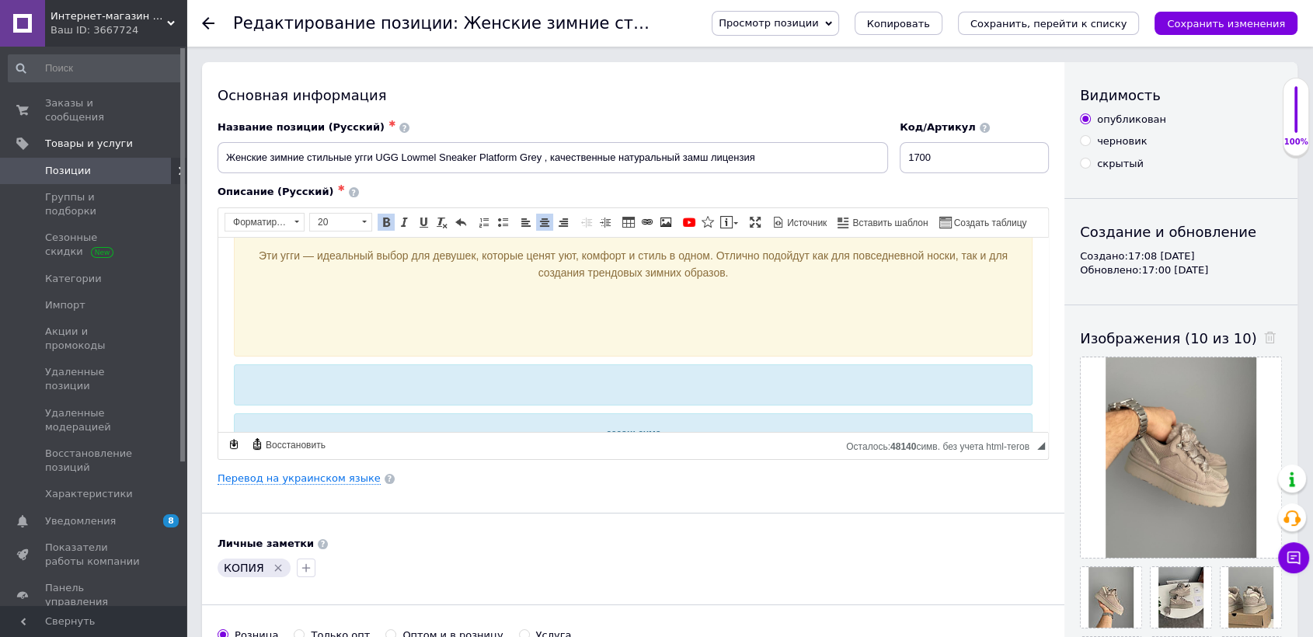
scroll to position [345, 0]
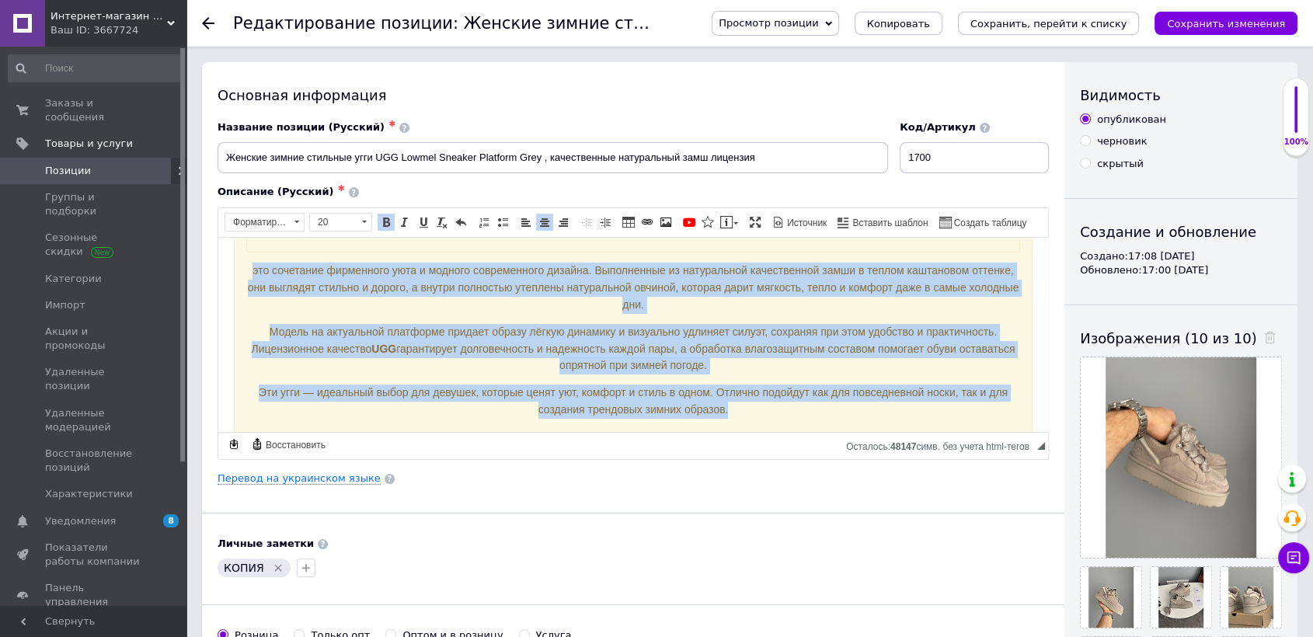
drag, startPoint x: 248, startPoint y: 274, endPoint x: 739, endPoint y: 406, distance: 508.4
click at [739, 406] on div "Материал: ♡ Верх: натуральная замша ♡ Внутри — натуральная цельная овчина по вс…" at bounding box center [633, 219] width 774 height 504
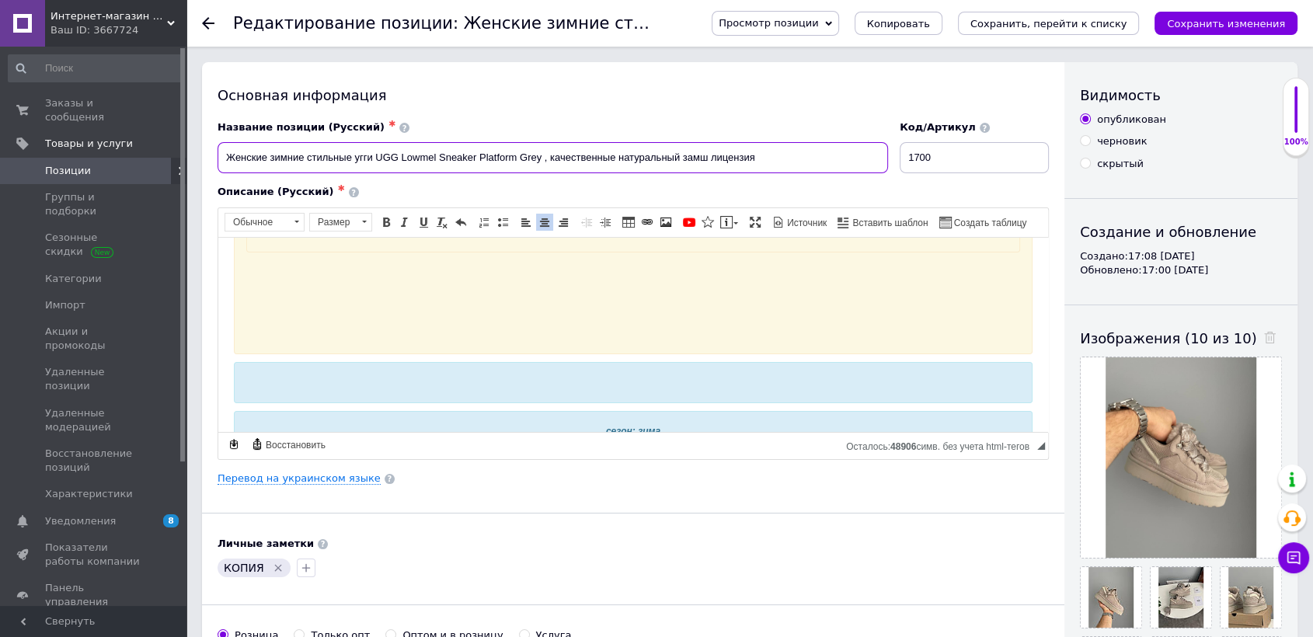
click at [649, 155] on input "Женские зимние стильные угги UGG Lowmel Sneaker Platform Grey , качественные на…" at bounding box center [553, 157] width 671 height 31
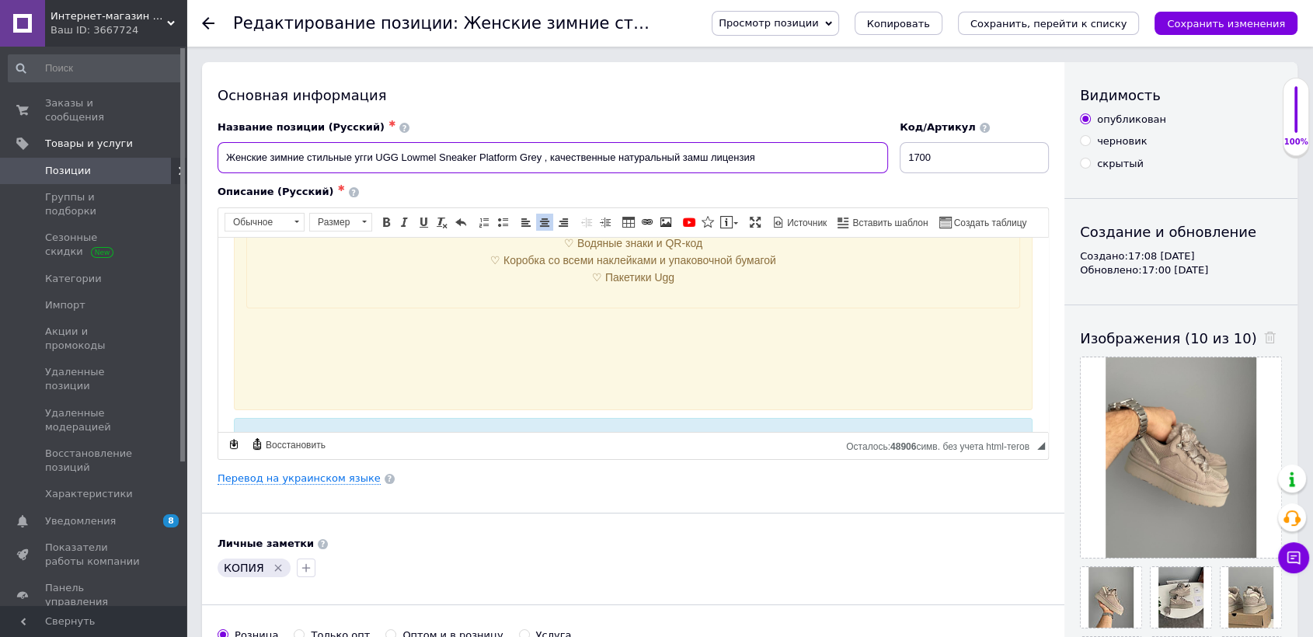
scroll to position [259, 0]
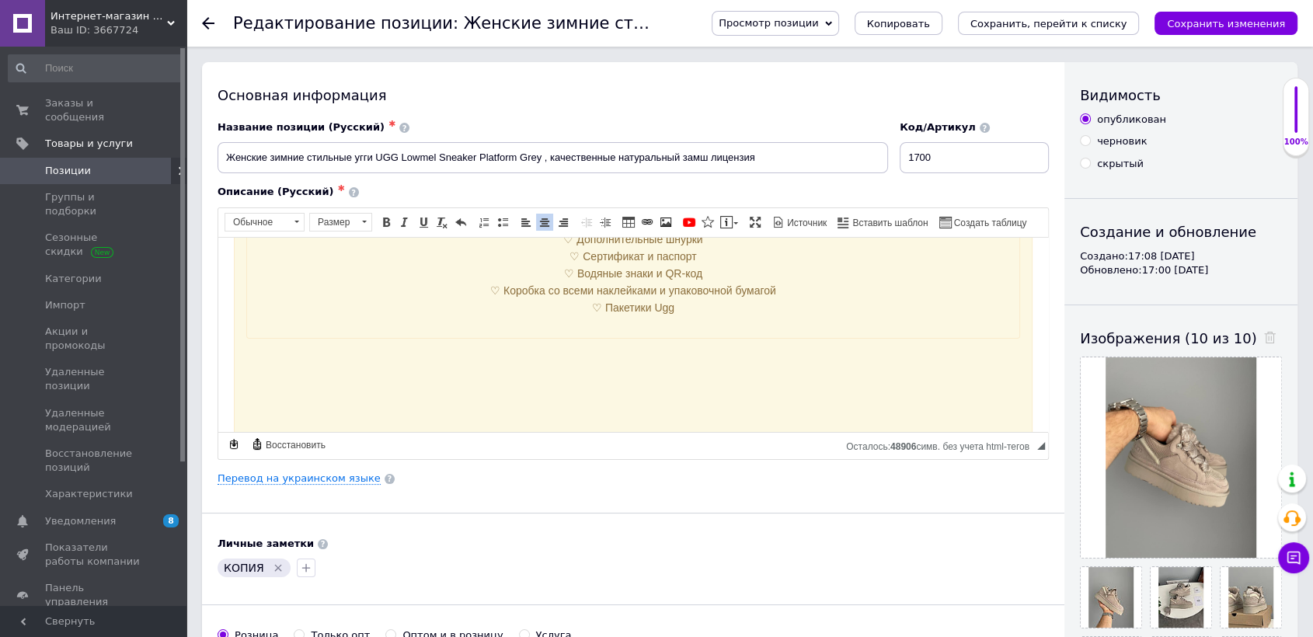
click at [629, 355] on p "Визуальный текстовый редактор, C7F0823E-F4D2-427C-9300-3C01493B36BC" at bounding box center [633, 356] width 774 height 16
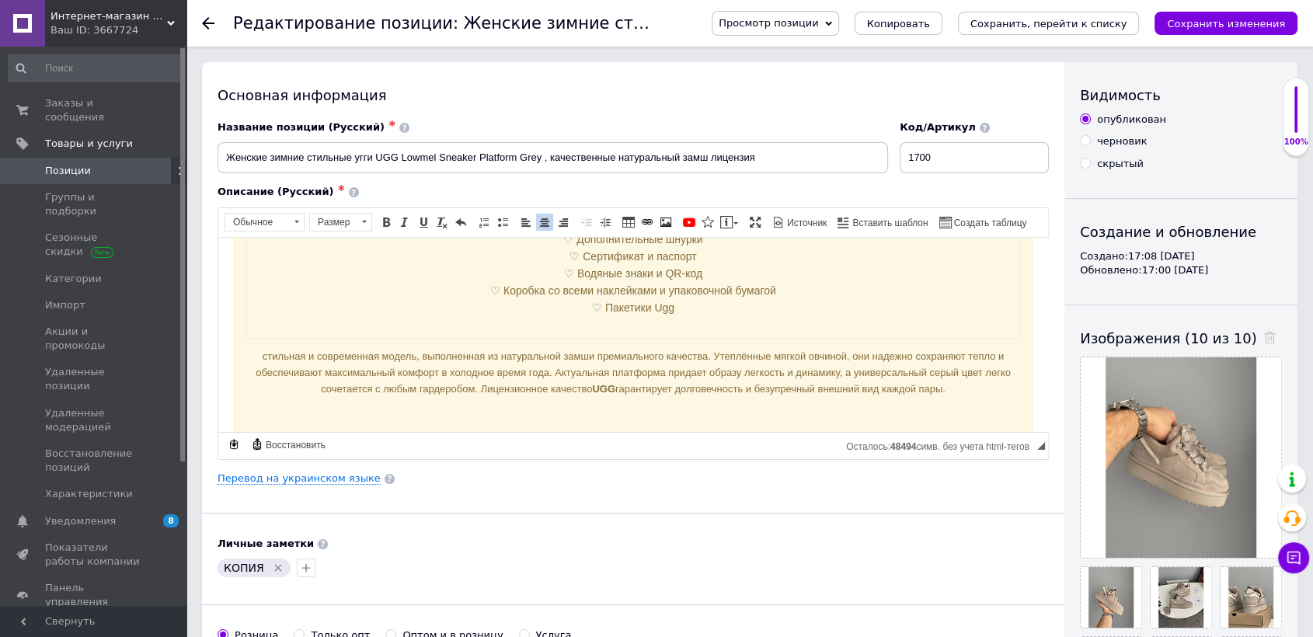
click at [626, 356] on p "стильная и современная модель, выполненная из натуральной замши премиального ка…" at bounding box center [633, 372] width 774 height 48
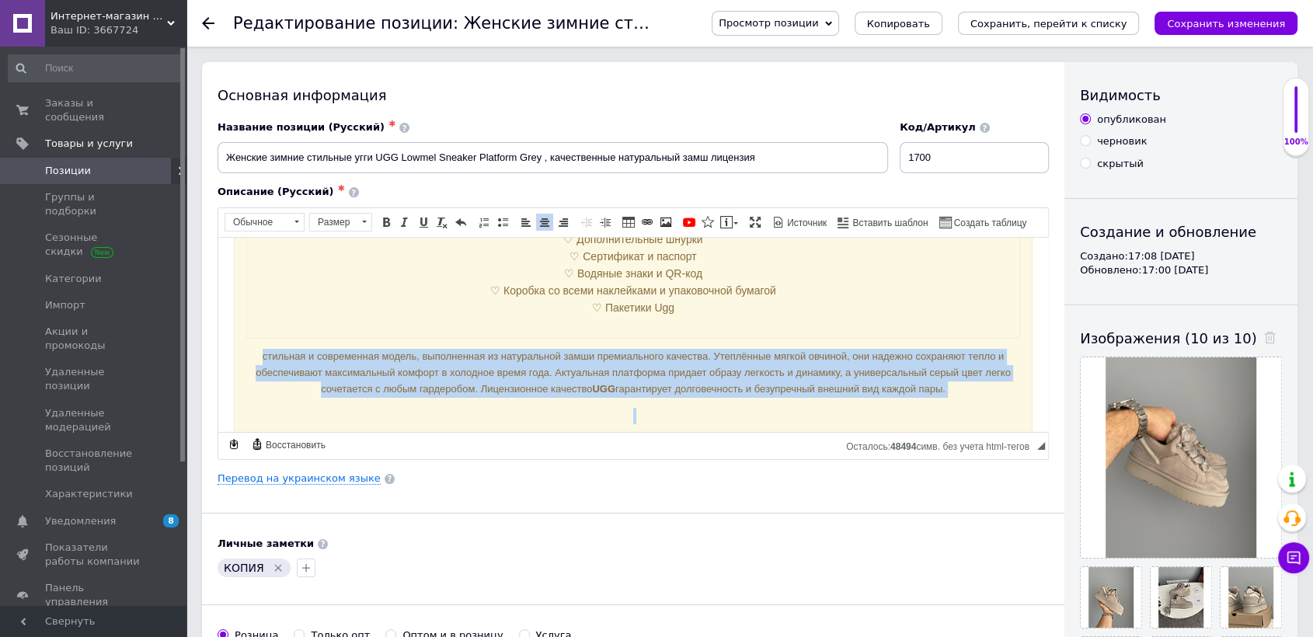
click at [626, 356] on p "стильная и современная модель, выполненная из натуральной замши премиального ка…" at bounding box center [633, 372] width 774 height 48
click at [360, 222] on span at bounding box center [364, 222] width 15 height 17
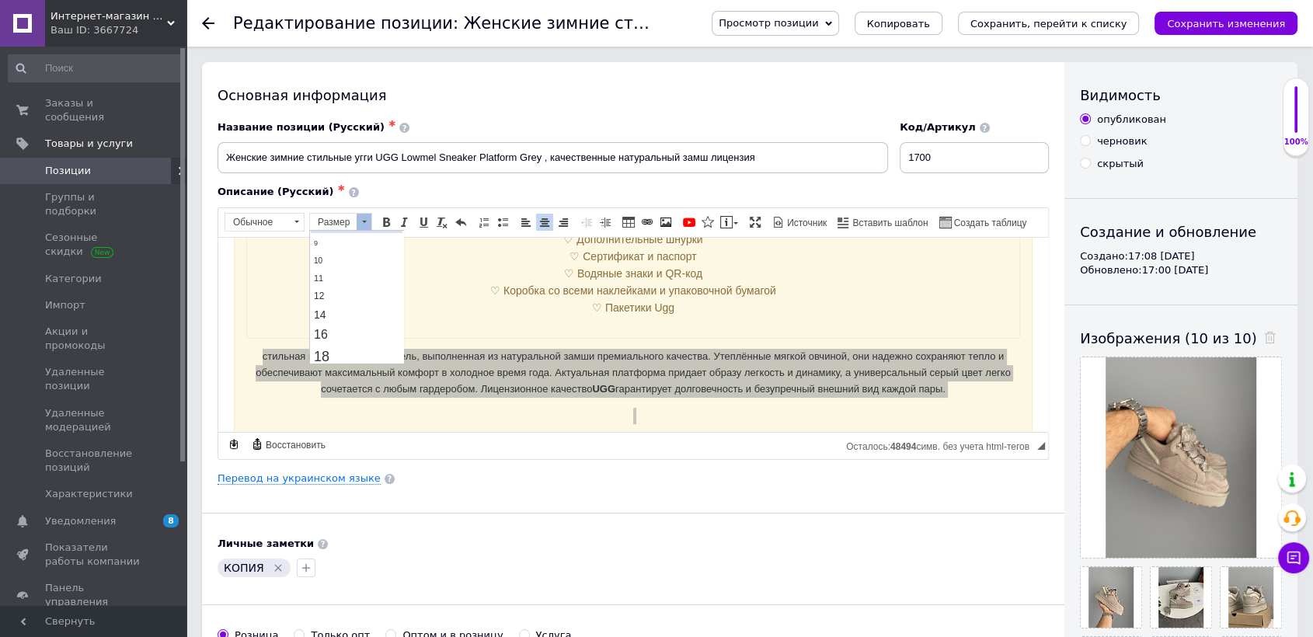
scroll to position [86, 0]
click at [342, 280] on link "14" at bounding box center [356, 284] width 92 height 19
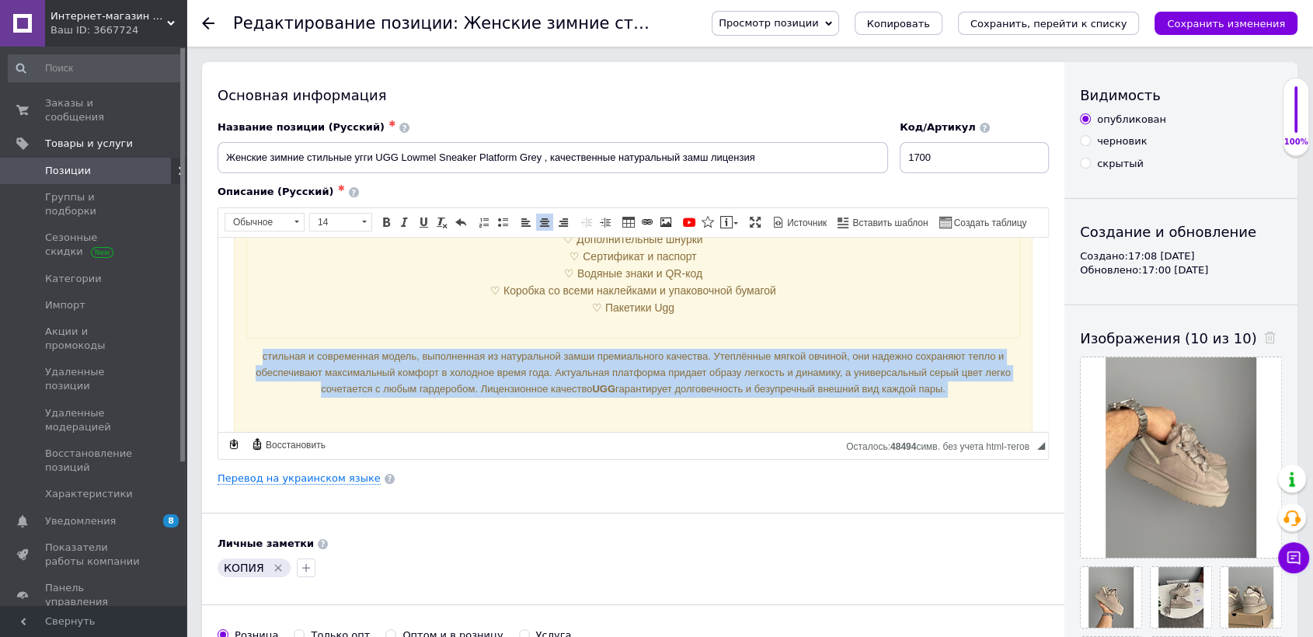
scroll to position [0, 0]
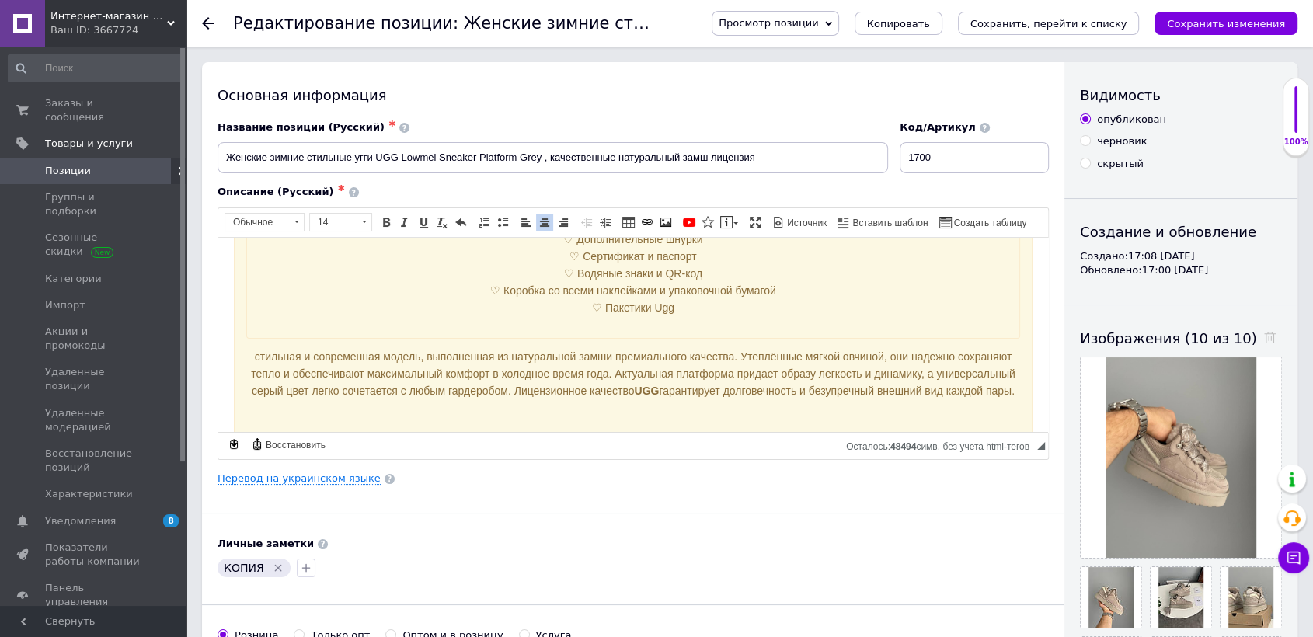
drag, startPoint x: 615, startPoint y: 386, endPoint x: 640, endPoint y: 381, distance: 24.7
click at [615, 386] on span "стильная и современная модель, выполненная из натуральной замши премиального ка…" at bounding box center [633, 373] width 764 height 47
click at [703, 330] on div "Материал: ♡ Верх: натуральная замша ♡ Внутри — натуральная цельная овчина по вс…" at bounding box center [633, 195] width 774 height 285
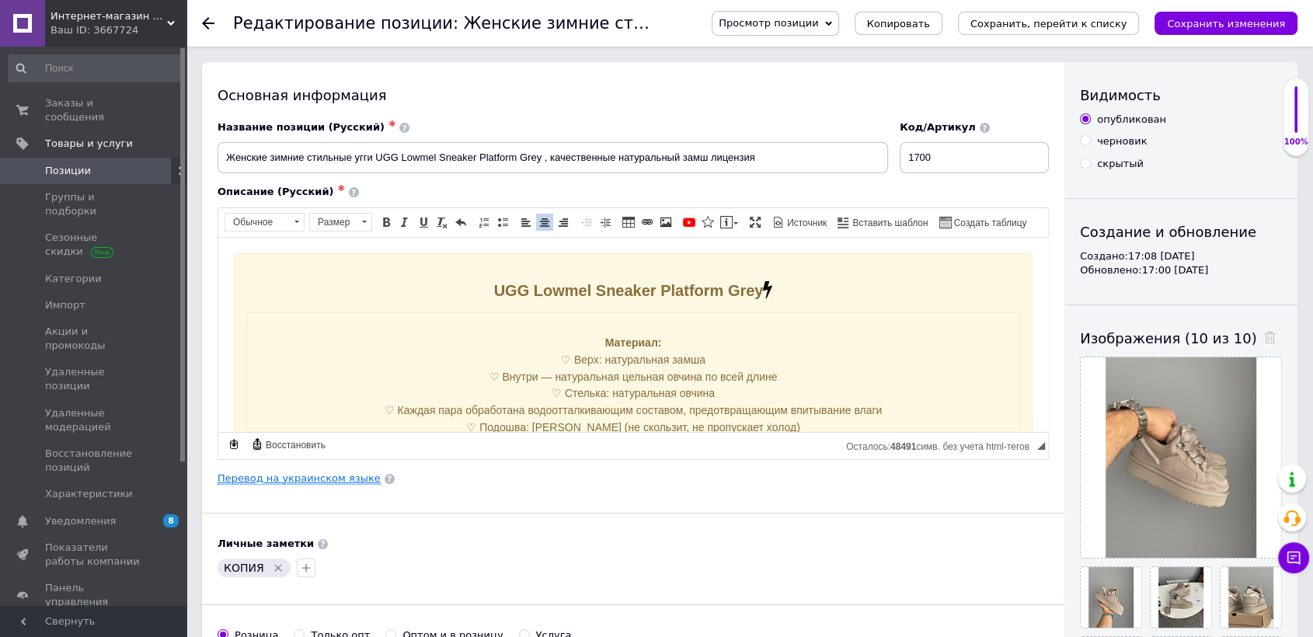
click at [330, 476] on link "Перевод на украинском языке" at bounding box center [299, 478] width 163 height 12
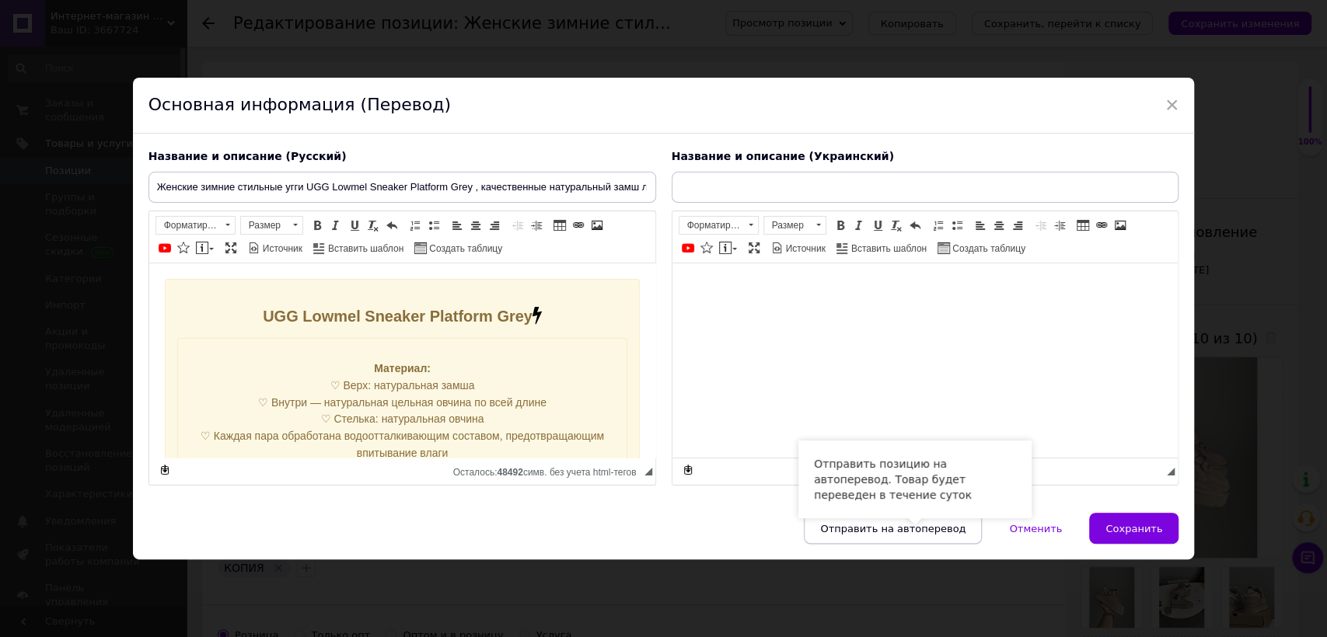
click at [901, 527] on span "Отправить на автоперевод" at bounding box center [892, 529] width 145 height 12
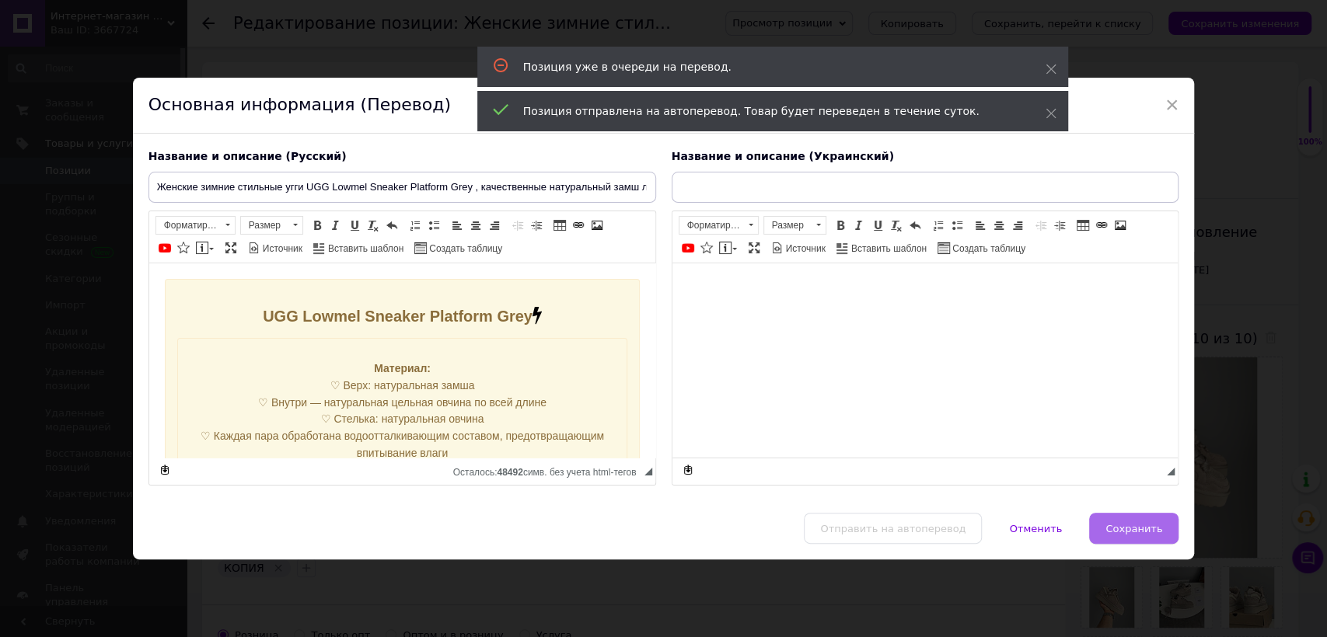
click at [1121, 530] on span "Сохранить" at bounding box center [1133, 529] width 57 height 12
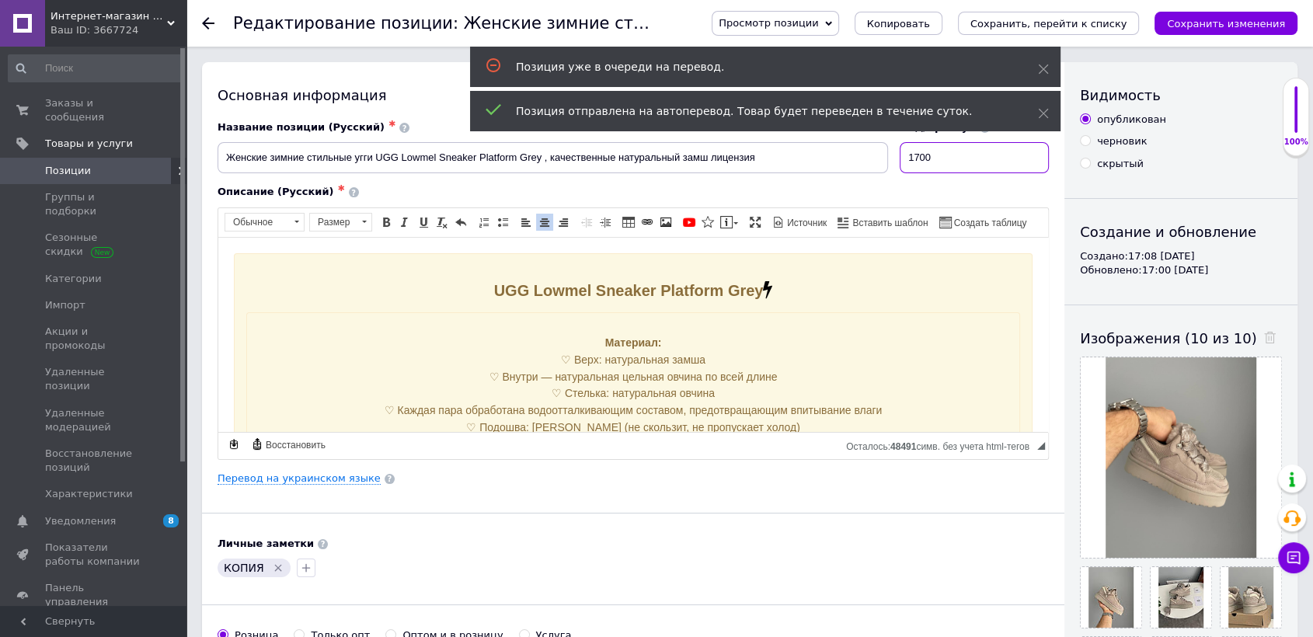
click at [939, 158] on input "1700" at bounding box center [974, 157] width 149 height 31
checkbox input "true"
paste input "1"
type input "1701"
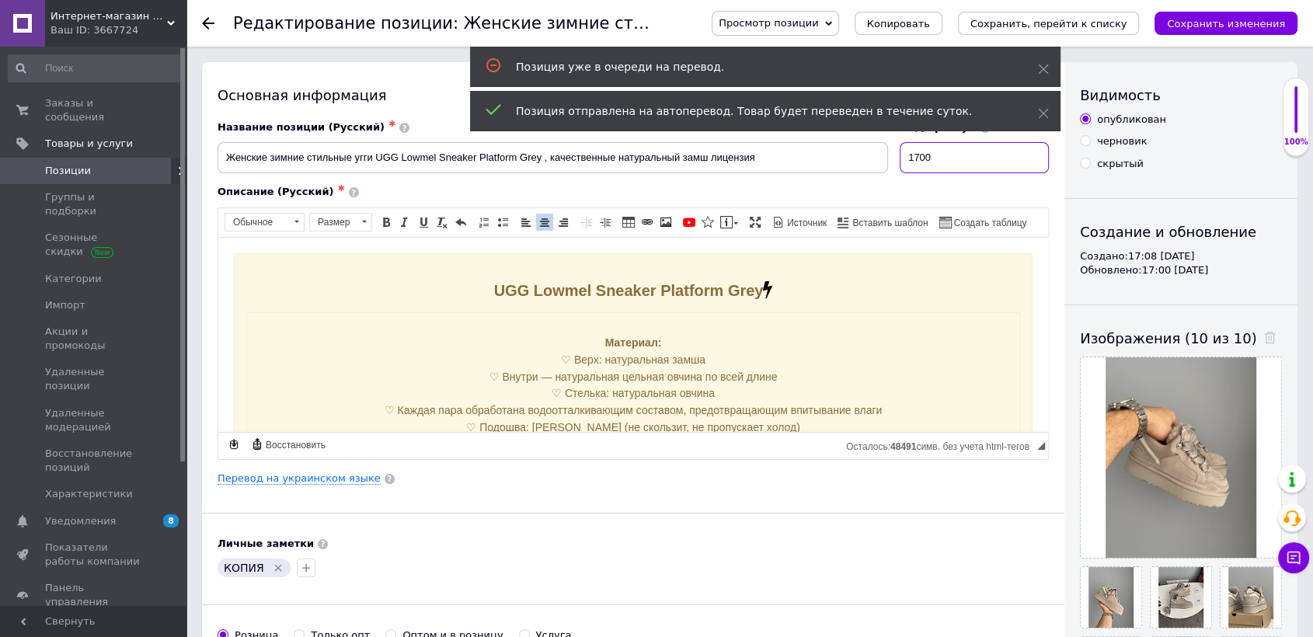
checkbox input "true"
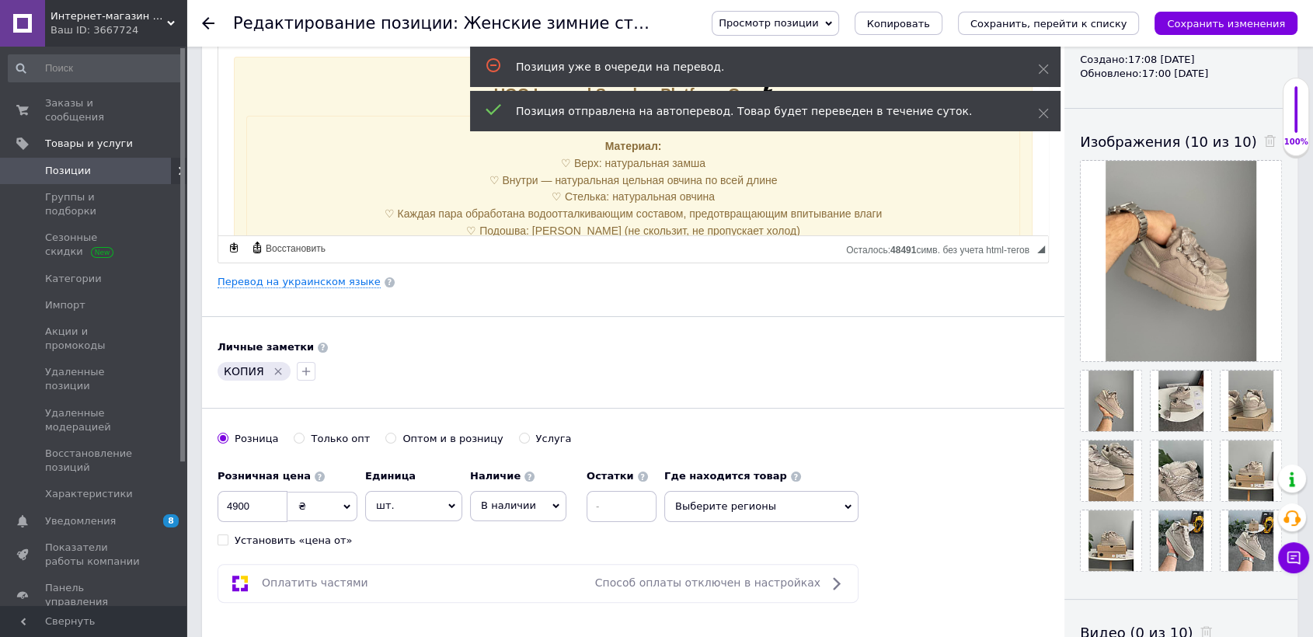
scroll to position [259, 0]
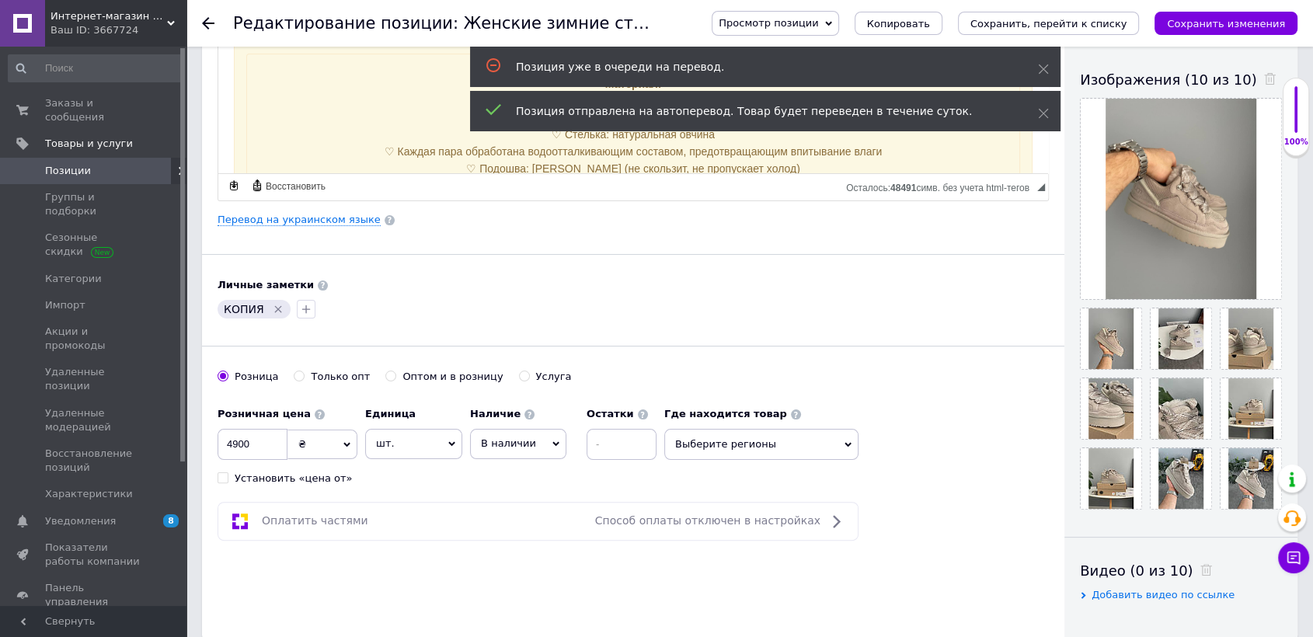
type input "1701"
click at [280, 311] on icon "Удалить метку" at bounding box center [278, 309] width 12 height 12
click at [238, 312] on div at bounding box center [226, 309] width 25 height 25
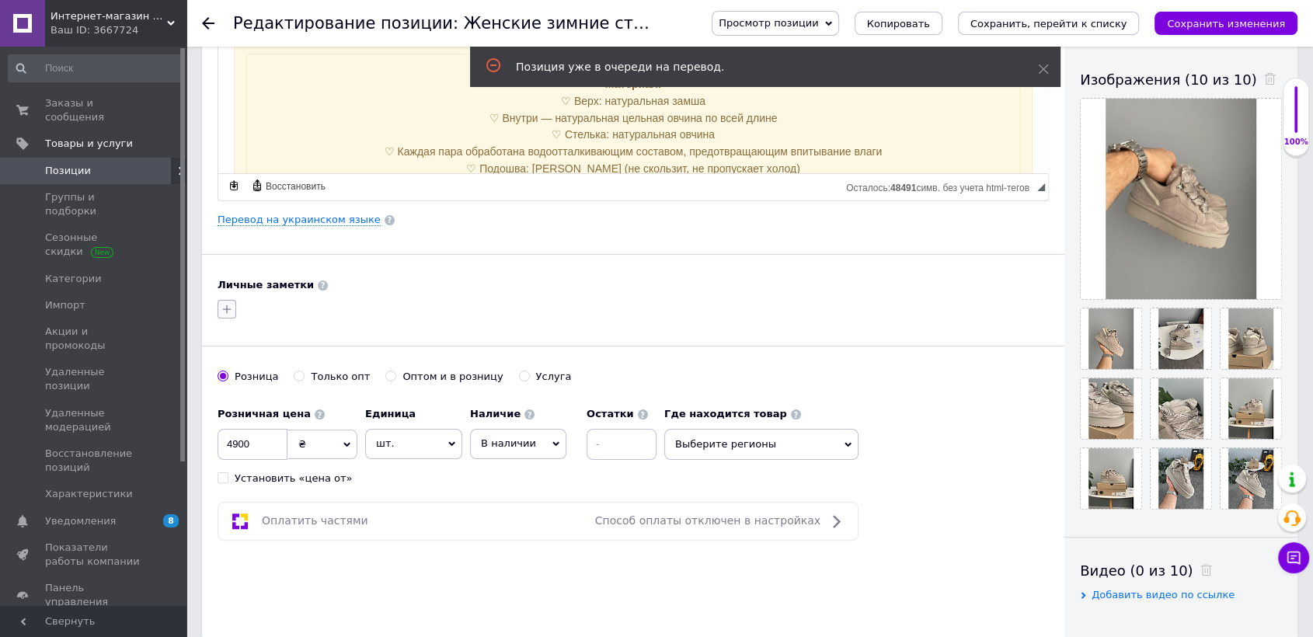
click at [230, 310] on icon "button" at bounding box center [227, 309] width 12 height 12
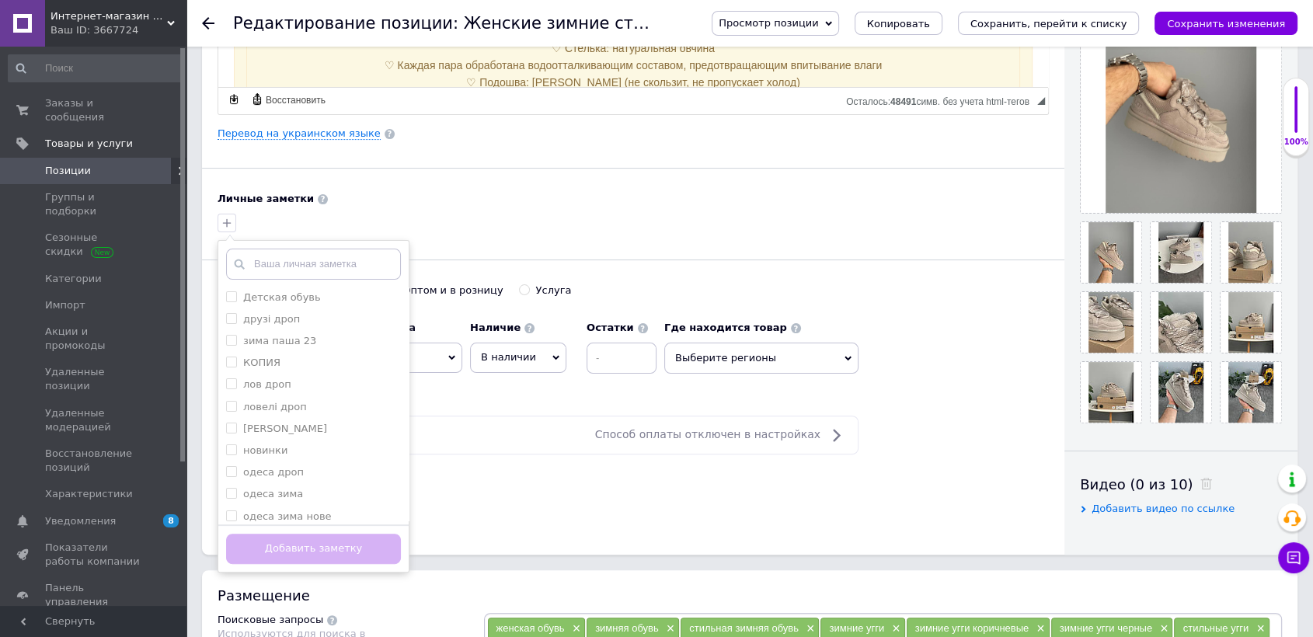
scroll to position [0, 0]
click at [300, 298] on div "Lastore drop" at bounding box center [313, 298] width 175 height 14
checkbox input "true"
click at [328, 547] on button "Добавить заметку" at bounding box center [313, 549] width 175 height 30
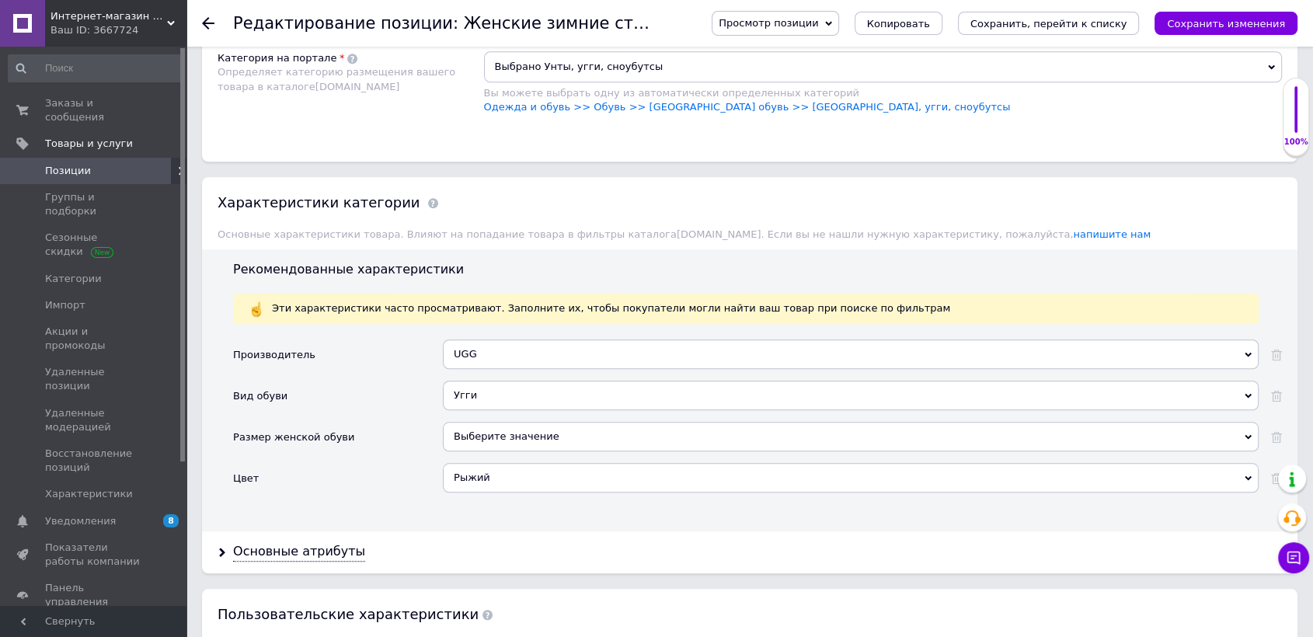
scroll to position [1295, 0]
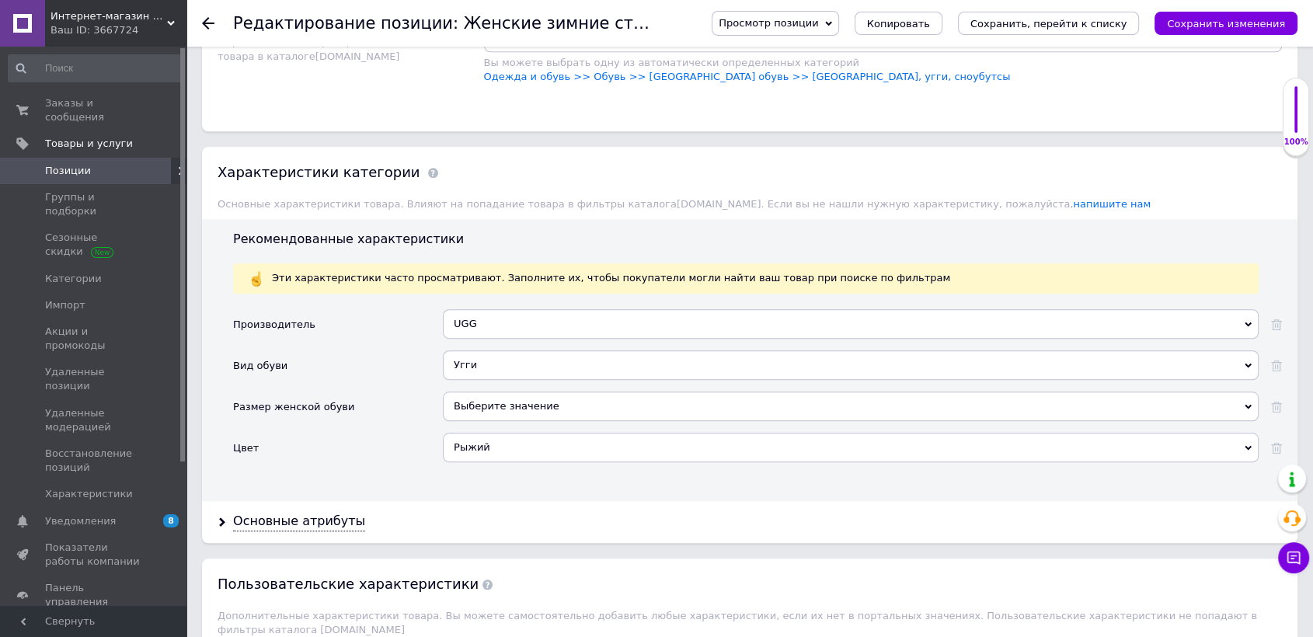
click at [485, 447] on div "Рыжий" at bounding box center [851, 448] width 816 height 30
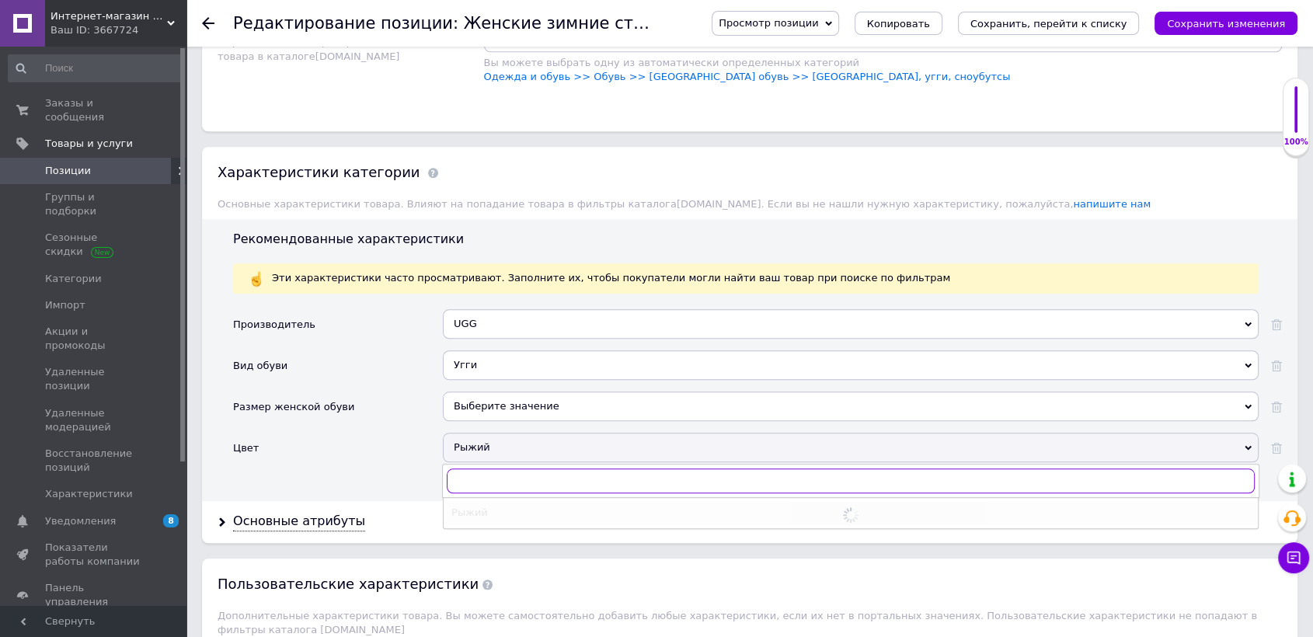
checkbox input "true"
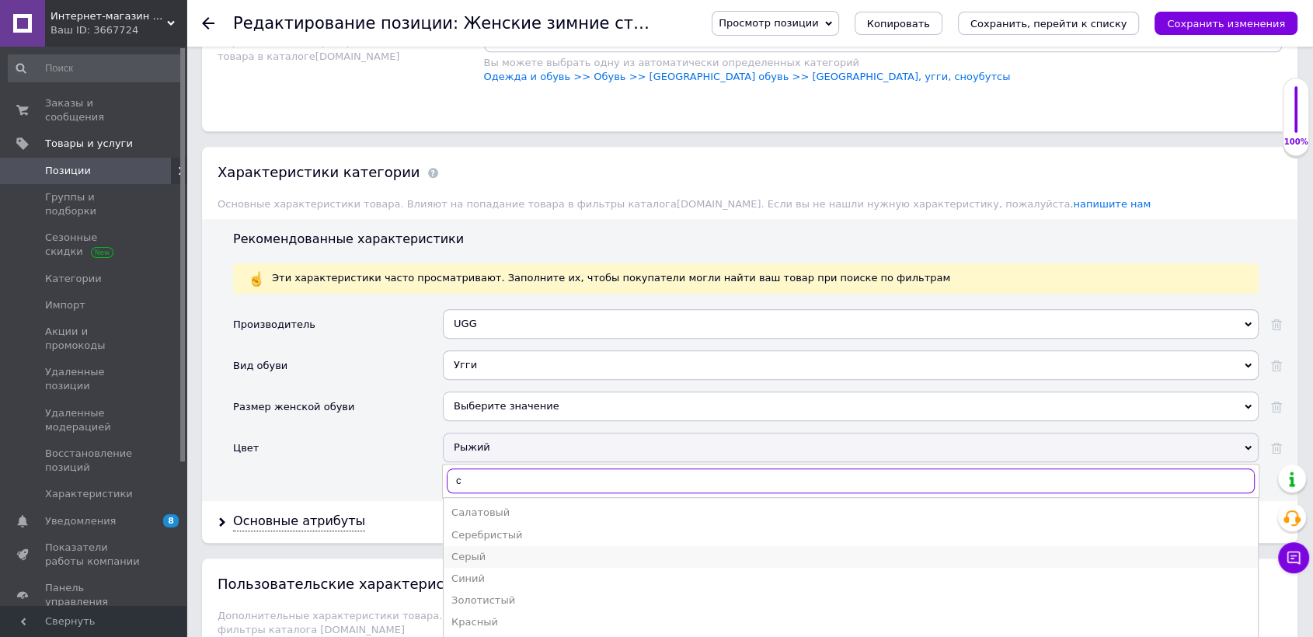
type input "с"
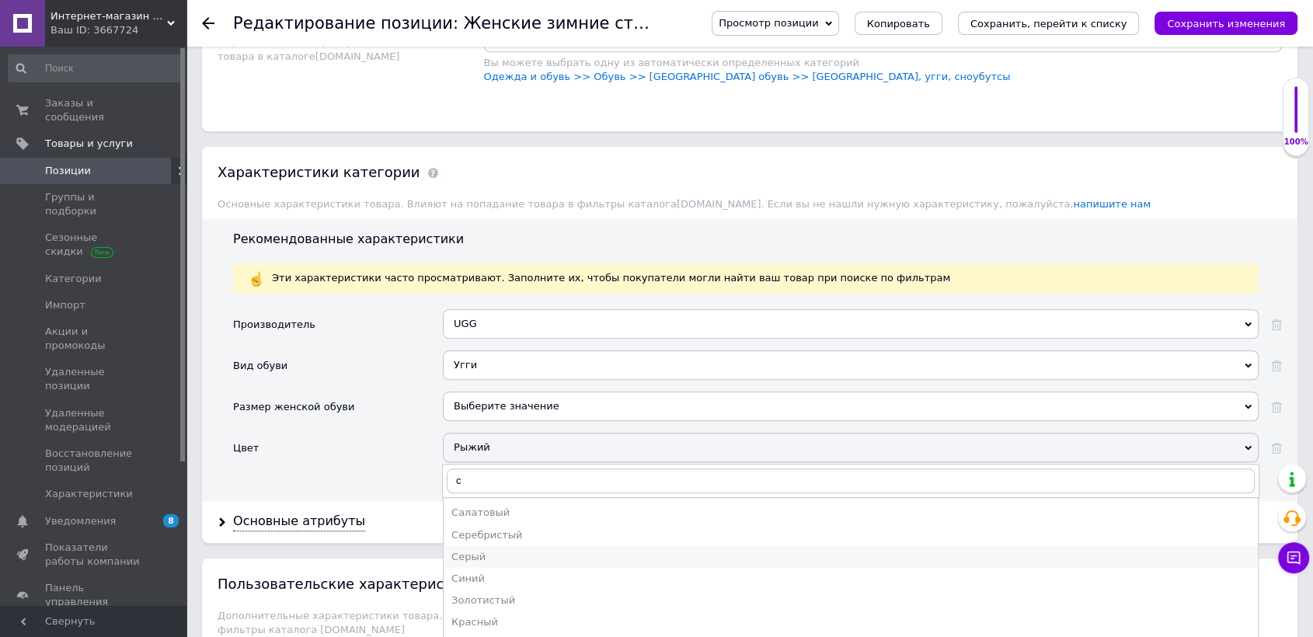
click at [472, 556] on div "Серый" at bounding box center [851, 557] width 799 height 14
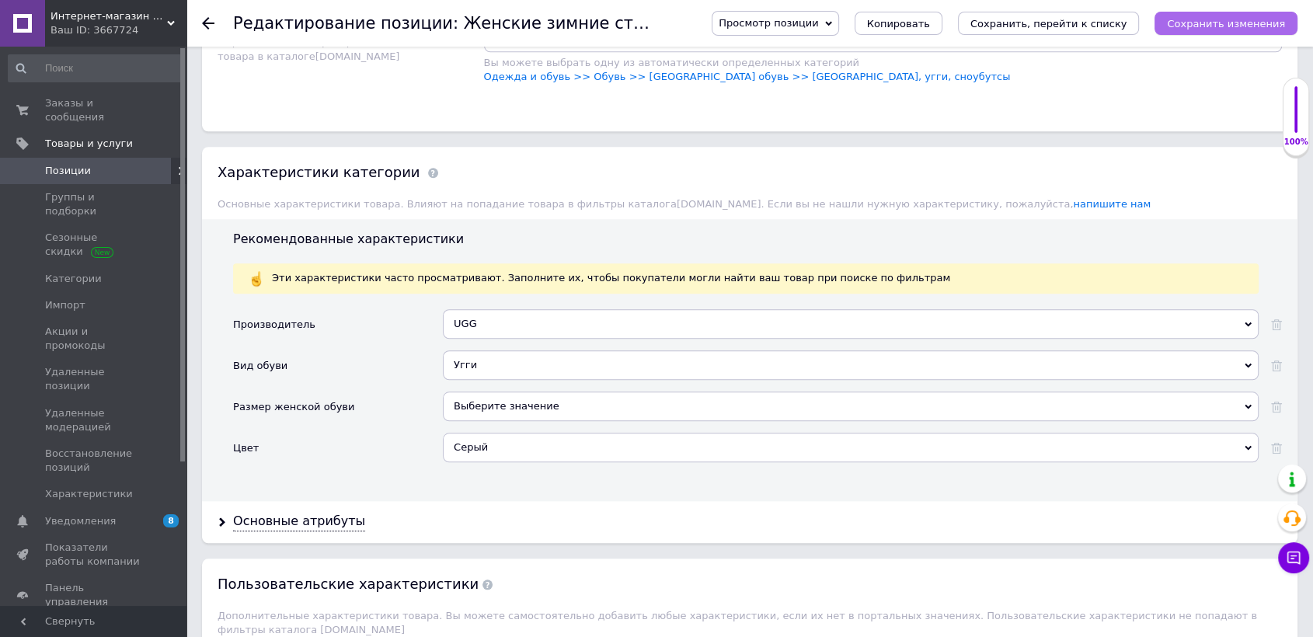
click at [1240, 27] on icon "Сохранить изменения" at bounding box center [1226, 24] width 118 height 12
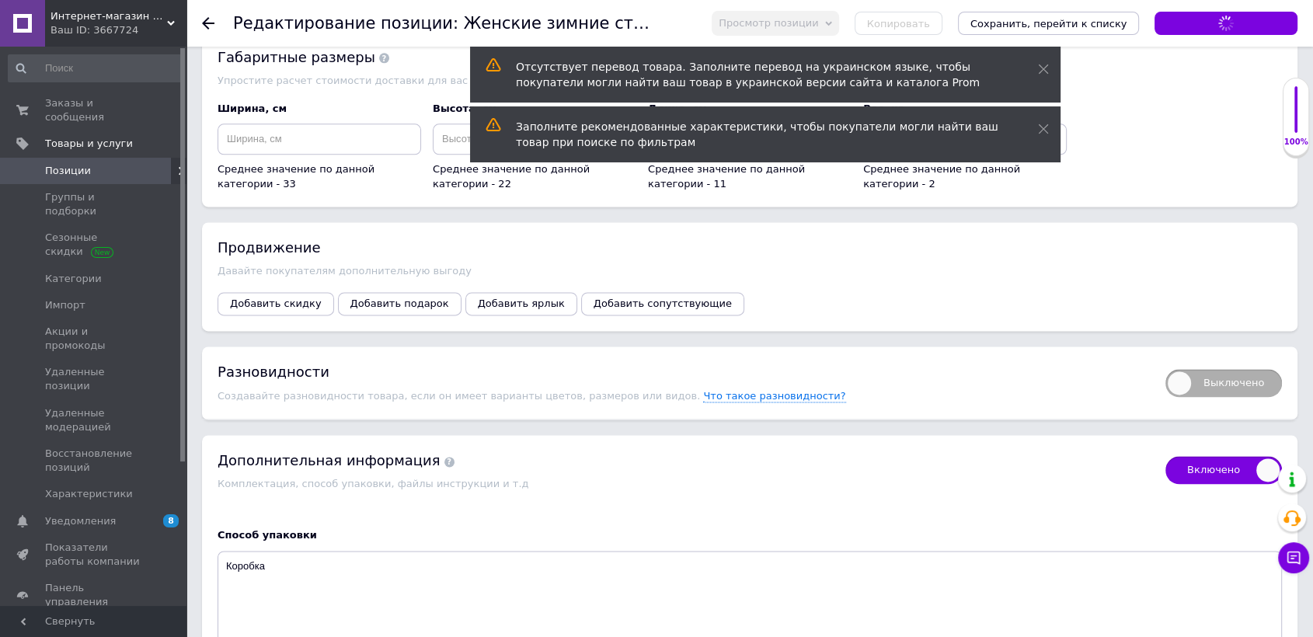
scroll to position [2072, 0]
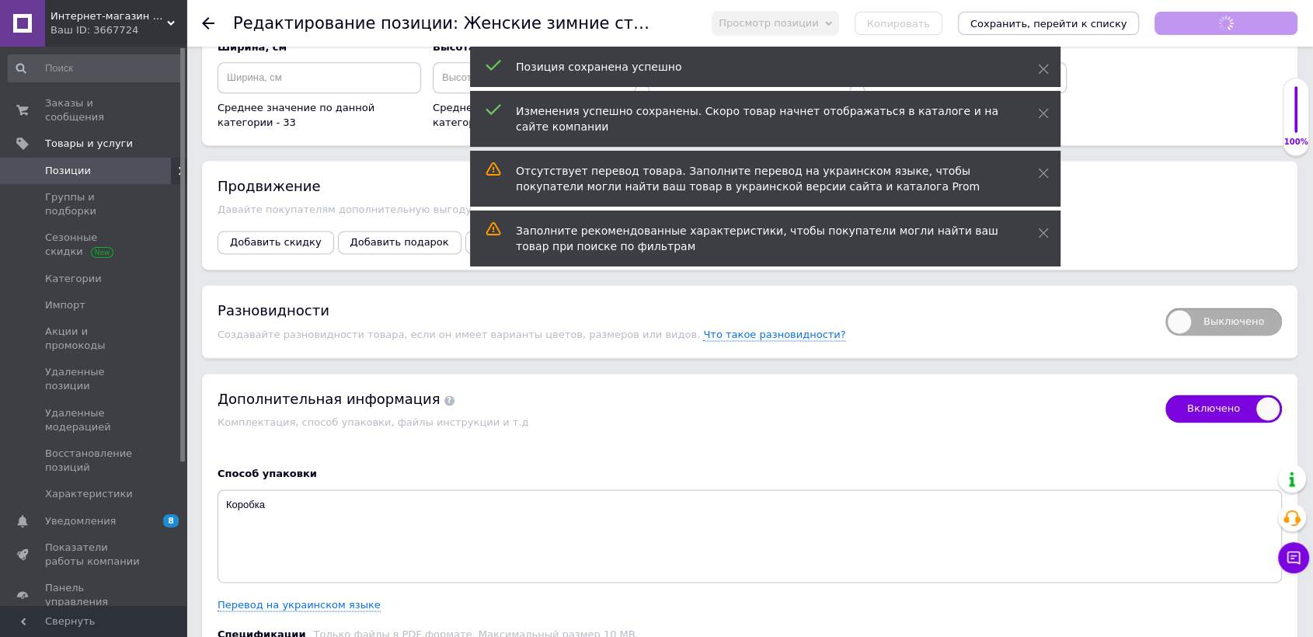
checkbox input "true"
click at [1243, 308] on span "Выключено" at bounding box center [1224, 322] width 117 height 28
click at [1166, 306] on input "Выключено" at bounding box center [1161, 303] width 10 height 10
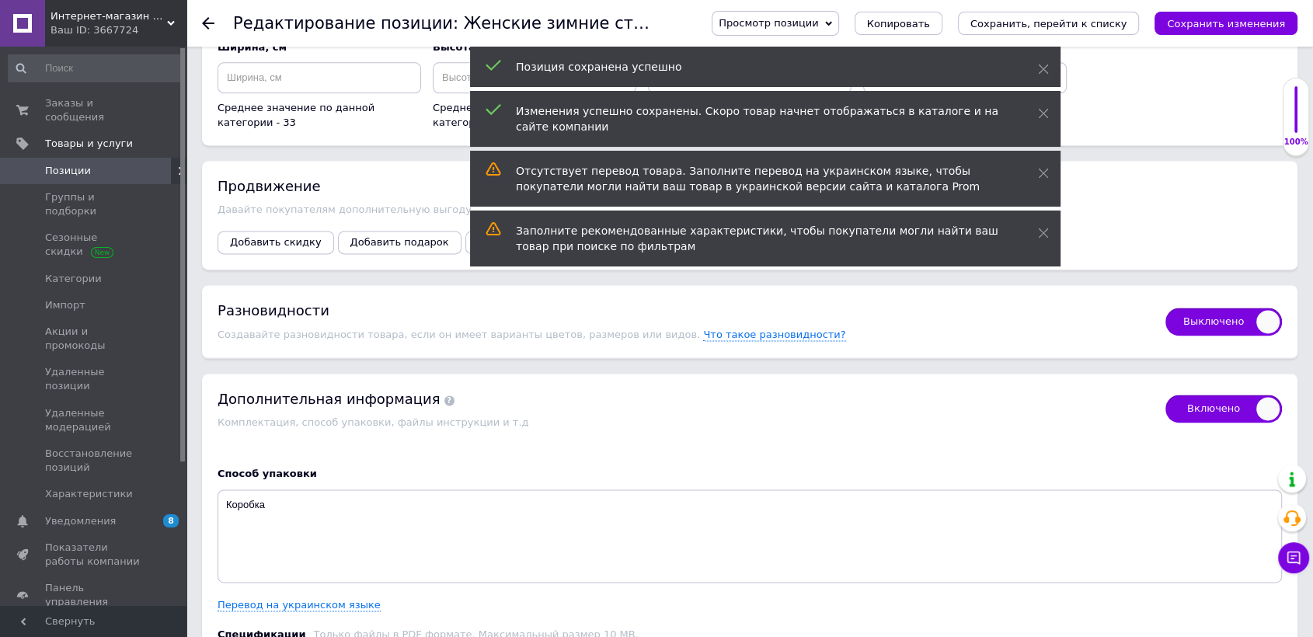
checkbox input "true"
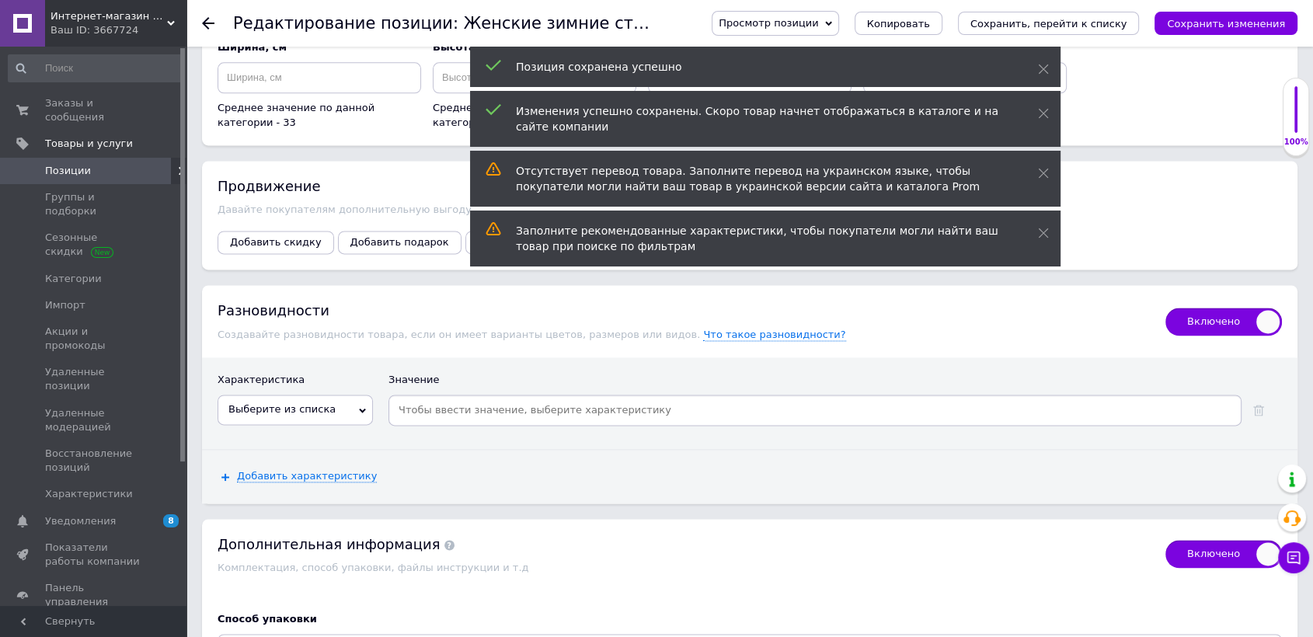
click at [298, 403] on span "Выберите из списка" at bounding box center [281, 409] width 107 height 12
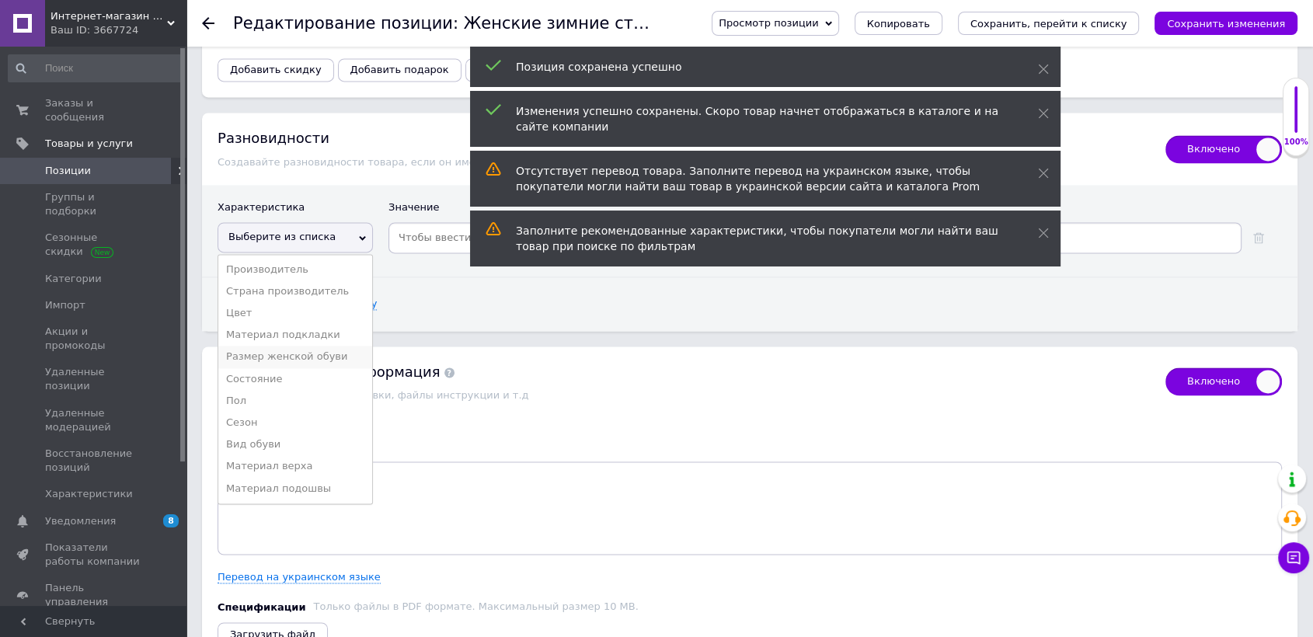
click at [326, 346] on li "Размер женской обуви" at bounding box center [295, 357] width 154 height 22
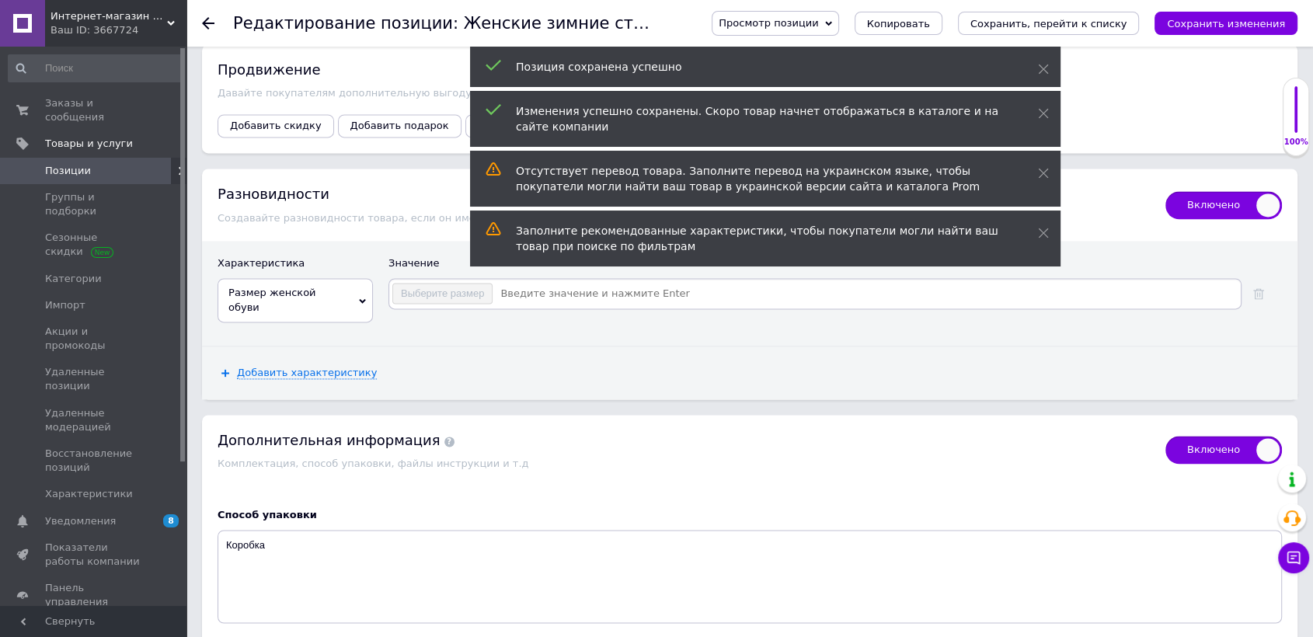
scroll to position [2158, 0]
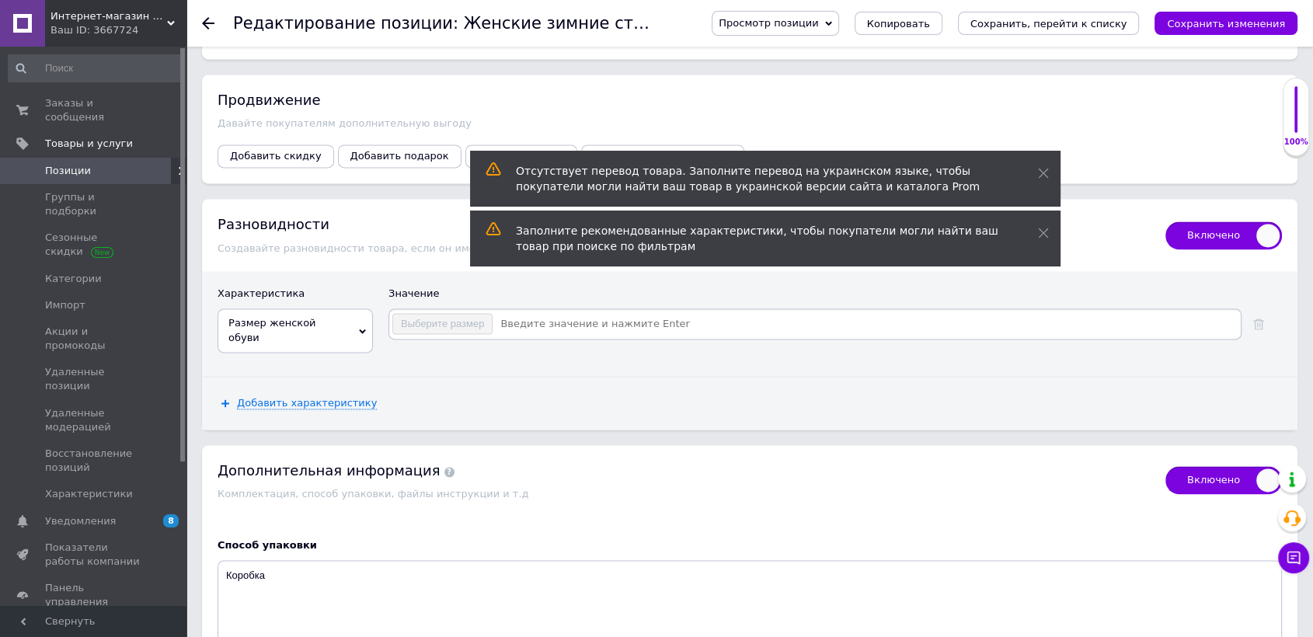
click at [591, 324] on div "Выберите размер" at bounding box center [815, 334] width 853 height 51
click at [597, 312] on input at bounding box center [865, 323] width 745 height 23
checkbox input "true"
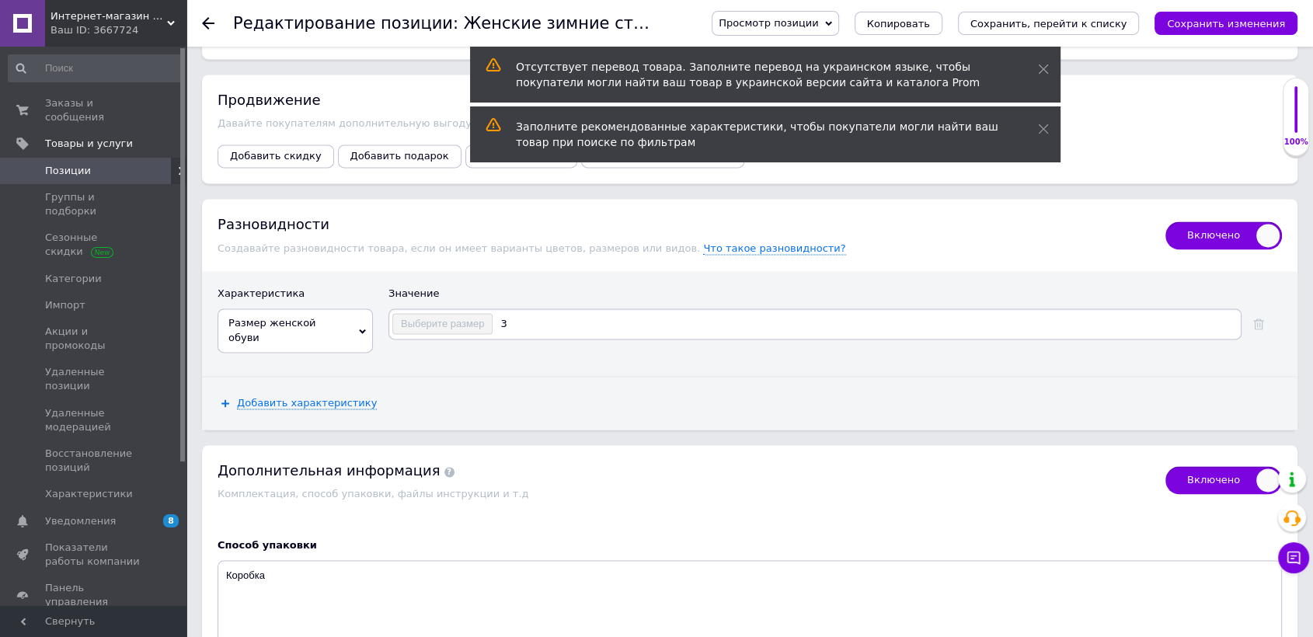
type input "36"
checkbox input "true"
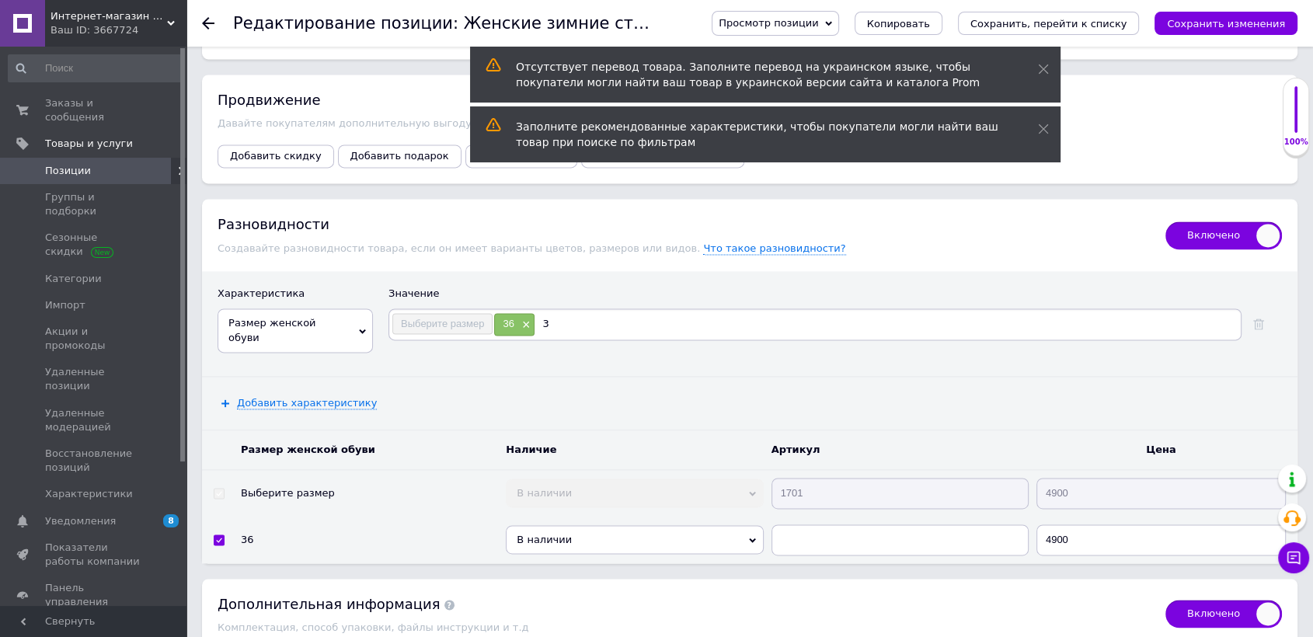
type input "37"
checkbox input "true"
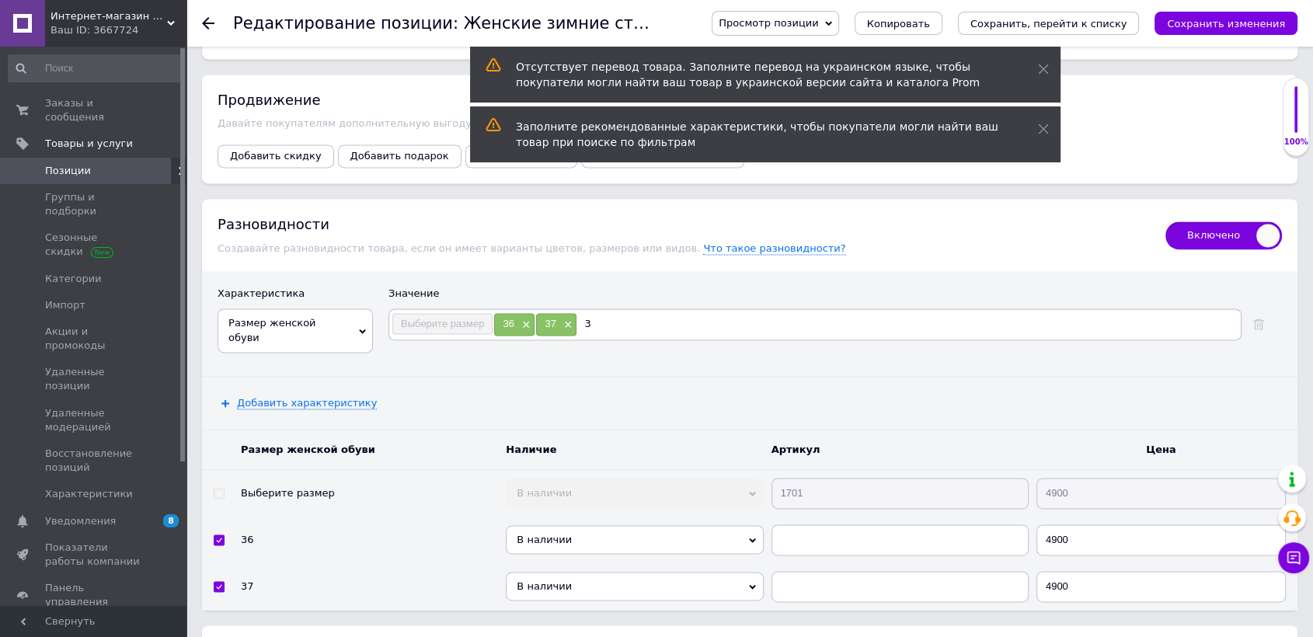
type input "38"
checkbox input "true"
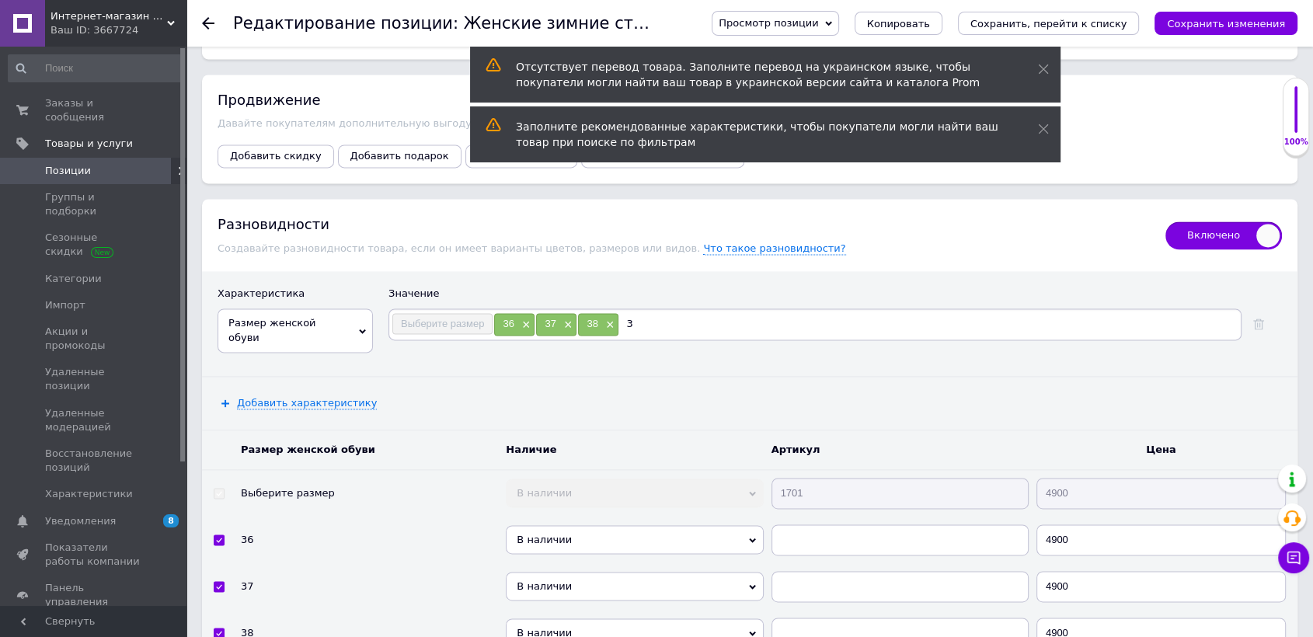
type input "39"
checkbox input "true"
type input "40"
checkbox input "true"
type input "41"
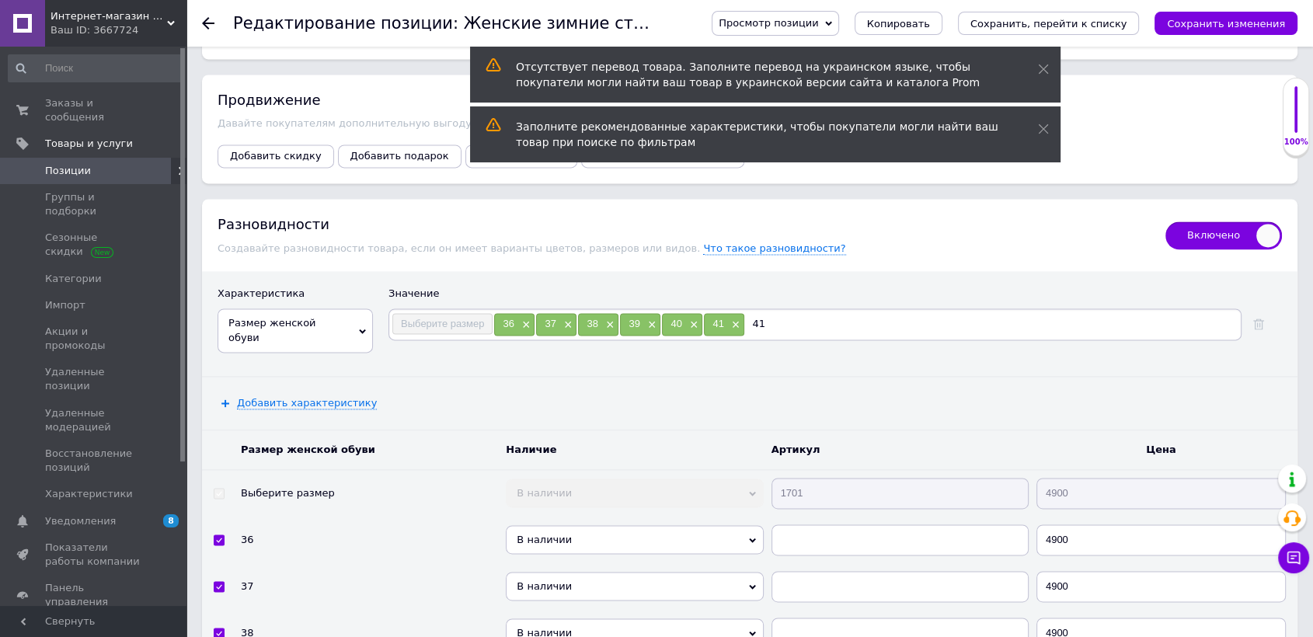
checkbox input "true"
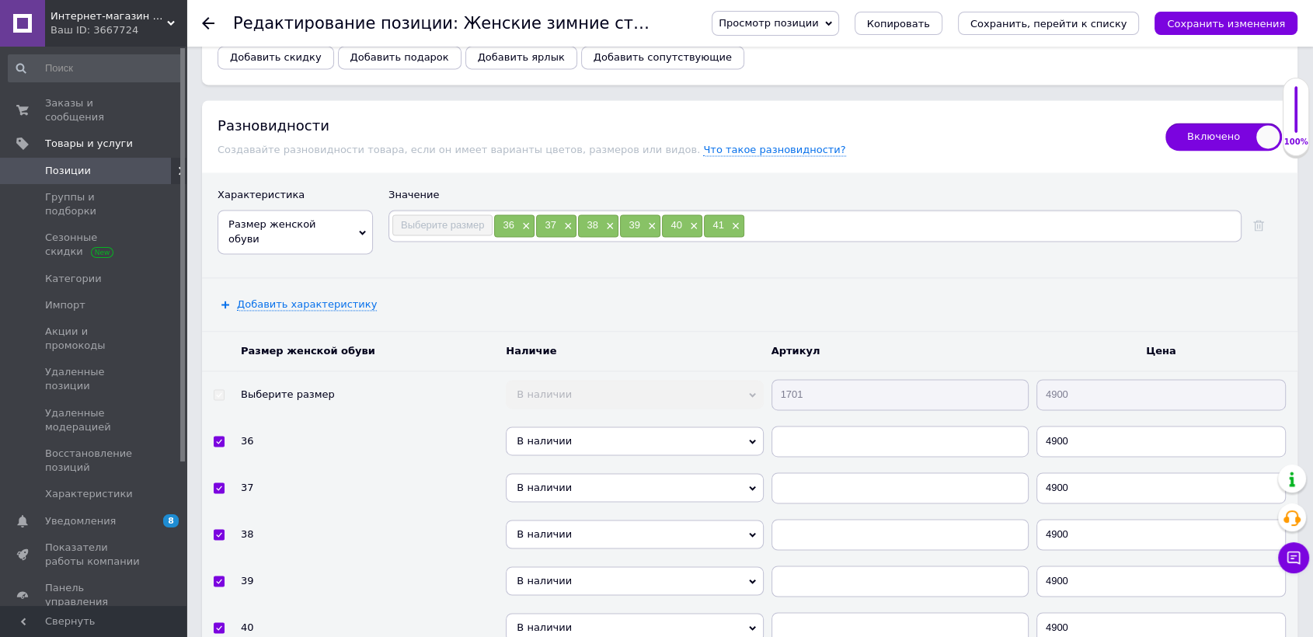
scroll to position [2331, 0]
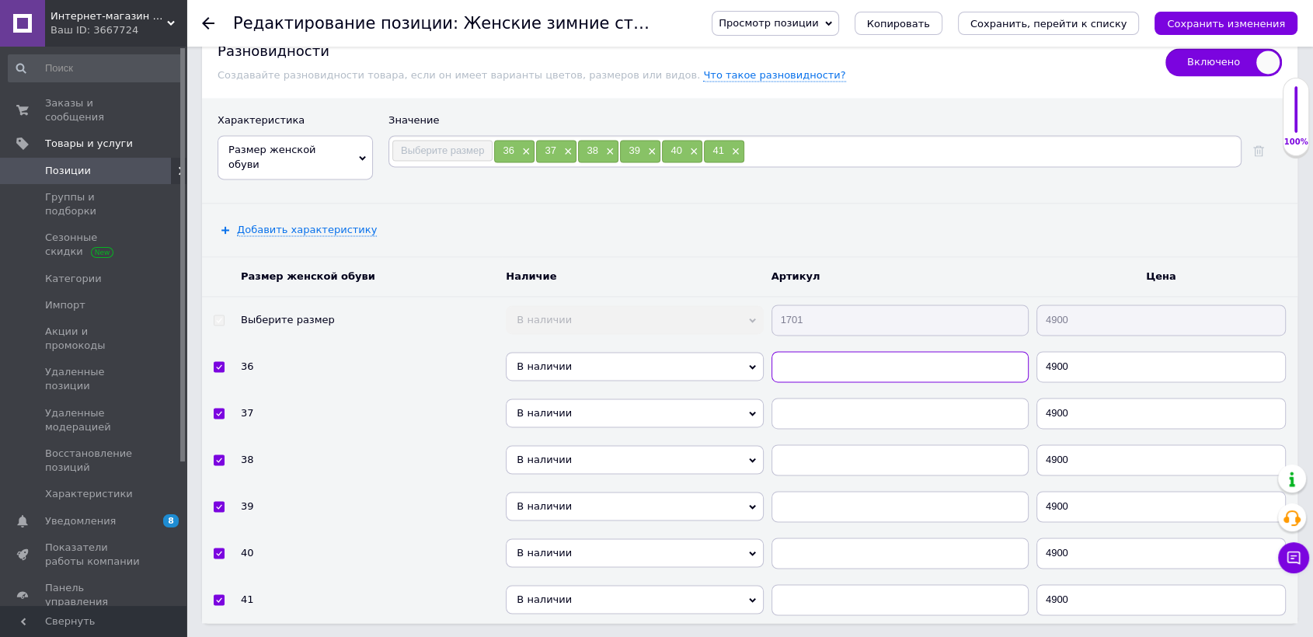
paste input "1701"
checkbox input "true"
type input "1701"
paste input "1701"
checkbox input "true"
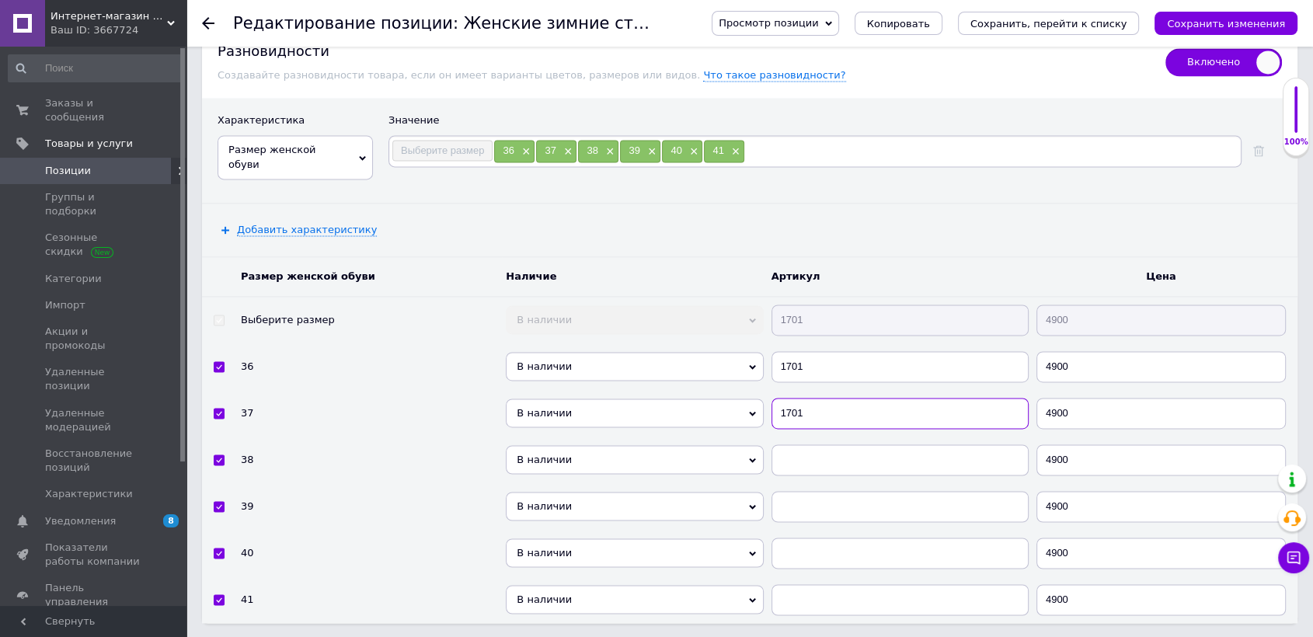
type input "1701"
paste input "1701"
checkbox input "true"
type input "1701"
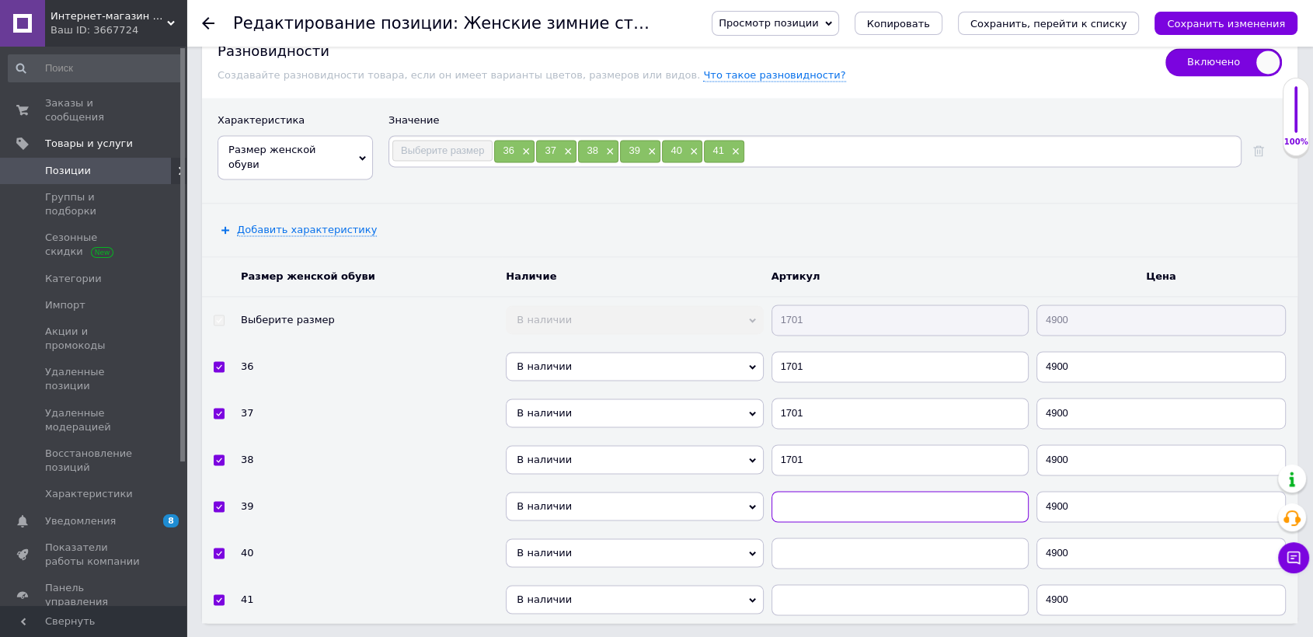
paste input "1701"
checkbox input "true"
type input "1701"
paste input "1701"
checkbox input "true"
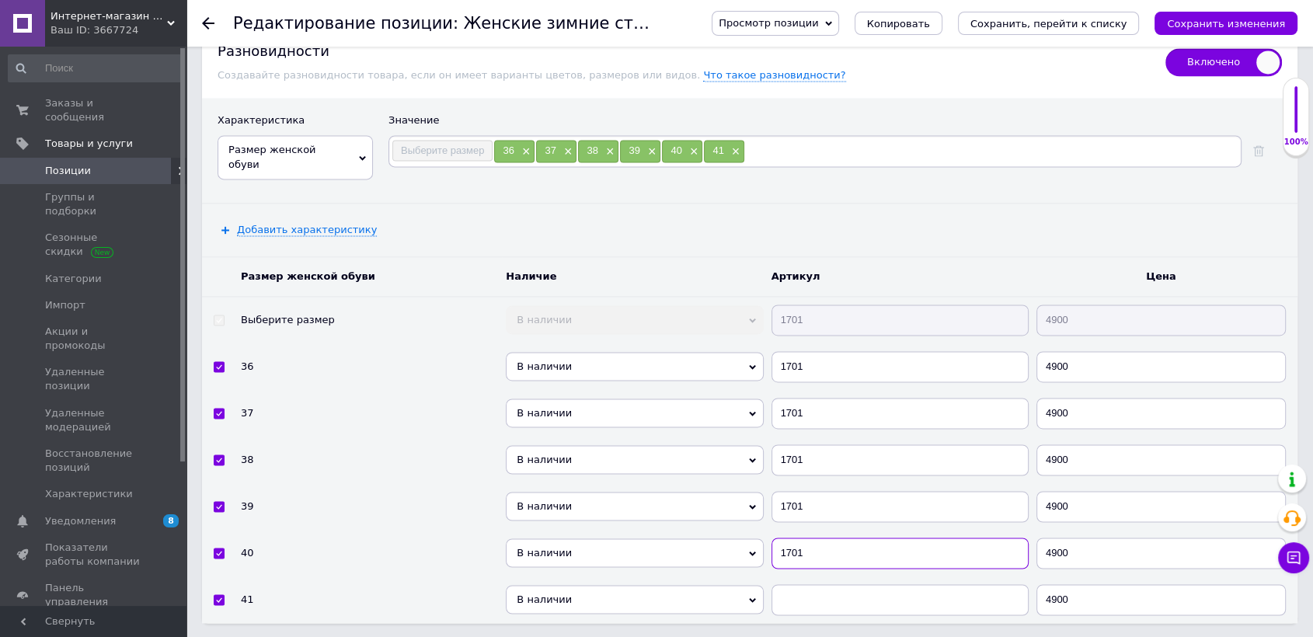
type input "1701"
paste input "1701"
checkbox input "true"
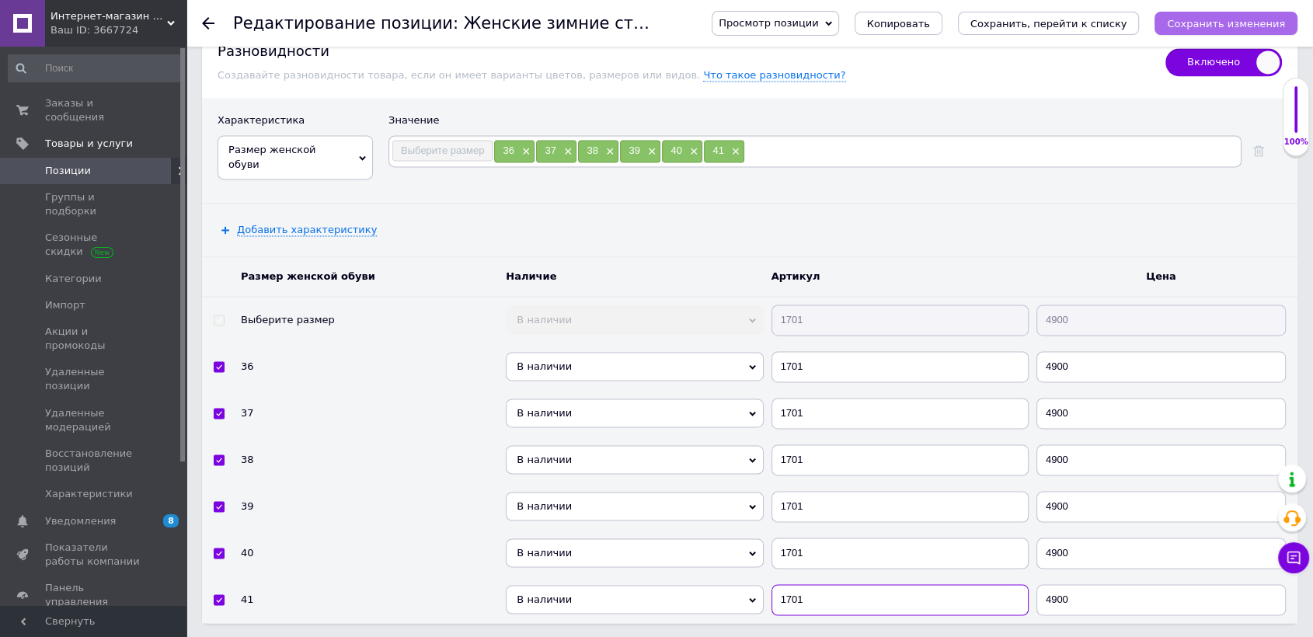
type input "1701"
click at [1219, 26] on icon "Сохранить изменения" at bounding box center [1226, 24] width 118 height 12
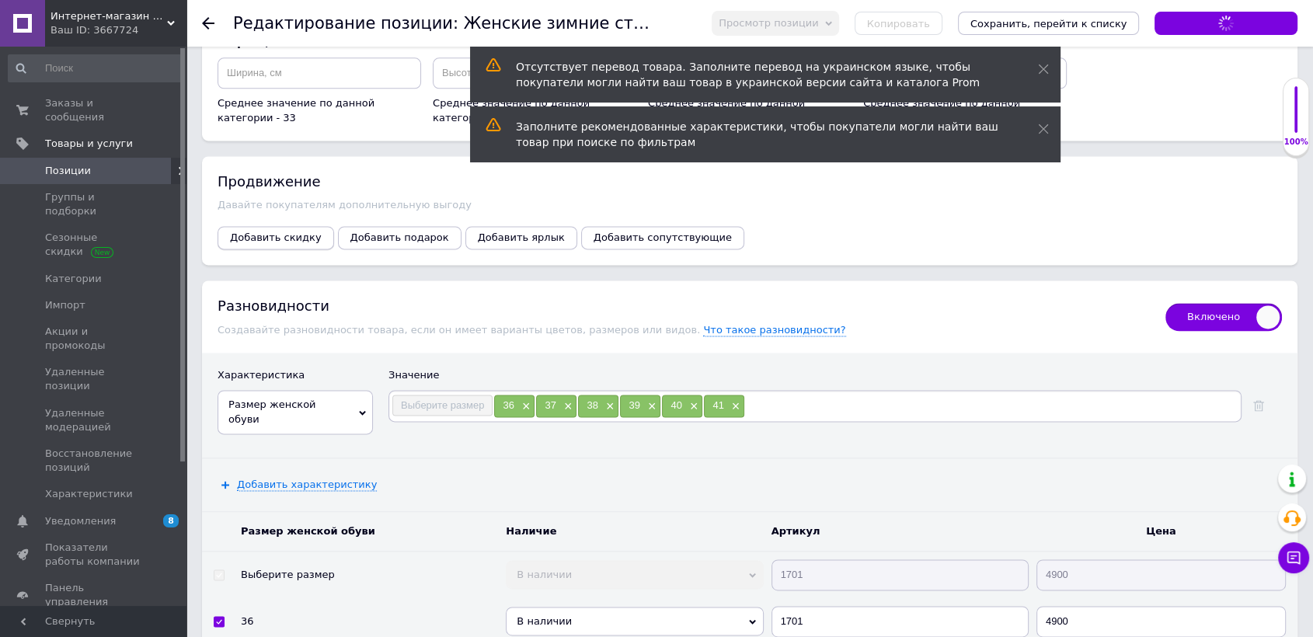
scroll to position [2072, 0]
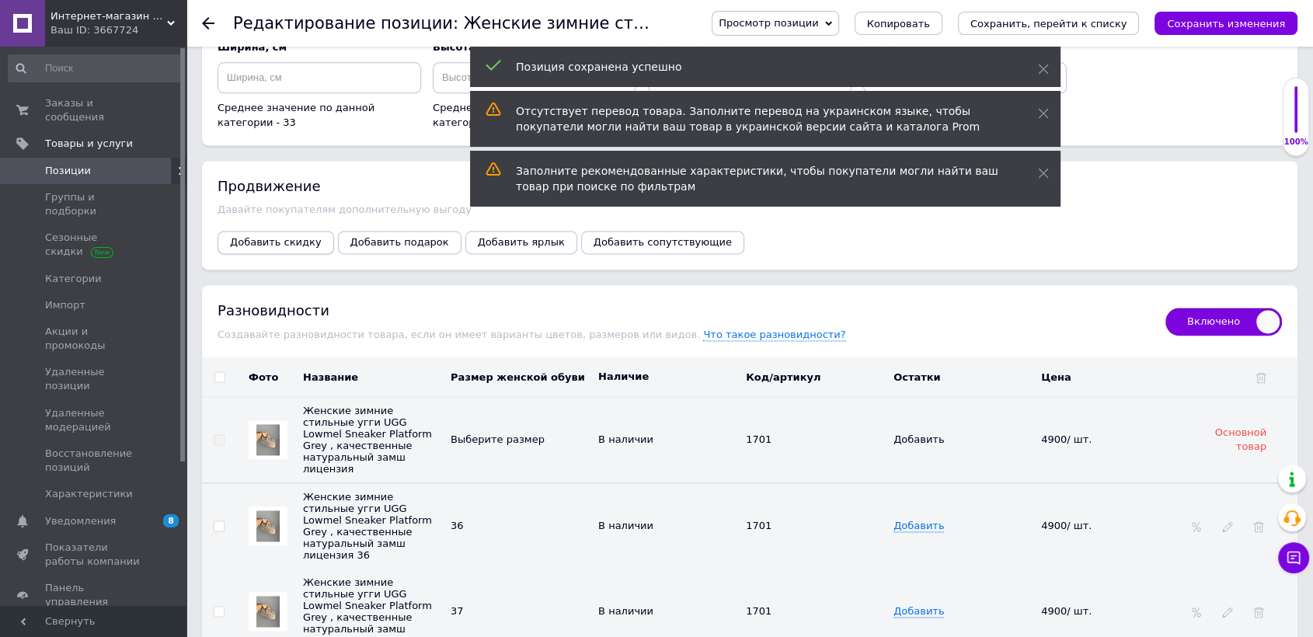
click at [286, 232] on button "Добавить скидку" at bounding box center [276, 242] width 117 height 23
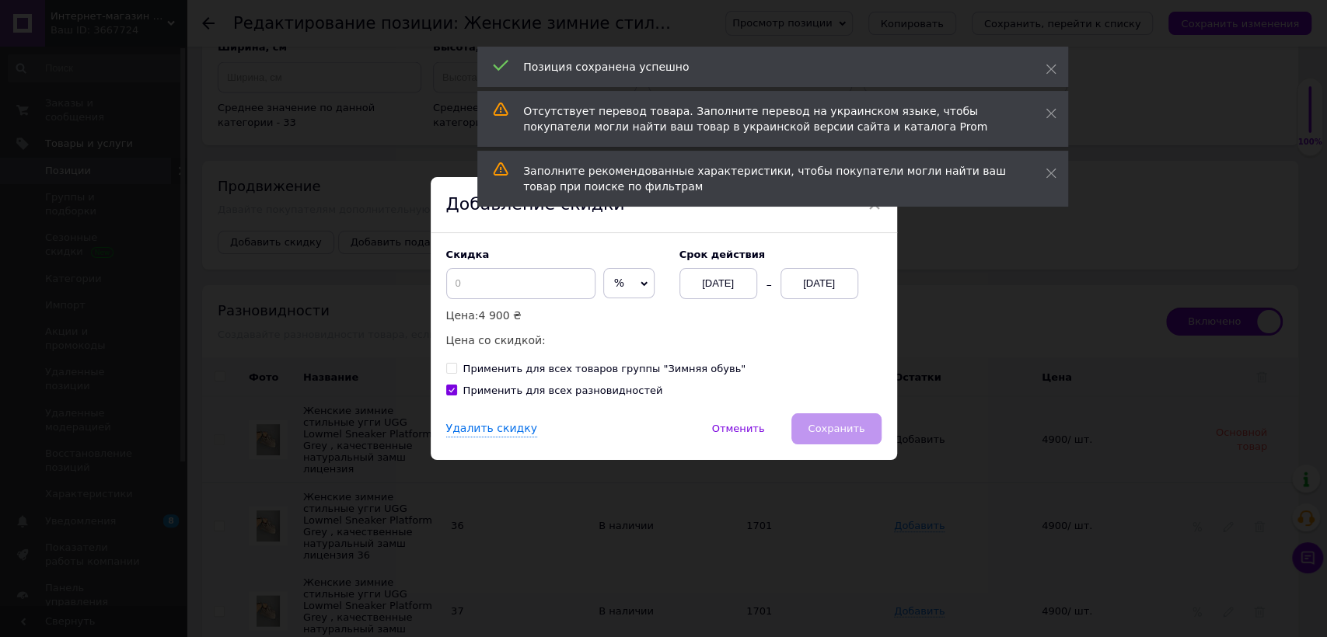
click at [615, 282] on span "%" at bounding box center [628, 283] width 51 height 31
click at [615, 312] on li "₴" at bounding box center [629, 316] width 50 height 22
click at [554, 292] on input at bounding box center [520, 283] width 149 height 31
checkbox input "true"
type input "3"
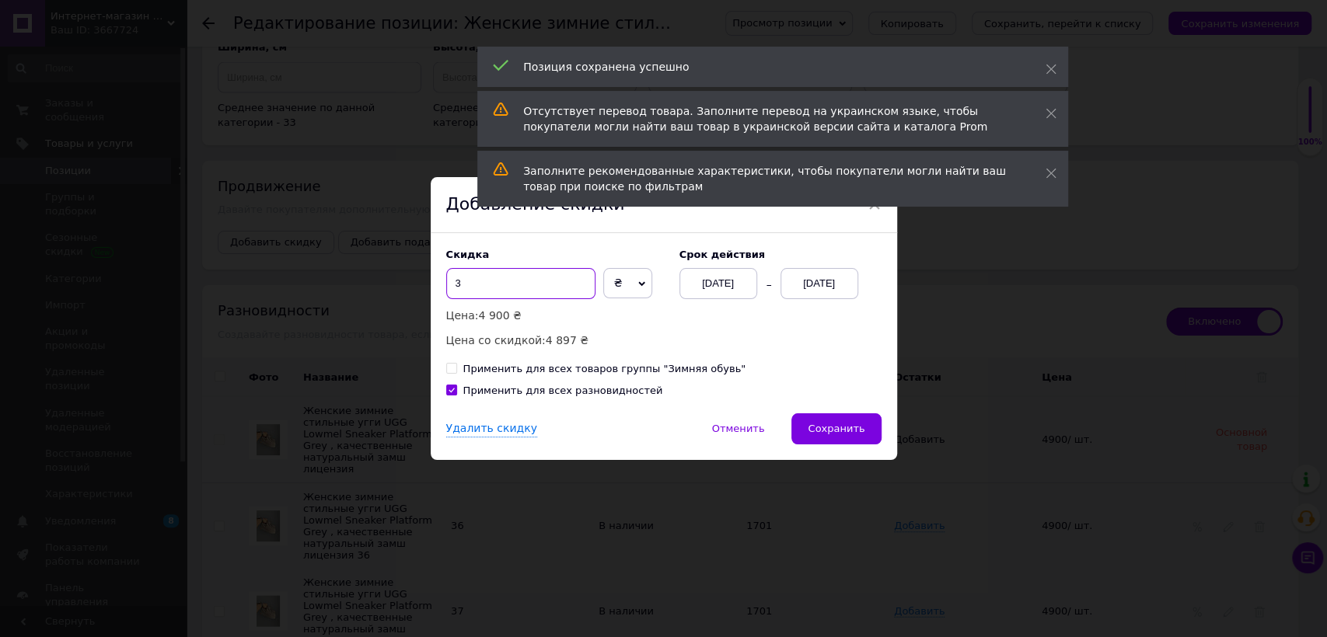
checkbox input "true"
type input "30"
checkbox input "true"
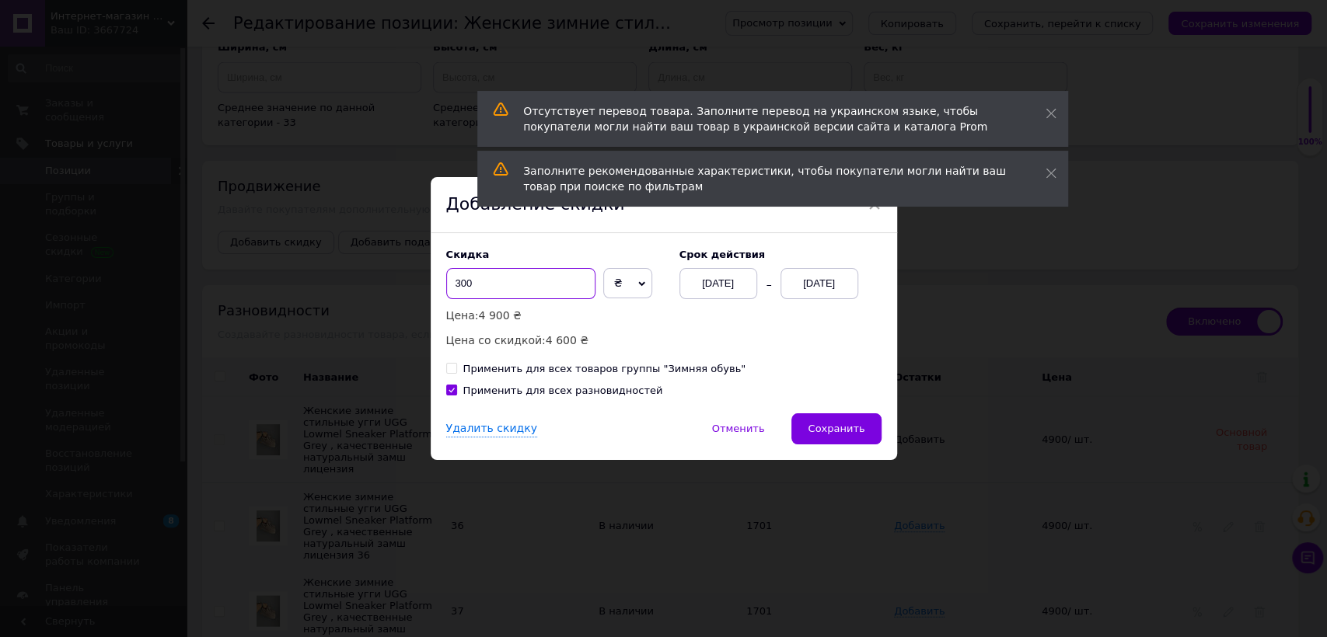
type input "300"
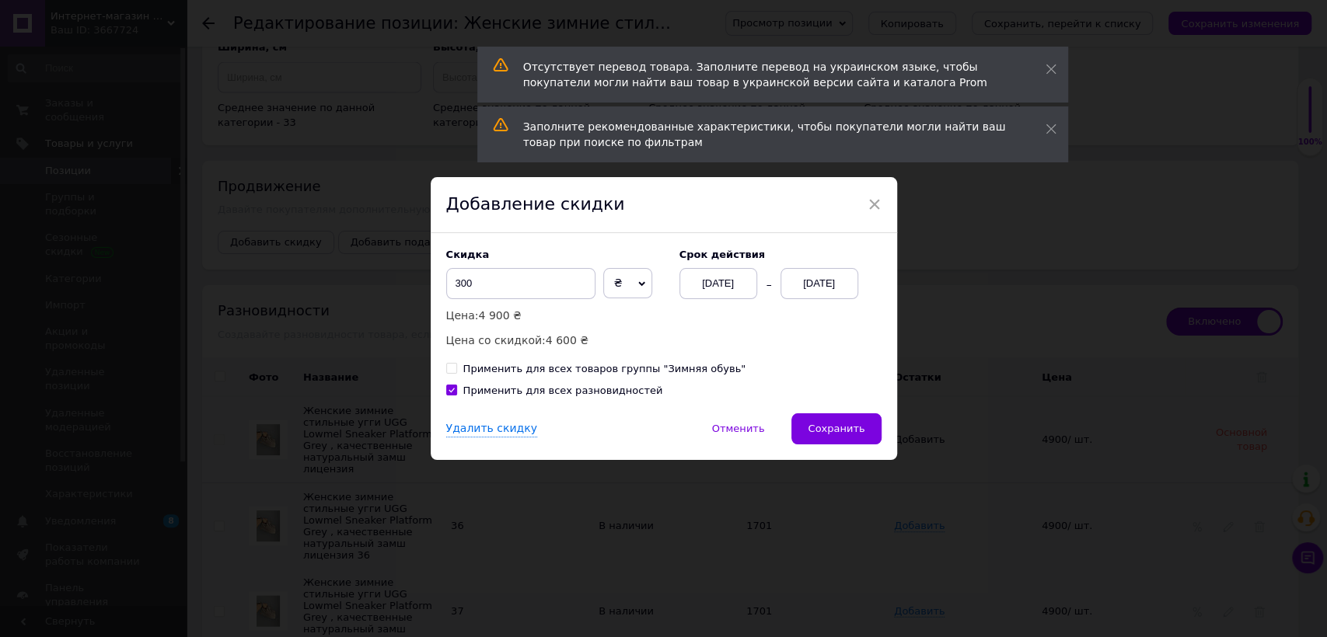
click at [832, 294] on div "[DATE]" at bounding box center [819, 283] width 78 height 31
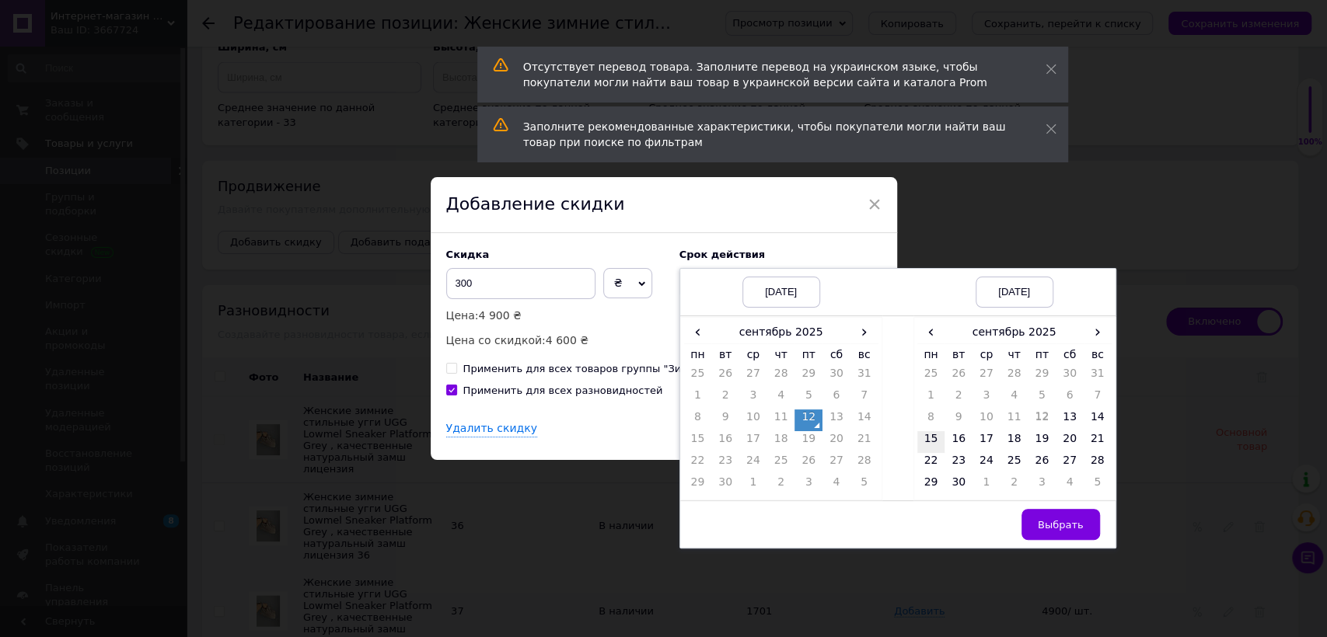
click at [932, 434] on td "15" at bounding box center [931, 442] width 28 height 22
click at [1030, 513] on button "Выбрать" at bounding box center [1060, 524] width 78 height 31
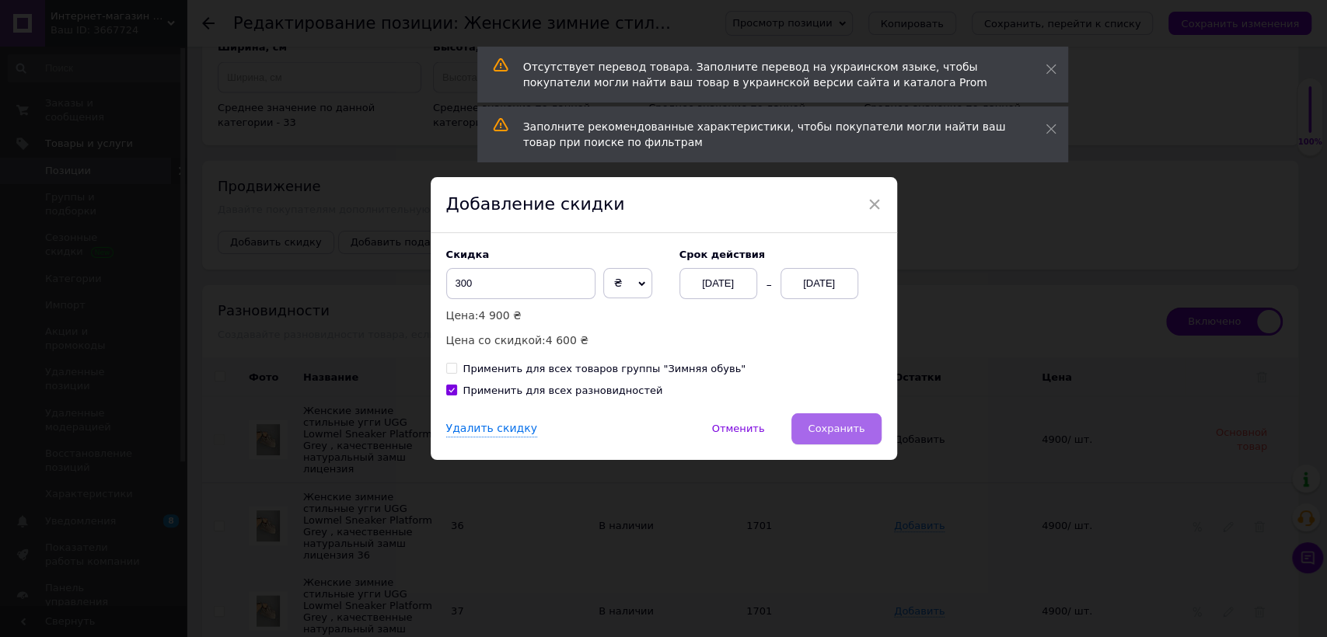
click at [873, 427] on button "Сохранить" at bounding box center [835, 428] width 89 height 31
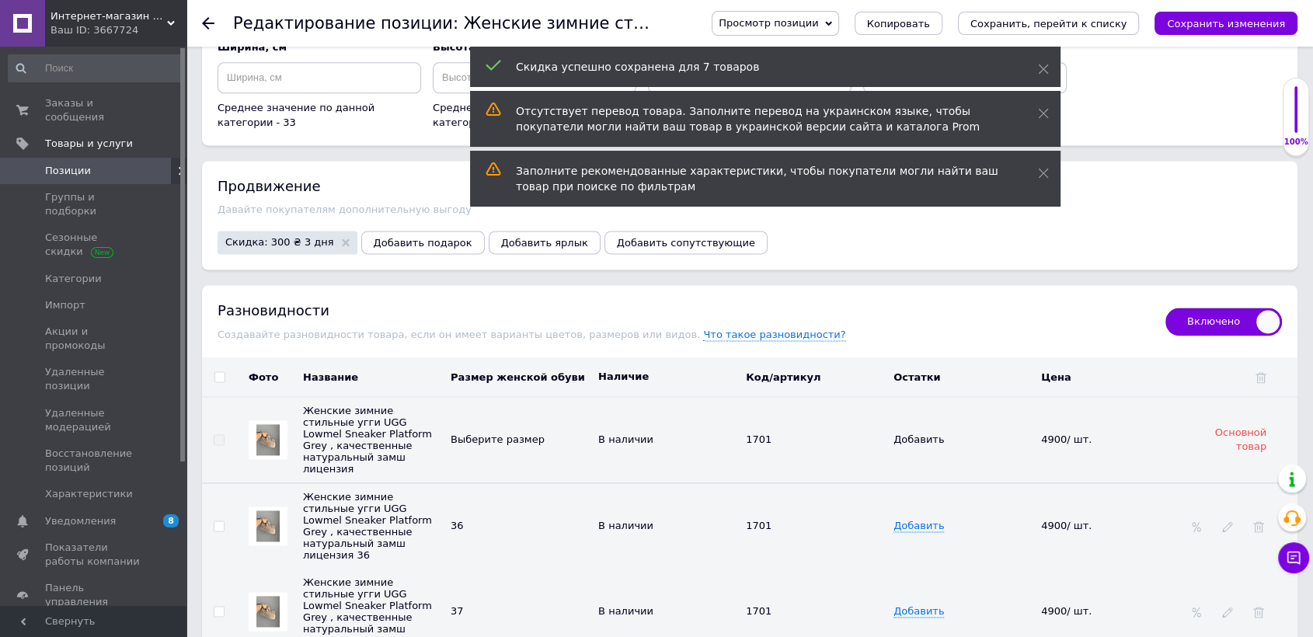
click at [1226, 36] on div "Просмотр позиции Сохранить и посмотреть на сайте Сохранить и посмотреть на порт…" at bounding box center [989, 23] width 617 height 47
click at [1226, 22] on icon "Сохранить изменения" at bounding box center [1226, 24] width 118 height 12
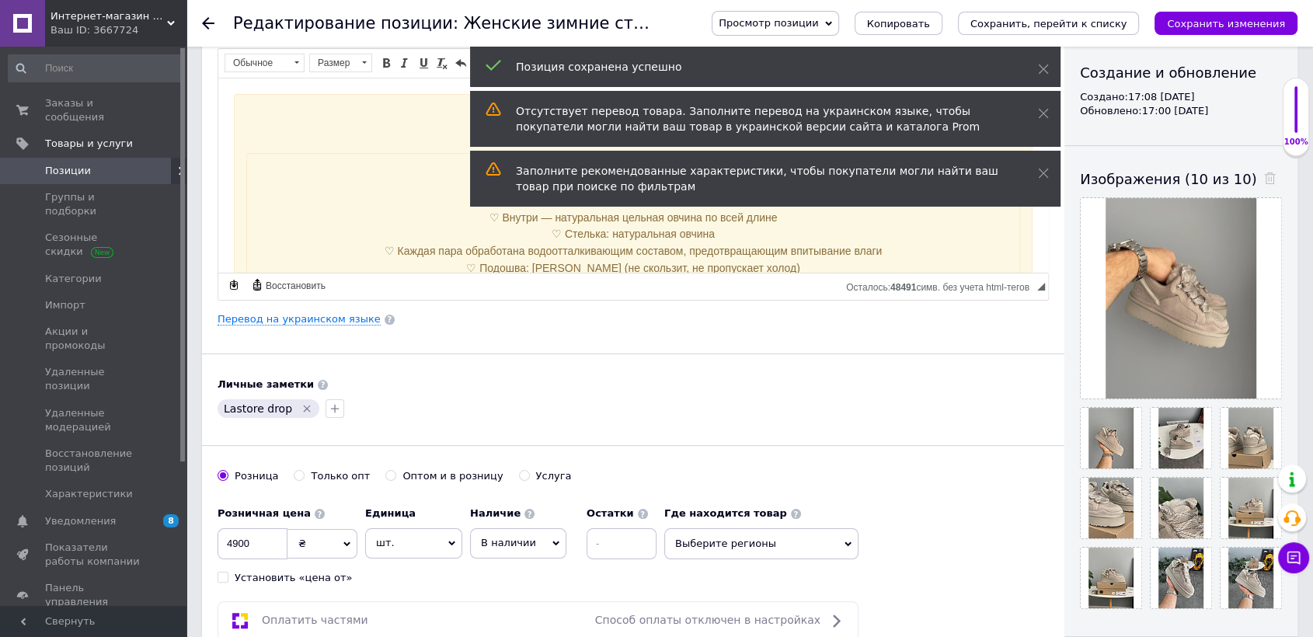
scroll to position [0, 0]
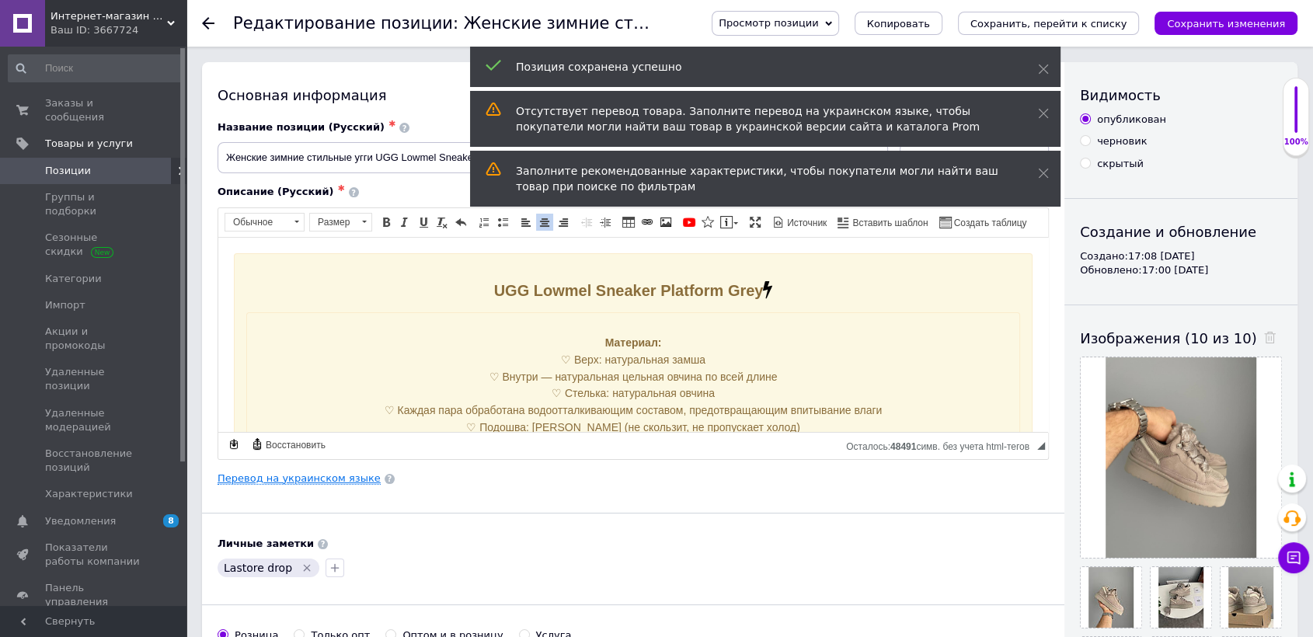
click at [331, 479] on link "Перевод на украинском языке" at bounding box center [299, 478] width 163 height 12
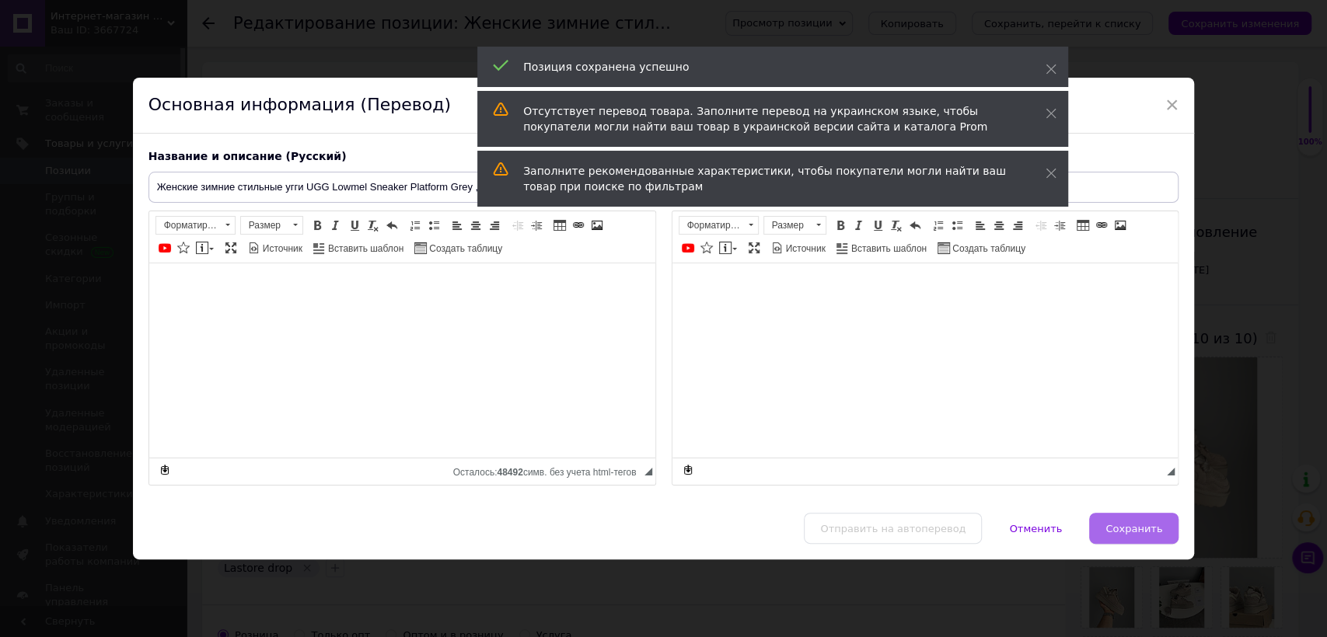
click at [1152, 530] on span "Сохранить" at bounding box center [1133, 529] width 57 height 12
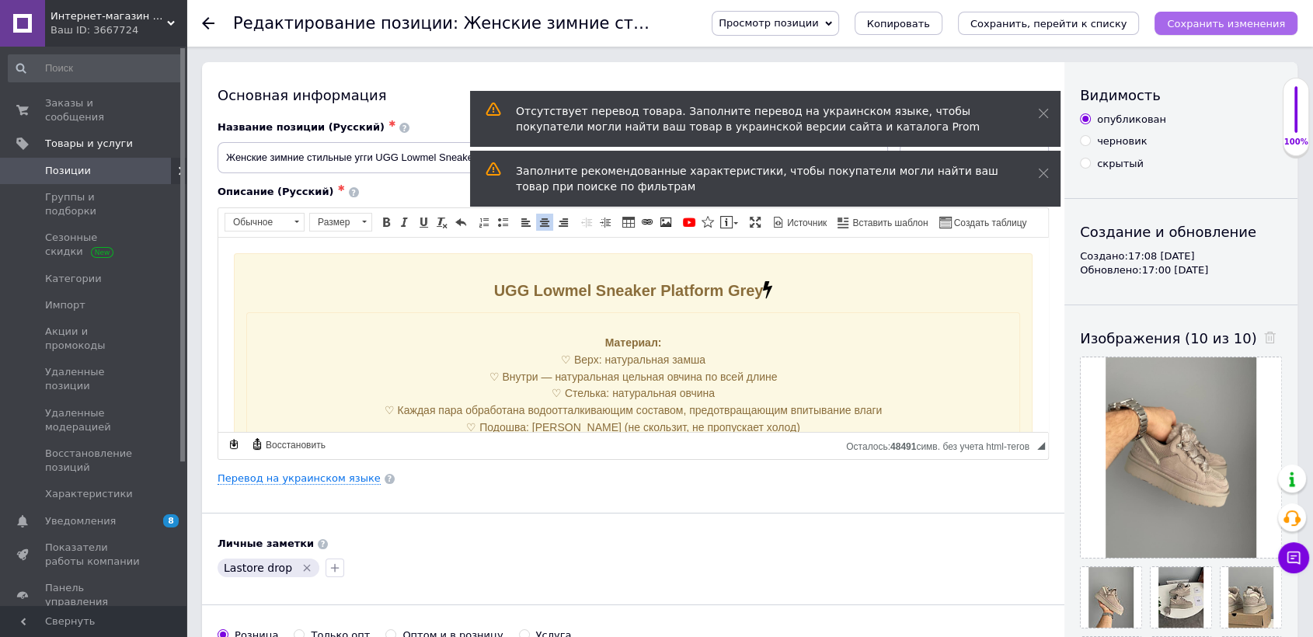
click at [1220, 32] on button "Сохранить изменения" at bounding box center [1226, 23] width 143 height 23
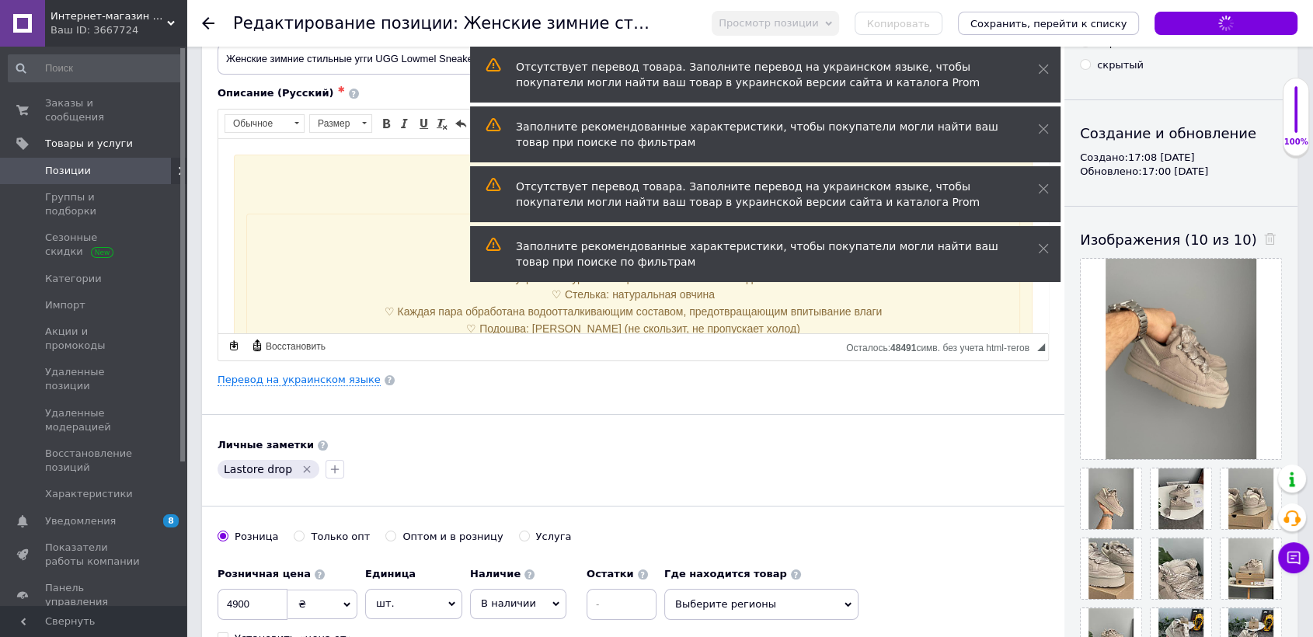
scroll to position [173, 0]
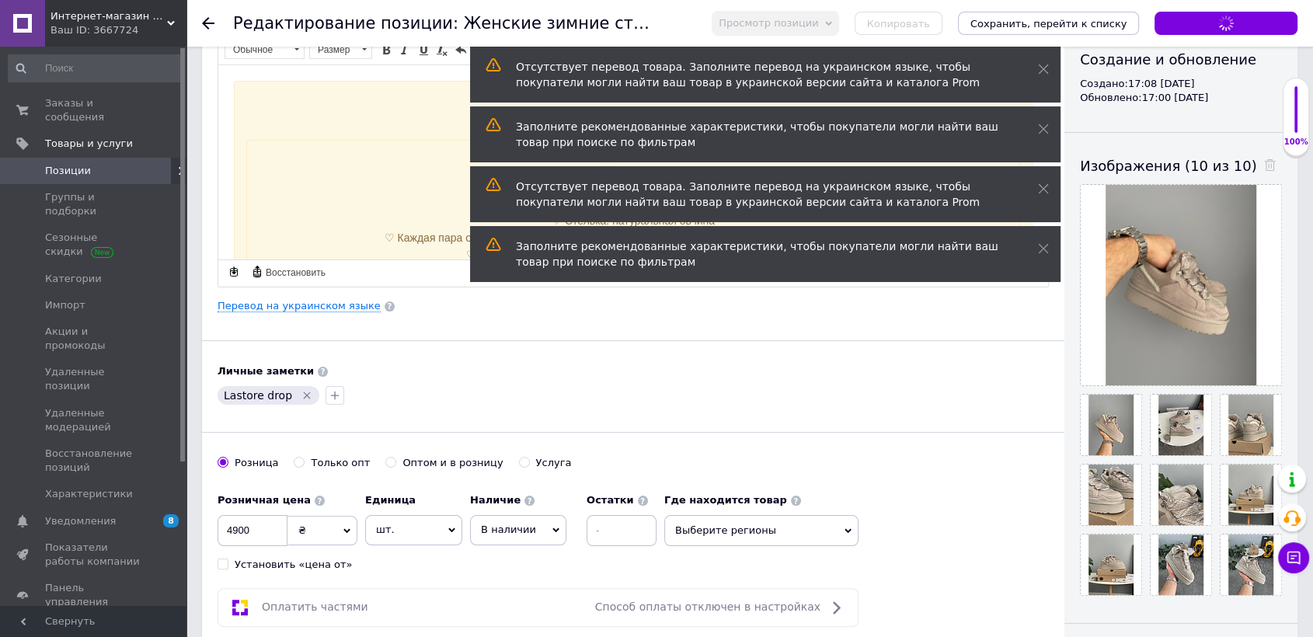
checkbox input "true"
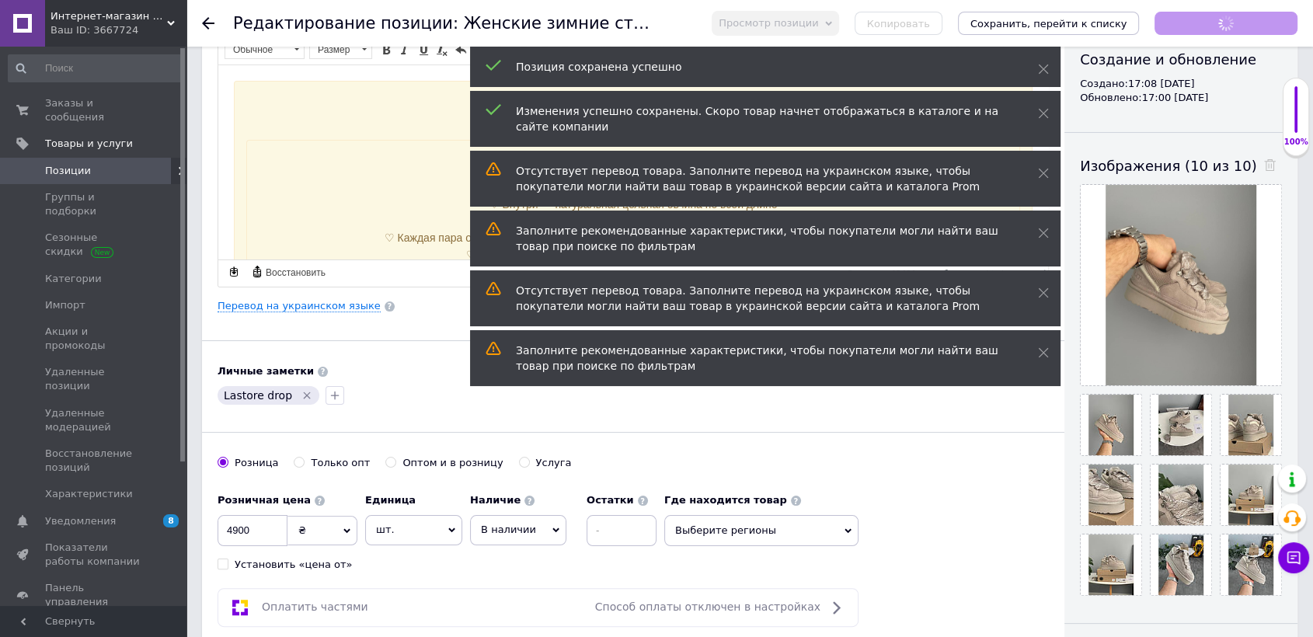
click at [119, 164] on span "Позиции" at bounding box center [94, 171] width 99 height 14
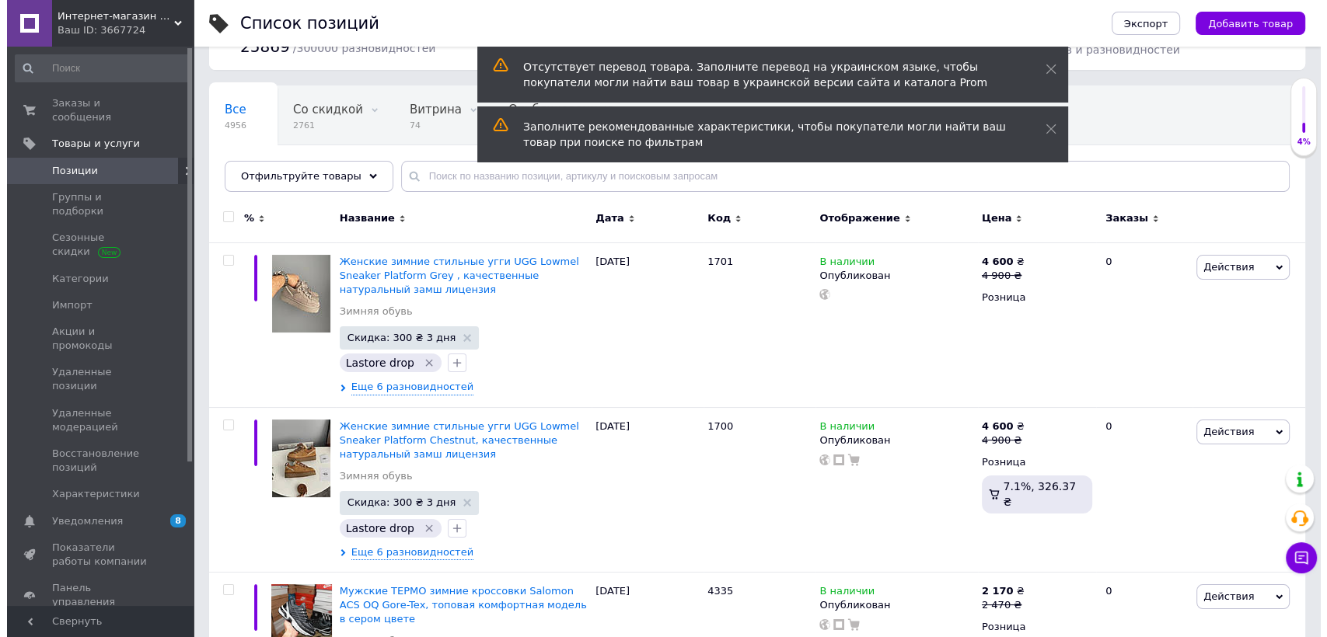
scroll to position [173, 0]
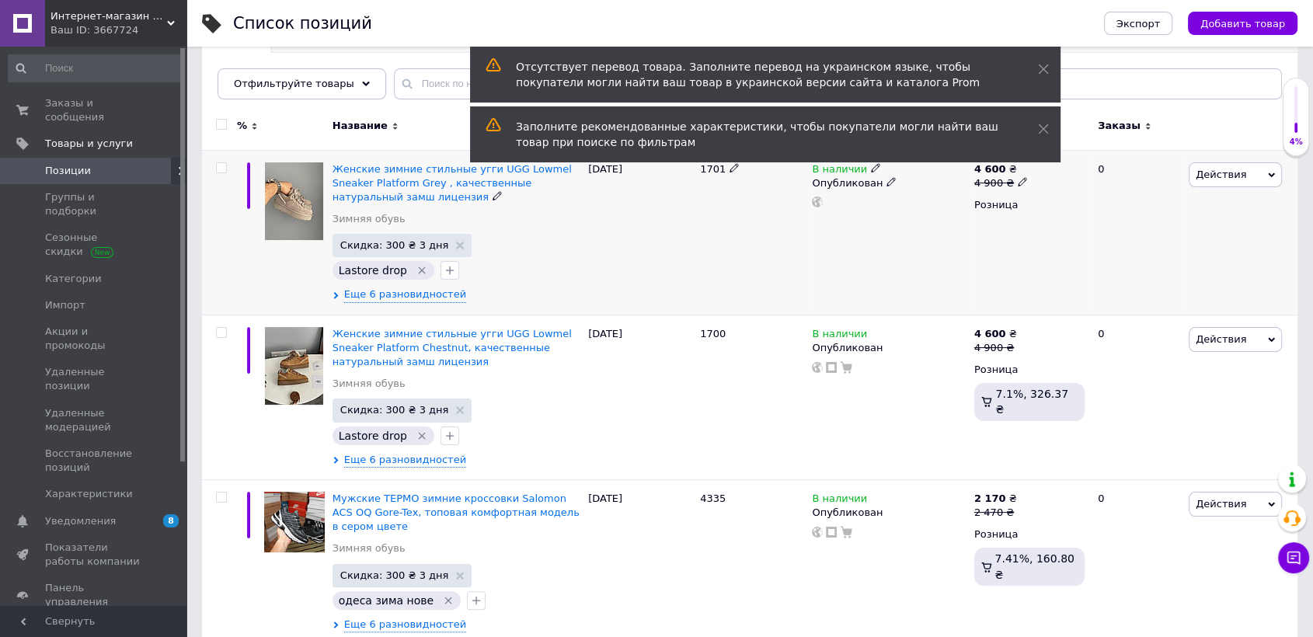
click at [1240, 172] on span "Действия" at bounding box center [1235, 174] width 93 height 25
click at [1126, 399] on li "Добавить в кампанию Каталог ProSale" at bounding box center [1171, 401] width 221 height 22
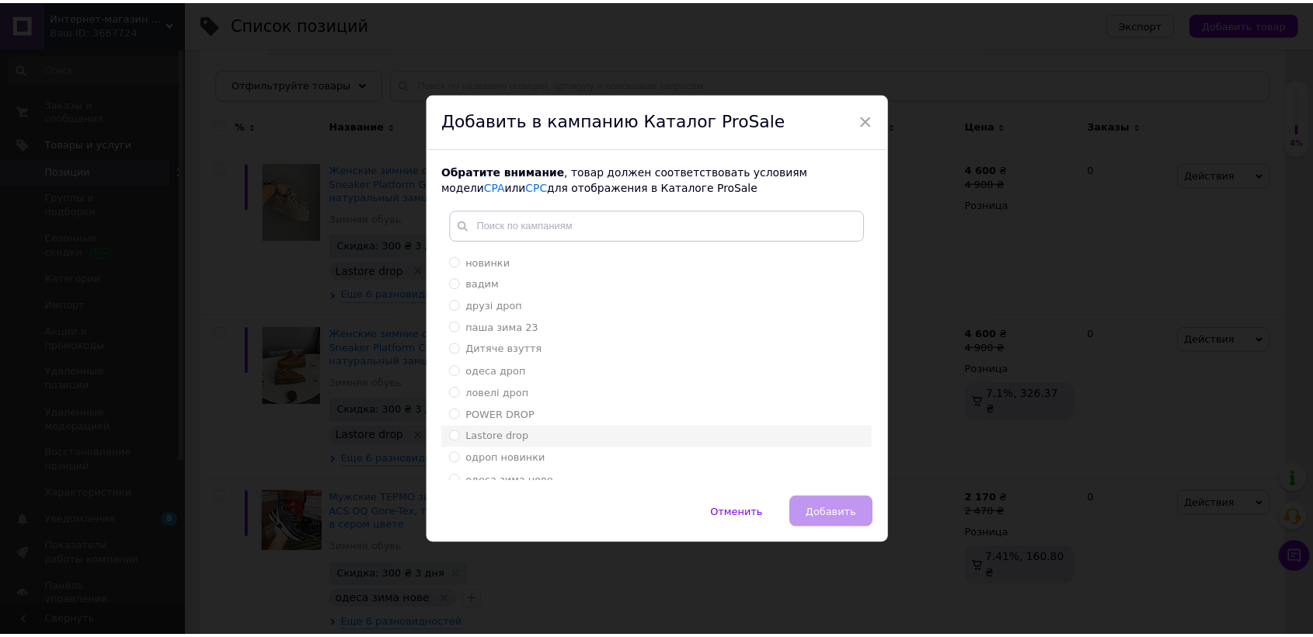
scroll to position [30, 0]
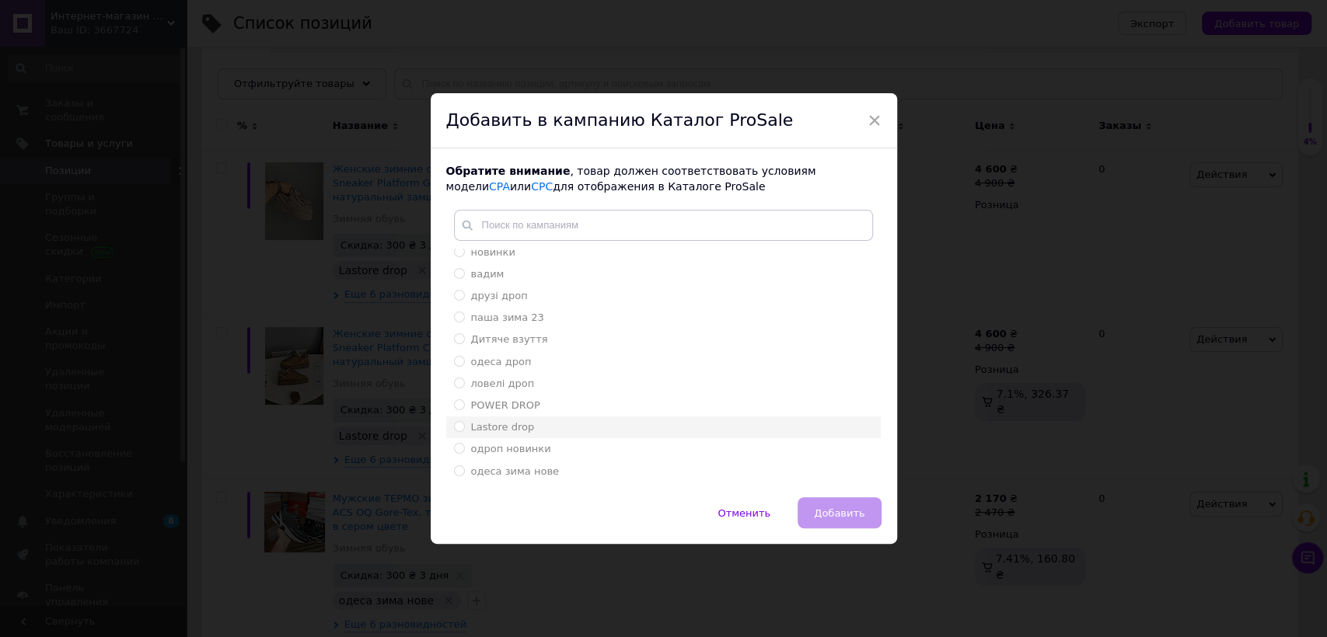
click at [526, 425] on div "Lastore drop" at bounding box center [663, 427] width 419 height 14
radio input "true"
click at [844, 518] on span "Добавить" at bounding box center [839, 513] width 51 height 12
click at [842, 512] on span "Добавить" at bounding box center [839, 513] width 51 height 12
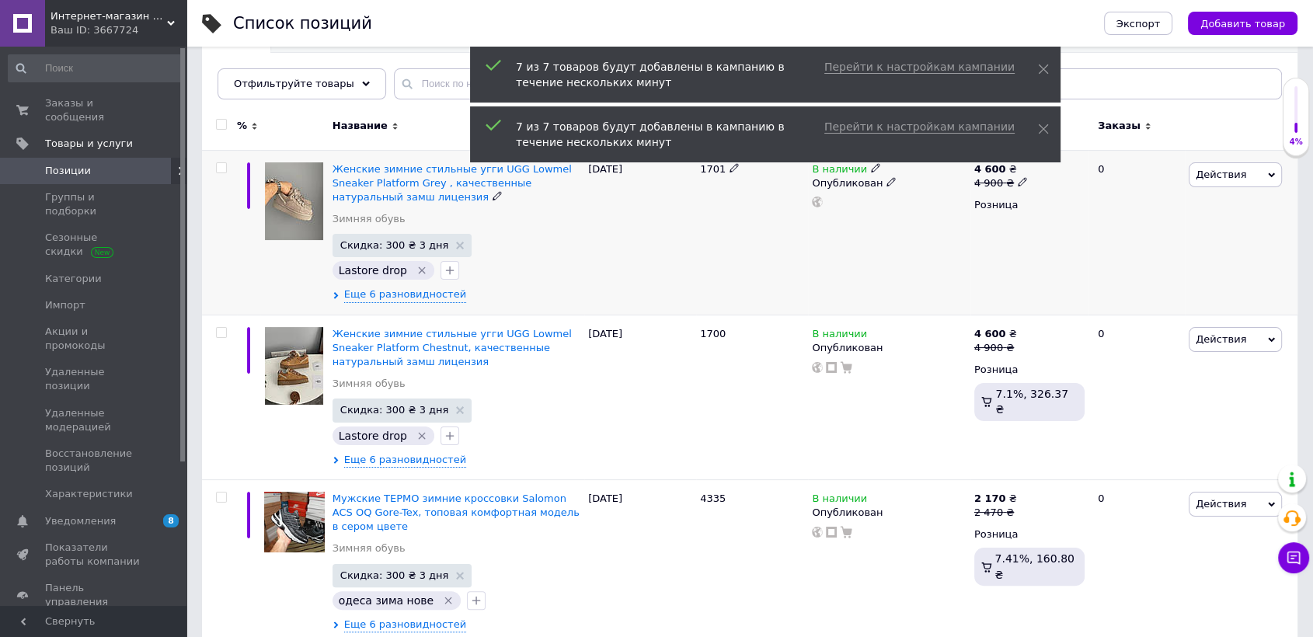
click at [1225, 175] on span "Действия" at bounding box center [1221, 175] width 51 height 12
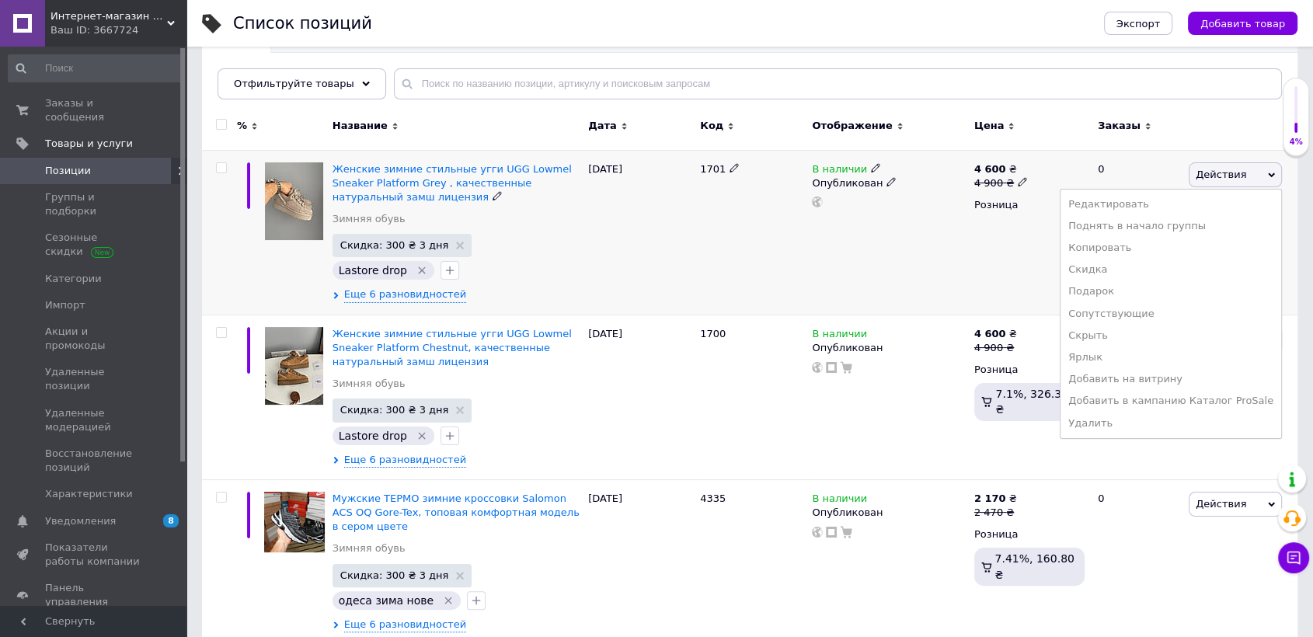
click at [1018, 183] on icon at bounding box center [1022, 181] width 9 height 9
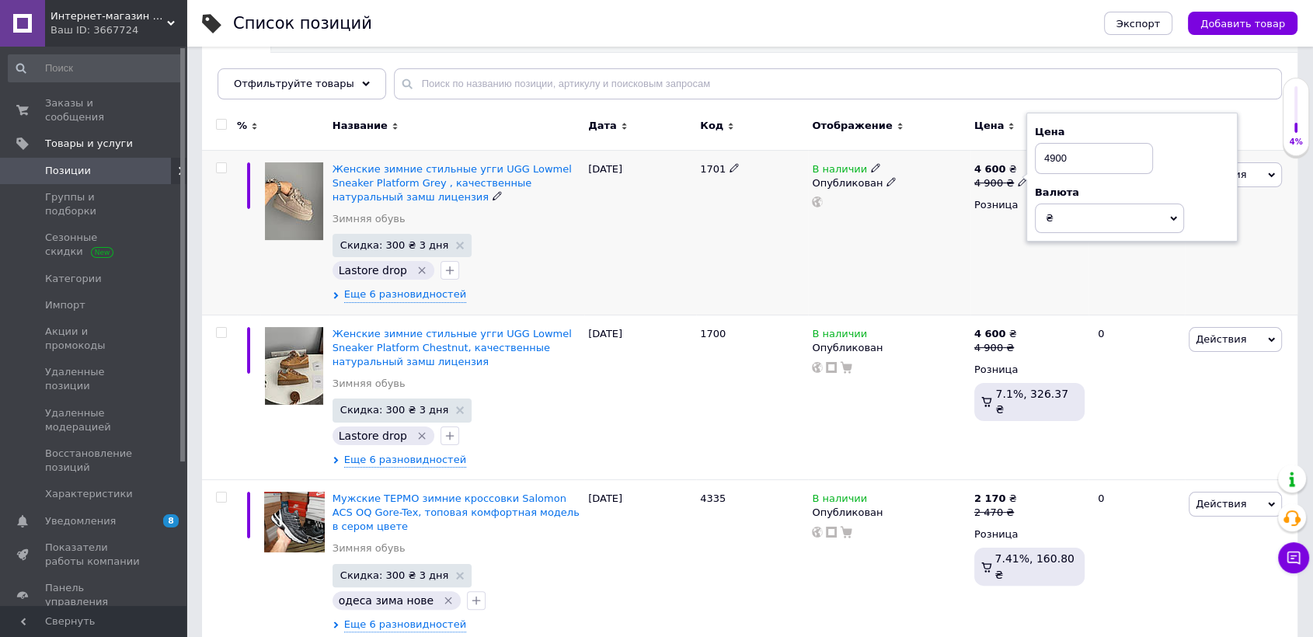
drag, startPoint x: 1055, startPoint y: 160, endPoint x: 1186, endPoint y: 164, distance: 130.6
click at [1176, 164] on div "Цена 4900" at bounding box center [1132, 149] width 194 height 49
type input "4950"
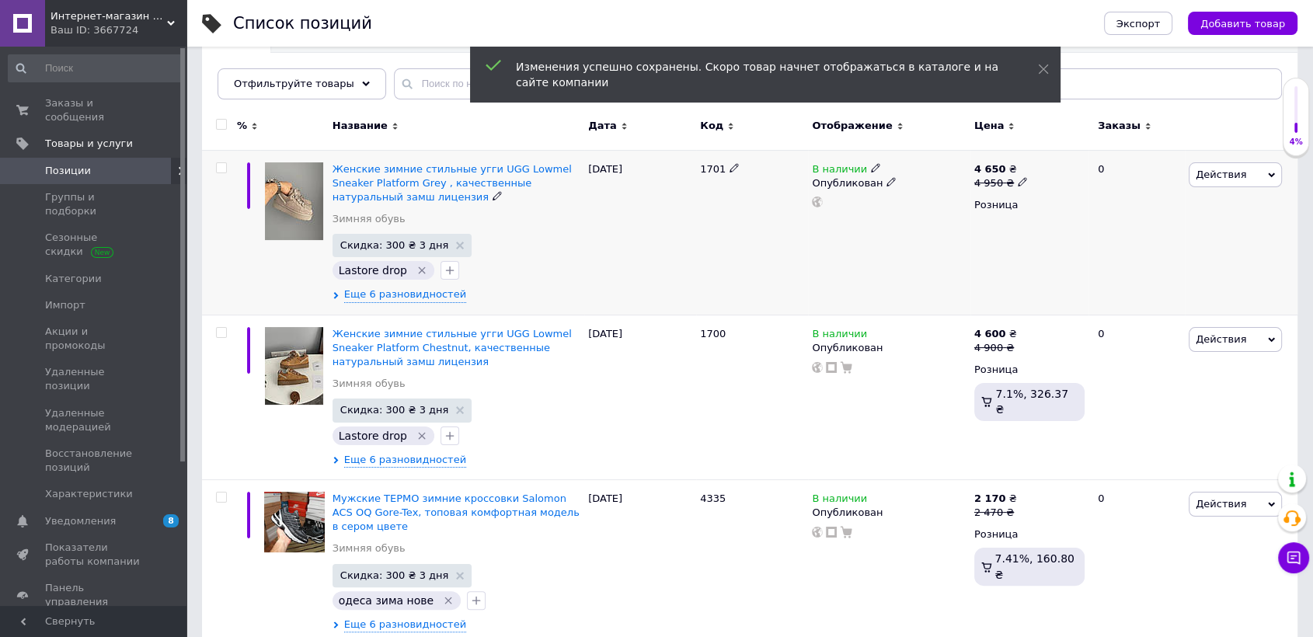
click at [1018, 183] on icon at bounding box center [1022, 181] width 9 height 9
click at [1086, 158] on input "4950" at bounding box center [1094, 158] width 118 height 31
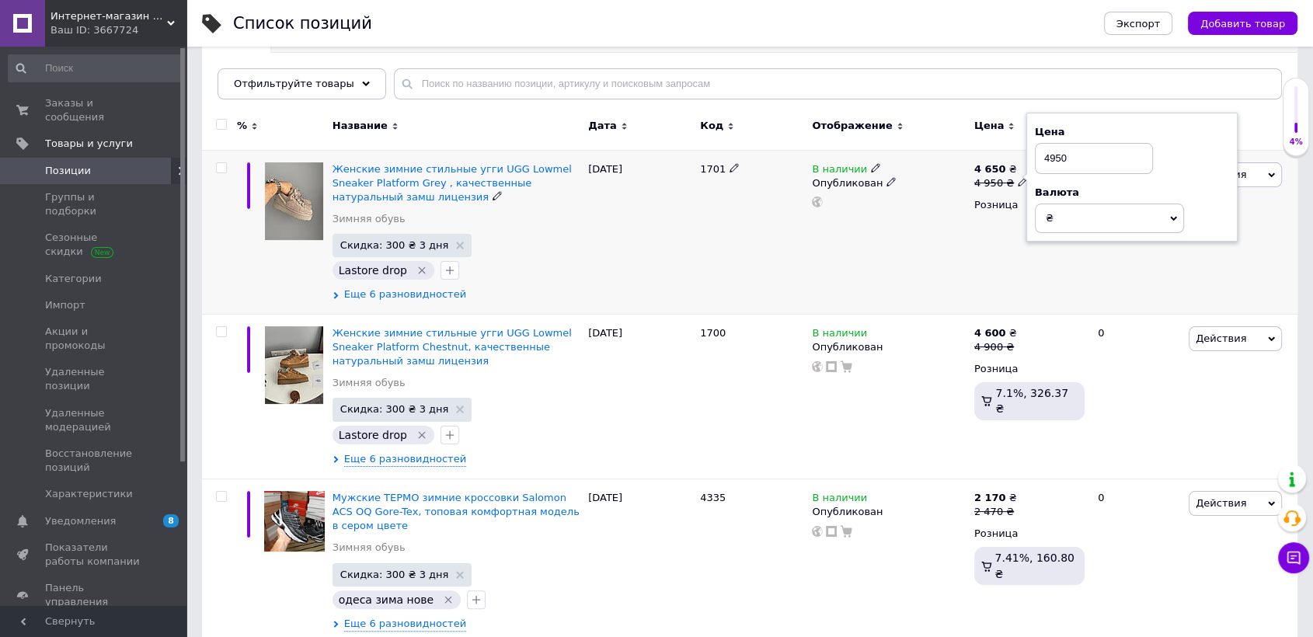
click at [441, 288] on span "Еще 6 разновидностей" at bounding box center [405, 295] width 122 height 14
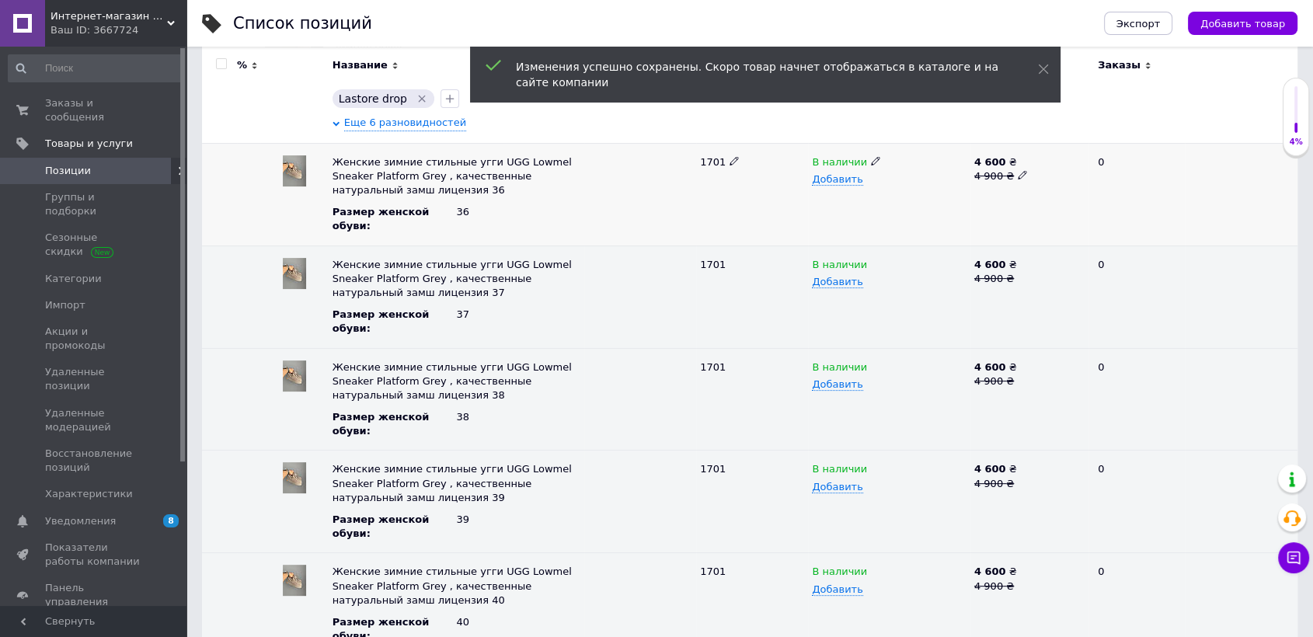
scroll to position [345, 0]
click at [1018, 177] on use at bounding box center [1022, 174] width 9 height 9
click at [997, 163] on input "4900" at bounding box center [1024, 161] width 108 height 23
drag, startPoint x: 1012, startPoint y: 175, endPoint x: 997, endPoint y: 163, distance: 18.8
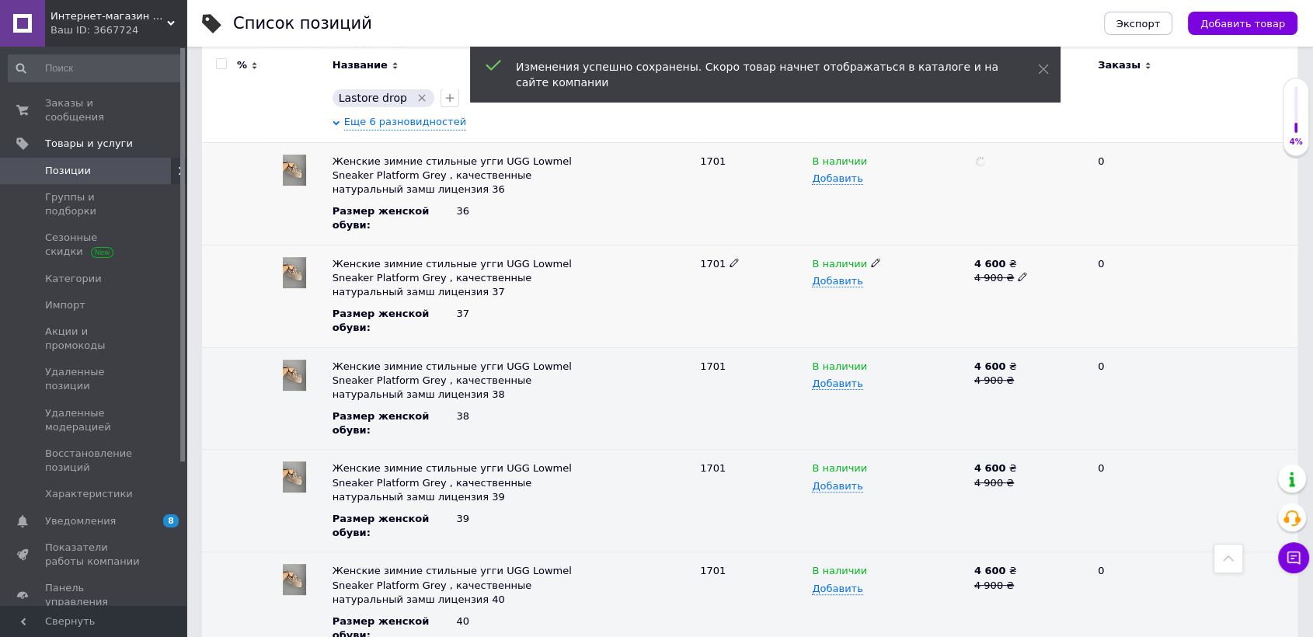
click at [1018, 272] on icon at bounding box center [1022, 276] width 9 height 9
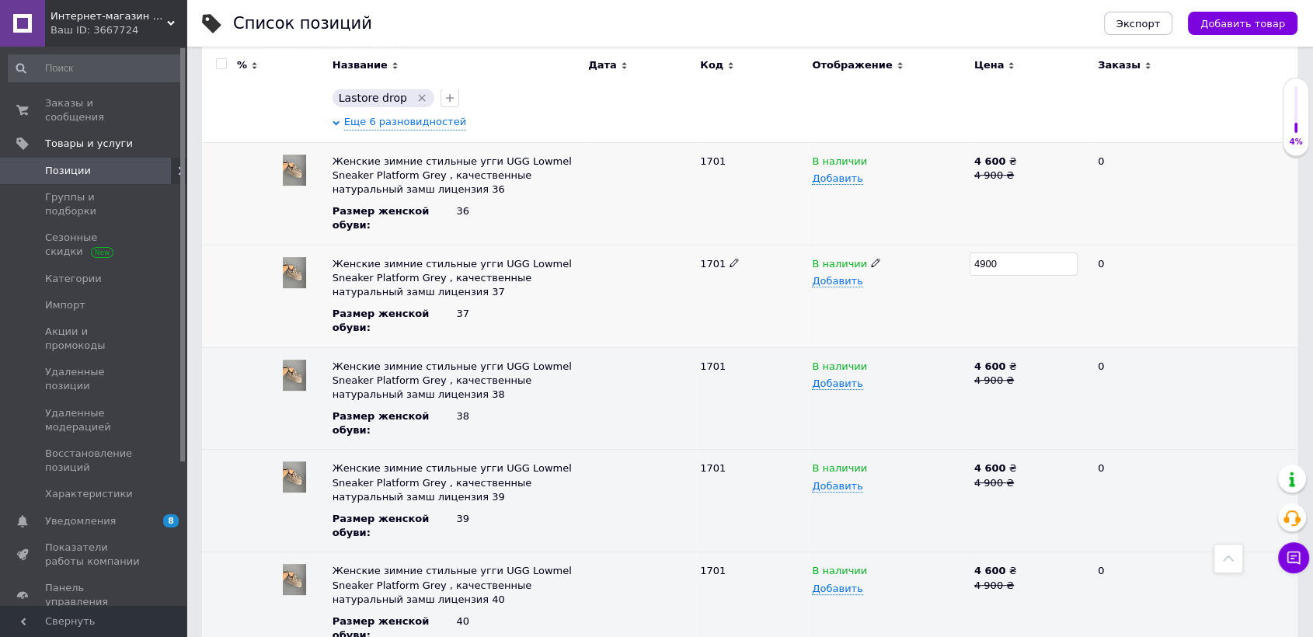
drag, startPoint x: 987, startPoint y: 266, endPoint x: 1110, endPoint y: 270, distance: 122.8
click at [1107, 270] on div "Женские зимние стильные угги UGG Lowmel Sneaker Platform Grey , качественные на…" at bounding box center [750, 296] width 1096 height 103
type input "4950"
click at [1018, 176] on use at bounding box center [1022, 174] width 9 height 9
drag, startPoint x: 985, startPoint y: 162, endPoint x: 1039, endPoint y: 157, distance: 53.8
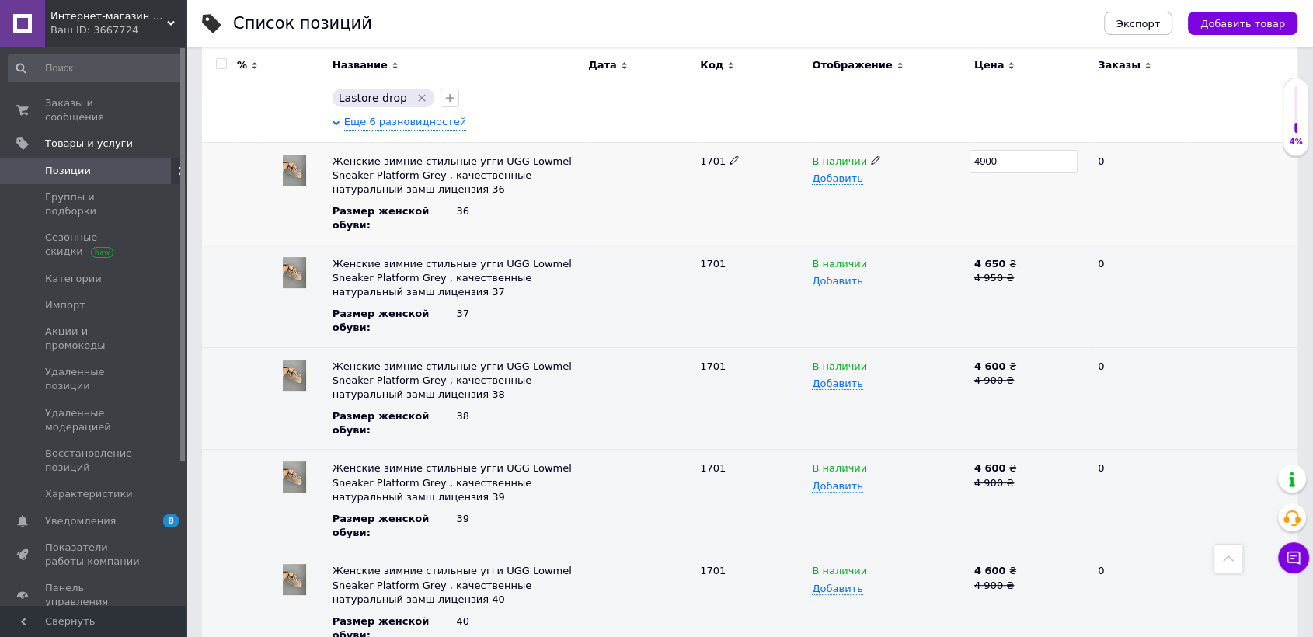
click at [1037, 158] on input "4900" at bounding box center [1024, 161] width 108 height 23
type input "4950"
click at [1039, 157] on input "4950" at bounding box center [1024, 161] width 108 height 23
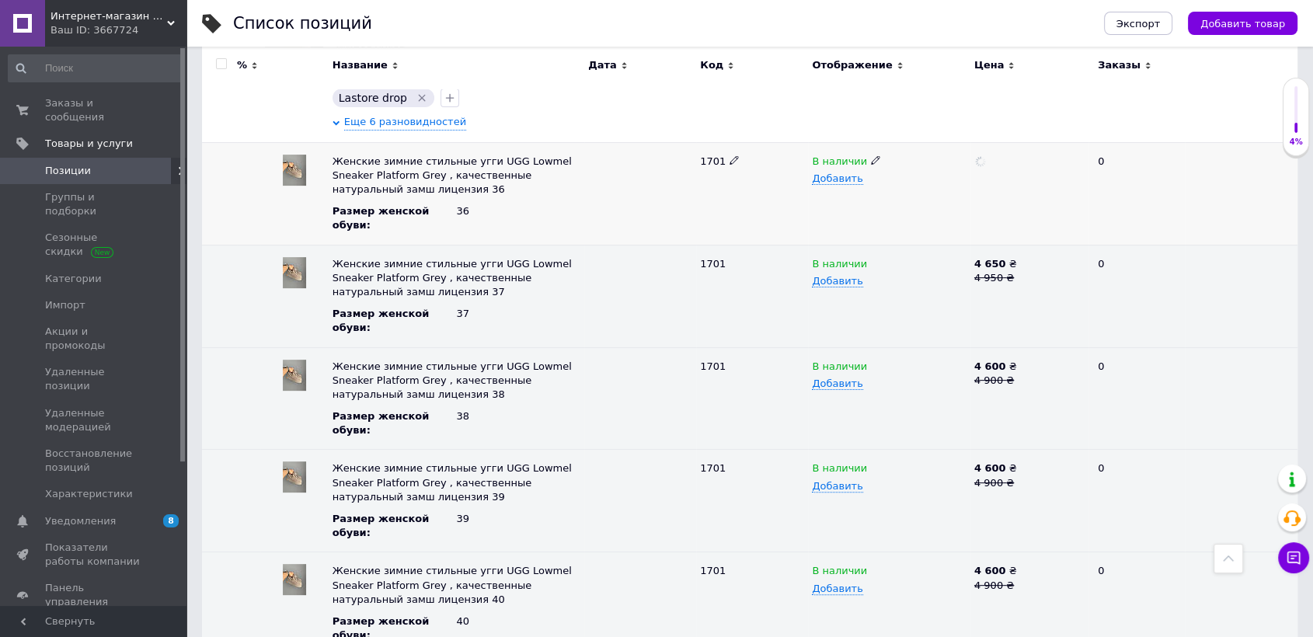
click at [1034, 227] on div at bounding box center [1030, 193] width 118 height 103
click at [1020, 375] on icon at bounding box center [1022, 379] width 9 height 9
click at [1016, 360] on input "4900" at bounding box center [1024, 366] width 108 height 23
type input "4950"
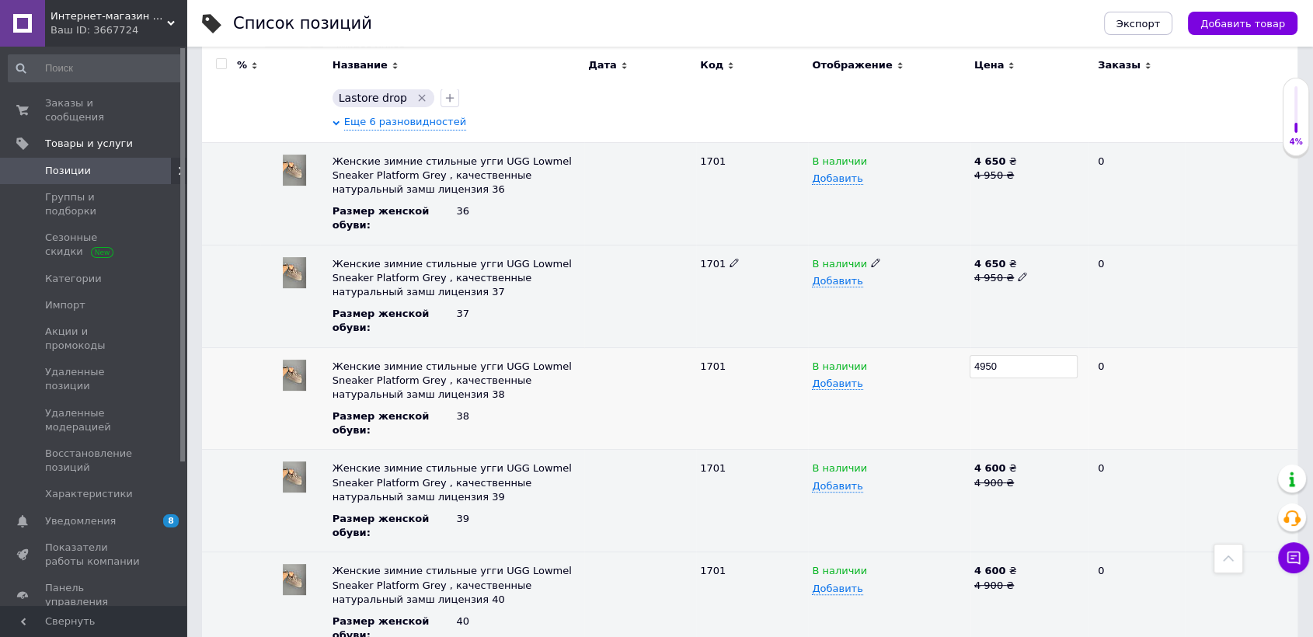
click at [1039, 400] on div "4950" at bounding box center [1030, 398] width 118 height 103
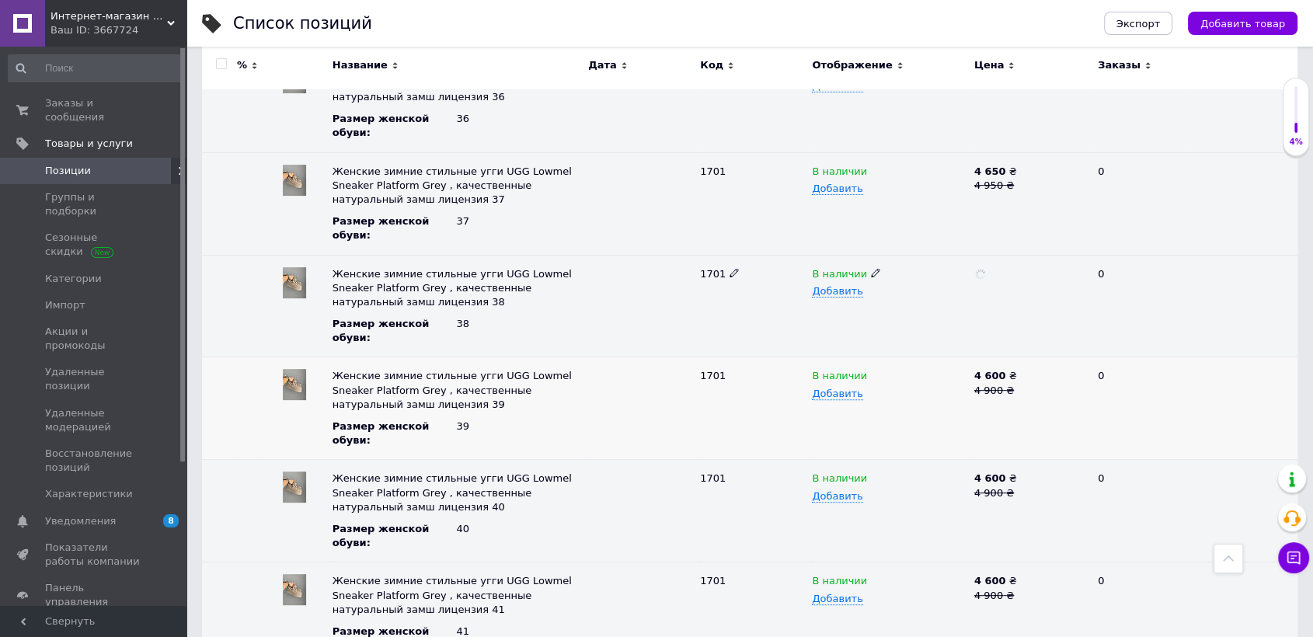
scroll to position [518, 0]
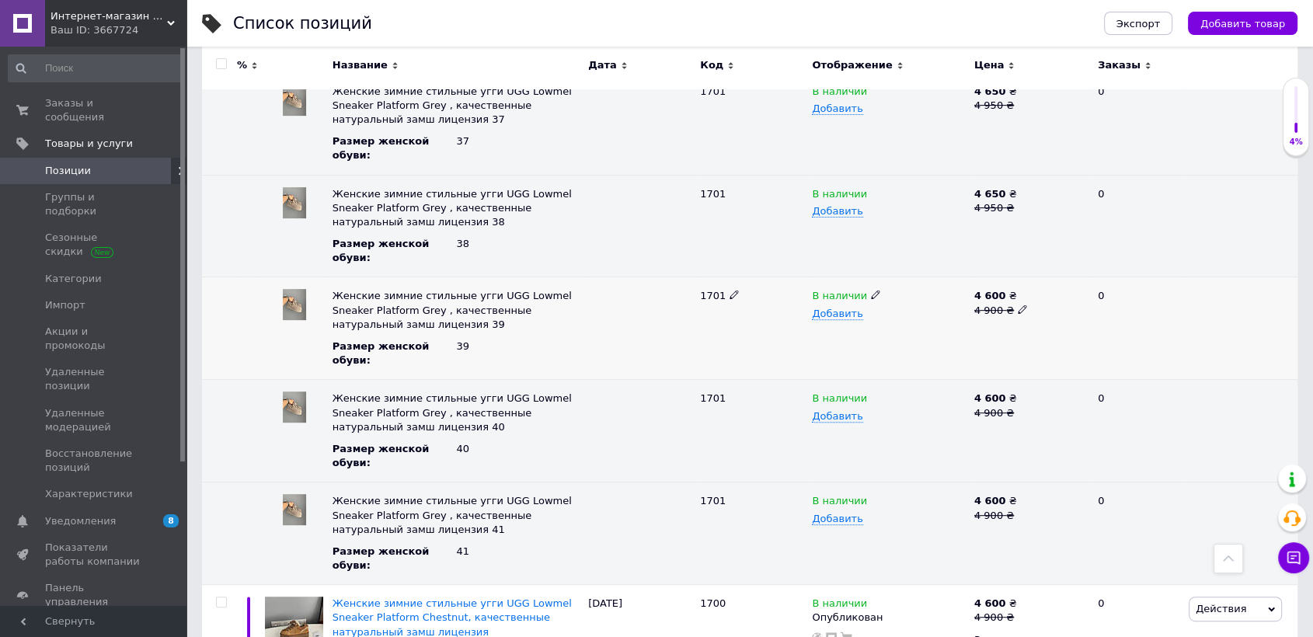
click at [1018, 309] on icon at bounding box center [1022, 309] width 9 height 9
click at [1003, 298] on input "4900" at bounding box center [1024, 295] width 108 height 23
type input "4950"
click at [1035, 329] on div "4950" at bounding box center [1030, 328] width 118 height 103
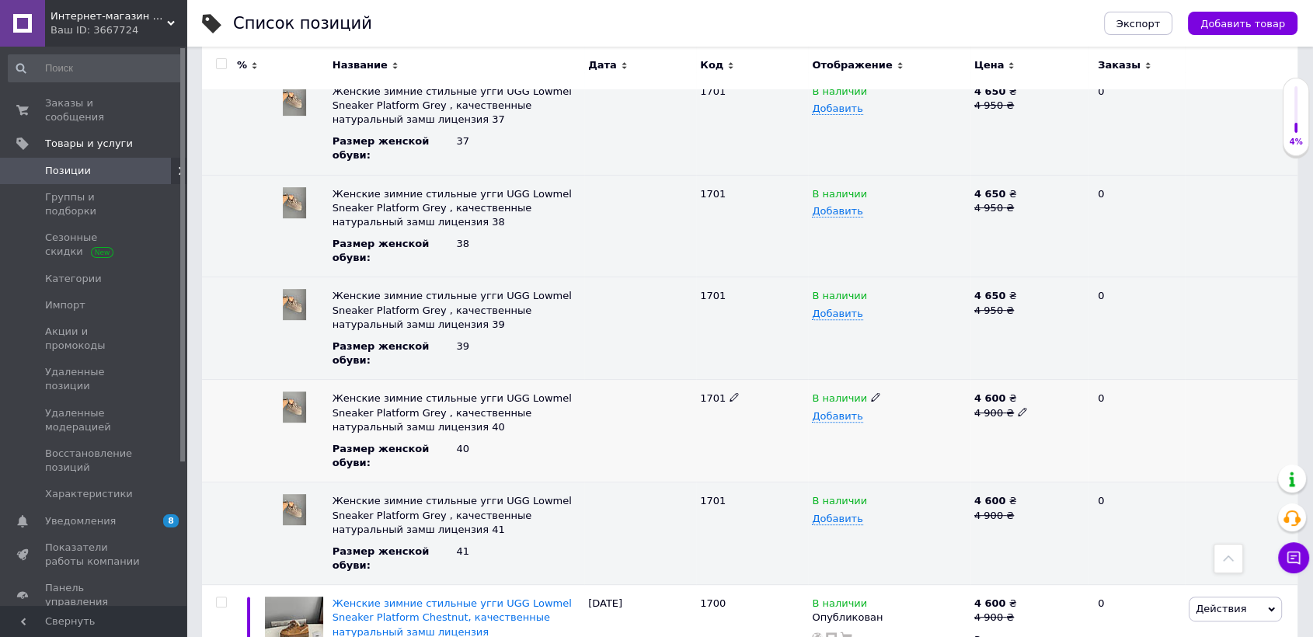
click at [1023, 413] on div "4 900 ₴" at bounding box center [1030, 413] width 110 height 14
click at [1018, 410] on use at bounding box center [1022, 411] width 9 height 9
click at [1013, 396] on input "4900" at bounding box center [1024, 398] width 108 height 23
drag, startPoint x: 1014, startPoint y: 410, endPoint x: 1013, endPoint y: 396, distance: 13.3
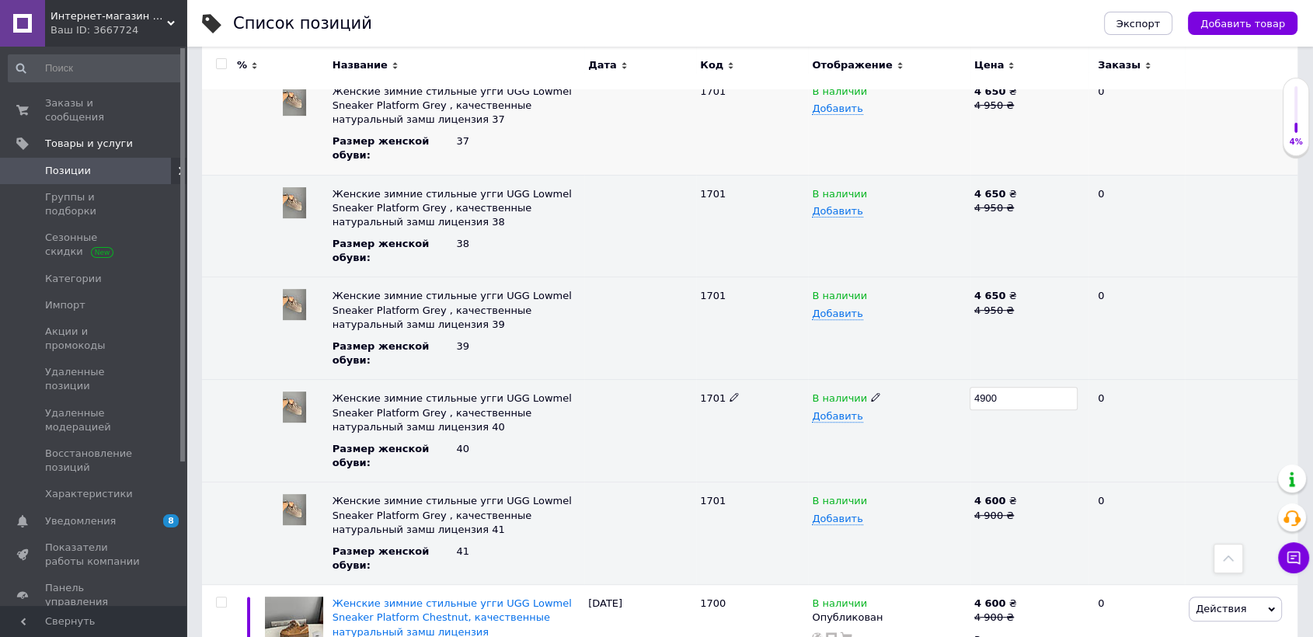
type input "4950"
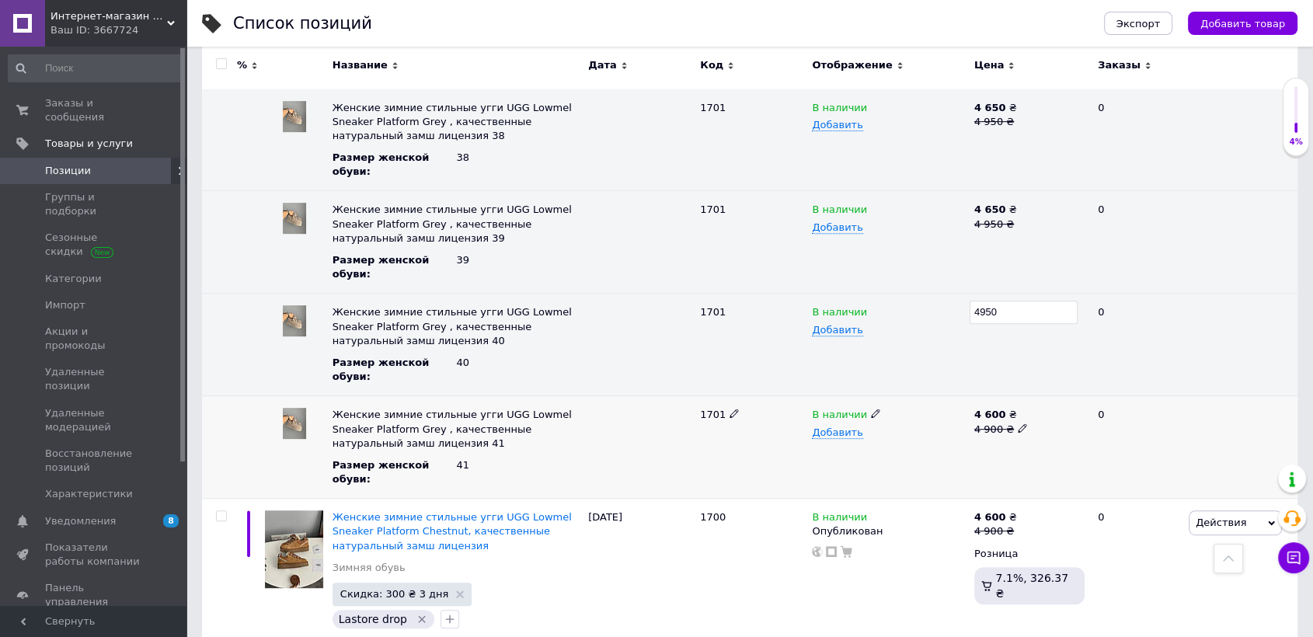
click at [1018, 422] on span at bounding box center [1022, 427] width 9 height 11
click at [1015, 418] on input "4900" at bounding box center [1024, 414] width 108 height 23
type input "4950"
click at [1020, 452] on div at bounding box center [1030, 447] width 118 height 103
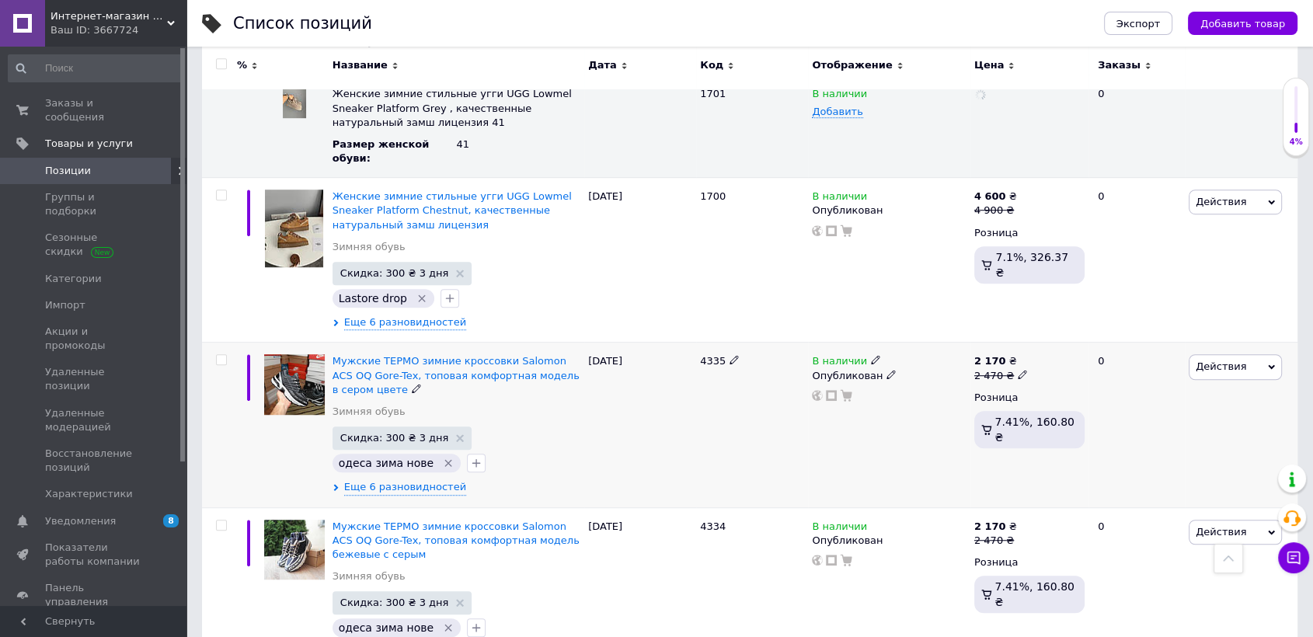
scroll to position [950, 0]
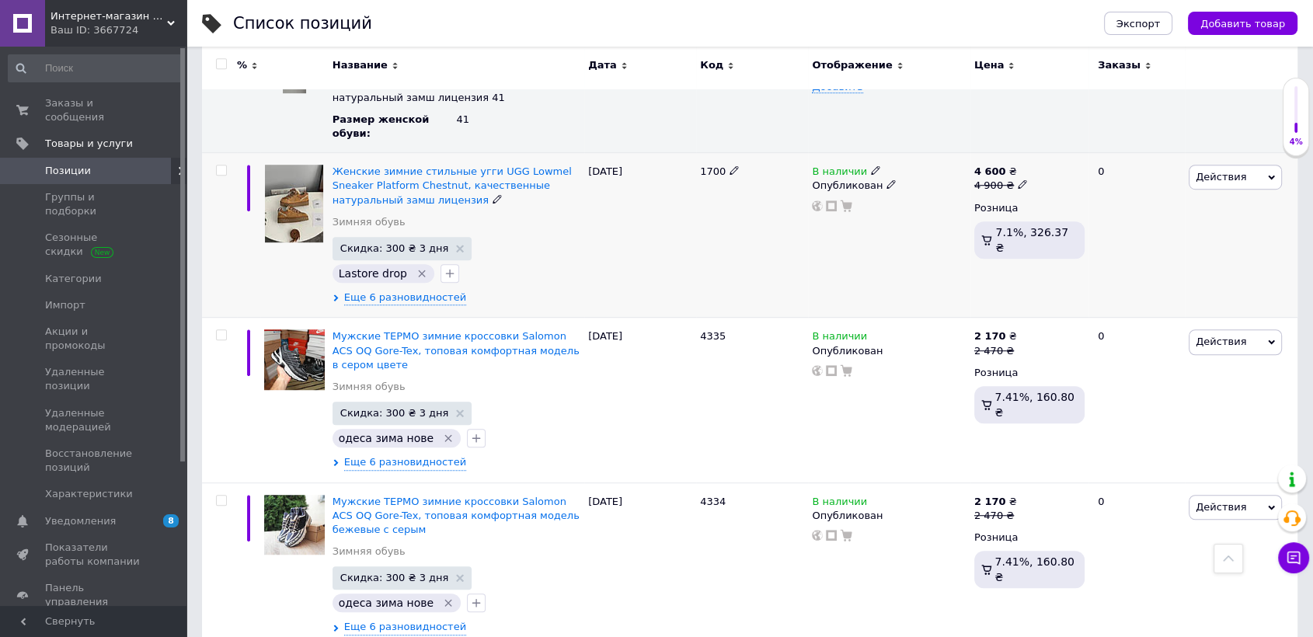
click at [1013, 174] on div "4 600 ₴" at bounding box center [1002, 172] width 54 height 14
click at [1018, 184] on icon at bounding box center [1022, 184] width 9 height 9
click at [1055, 159] on input "4900" at bounding box center [1094, 160] width 118 height 31
paste input "5"
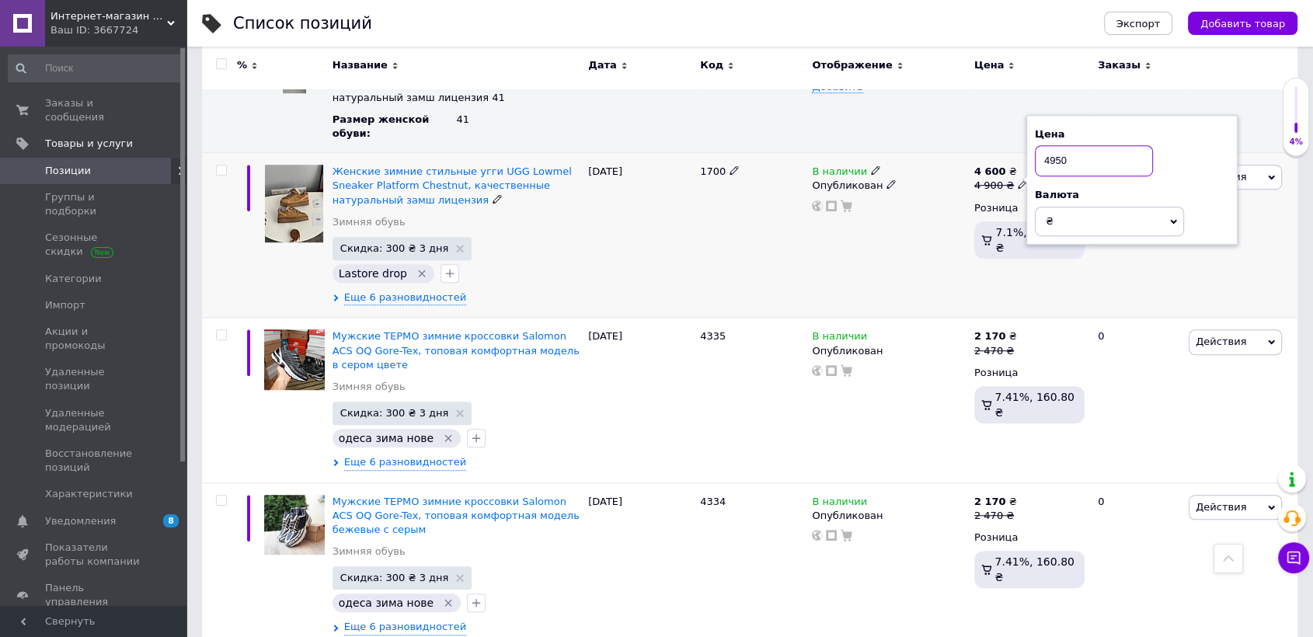
type input "4950"
click at [777, 281] on div "1700" at bounding box center [752, 235] width 112 height 165
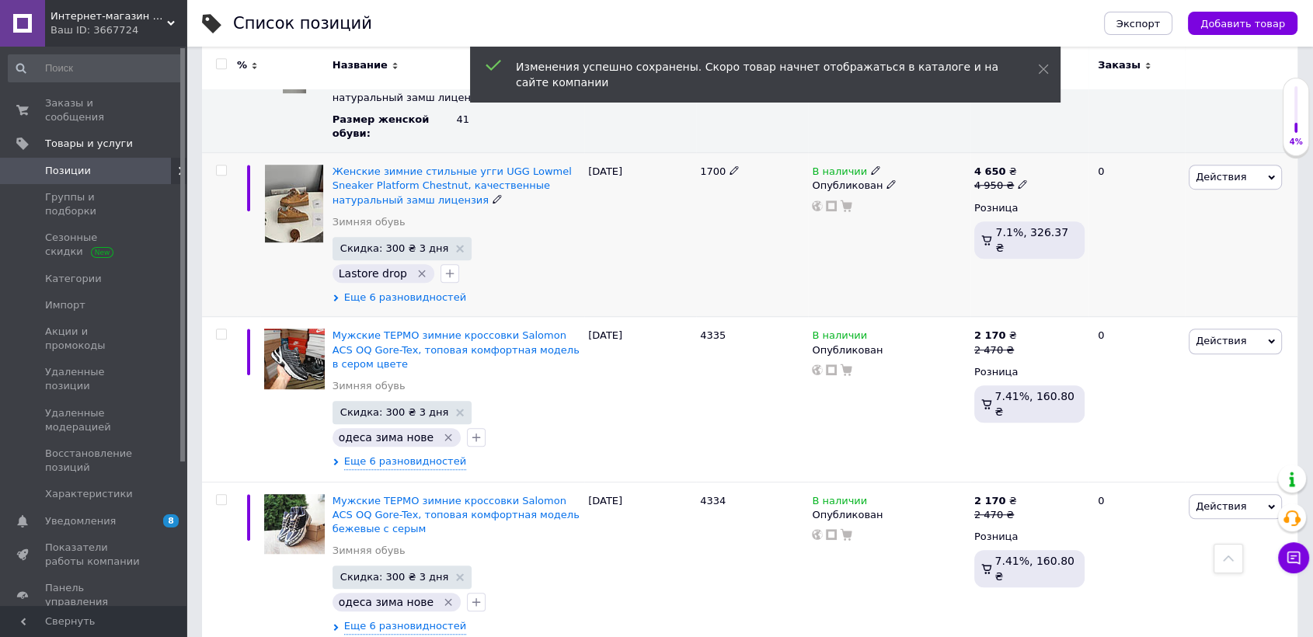
click at [448, 298] on span "Еще 6 разновидностей" at bounding box center [405, 298] width 122 height 14
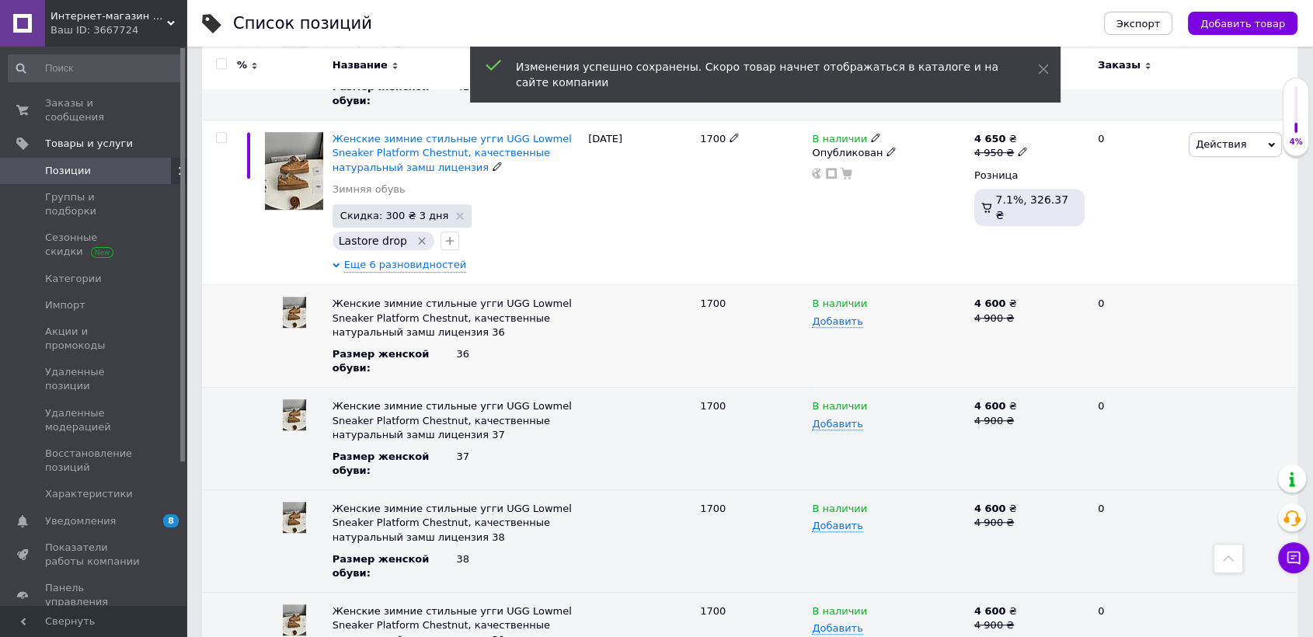
scroll to position [1036, 0]
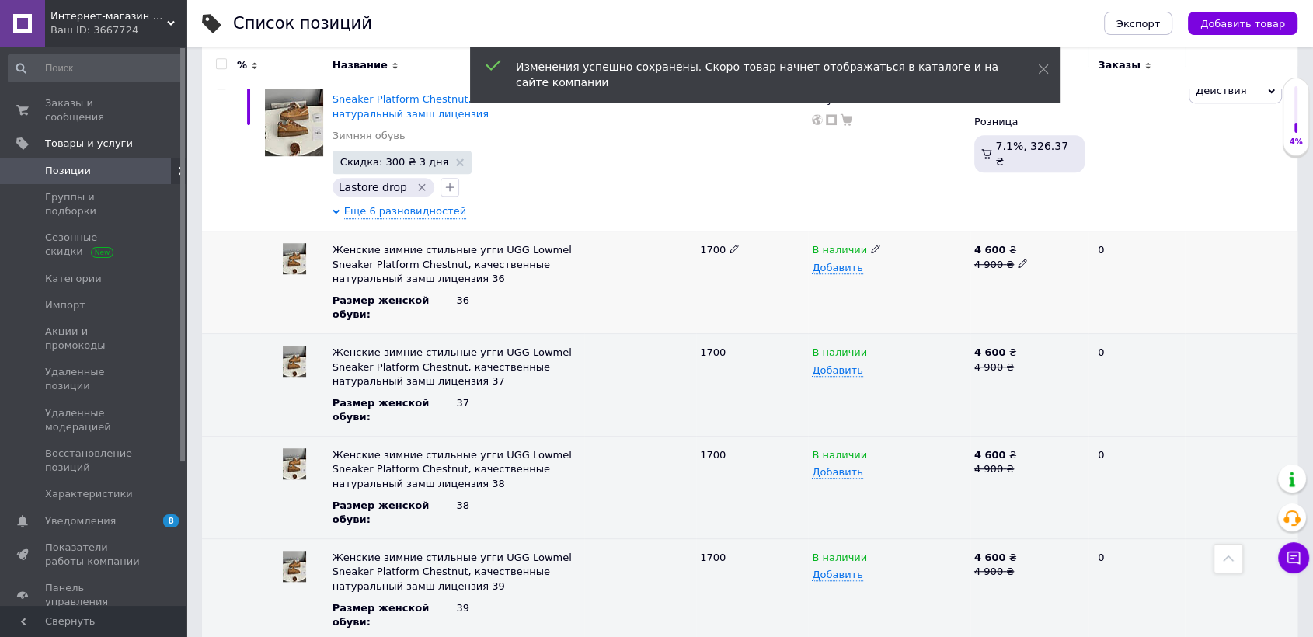
click at [1012, 269] on div "4 900 ₴" at bounding box center [1030, 265] width 110 height 14
click at [1018, 262] on icon at bounding box center [1022, 263] width 9 height 9
click at [1015, 249] on input "4900" at bounding box center [1024, 250] width 108 height 23
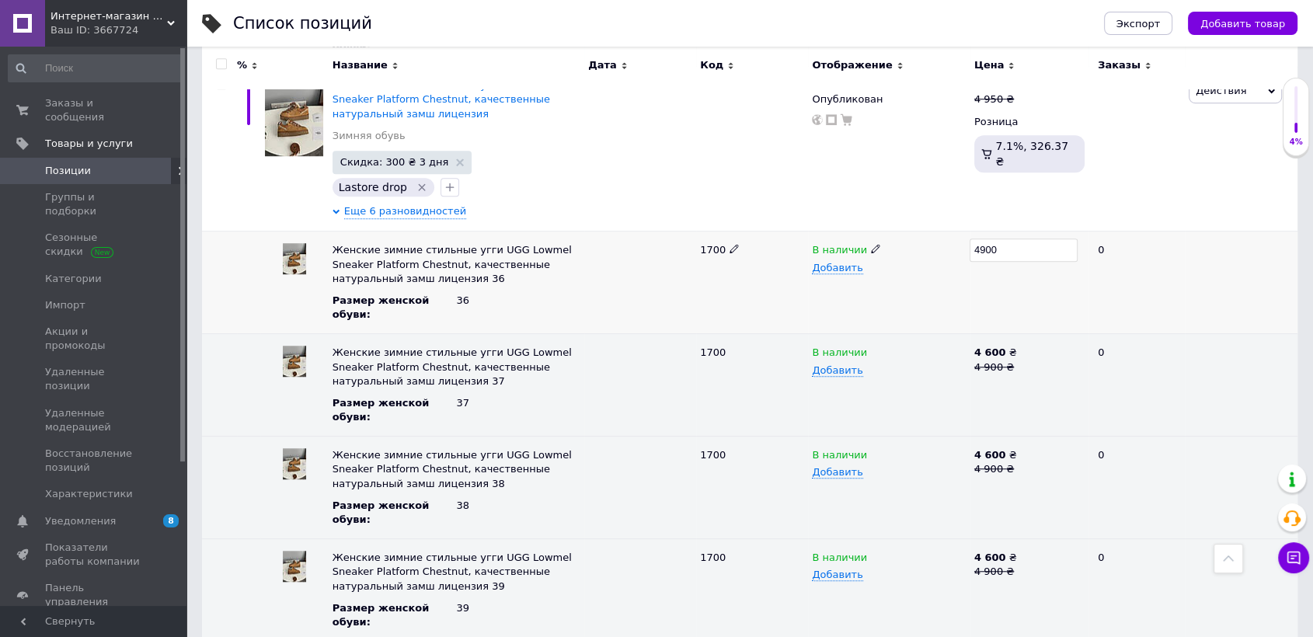
click at [997, 250] on input "4900" at bounding box center [1024, 250] width 108 height 23
click at [1003, 249] on input "49004950" at bounding box center [1024, 250] width 108 height 23
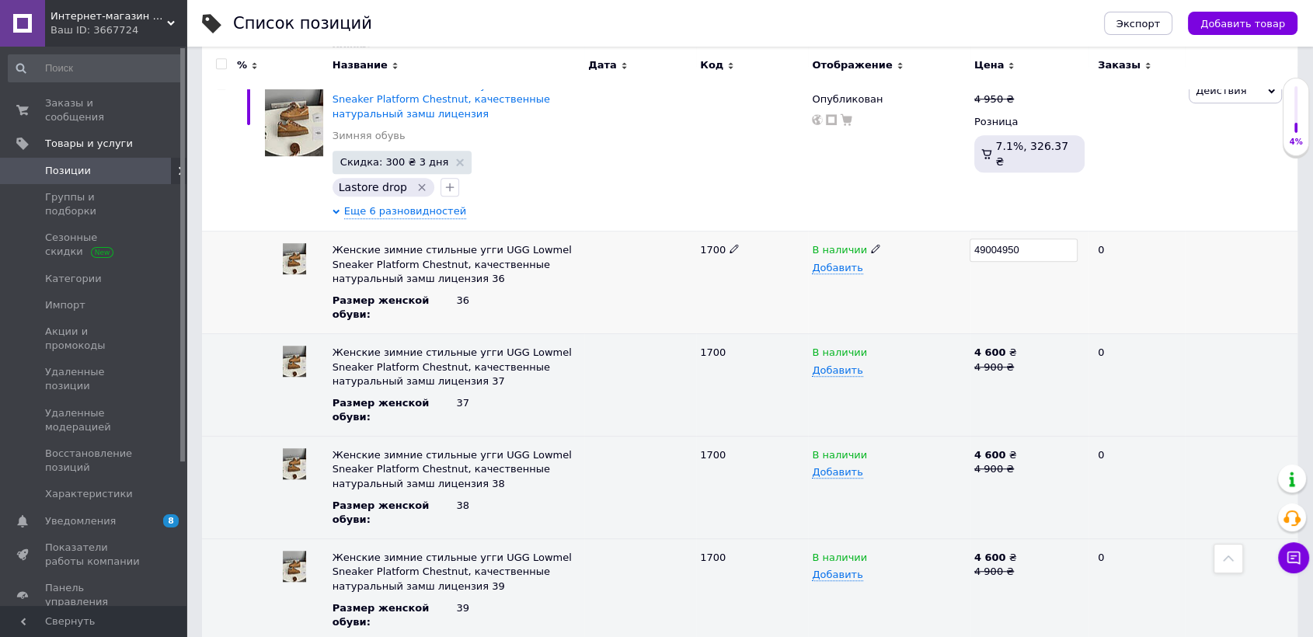
type input "4950"
click at [1018, 261] on icon at bounding box center [1022, 263] width 9 height 9
click at [1032, 246] on input "4950" at bounding box center [1024, 250] width 108 height 23
click at [1019, 364] on icon at bounding box center [1022, 365] width 9 height 9
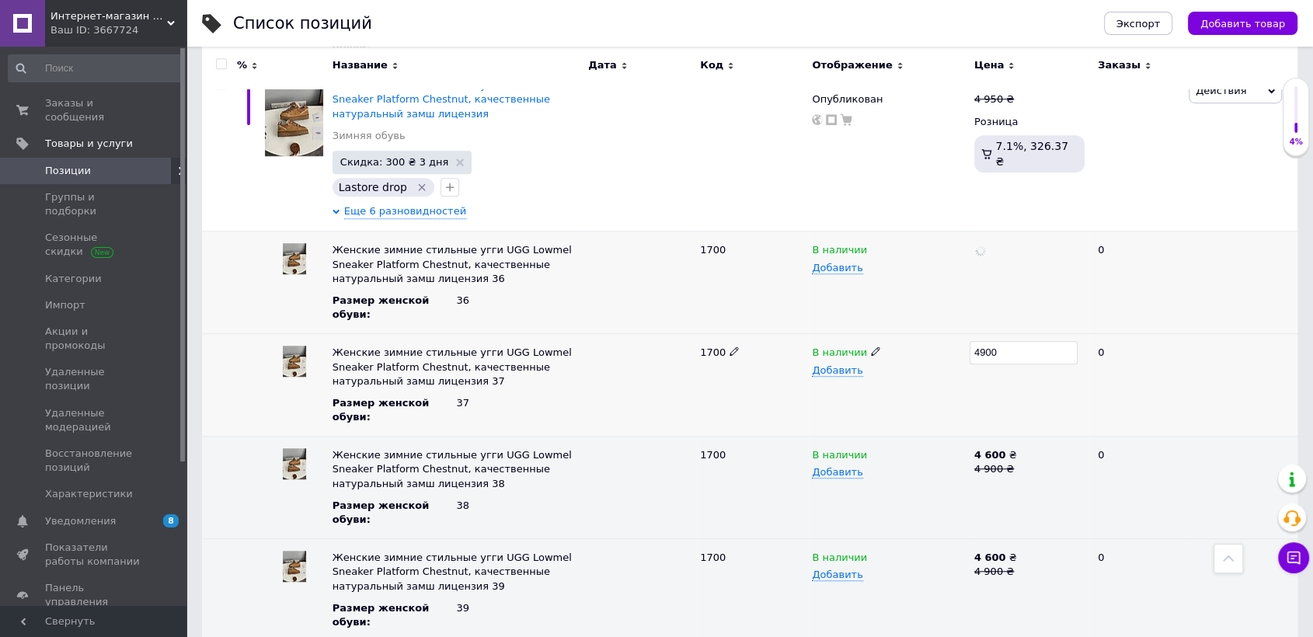
click at [1007, 358] on input "4900" at bounding box center [1024, 352] width 108 height 23
click at [1003, 361] on input "4900" at bounding box center [1024, 352] width 108 height 23
drag, startPoint x: 986, startPoint y: 353, endPoint x: 1055, endPoint y: 350, distance: 69.2
click at [1055, 350] on input "4900" at bounding box center [1024, 352] width 108 height 23
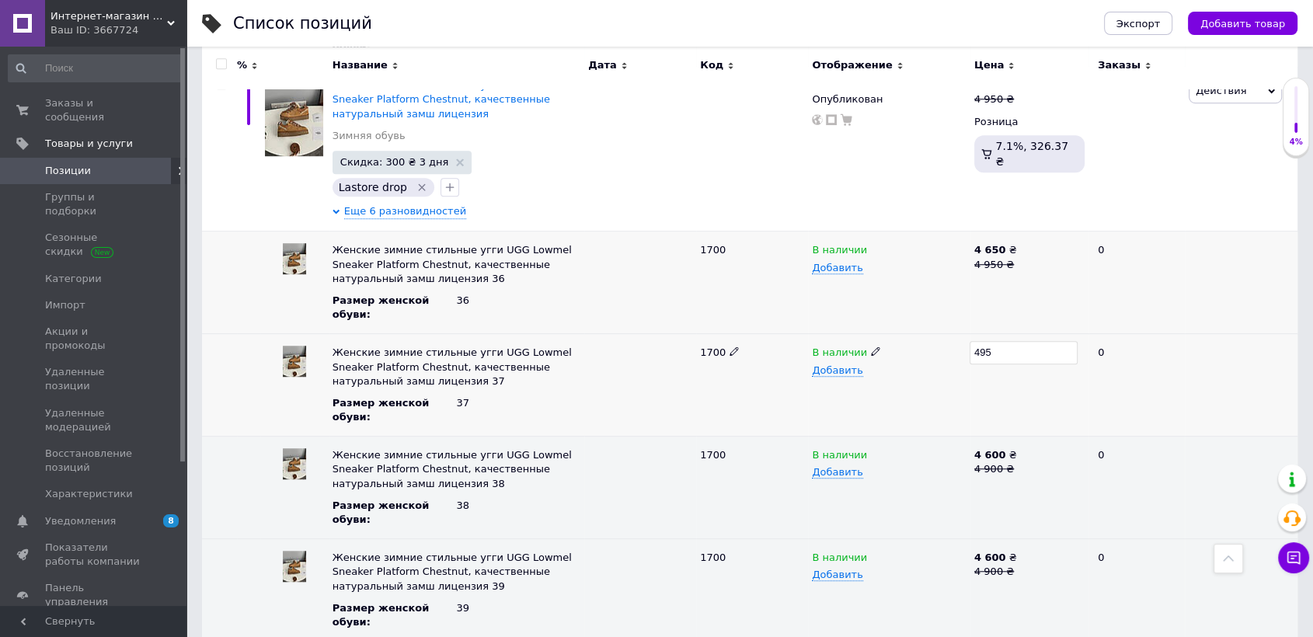
type input "4950"
click at [1007, 468] on div "4 900 ₴" at bounding box center [1030, 469] width 110 height 14
click at [1018, 466] on icon at bounding box center [1022, 467] width 9 height 9
drag, startPoint x: 982, startPoint y: 459, endPoint x: 1019, endPoint y: 455, distance: 36.7
click at [1017, 455] on input "4900" at bounding box center [1024, 455] width 108 height 23
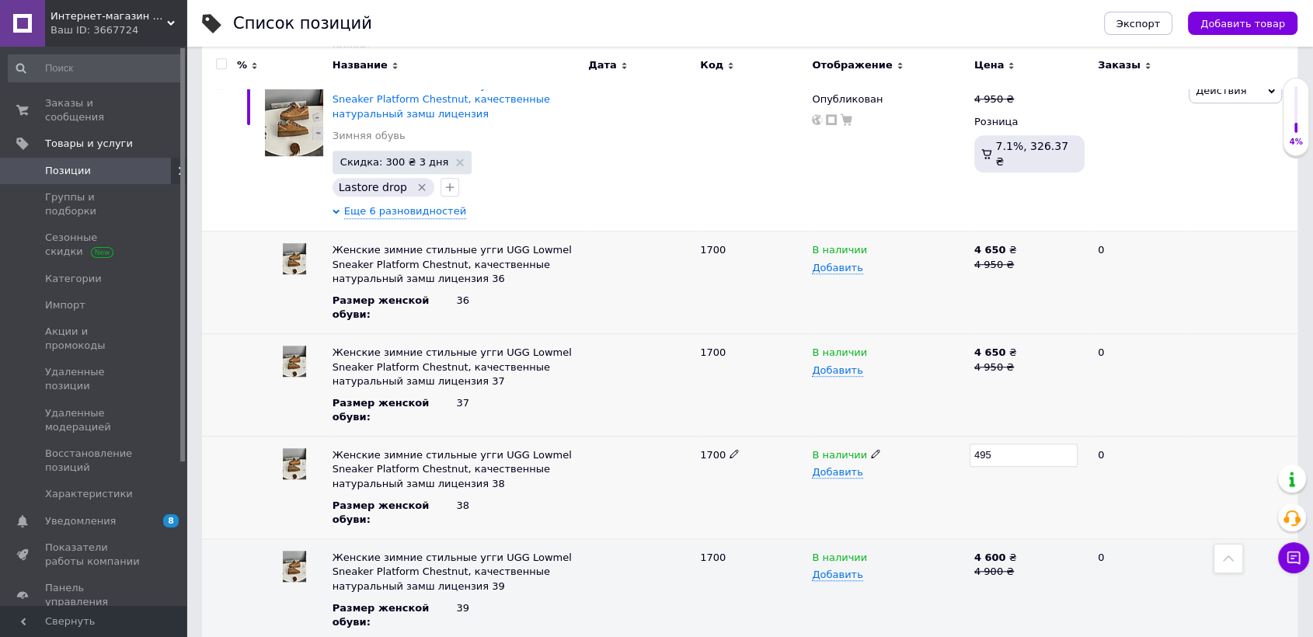
type input "4950"
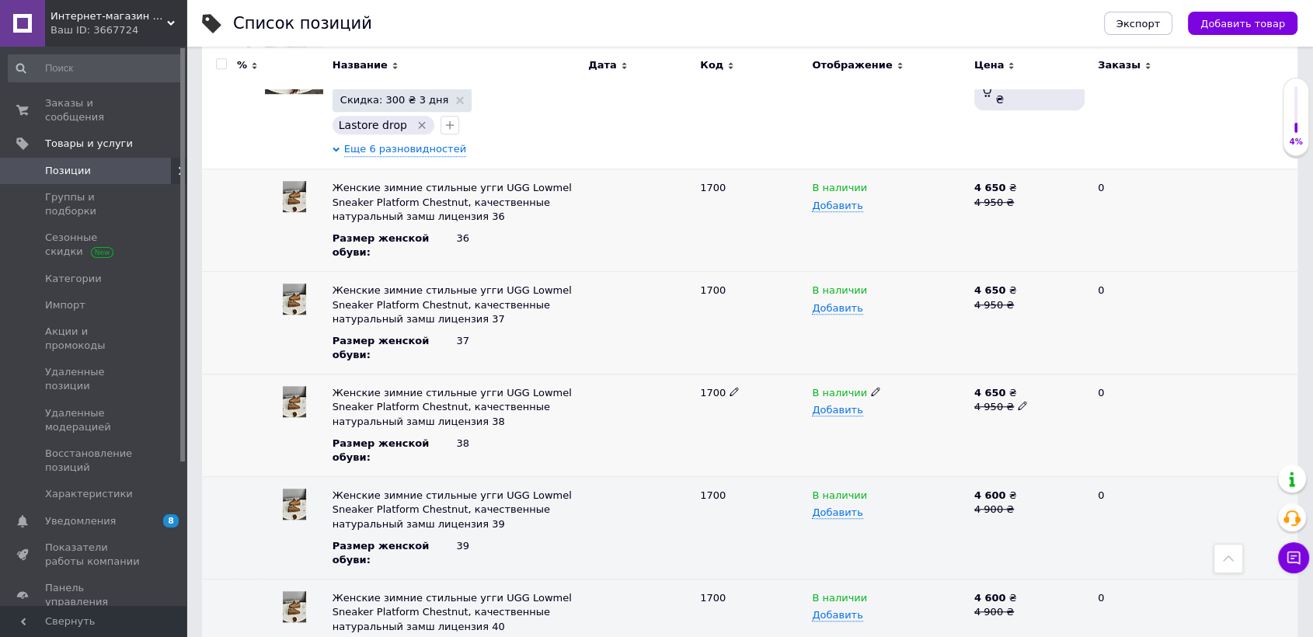
scroll to position [1208, 0]
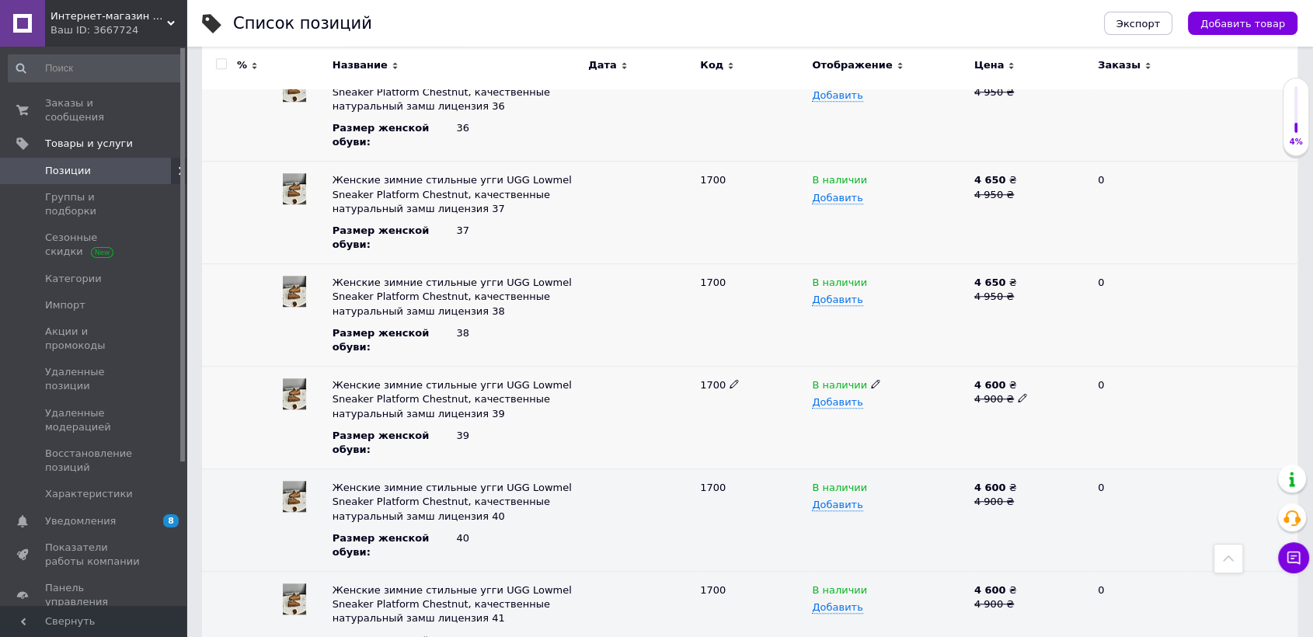
click at [1018, 397] on use at bounding box center [1022, 398] width 9 height 9
drag, startPoint x: 989, startPoint y: 385, endPoint x: 1036, endPoint y: 385, distance: 47.4
click at [1034, 385] on input "4900" at bounding box center [1024, 385] width 108 height 23
type input "4950"
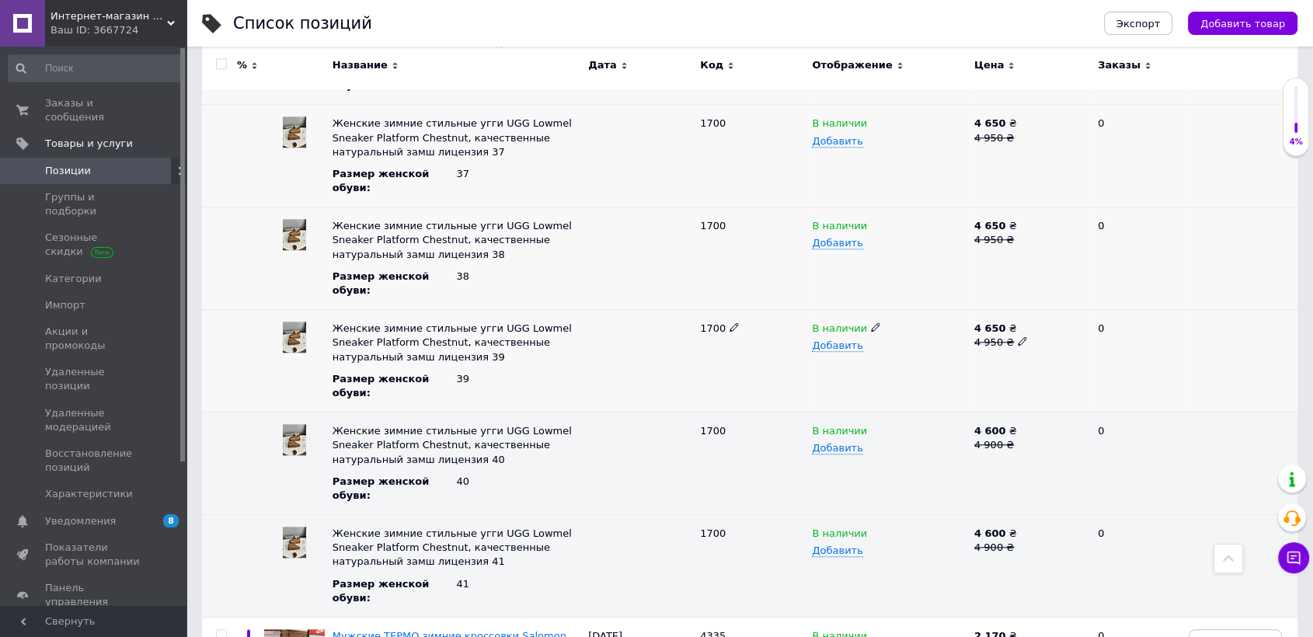
scroll to position [1381, 0]
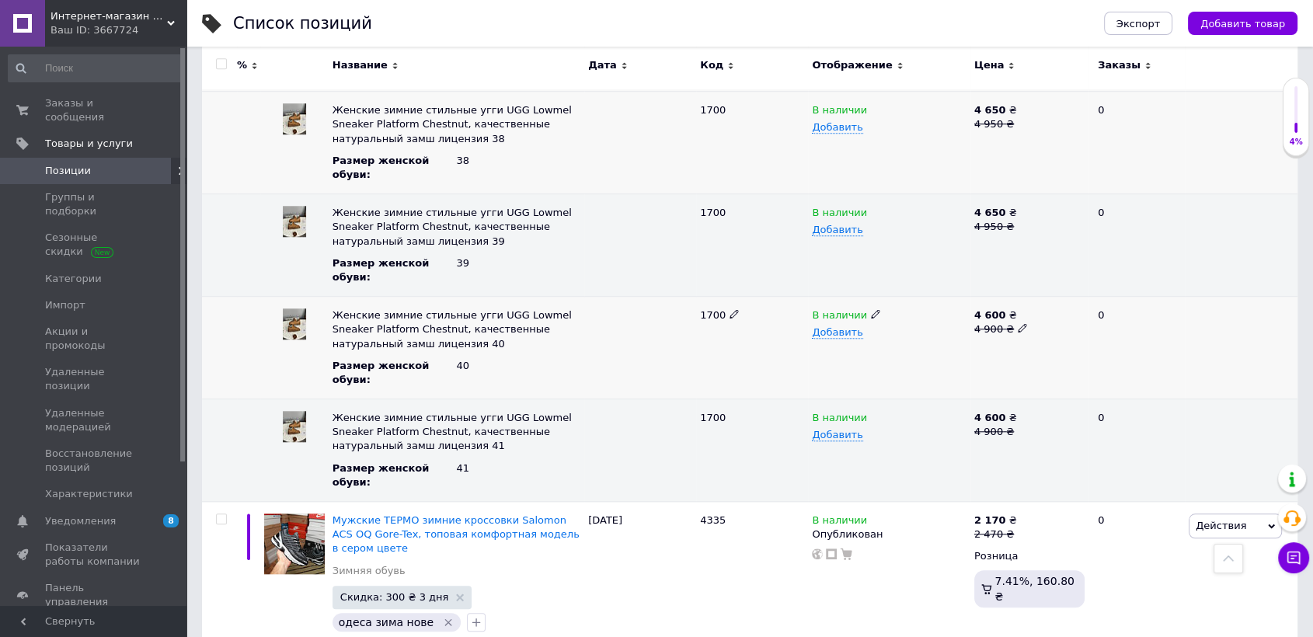
click at [1018, 325] on icon at bounding box center [1022, 327] width 9 height 9
drag, startPoint x: 983, startPoint y: 312, endPoint x: 1067, endPoint y: 319, distance: 84.2
click at [1058, 319] on input "4900" at bounding box center [1024, 315] width 108 height 23
type input "4950"
click at [1018, 429] on icon at bounding box center [1022, 430] width 9 height 9
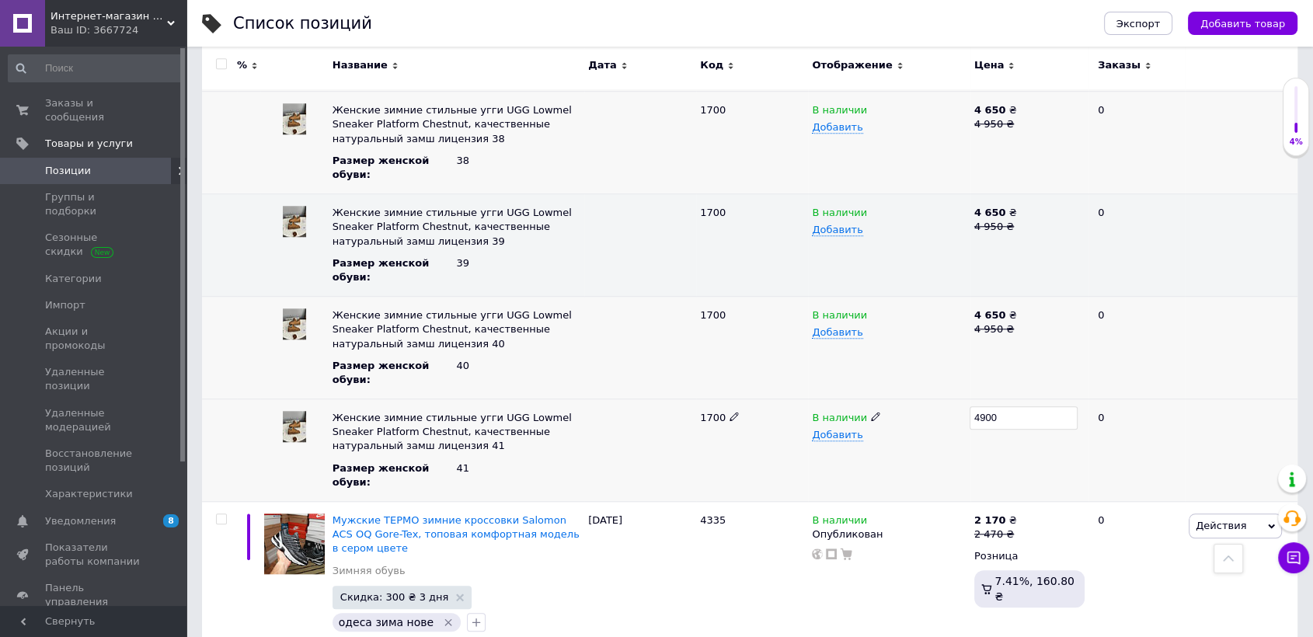
click at [989, 413] on input "4900" at bounding box center [1024, 417] width 108 height 23
drag, startPoint x: 985, startPoint y: 417, endPoint x: 1058, endPoint y: 421, distance: 73.2
click at [1058, 421] on input "4900" at bounding box center [1024, 417] width 108 height 23
type input "4950"
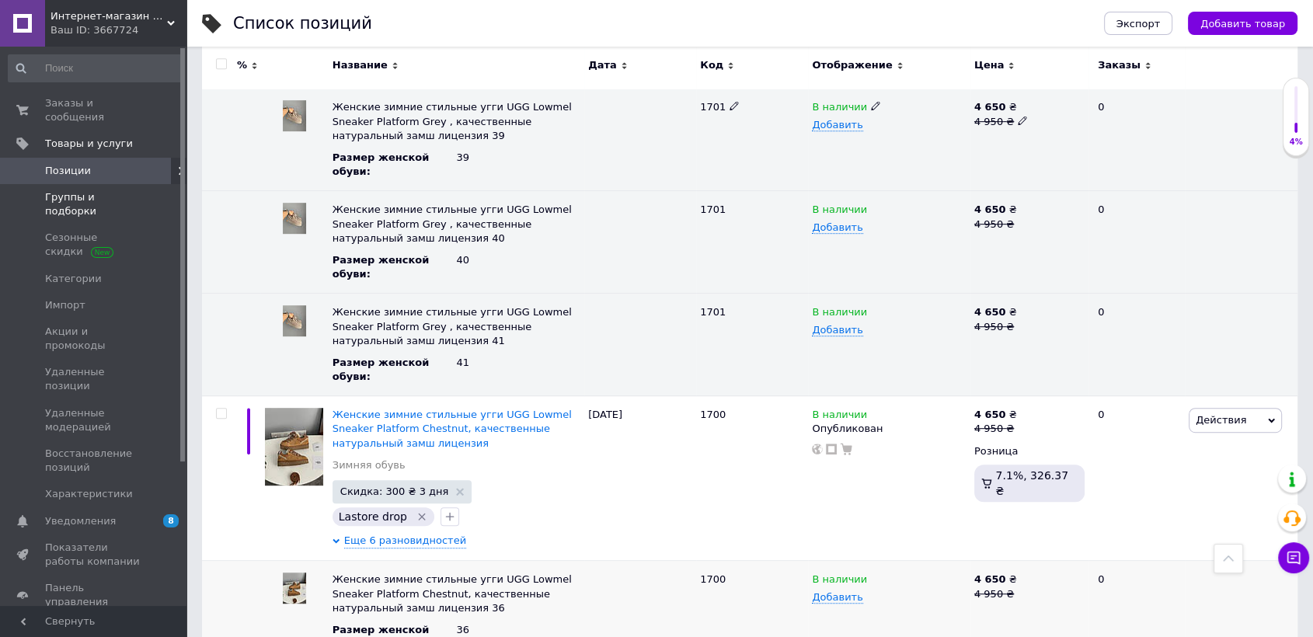
scroll to position [604, 0]
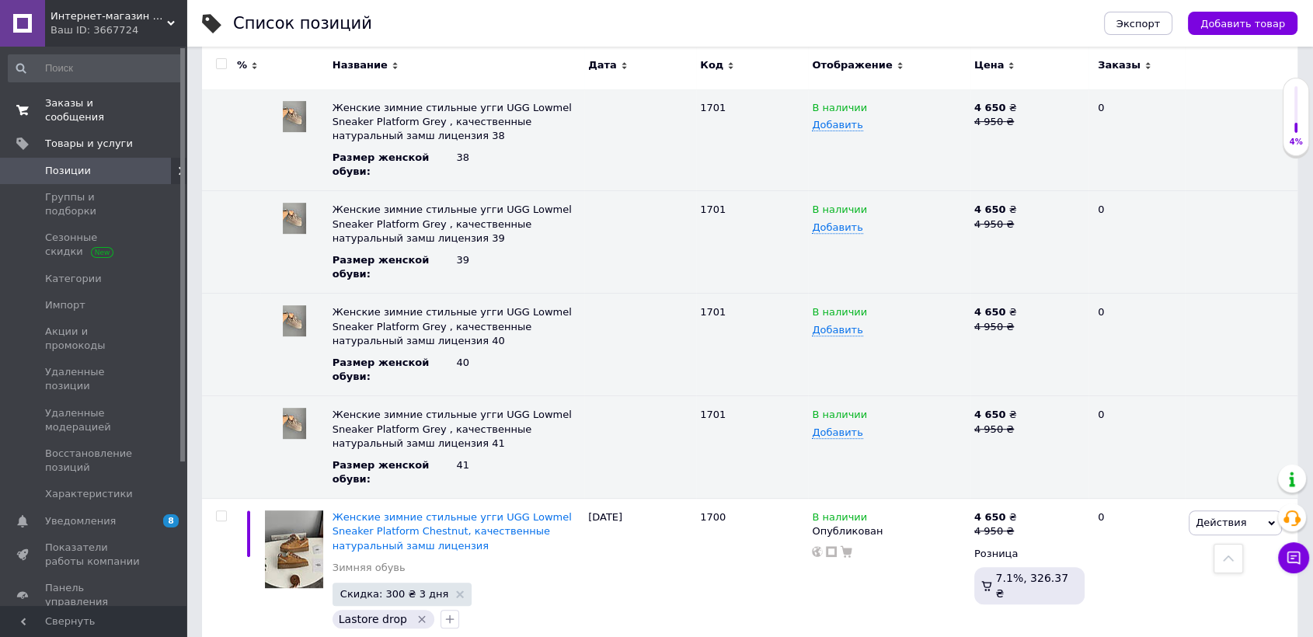
click at [113, 103] on span "Заказы и сообщения" at bounding box center [94, 110] width 99 height 28
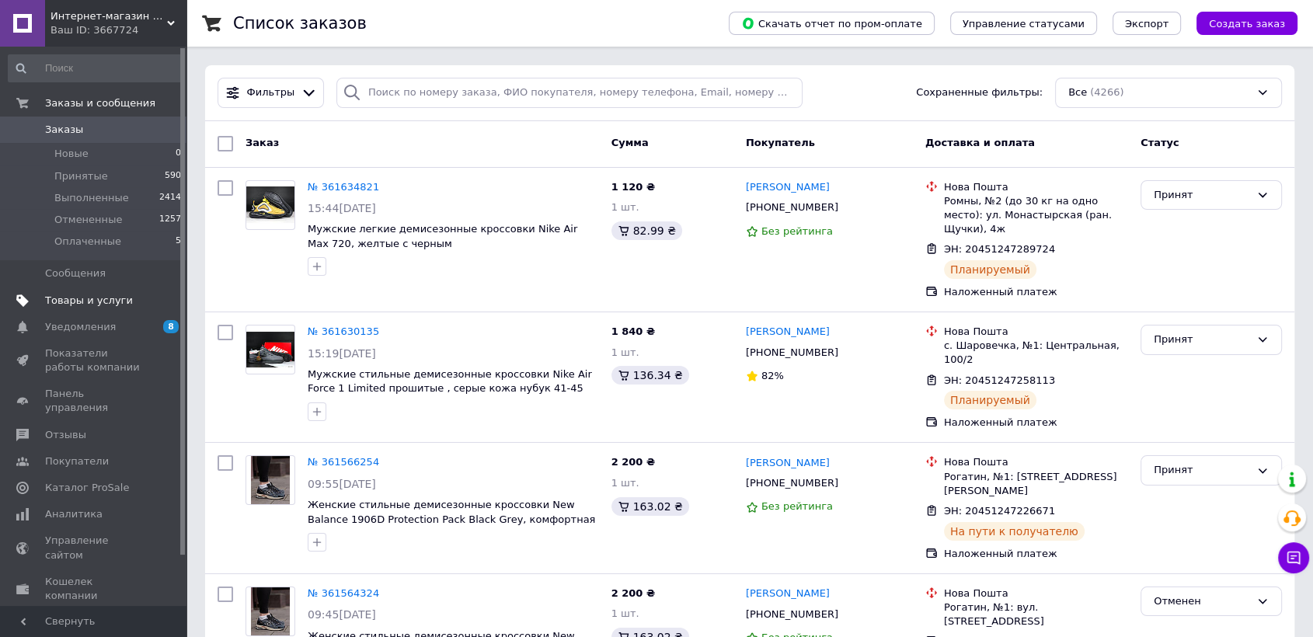
click at [90, 299] on span "Товары и услуги" at bounding box center [89, 301] width 88 height 14
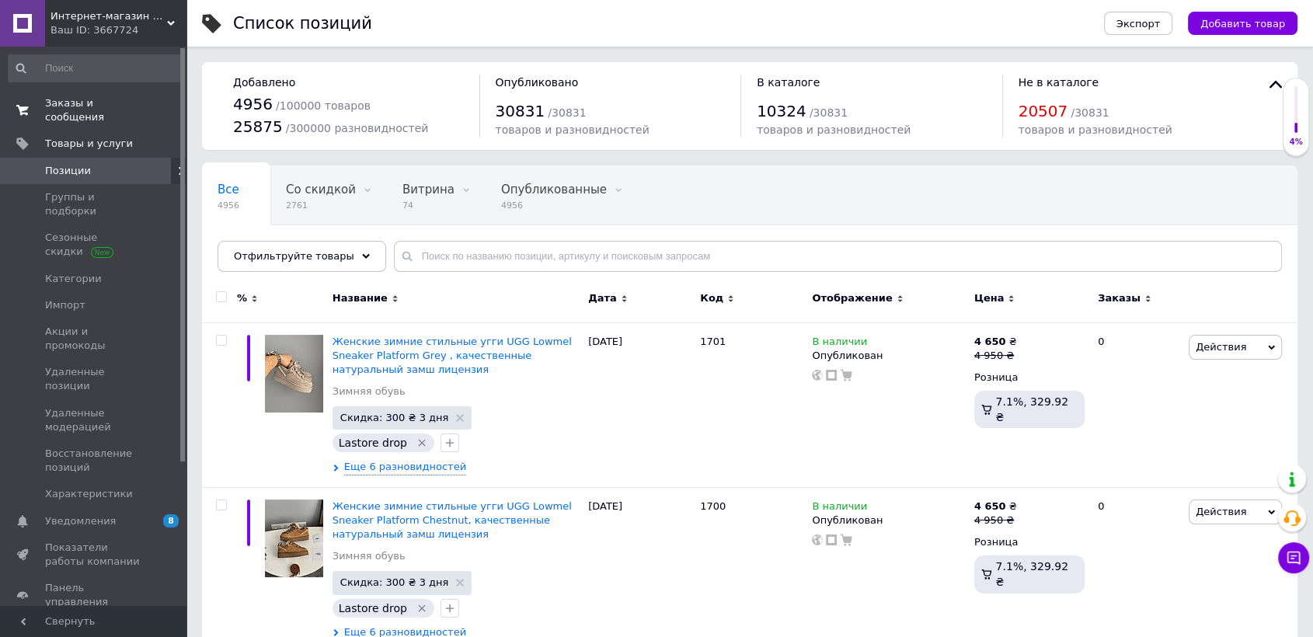
click at [89, 105] on span "Заказы и сообщения" at bounding box center [94, 110] width 99 height 28
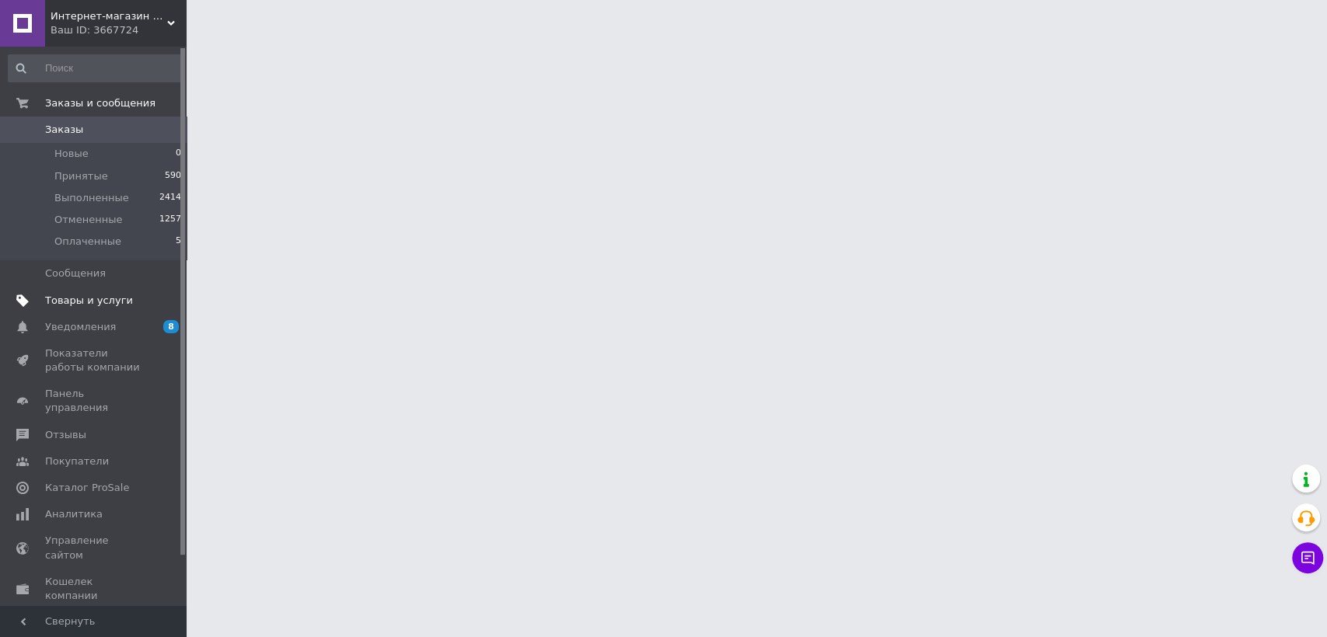
click at [149, 305] on span at bounding box center [165, 301] width 43 height 14
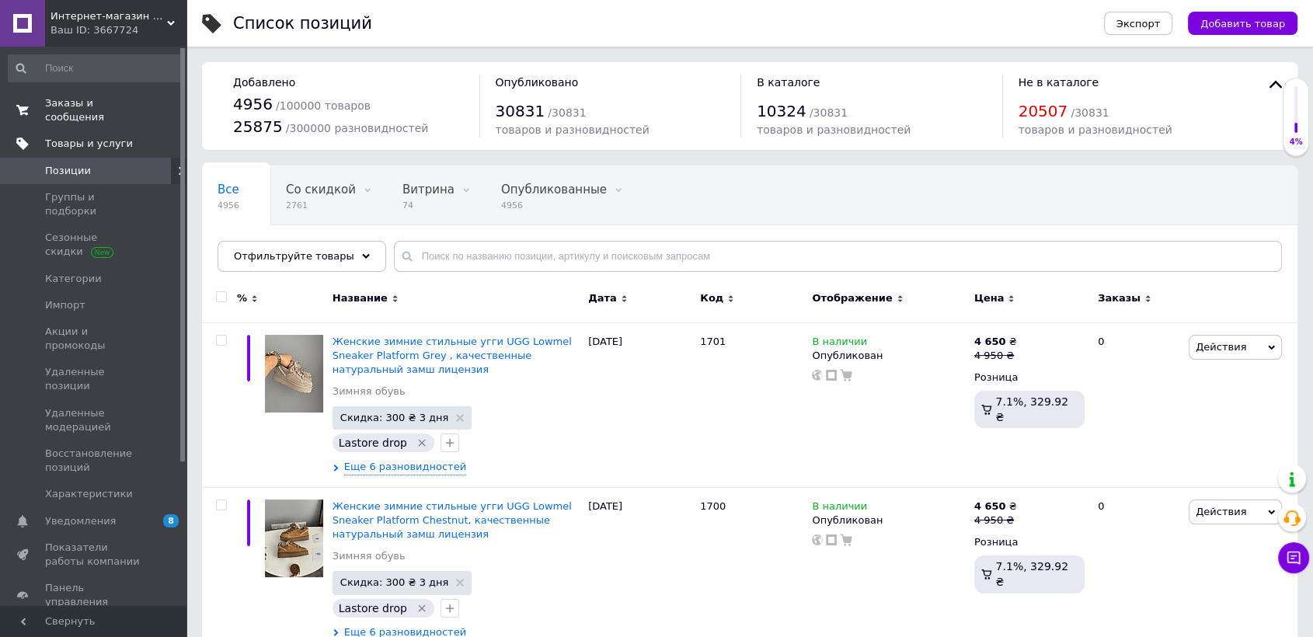
click at [112, 109] on span "Заказы и сообщения" at bounding box center [94, 110] width 99 height 28
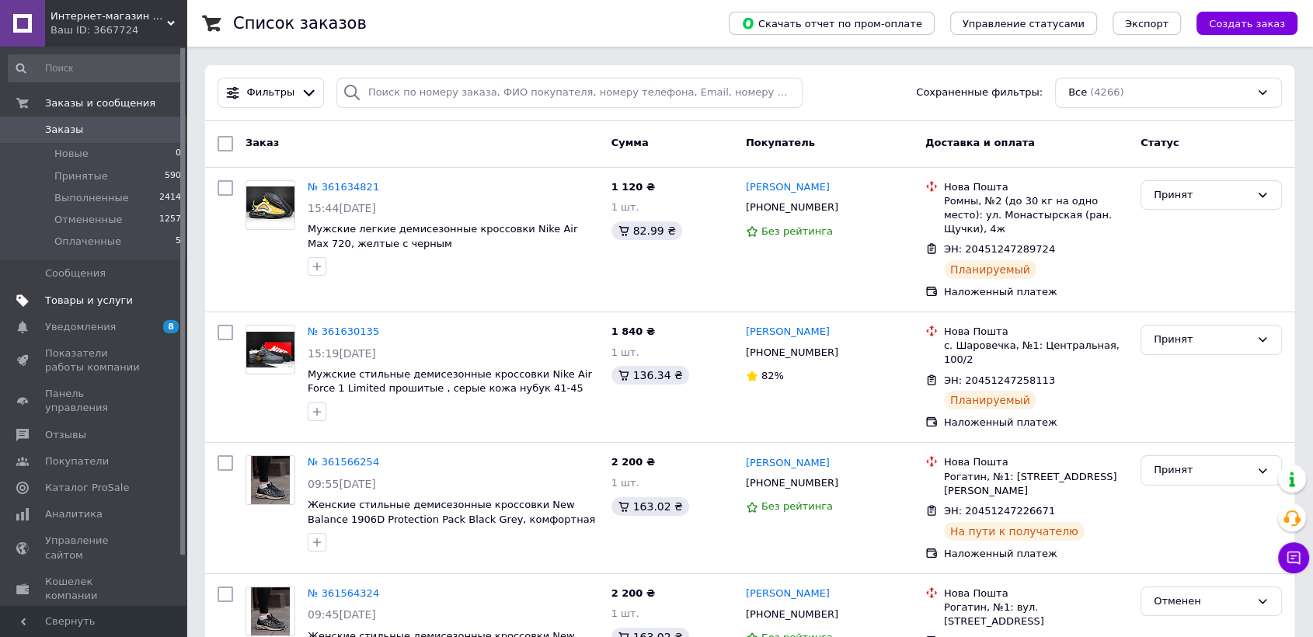
click at [120, 302] on span "Товары и услуги" at bounding box center [89, 301] width 88 height 14
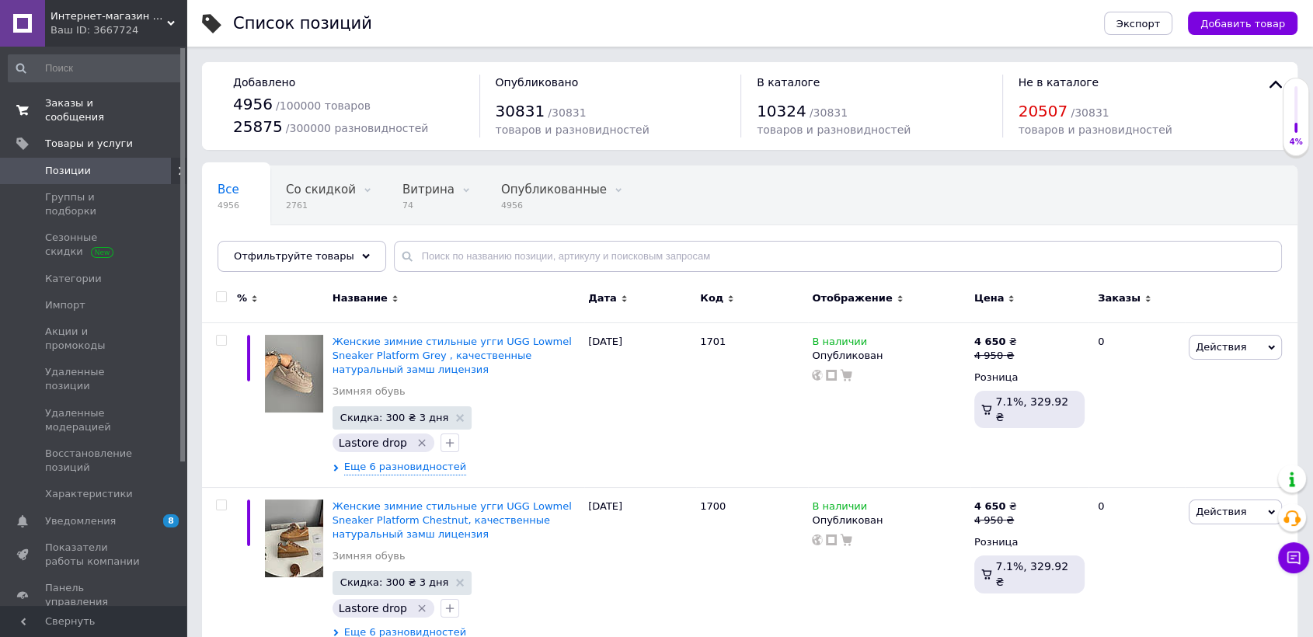
click at [116, 108] on span "Заказы и сообщения" at bounding box center [94, 110] width 99 height 28
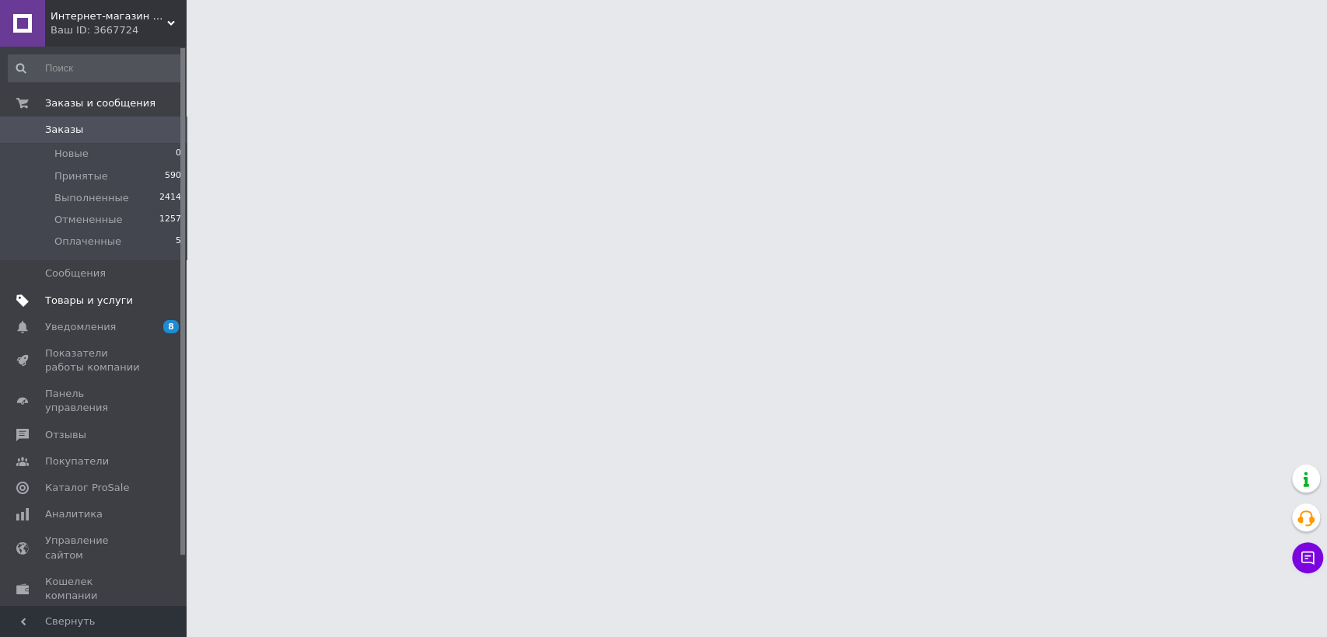
click at [124, 302] on span "Товары и услуги" at bounding box center [94, 301] width 99 height 14
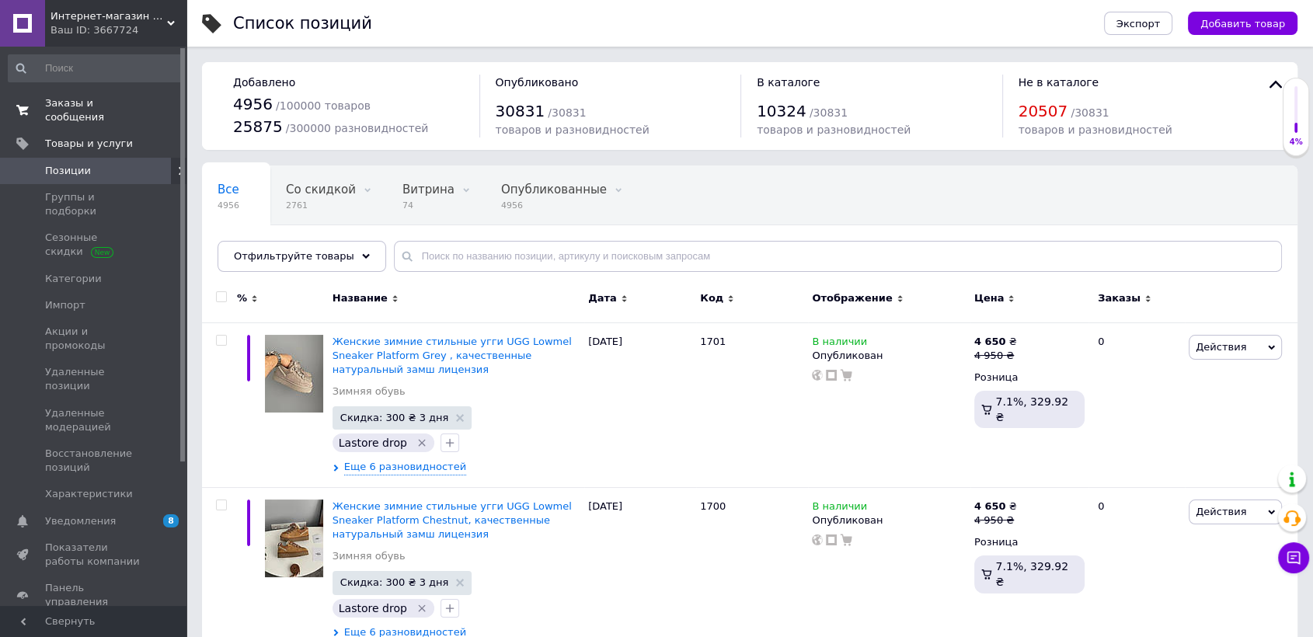
click at [62, 109] on span "Заказы и сообщения" at bounding box center [94, 110] width 99 height 28
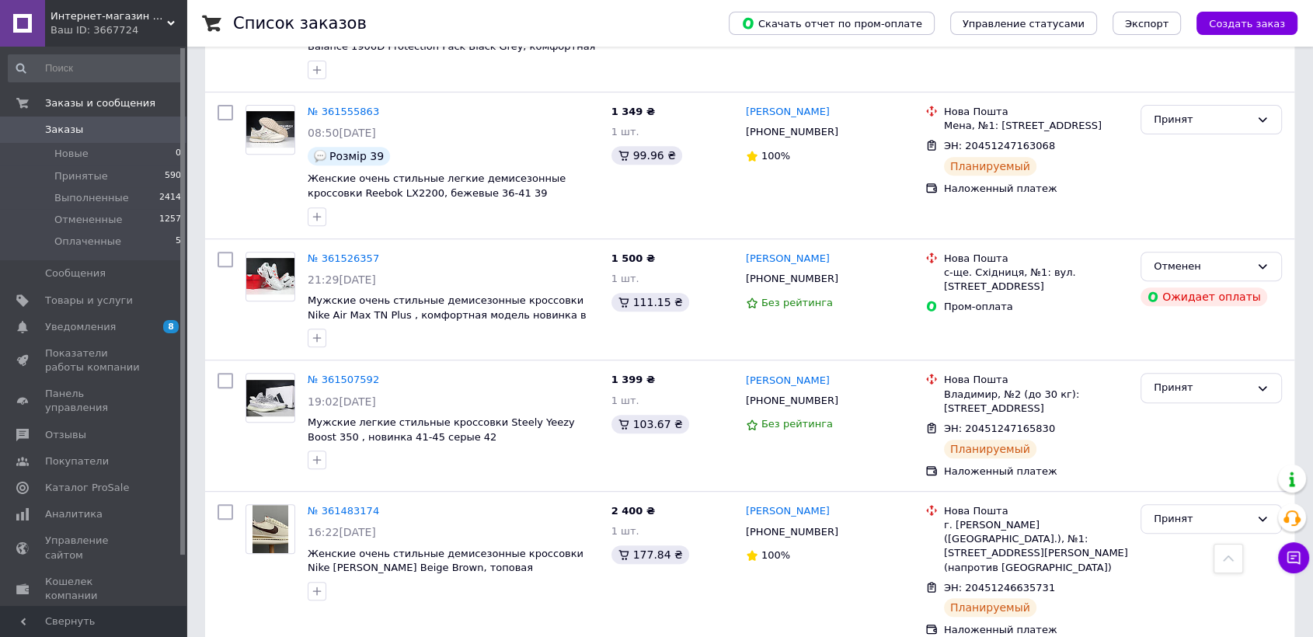
scroll to position [863, 0]
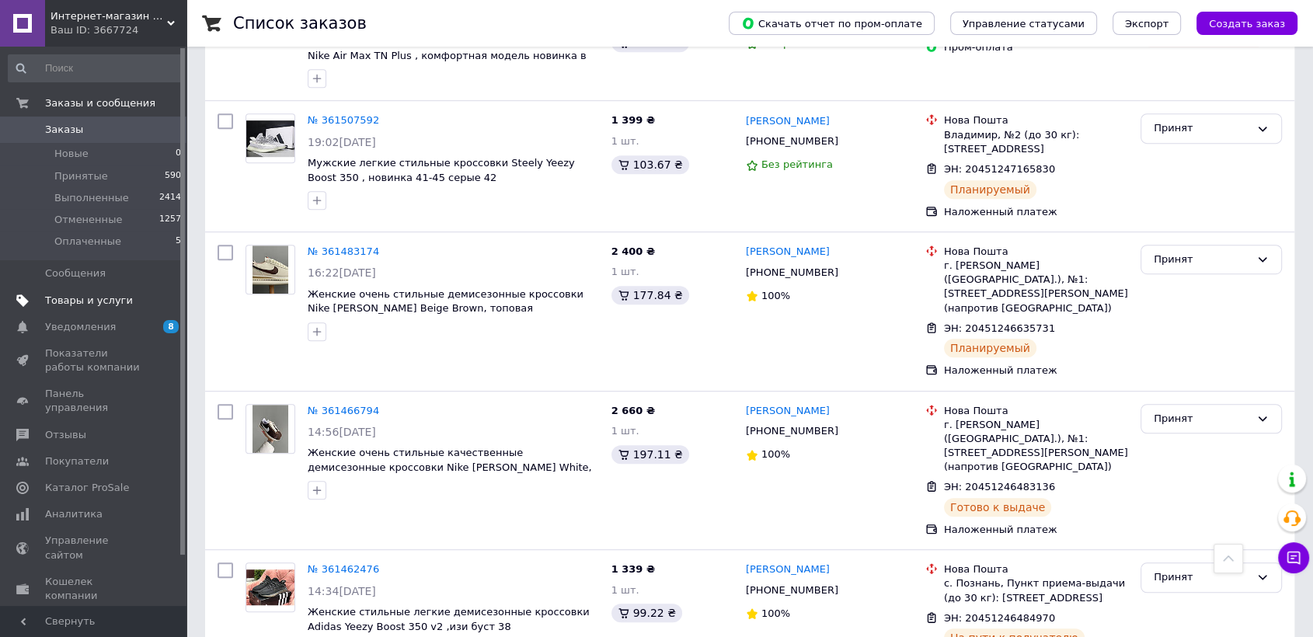
click at [99, 289] on link "Товары и услуги" at bounding box center [95, 301] width 190 height 26
